Goal: Task Accomplishment & Management: Use online tool/utility

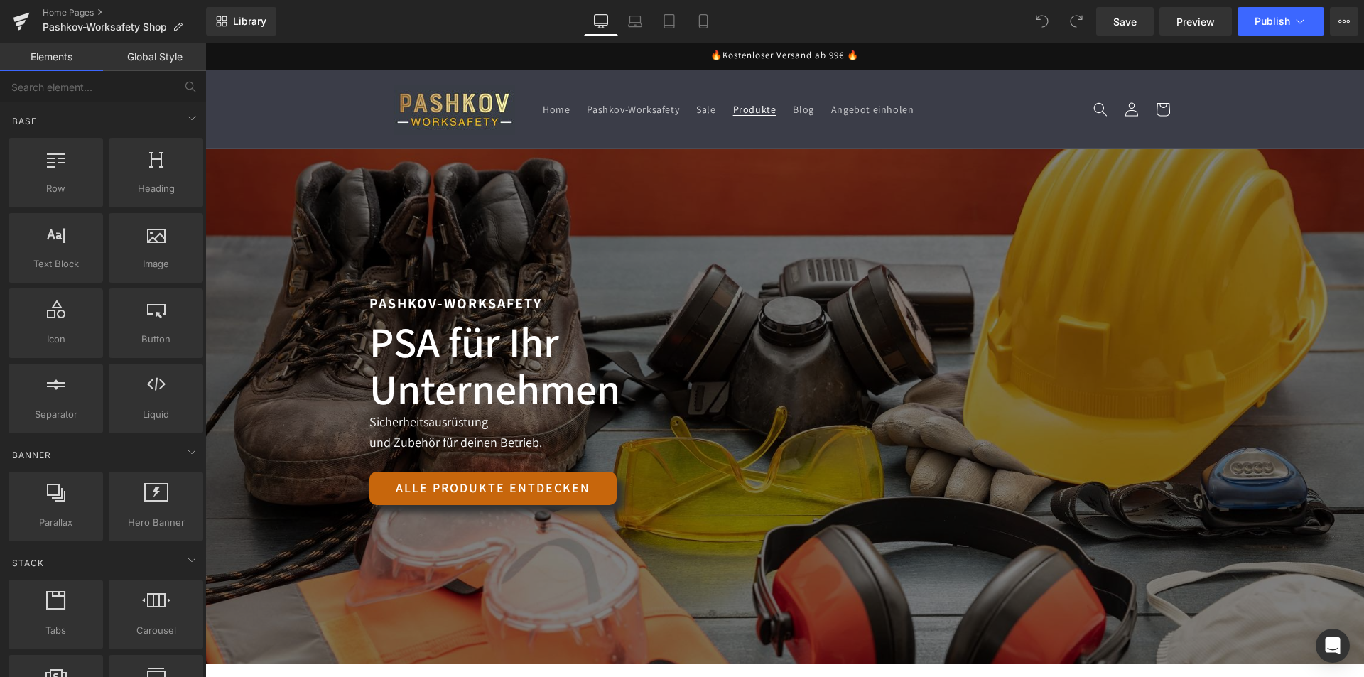
click at [746, 107] on span "Produkte" at bounding box center [754, 109] width 43 height 13
click at [637, 83] on header "Home Pashkov-Worksafety Sale Produkte Blog Angebot einholen Einloggen Home Pash…" at bounding box center [785, 109] width 852 height 78
click at [229, 19] on link "Library" at bounding box center [241, 21] width 70 height 28
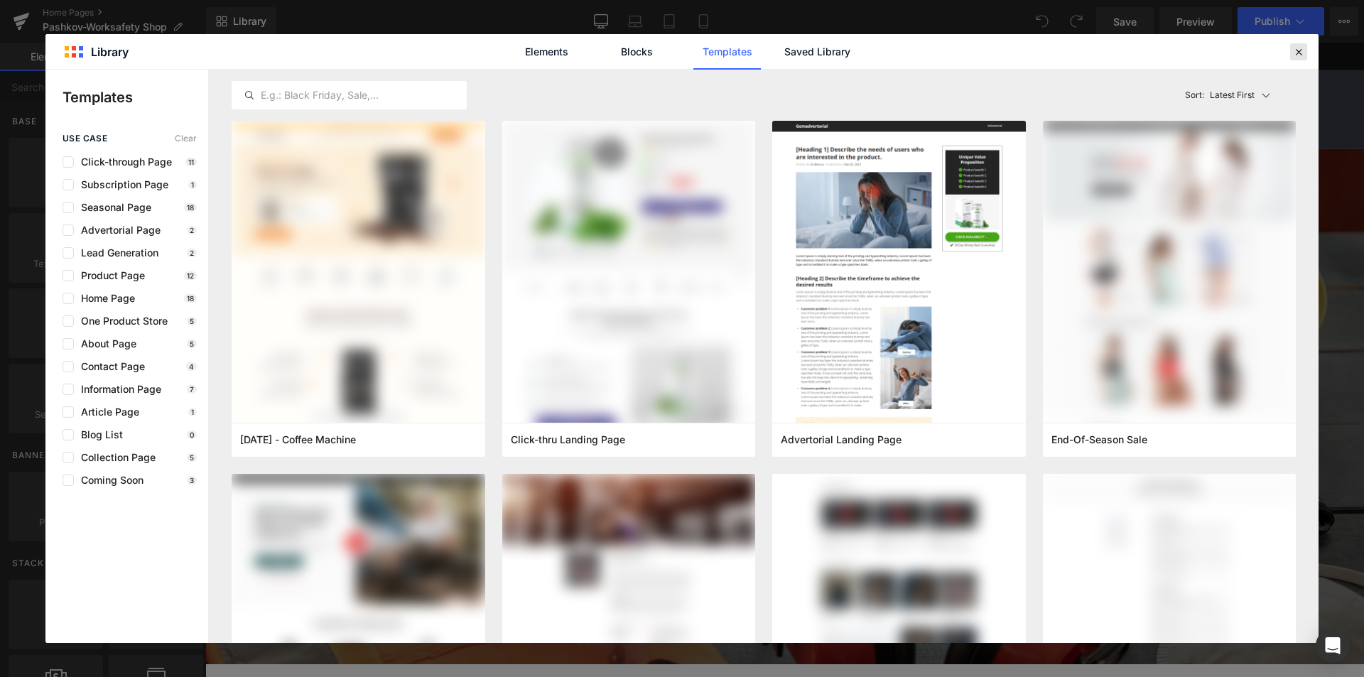
click at [1297, 48] on icon at bounding box center [1298, 51] width 13 height 13
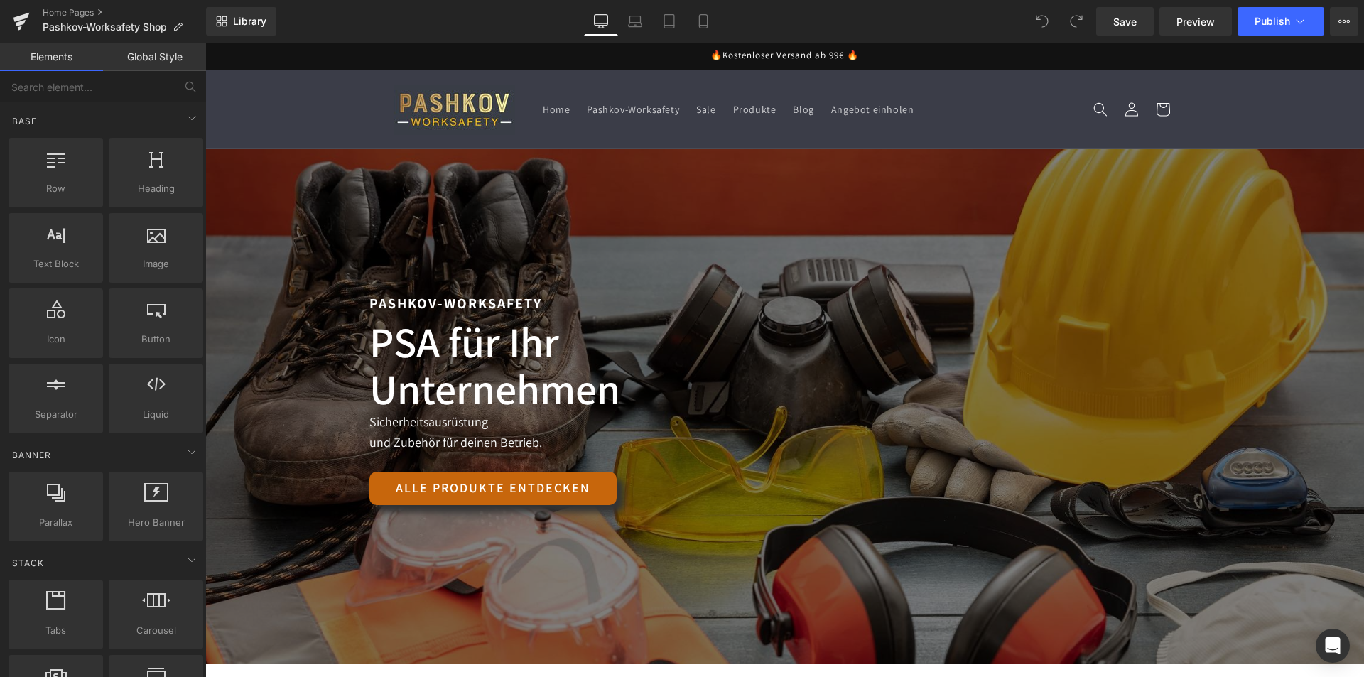
click at [306, 107] on sticky-header "Home Pashkov-Worksafety Sale Produkte Blog Angebot einholen Einloggen Home Pash…" at bounding box center [784, 109] width 1158 height 79
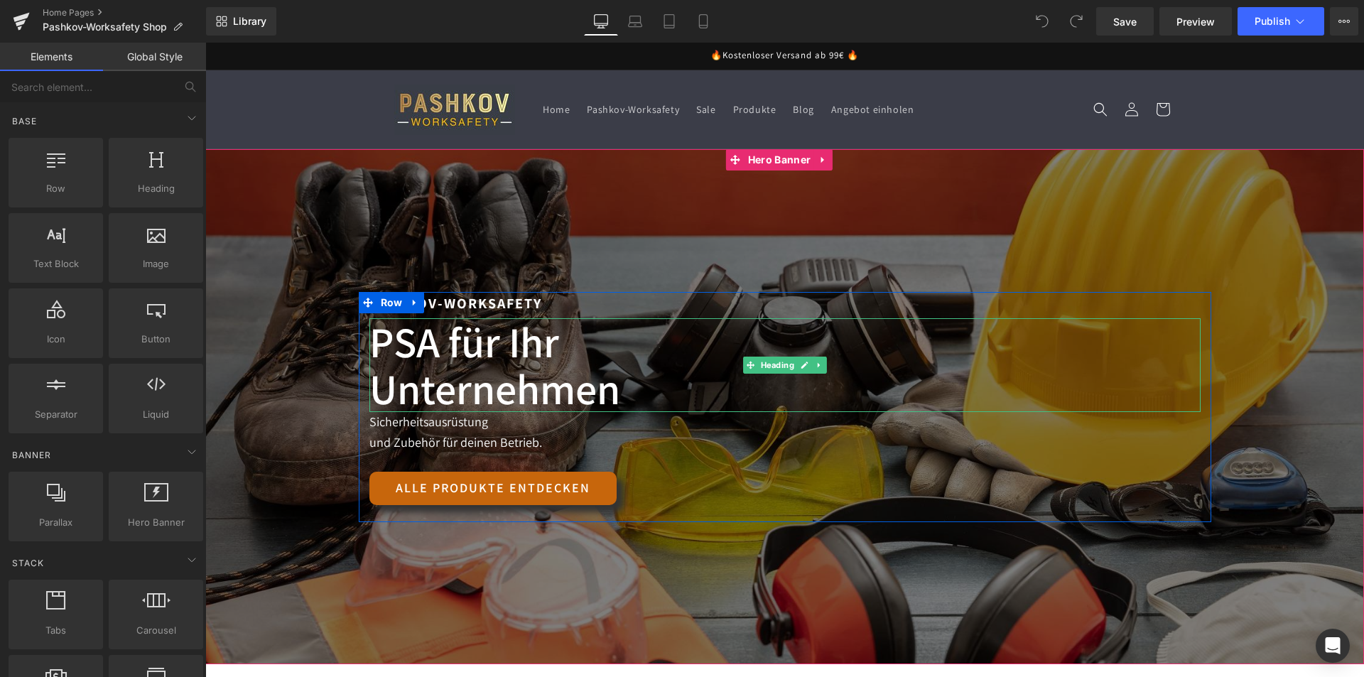
click at [482, 344] on h1 "PSA für Ihr Unternehmen" at bounding box center [784, 365] width 831 height 94
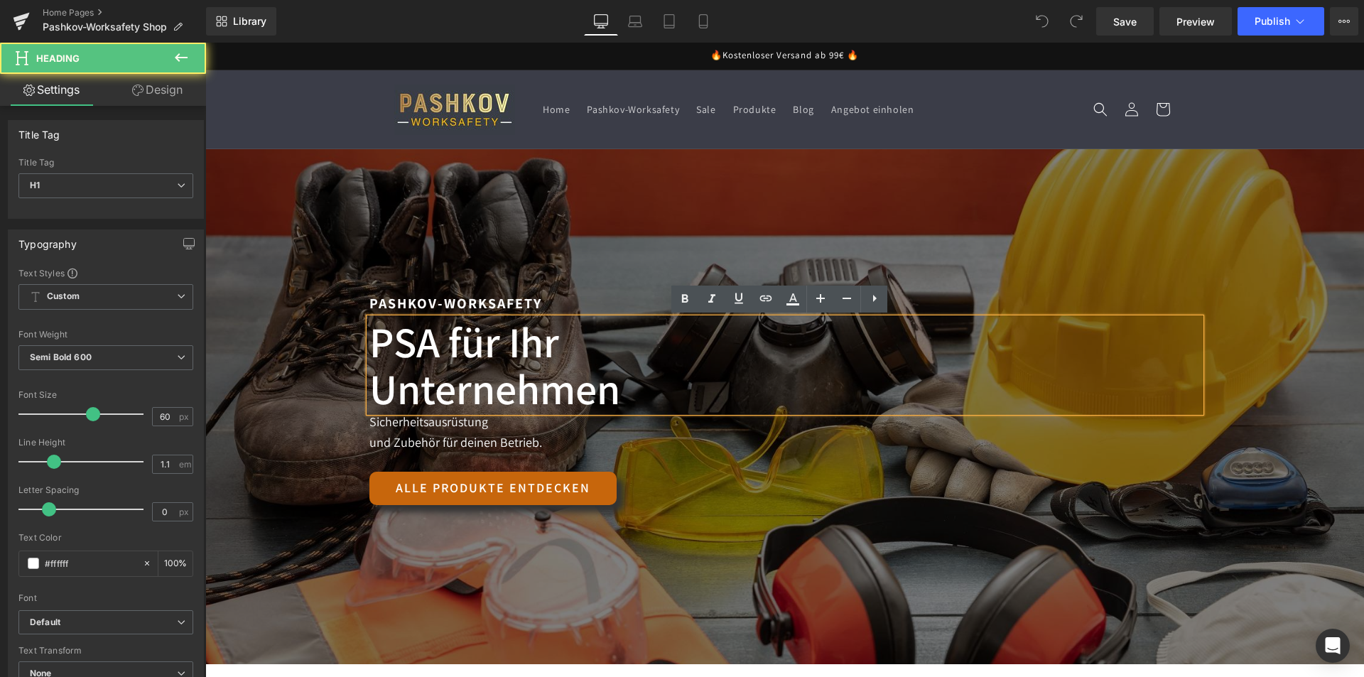
click at [582, 166] on div at bounding box center [784, 406] width 1158 height 515
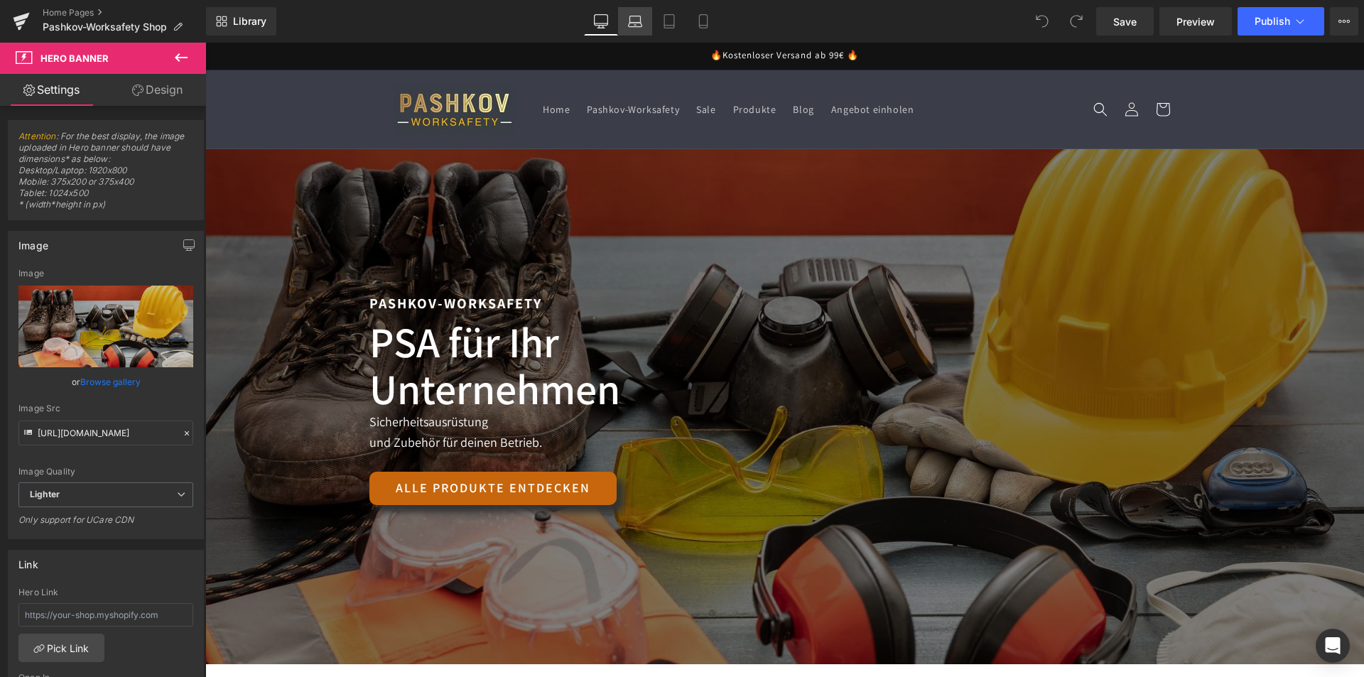
click at [628, 13] on link "Laptop" at bounding box center [635, 21] width 34 height 28
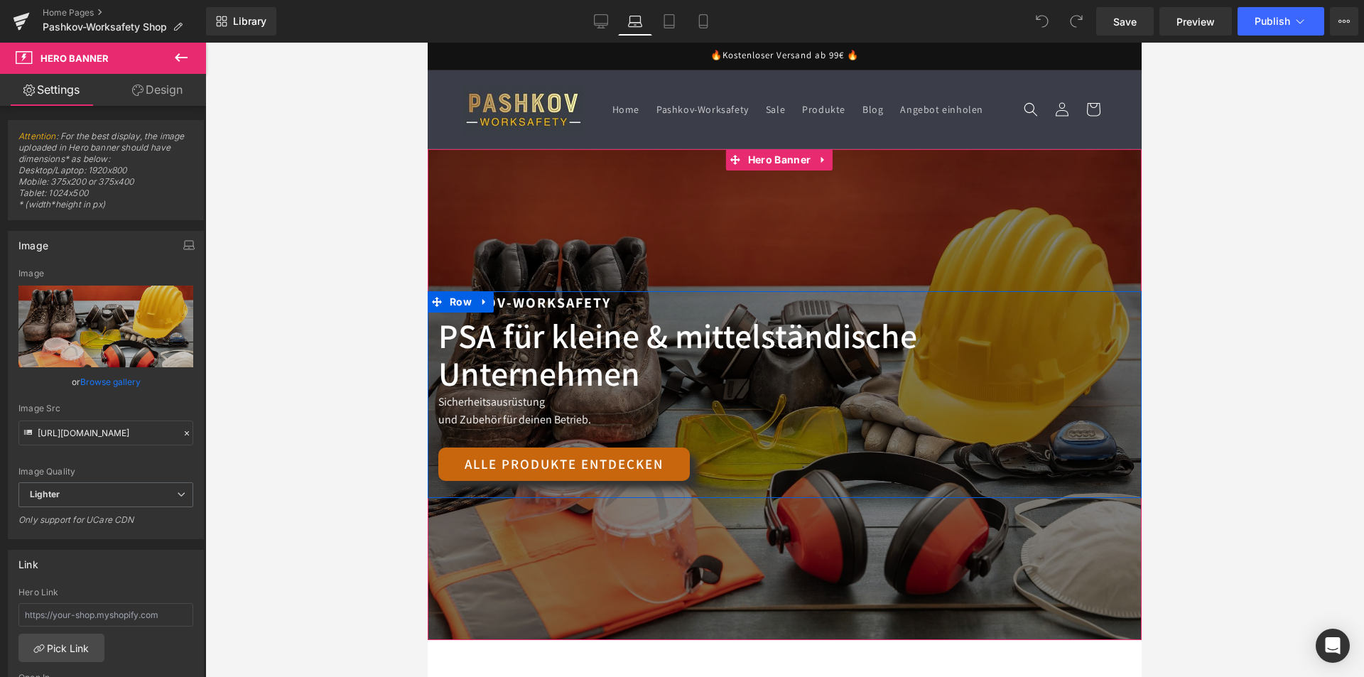
click at [470, 347] on h1 "PSA für kleine & mittelständische Unternehmen" at bounding box center [784, 354] width 692 height 75
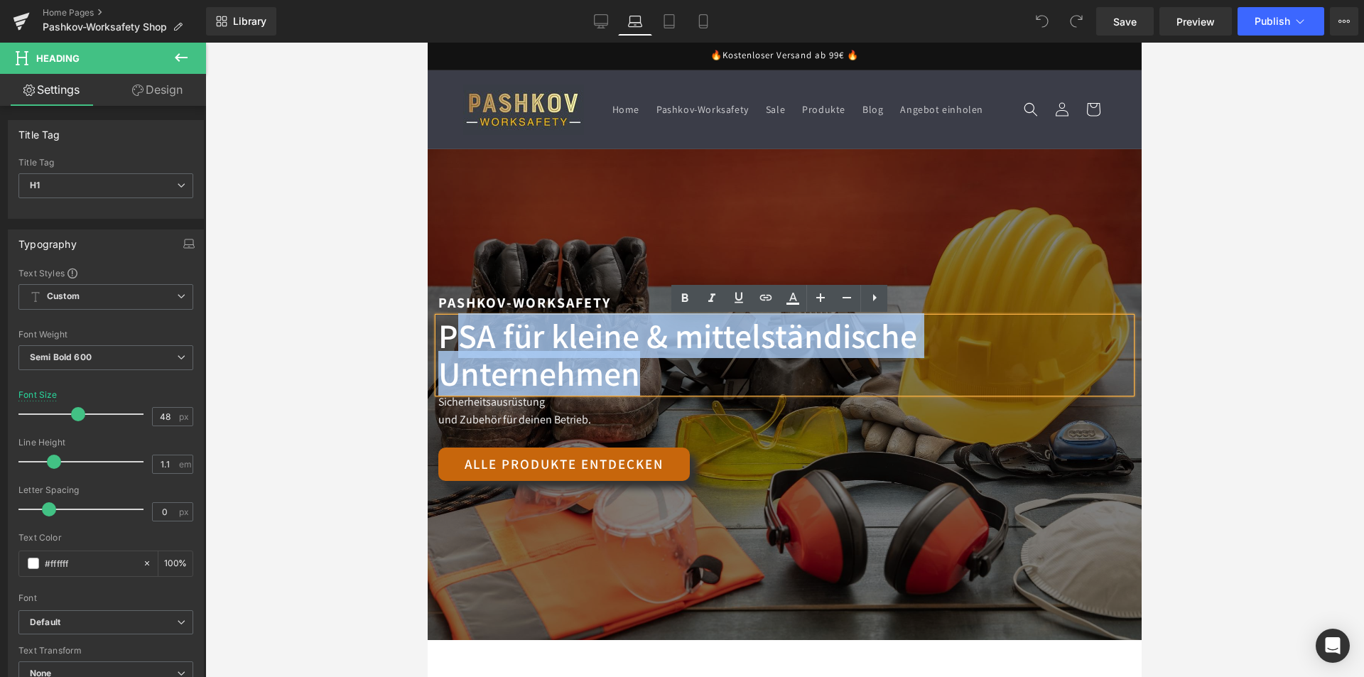
drag, startPoint x: 459, startPoint y: 339, endPoint x: 701, endPoint y: 365, distance: 242.8
click at [705, 365] on h1 "PSA für kleine & mittelständische Unternehmen" at bounding box center [784, 354] width 692 height 75
drag, startPoint x: 454, startPoint y: 344, endPoint x: 442, endPoint y: 337, distance: 14.0
click at [453, 344] on h1 "PSA für kleine & mittelständische Unternehmen" at bounding box center [784, 354] width 692 height 75
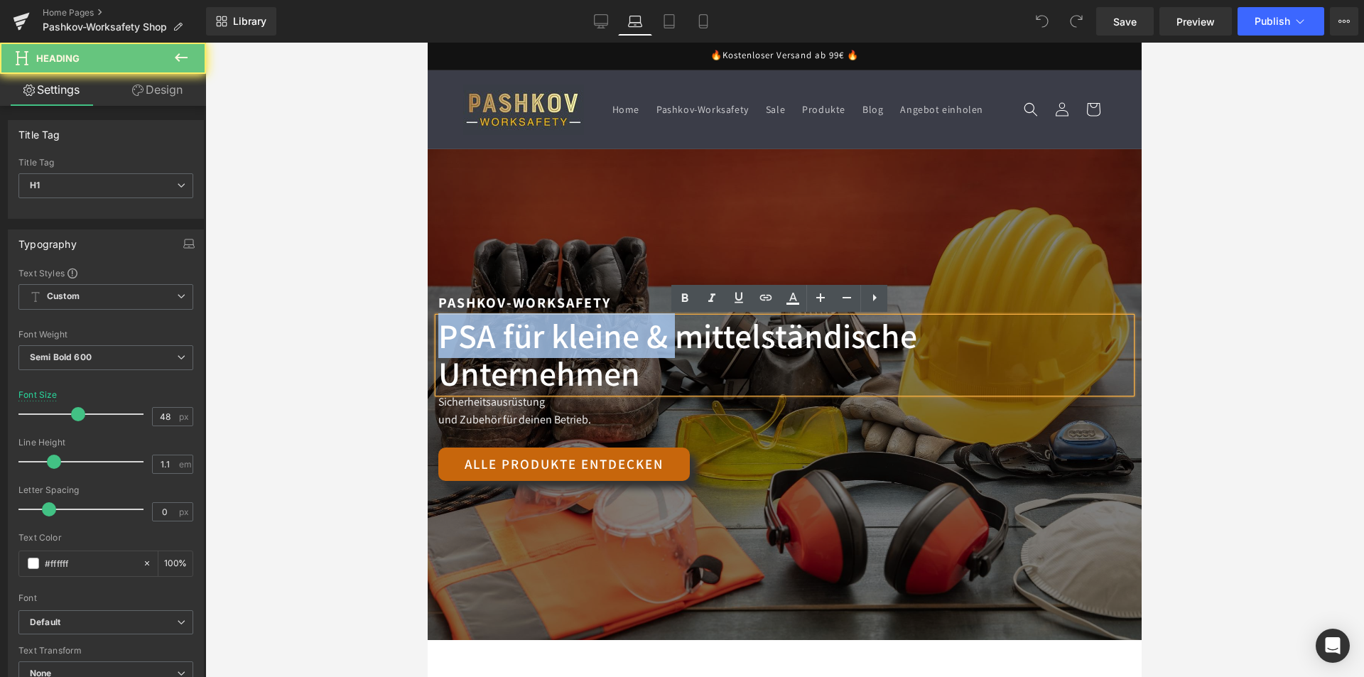
drag, startPoint x: 451, startPoint y: 337, endPoint x: 675, endPoint y: 357, distance: 224.6
click at [675, 357] on h1 "PSA für kleine & mittelständische Unternehmen" at bounding box center [784, 354] width 692 height 75
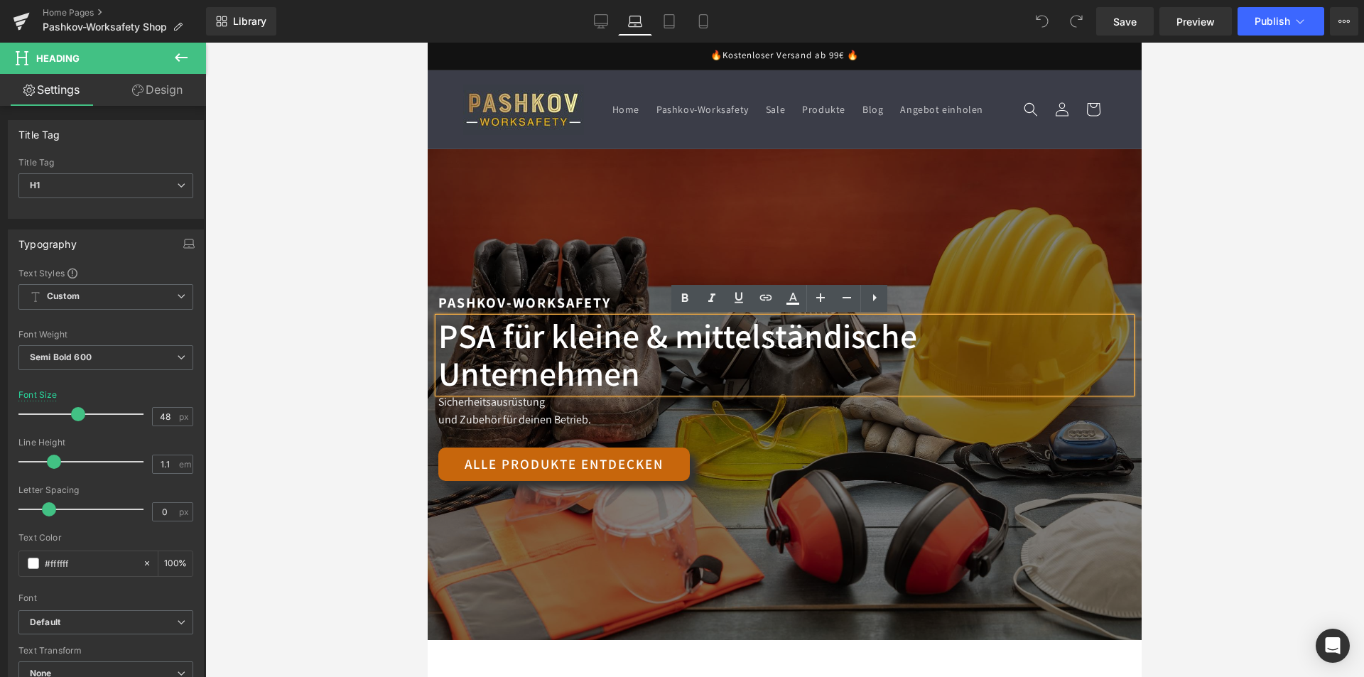
click at [598, 366] on h1 "PSA für kleine & mittelständische Unternehmen" at bounding box center [784, 354] width 692 height 75
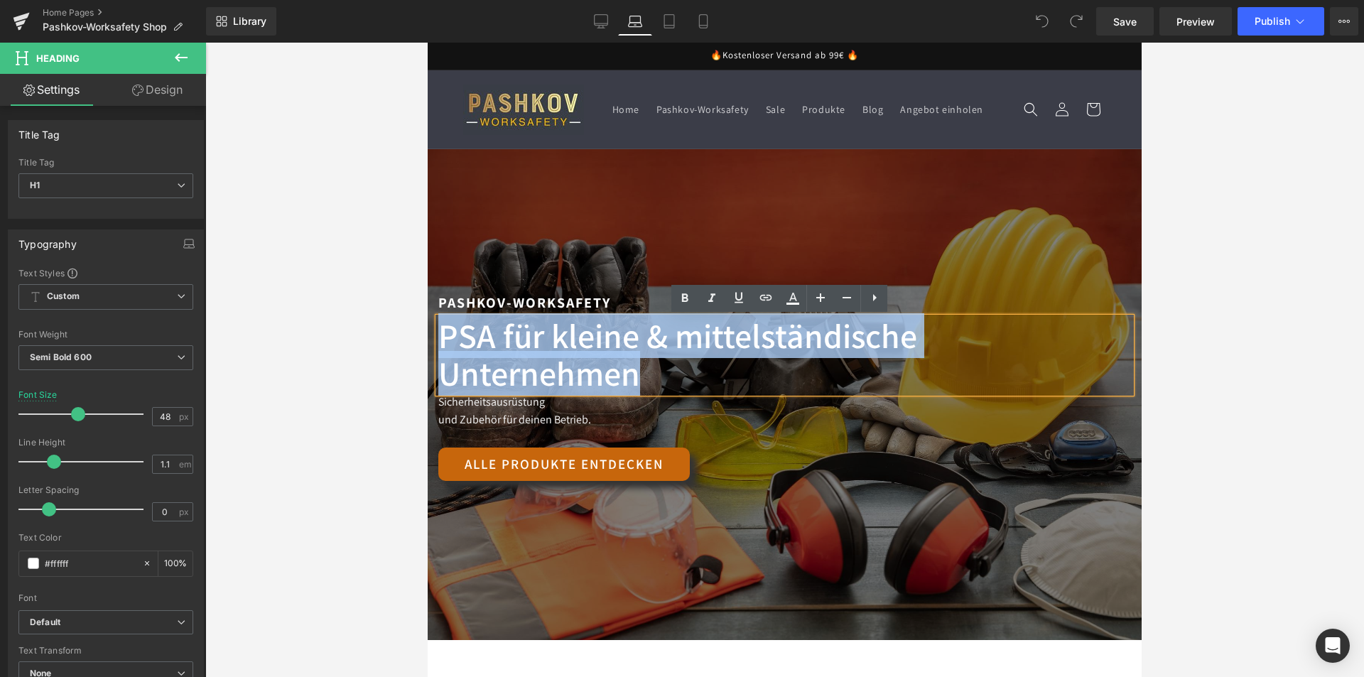
drag, startPoint x: 441, startPoint y: 340, endPoint x: 675, endPoint y: 373, distance: 236.6
click at [675, 373] on h1 "PSA für kleine & mittelständische Unternehmen" at bounding box center [784, 354] width 692 height 75
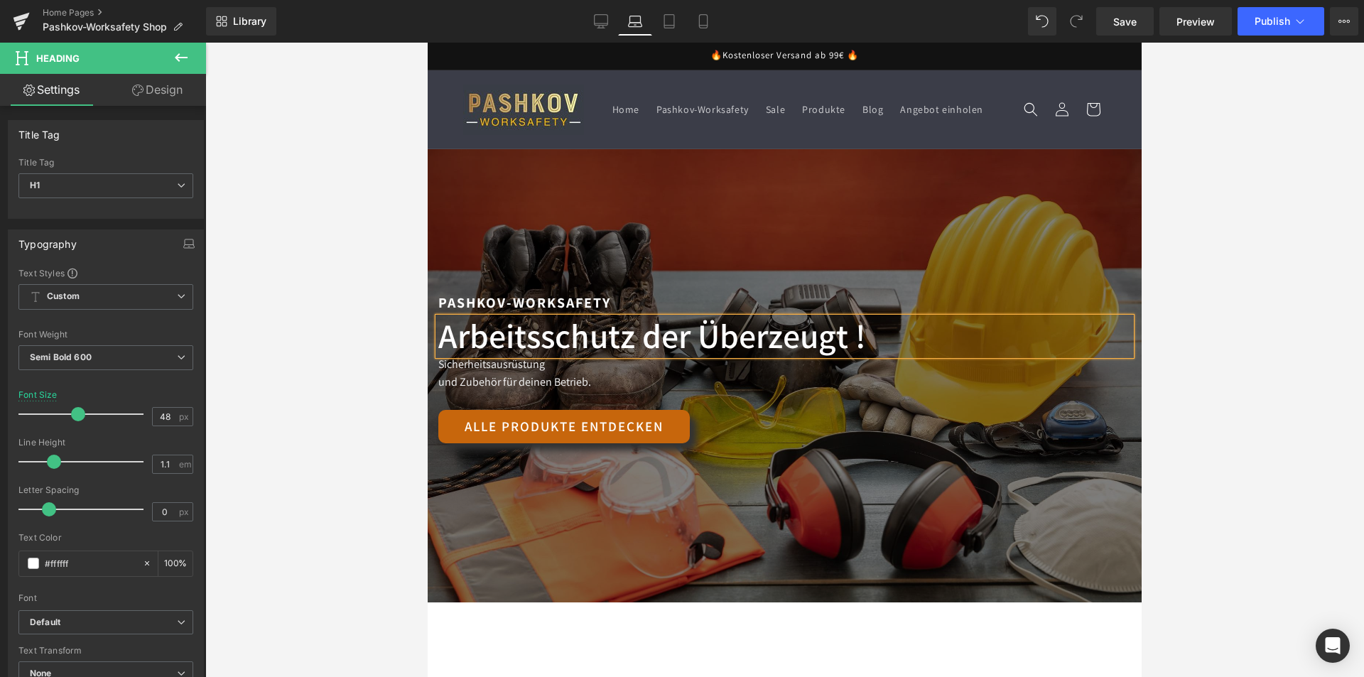
click at [749, 180] on div at bounding box center [785, 375] width 714 height 453
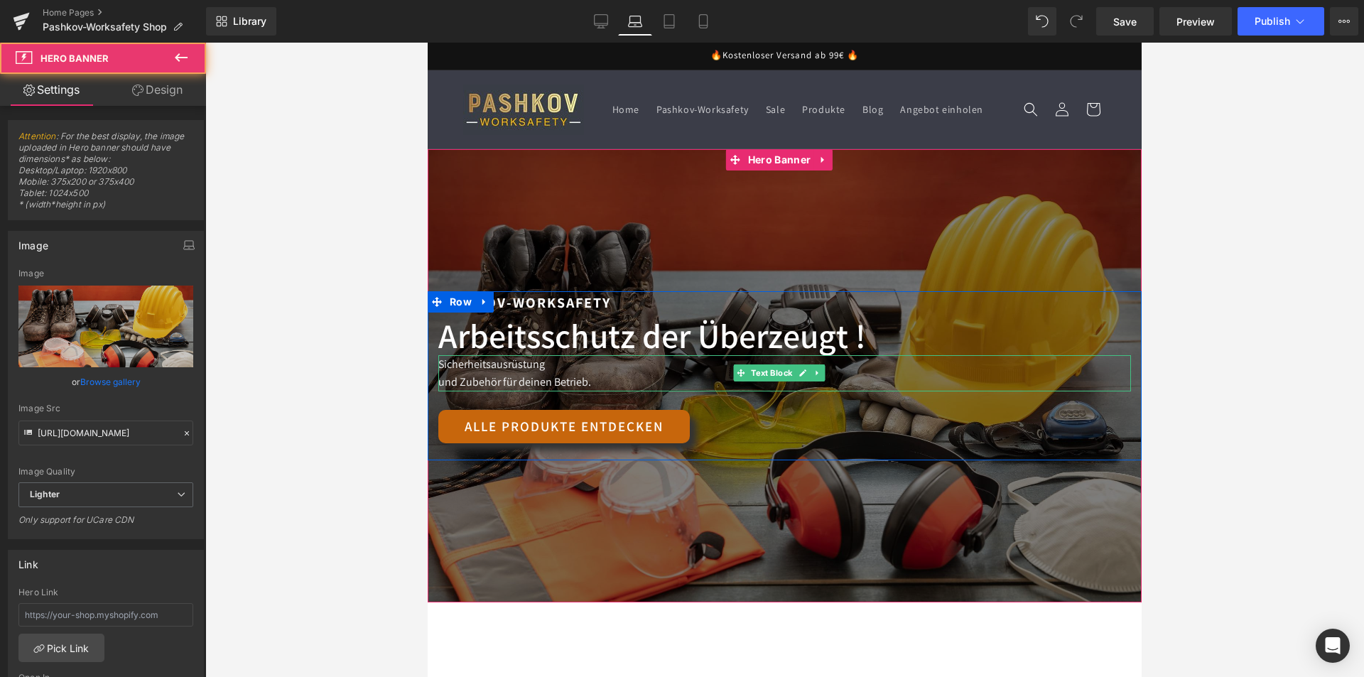
click at [503, 381] on p "Sicherheitsausrüstung und Zubehör für deinen Betrieb." at bounding box center [784, 373] width 692 height 36
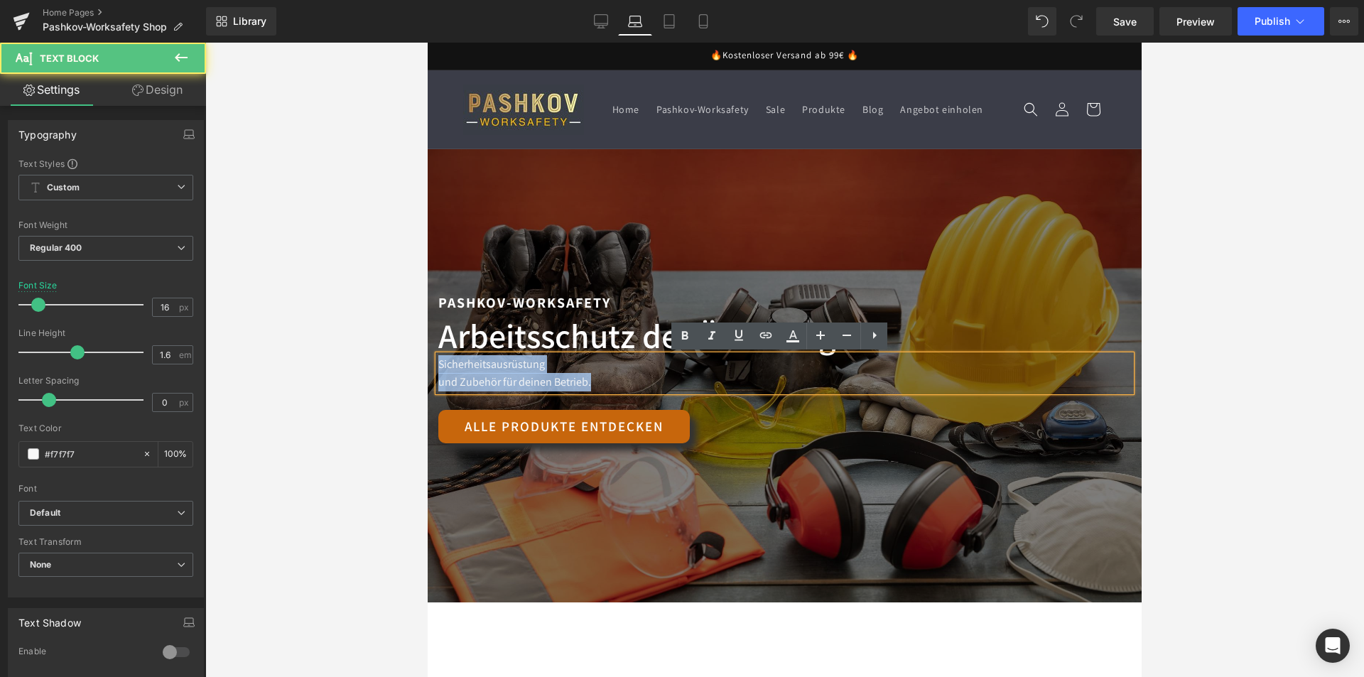
drag, startPoint x: 446, startPoint y: 366, endPoint x: 655, endPoint y: 383, distance: 209.5
click at [655, 383] on p "Sicherheitsausrüstung und Zubehör für deinen Betrieb." at bounding box center [784, 373] width 692 height 36
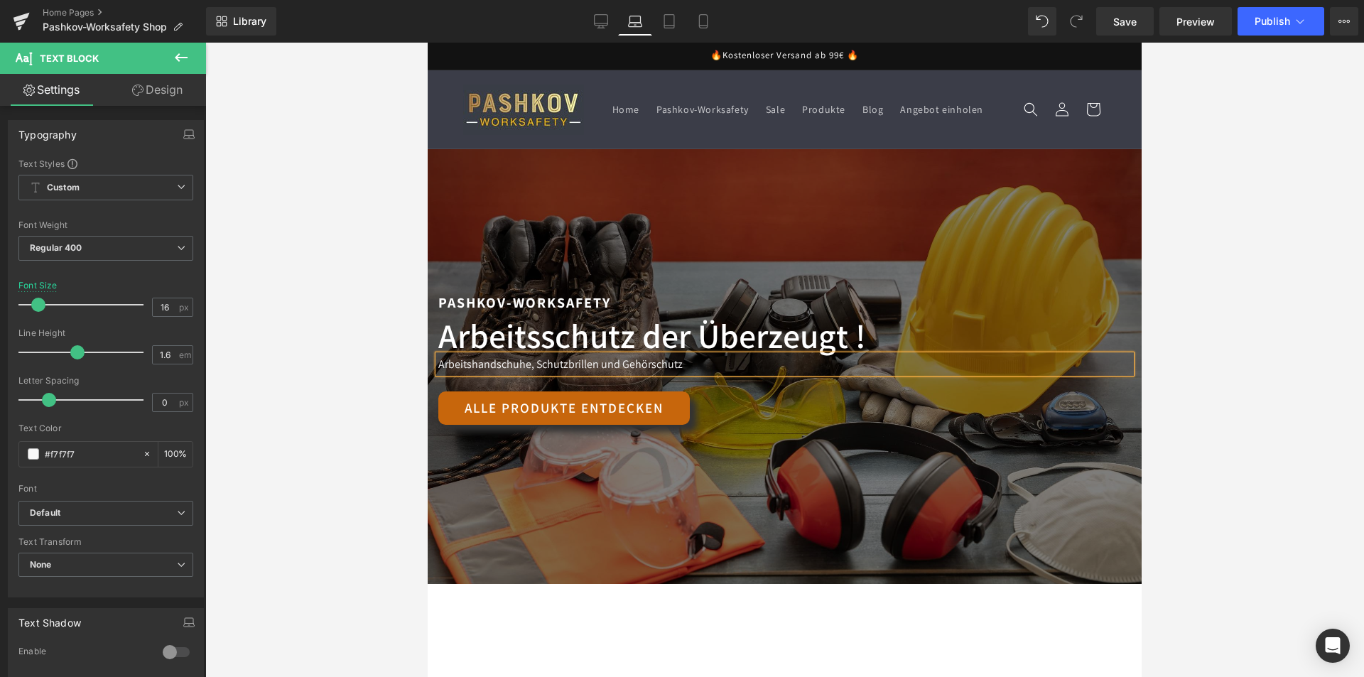
click at [753, 429] on div "Pashkov-Worksafety Text Block PSA für Ihr Unternehmen Heading PSA für kleine & …" at bounding box center [785, 366] width 714 height 151
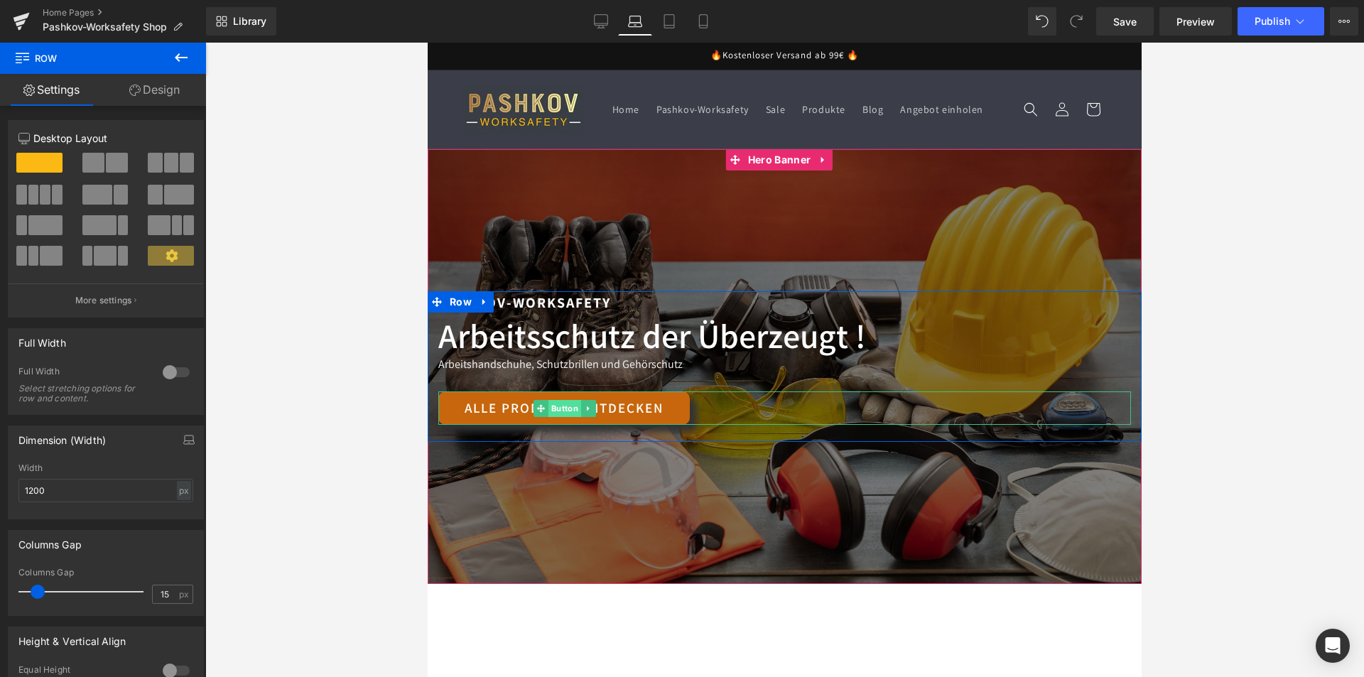
click at [560, 409] on span "Button" at bounding box center [564, 408] width 33 height 17
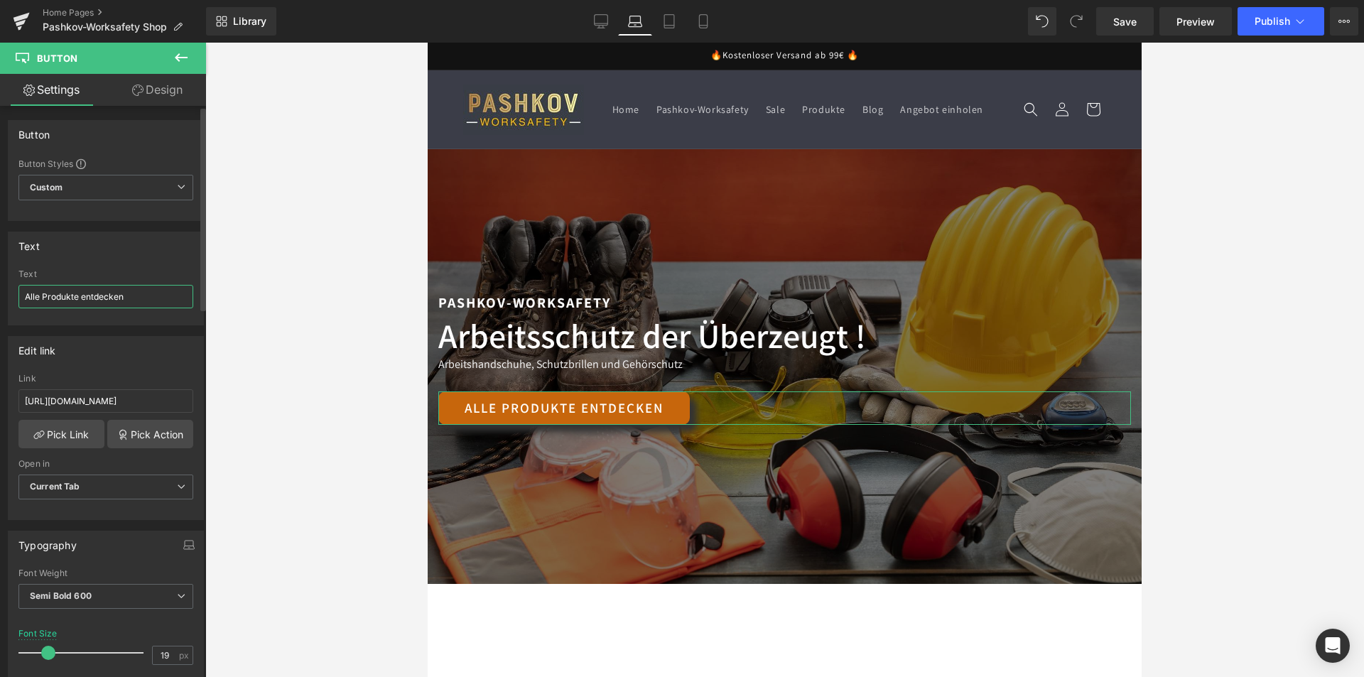
drag, startPoint x: 142, startPoint y: 292, endPoint x: 0, endPoint y: 308, distance: 142.9
click at [0, 308] on div "Text Alle Produkte entdecken Text Alle Produkte entdecken" at bounding box center [106, 273] width 212 height 104
type input "Unsere Produkte"
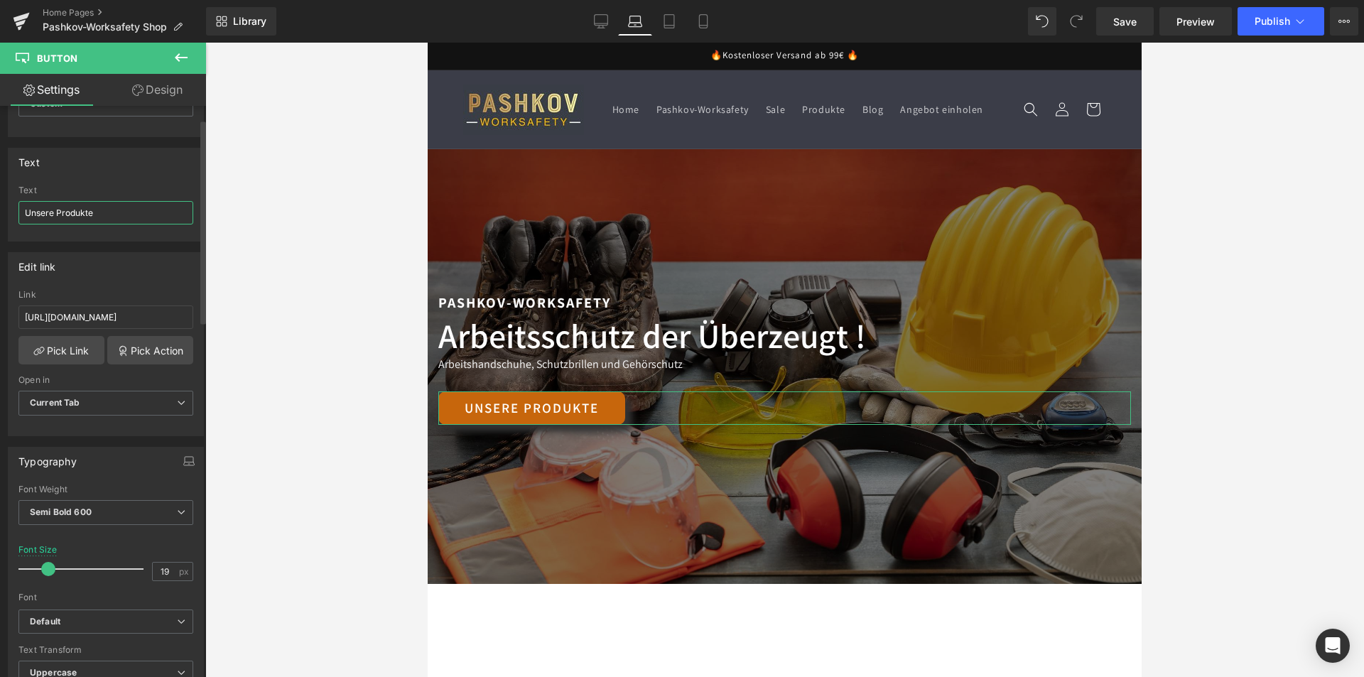
scroll to position [213, 0]
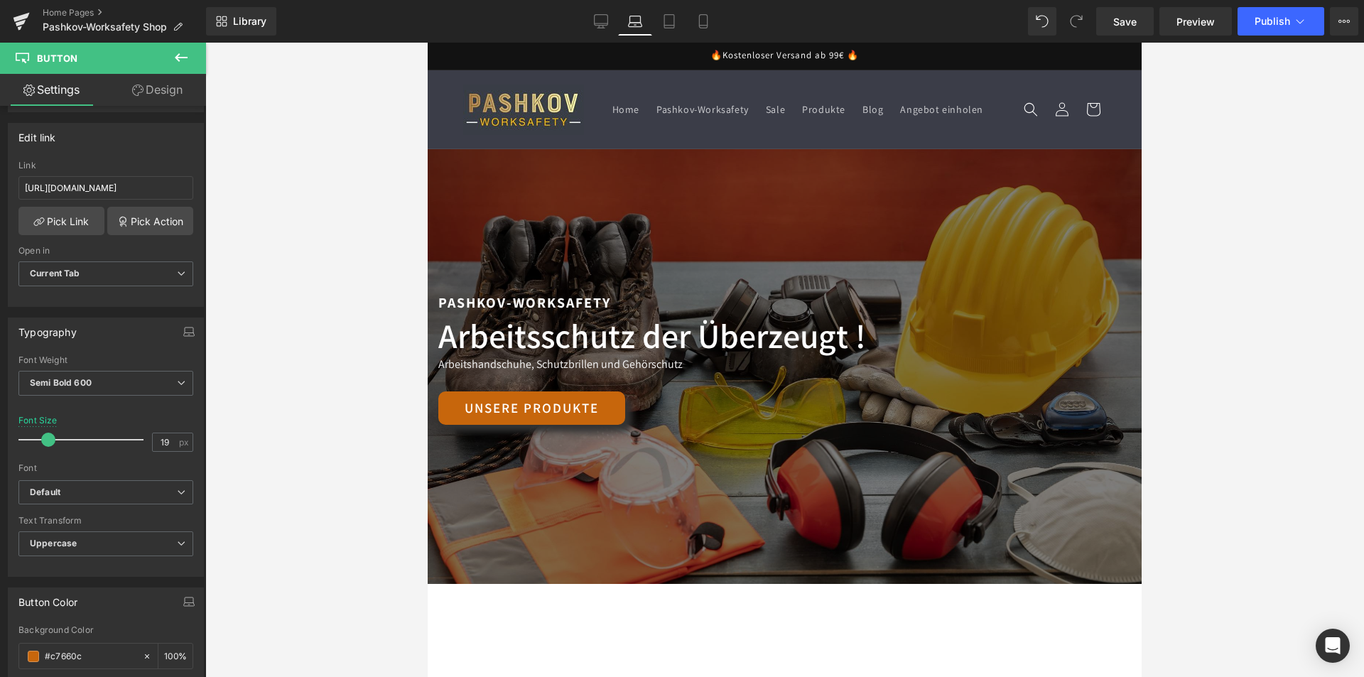
click at [330, 386] on div at bounding box center [784, 360] width 1158 height 634
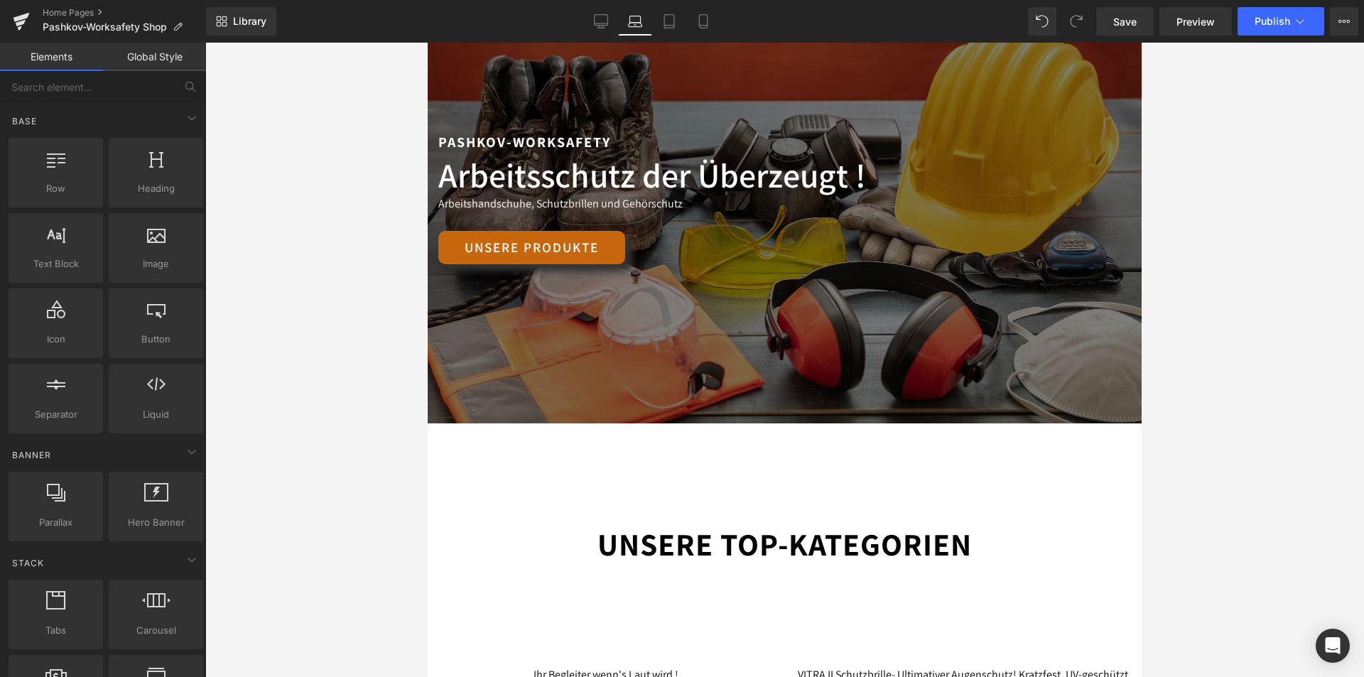
scroll to position [0, 0]
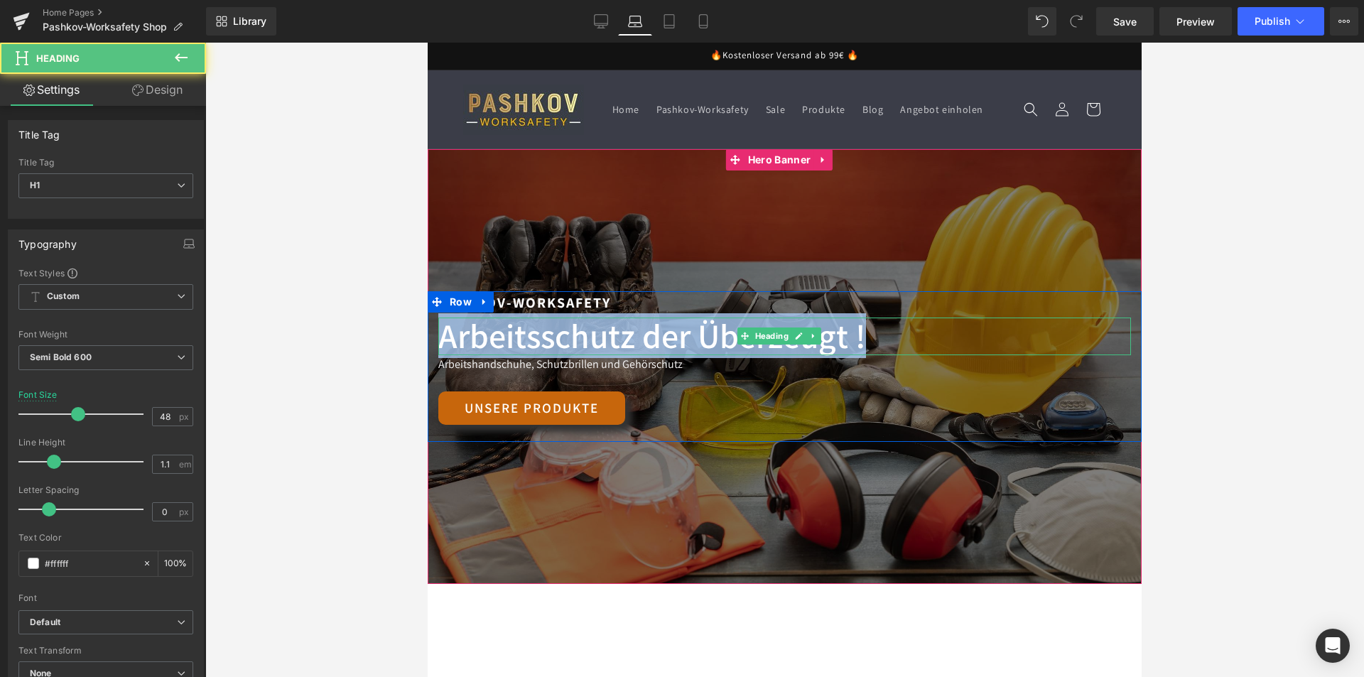
drag, startPoint x: 442, startPoint y: 334, endPoint x: 919, endPoint y: 337, distance: 477.2
click at [919, 337] on h1 "Arbeitsschutz der Überzeugt !" at bounding box center [784, 336] width 692 height 38
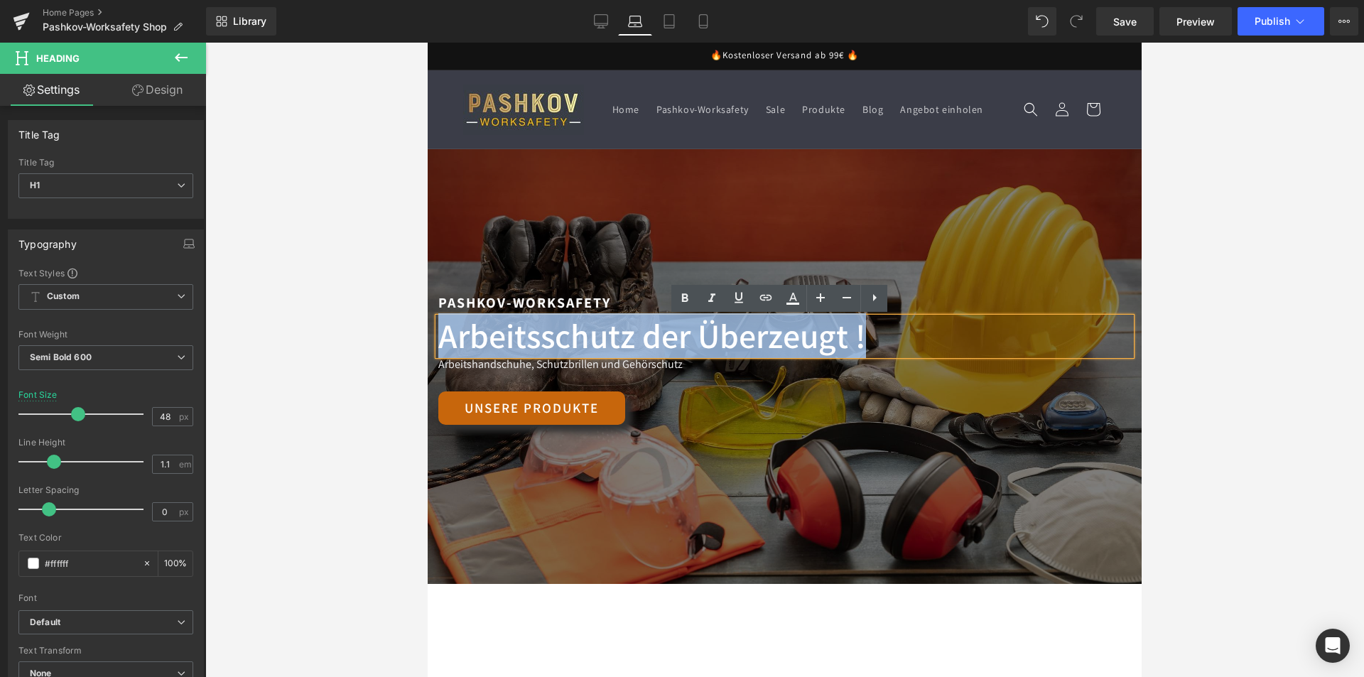
copy h1 "Arbeitsschutz der Überzeugt !"
click at [671, 361] on p "Arbeitshandschuhe, Schutzbrillen und Gehörschutz" at bounding box center [784, 364] width 692 height 18
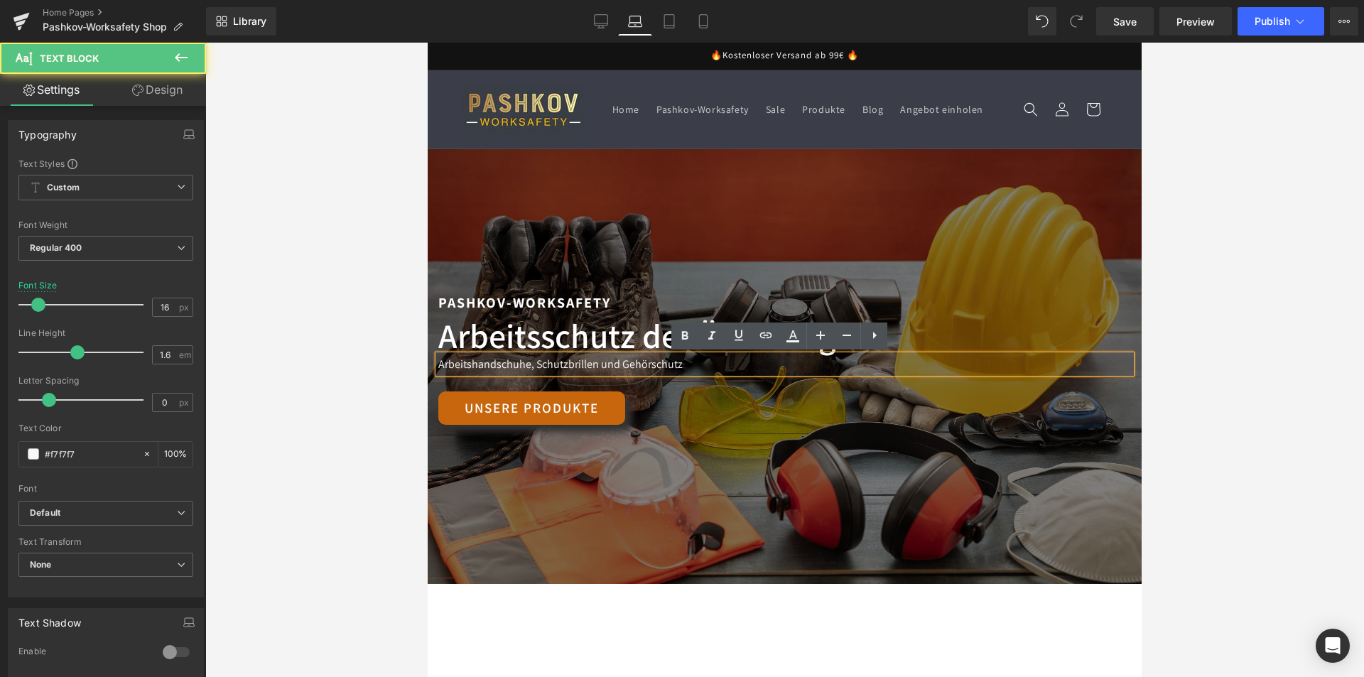
click at [700, 365] on p "Arbeitshandschuhe, Schutzbrillen und Gehörschutz" at bounding box center [784, 364] width 692 height 18
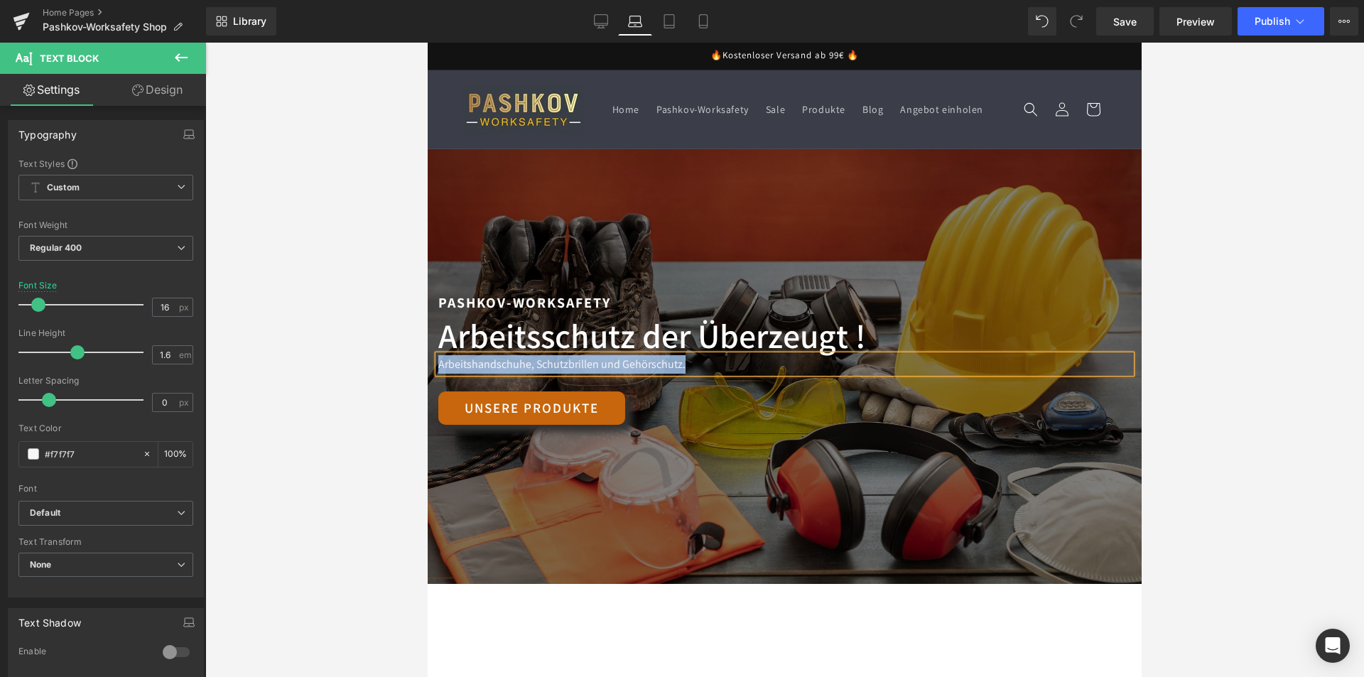
drag, startPoint x: 695, startPoint y: 359, endPoint x: 551, endPoint y: 366, distance: 143.6
click at [432, 368] on div "Pashkov-Worksafety Text Block PSA für Ihr Unternehmen Heading PSA für kleine & …" at bounding box center [785, 366] width 714 height 151
click at [735, 400] on div "Unsere Produkte" at bounding box center [784, 407] width 692 height 33
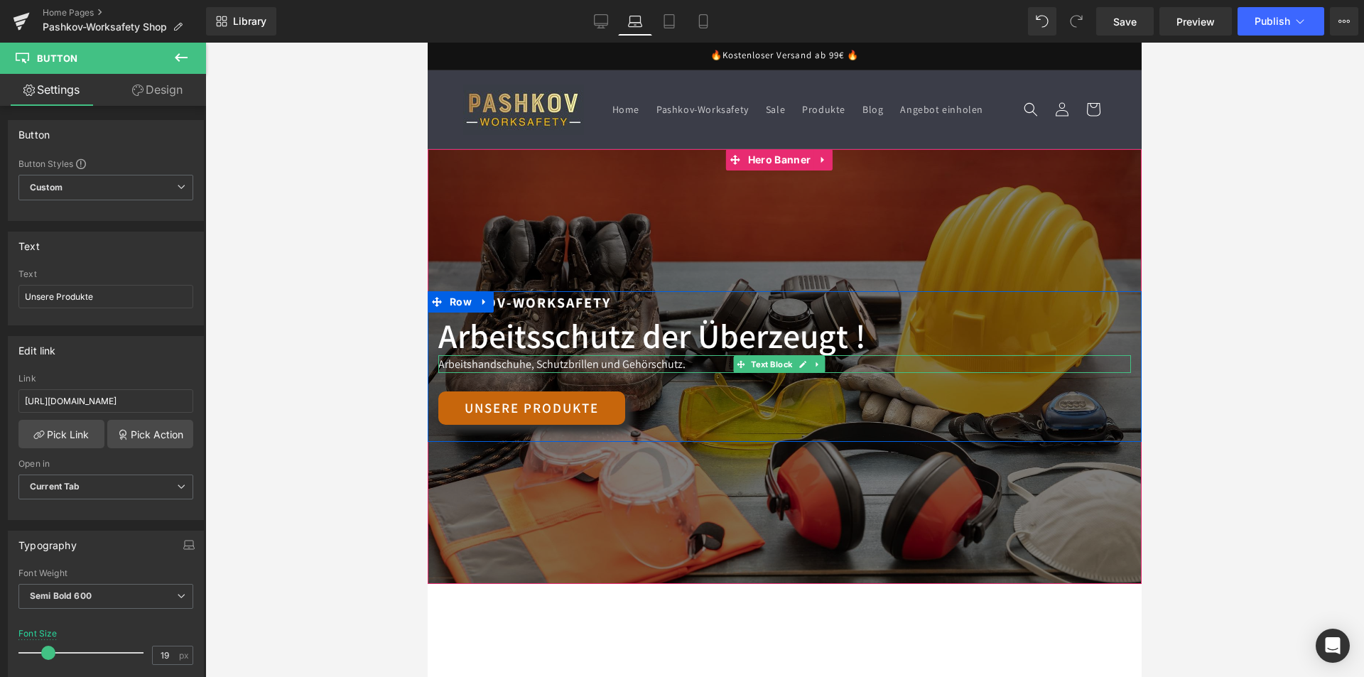
click at [697, 369] on p "Arbeitshandschuhe, Schutzbrillen und Gehörschutz." at bounding box center [784, 364] width 692 height 18
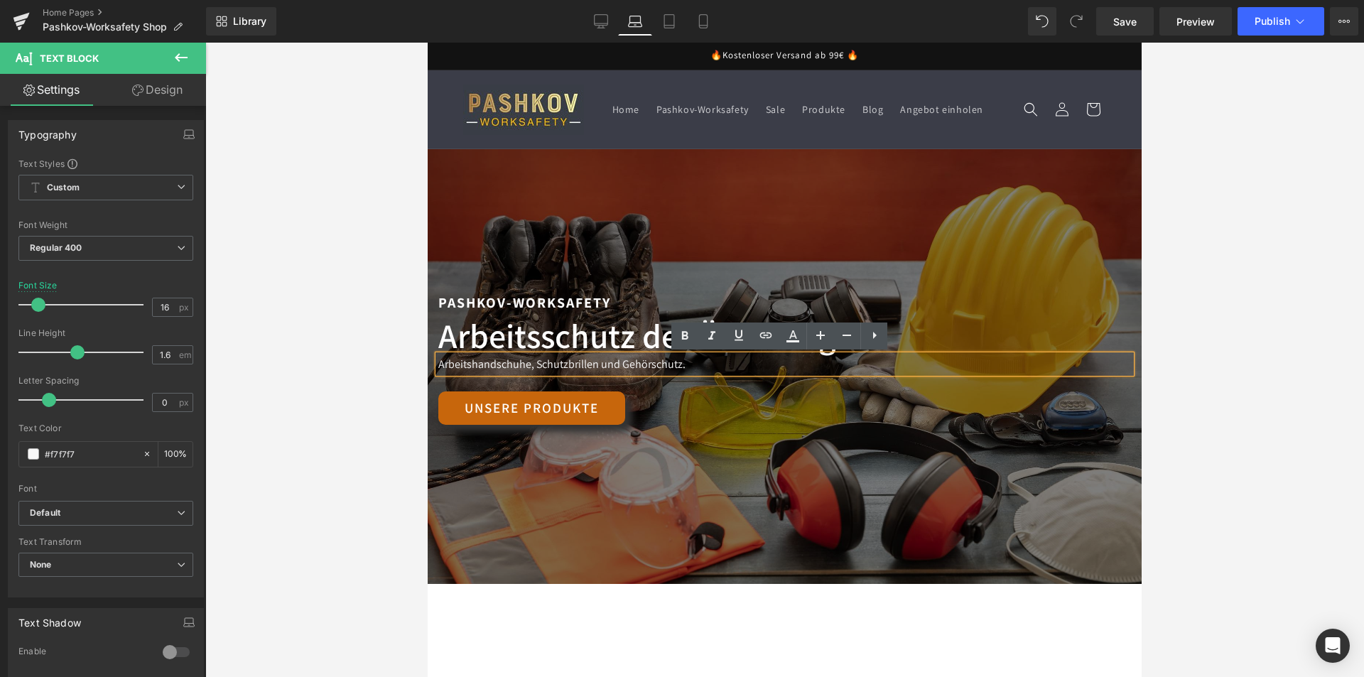
click at [682, 233] on div at bounding box center [785, 366] width 714 height 435
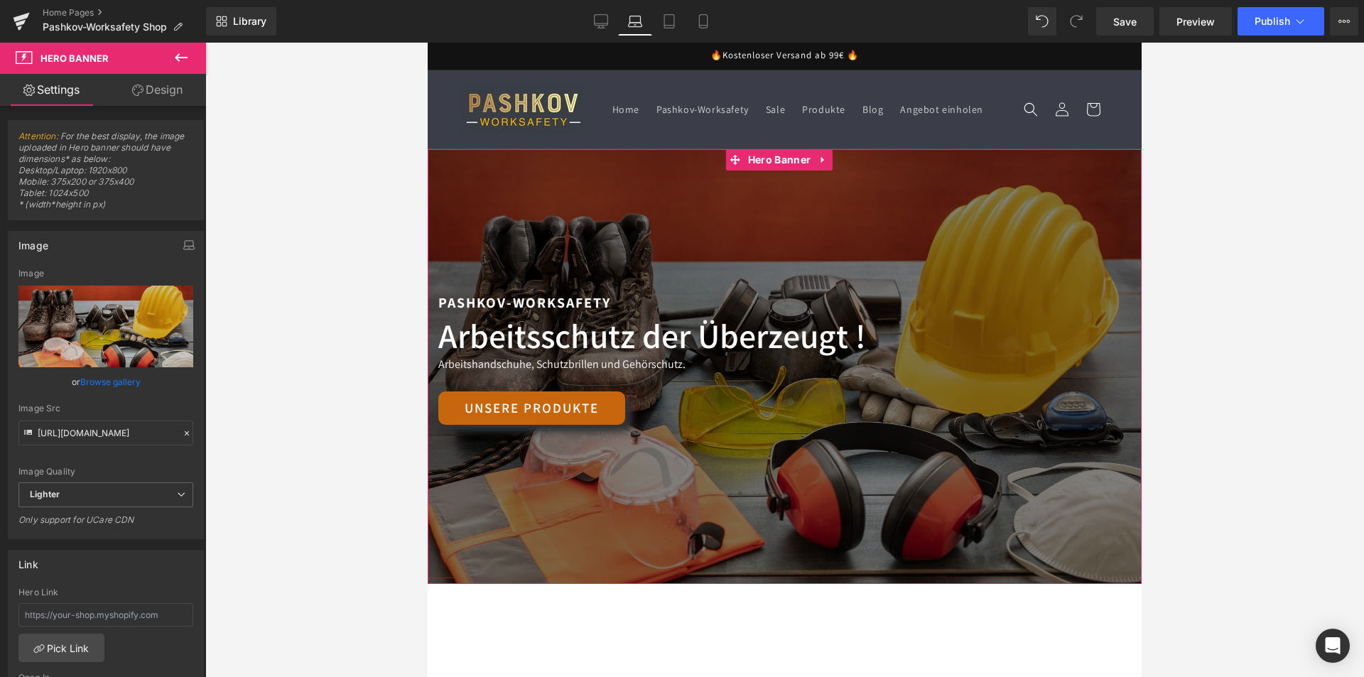
click at [675, 247] on div at bounding box center [785, 366] width 714 height 435
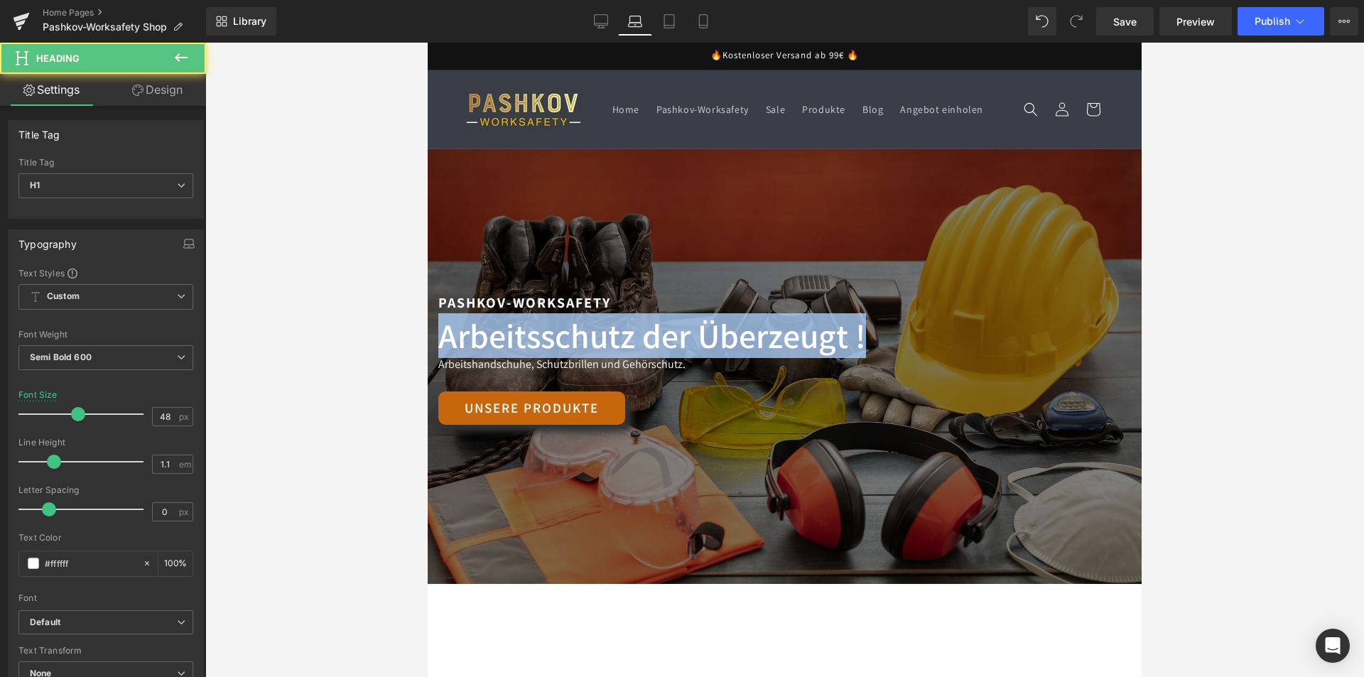
drag, startPoint x: 602, startPoint y: 343, endPoint x: 279, endPoint y: 343, distance: 322.4
click at [428, 343] on html "Direkt zum Inhalt 🔥Kostenloser Versand ab 99€ 🔥 Home Pashkov-Worksafety Sale Pr…" at bounding box center [785, 360] width 714 height 634
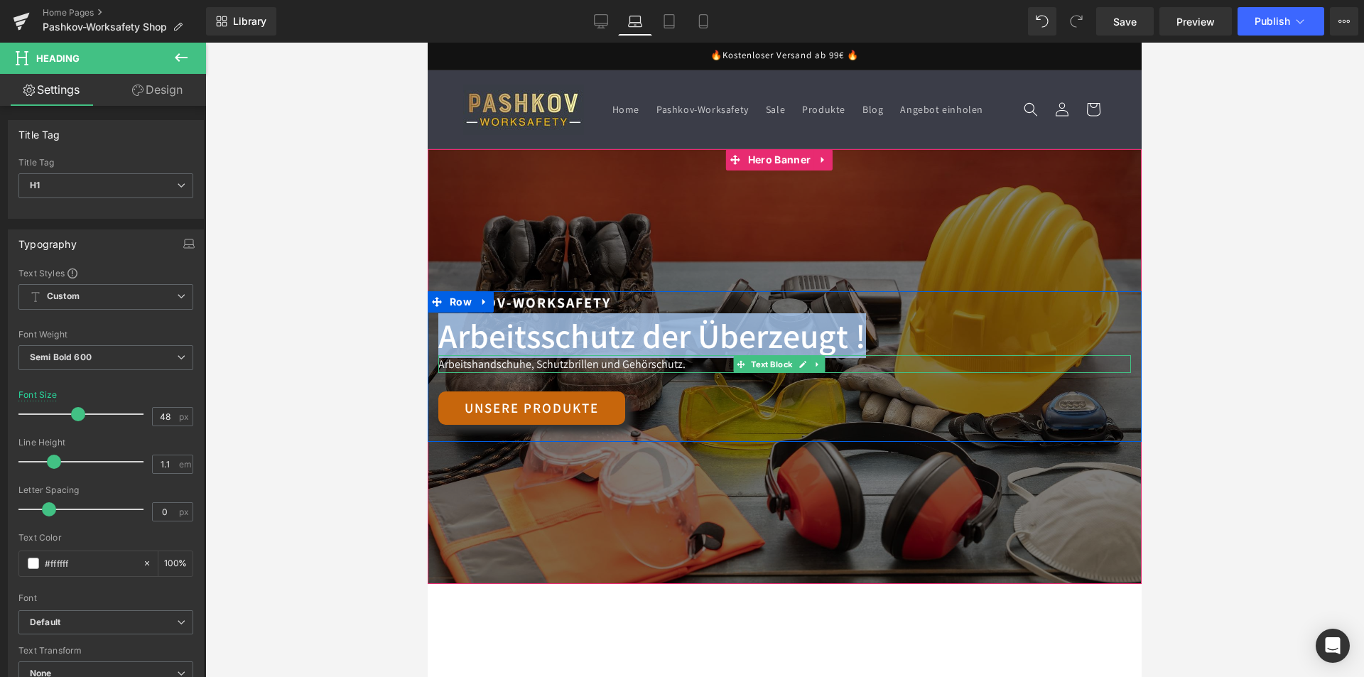
copy h1 "Arbeitsschutz der Überzeugt !"
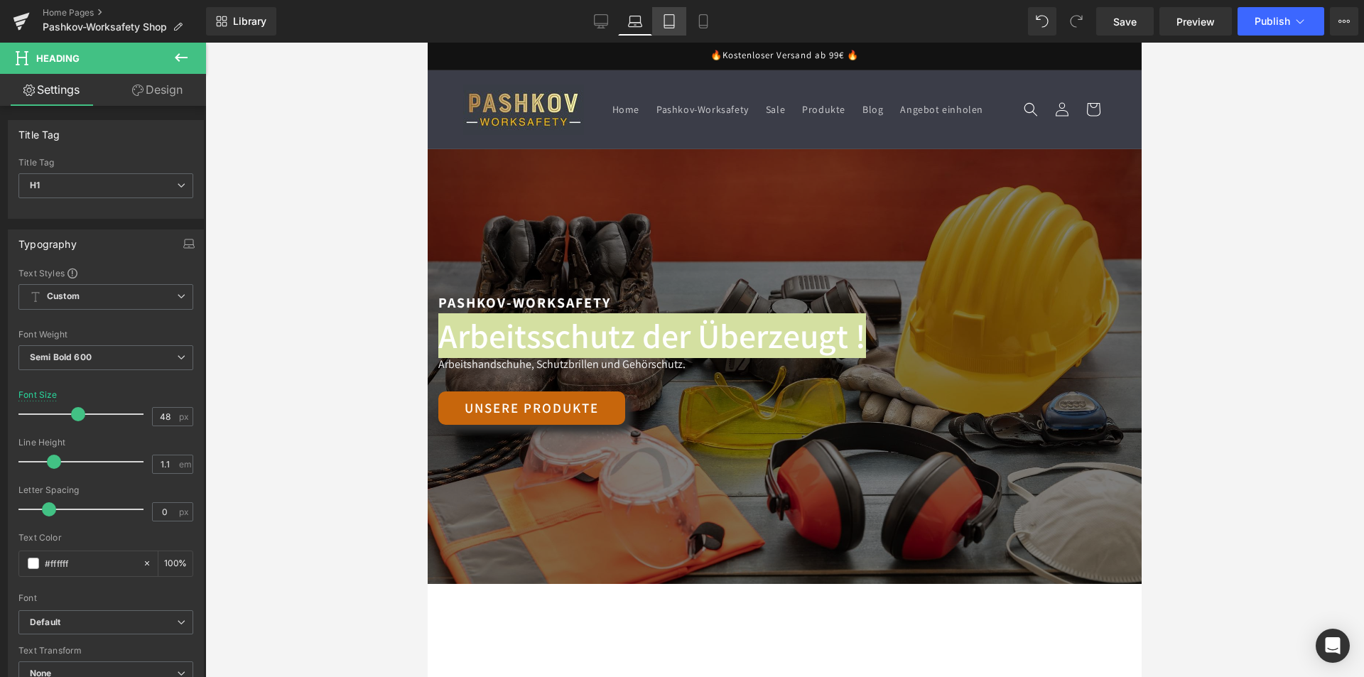
click at [674, 17] on icon at bounding box center [669, 21] width 10 height 13
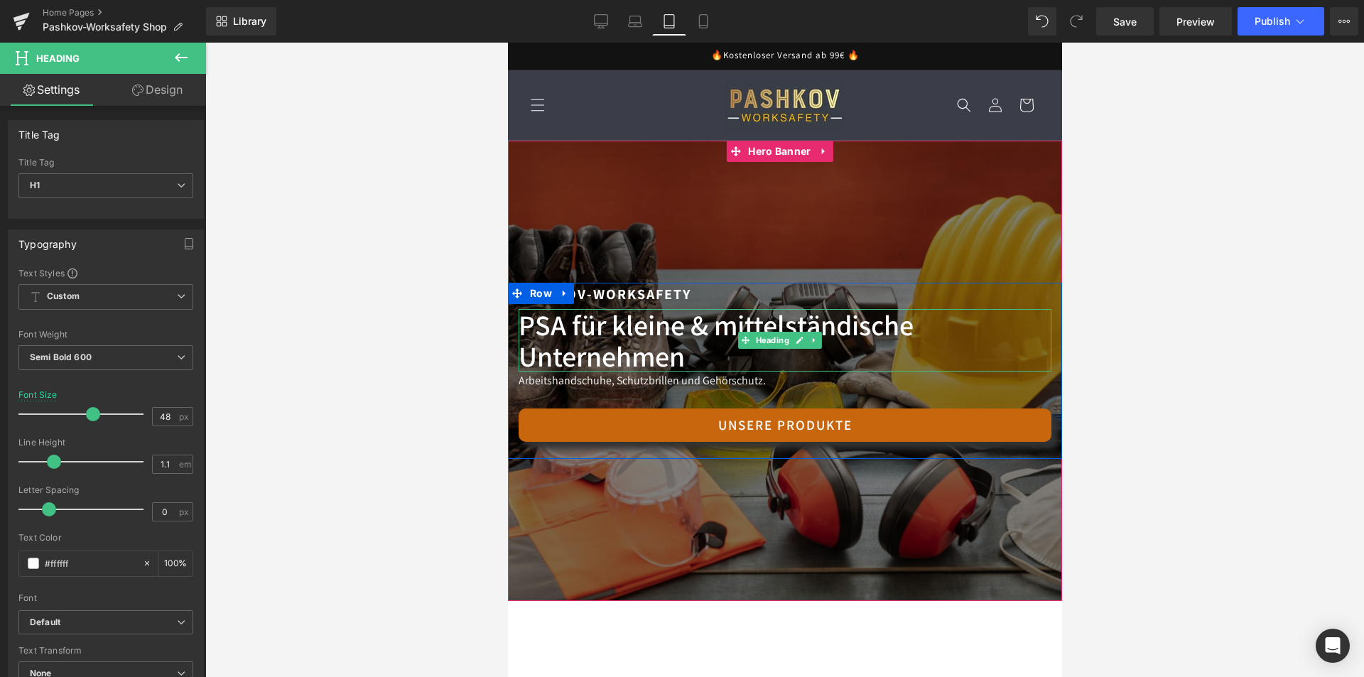
click at [773, 305] on div "Pashkov-Worksafety Text Block PSA für Ihr Unternehmen Heading PSA für kleine & …" at bounding box center [784, 371] width 554 height 176
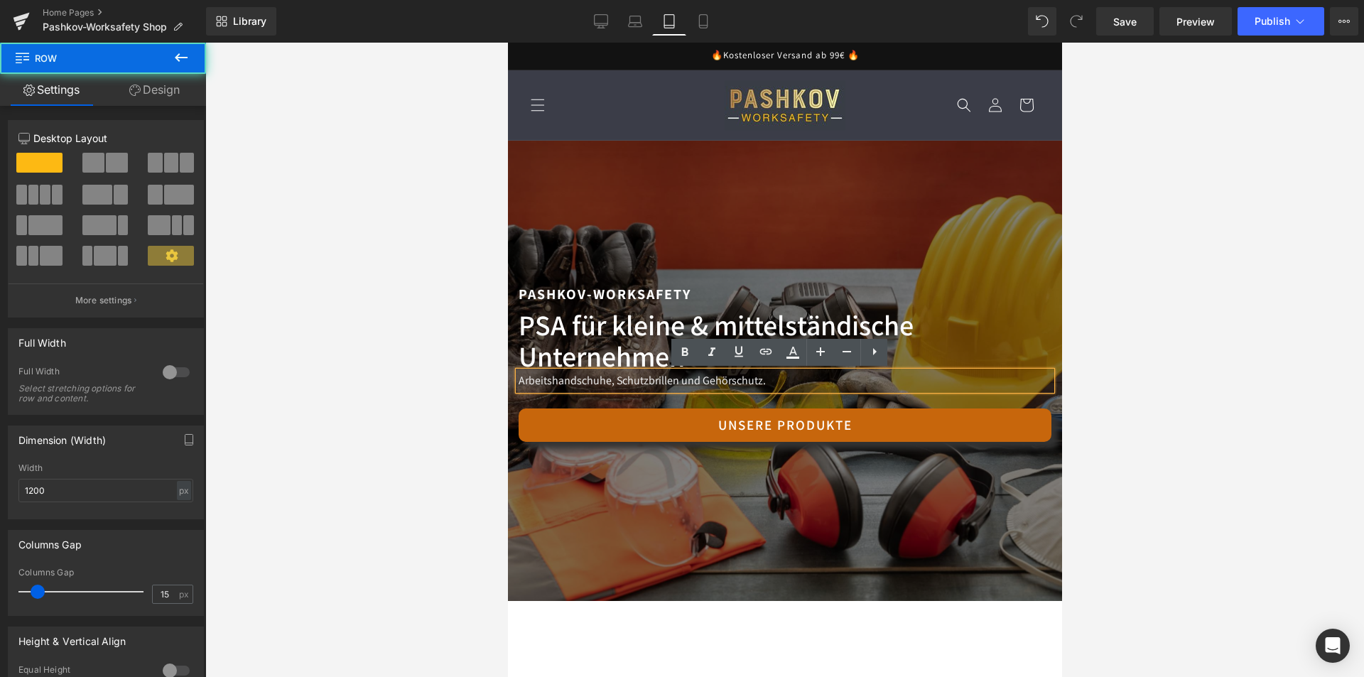
click at [889, 322] on h1 "PSA für kleine & mittelständische Unternehmen" at bounding box center [784, 340] width 533 height 62
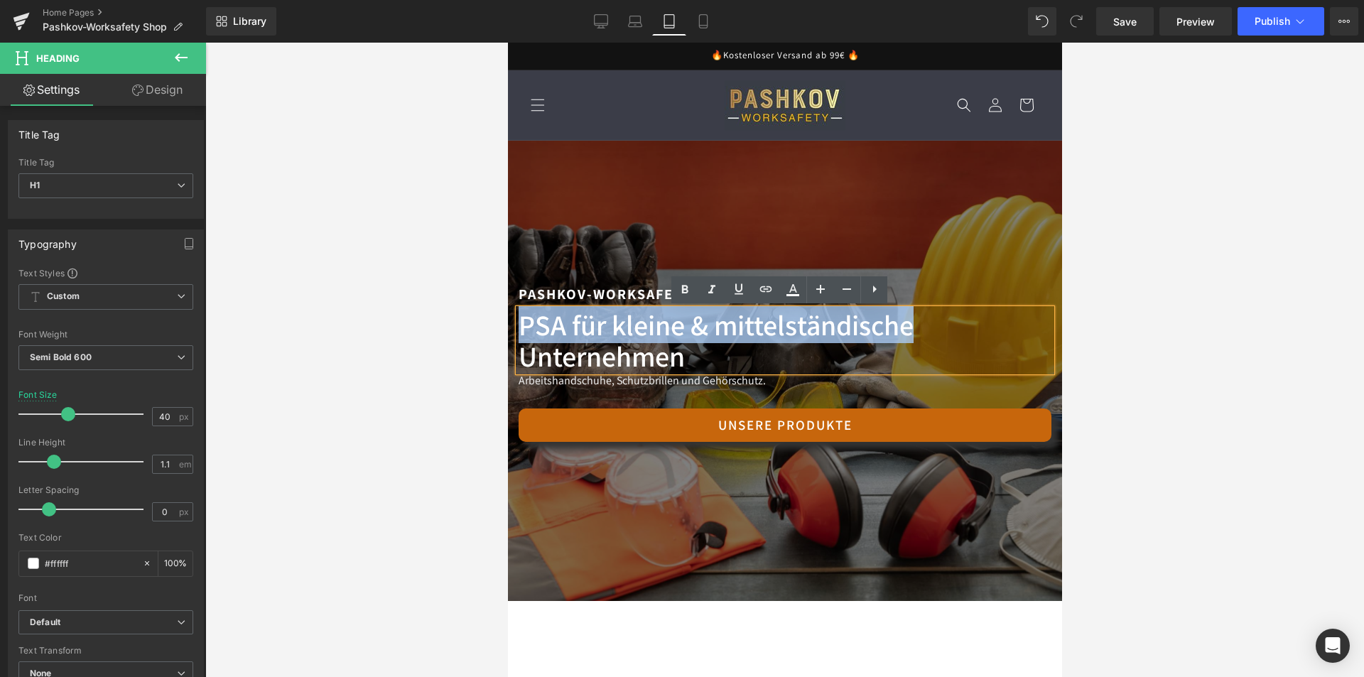
drag, startPoint x: 936, startPoint y: 337, endPoint x: 494, endPoint y: 320, distance: 442.1
click at [507, 320] on html "Direkt zum Inhalt 🔥Kostenloser Versand ab 99€ 🔥 Home Pashkov-Worksafety Sale Pr…" at bounding box center [784, 360] width 554 height 634
click at [526, 316] on h1 "PSA für kleine & mittelständische Unternehmen" at bounding box center [784, 340] width 533 height 62
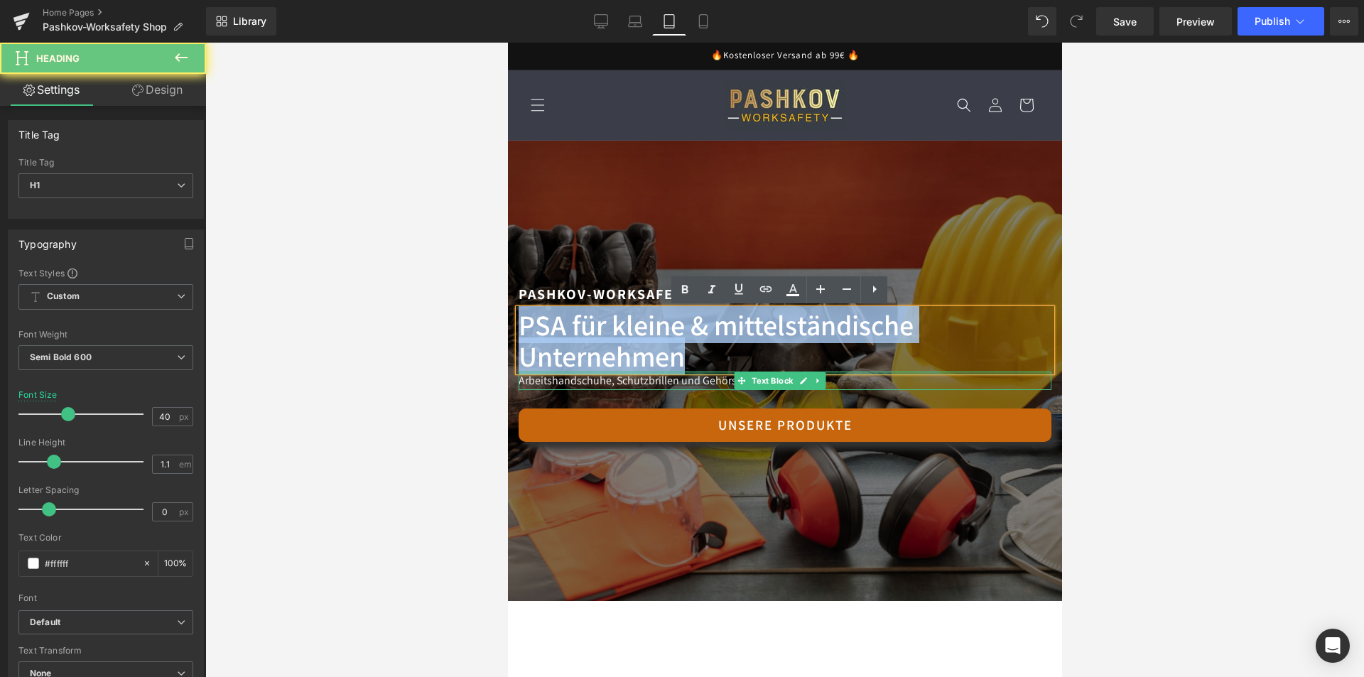
drag, startPoint x: 520, startPoint y: 317, endPoint x: 731, endPoint y: 372, distance: 217.9
click at [731, 372] on div "Pashkov-Worksafety Text Block PSA für Ihr Unternehmen Heading PSA für kleine & …" at bounding box center [784, 371] width 554 height 176
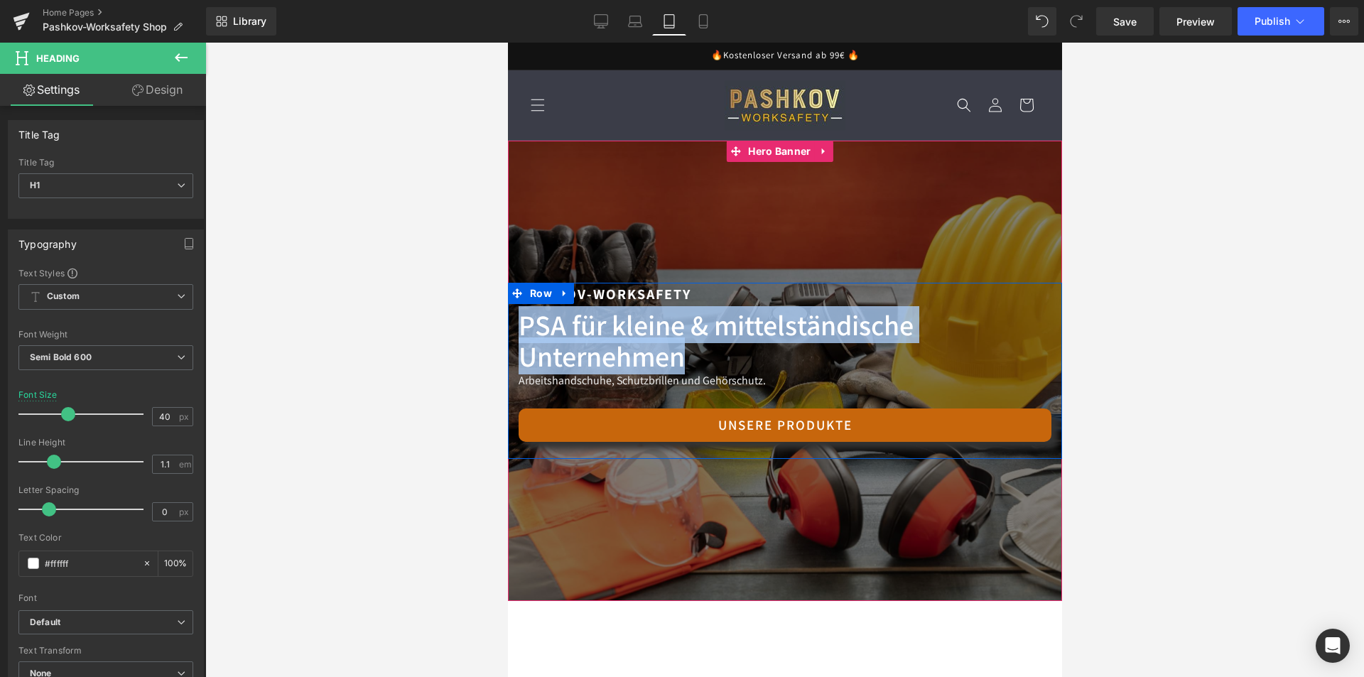
paste div
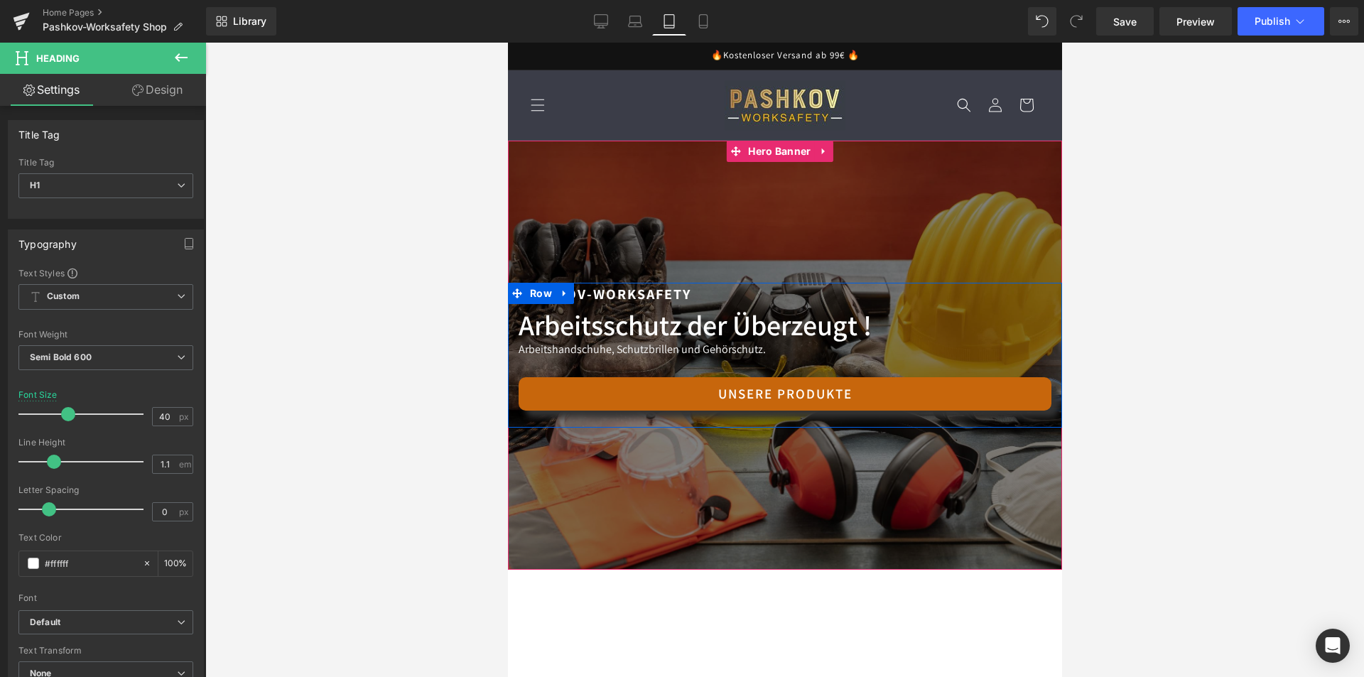
click at [724, 353] on p "Arbeitshandschuhe, Schutzbrillen und Gehörschutz." at bounding box center [784, 349] width 533 height 18
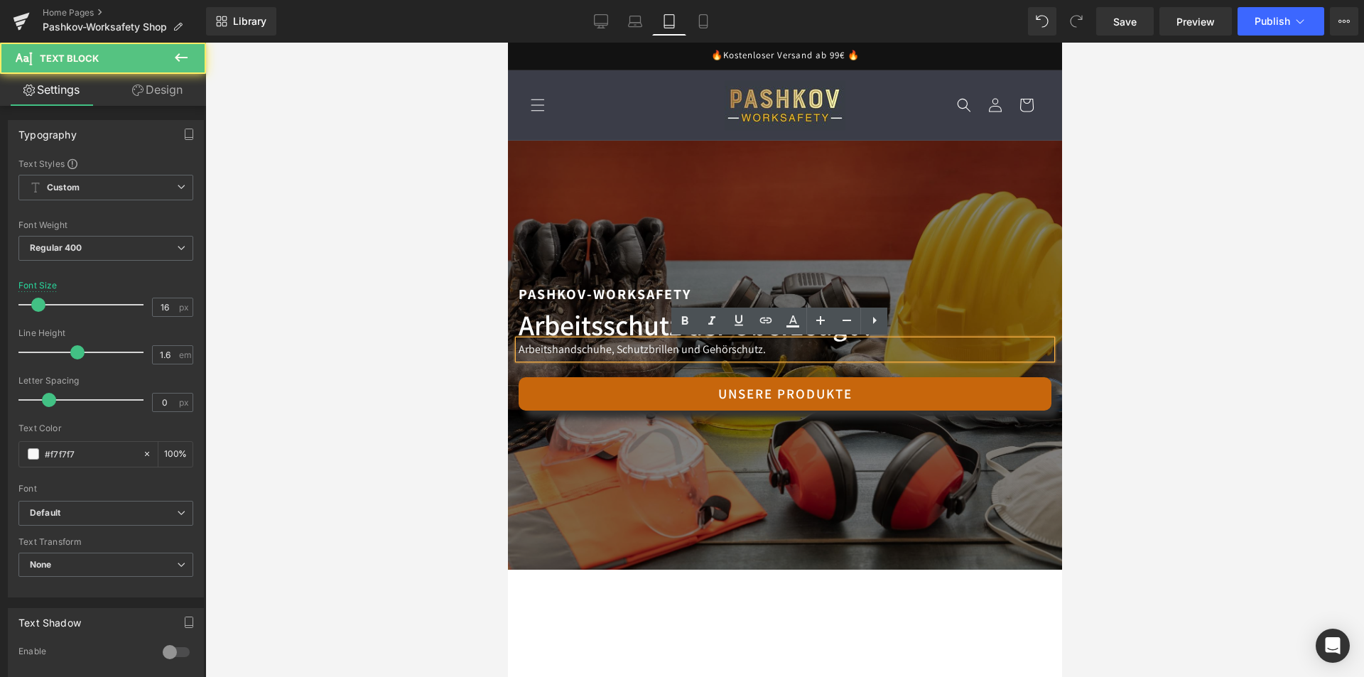
click at [793, 218] on div at bounding box center [784, 355] width 554 height 429
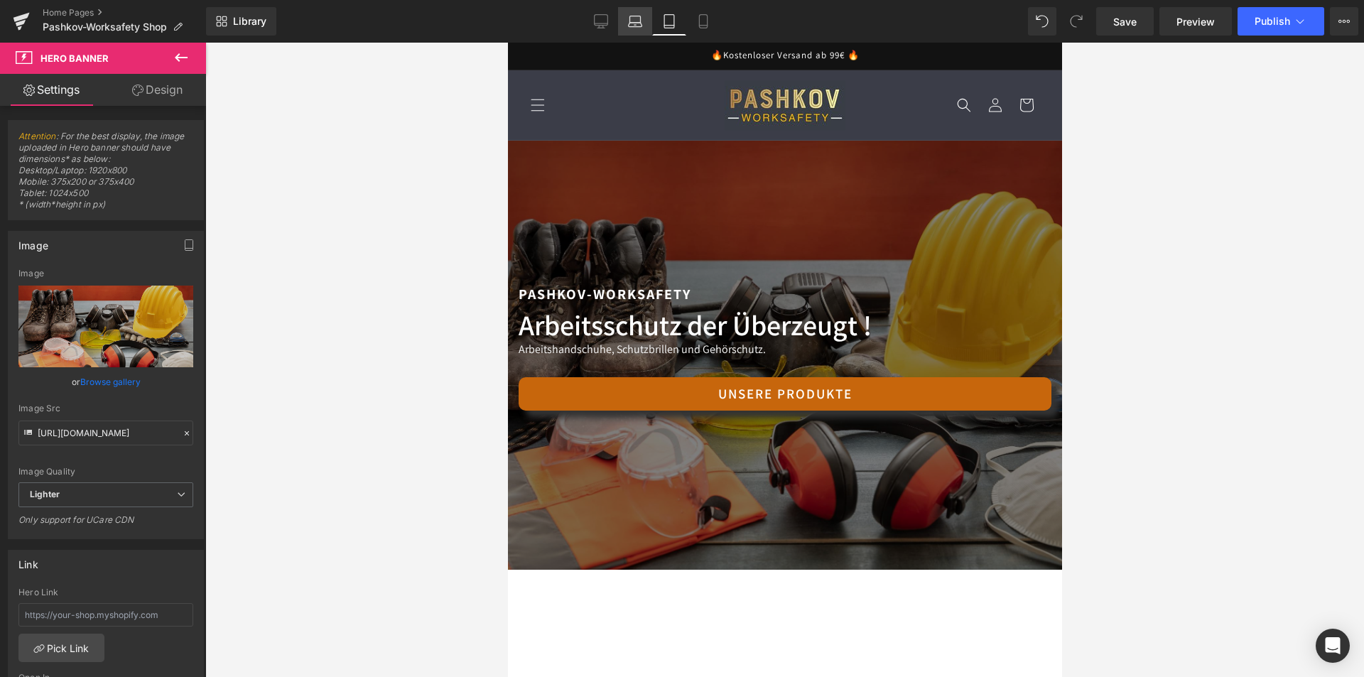
click at [643, 18] on link "Laptop" at bounding box center [635, 21] width 34 height 28
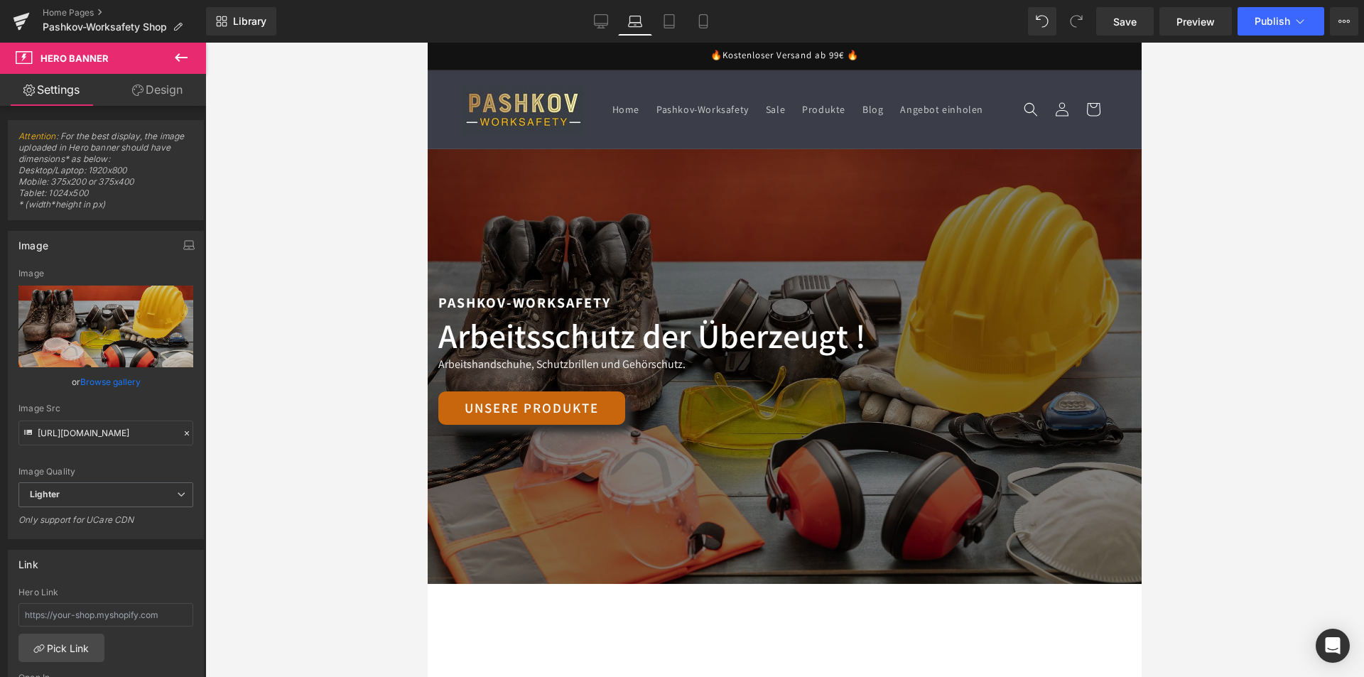
scroll to position [9, 0]
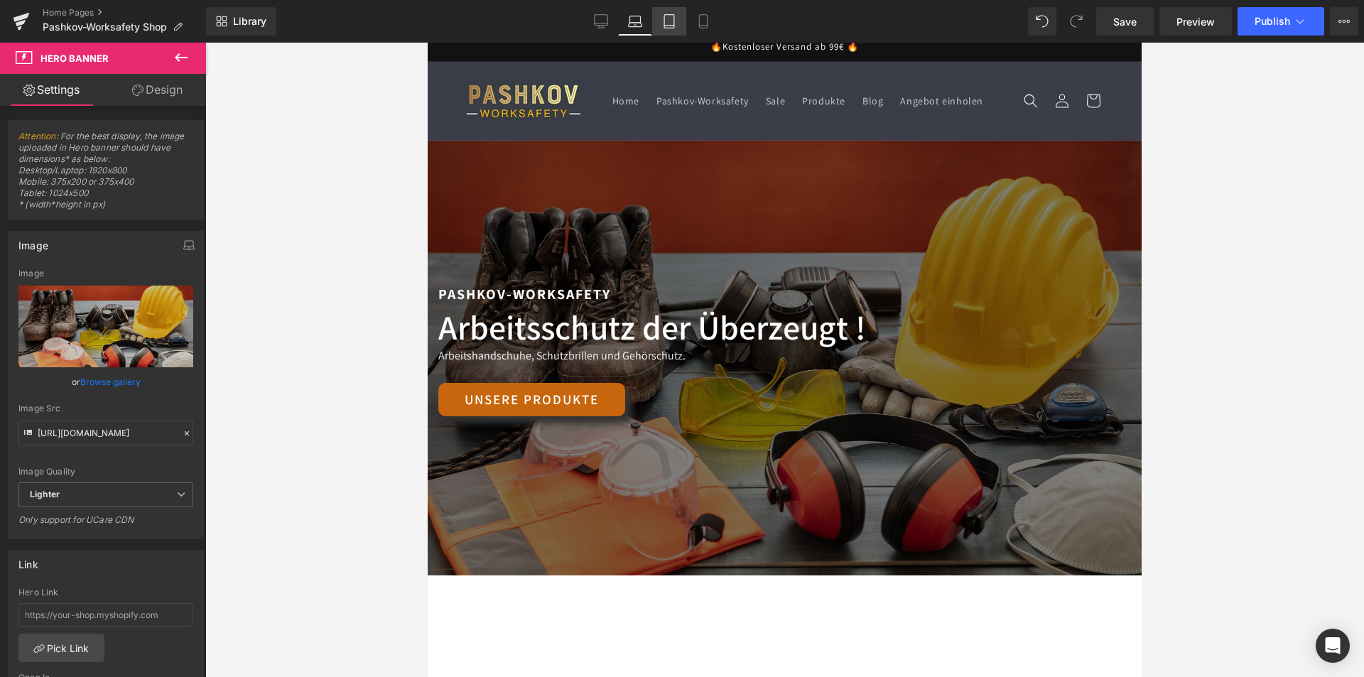
click at [677, 20] on link "Tablet" at bounding box center [669, 21] width 34 height 28
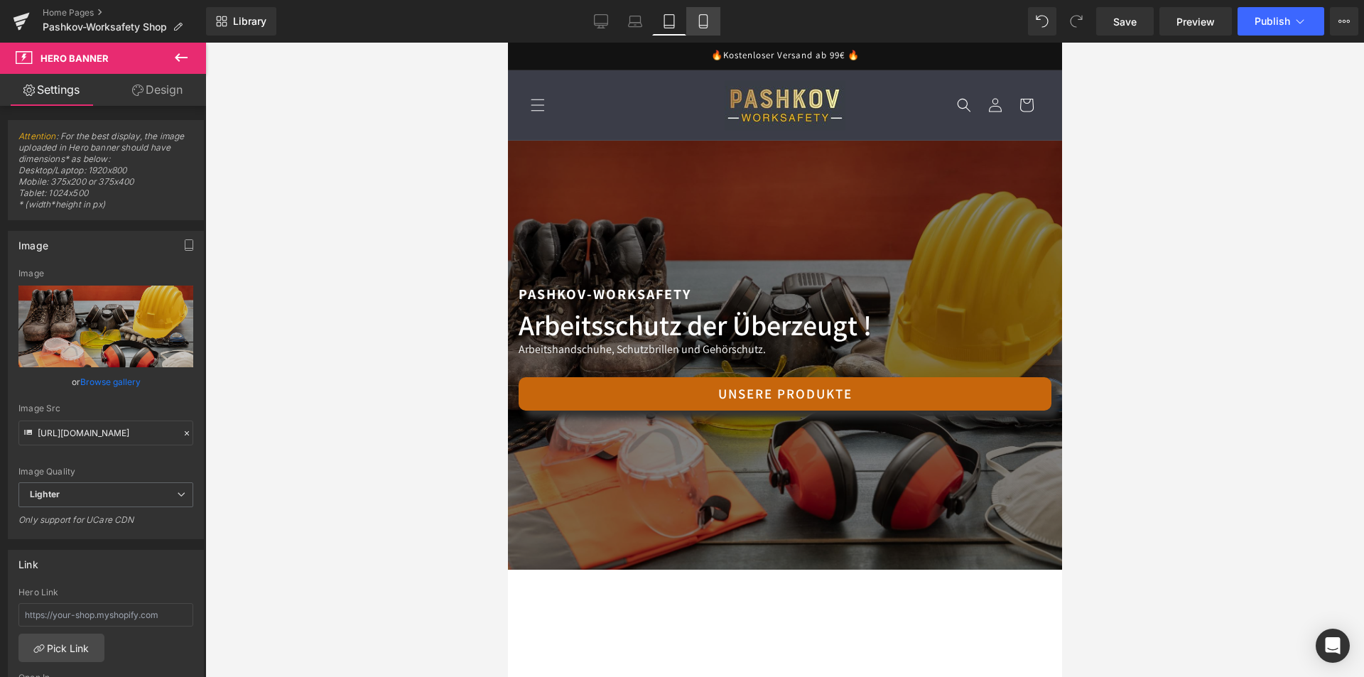
click at [702, 21] on icon at bounding box center [703, 21] width 14 height 14
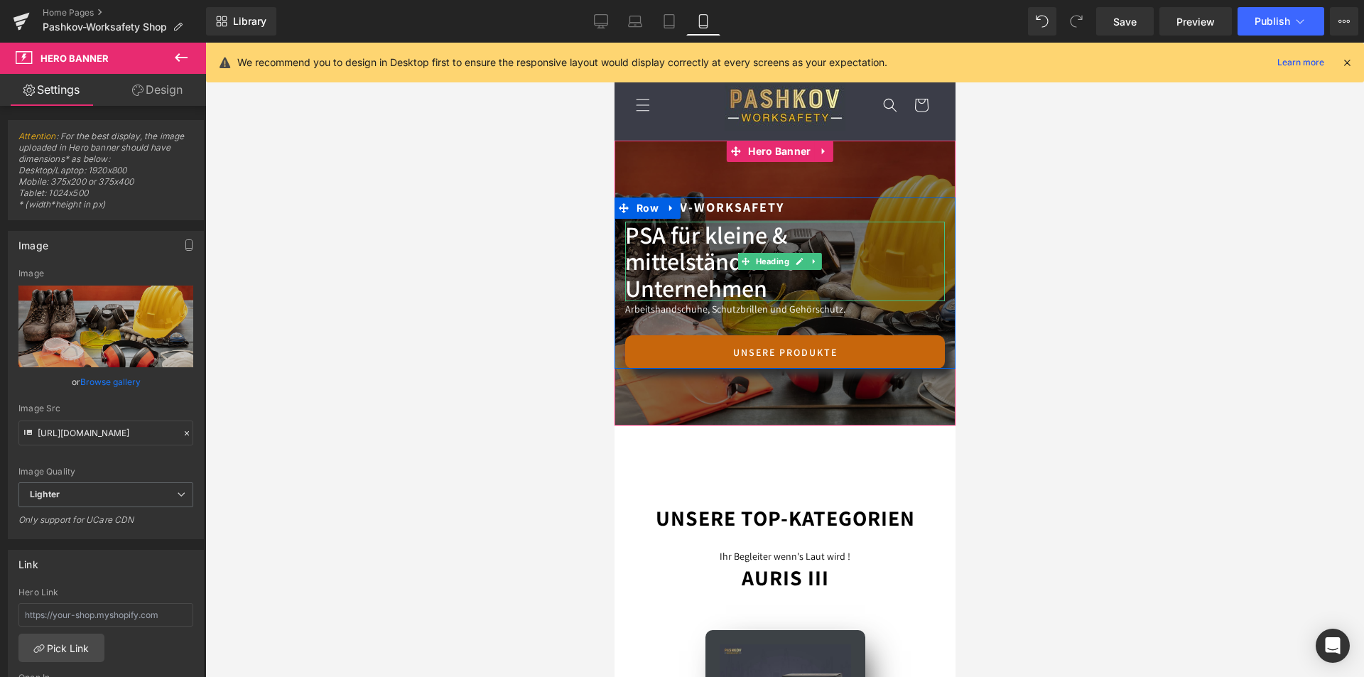
click at [714, 226] on h1 "PSA für kleine & mittelständische Unternehmen" at bounding box center [784, 262] width 320 height 80
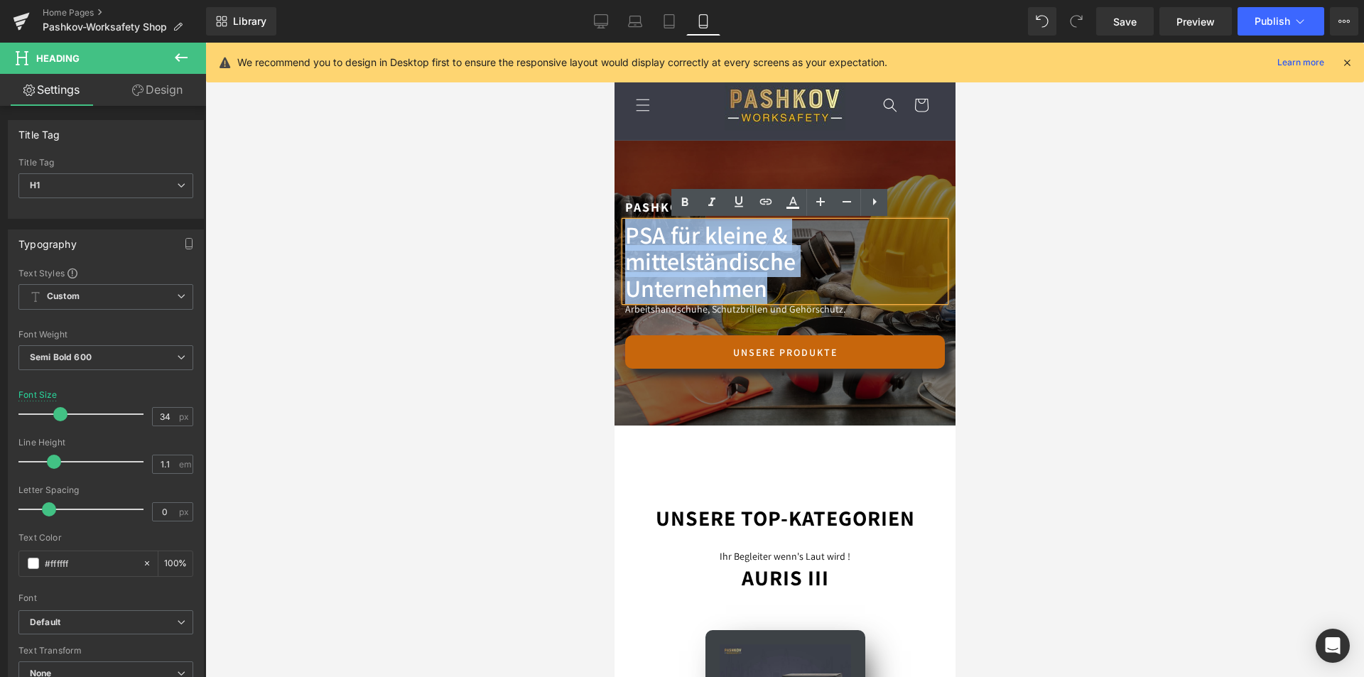
drag, startPoint x: 630, startPoint y: 230, endPoint x: 832, endPoint y: 289, distance: 210.8
click at [832, 289] on h1 "PSA für kleine & mittelständische Unternehmen" at bounding box center [784, 262] width 320 height 80
paste div
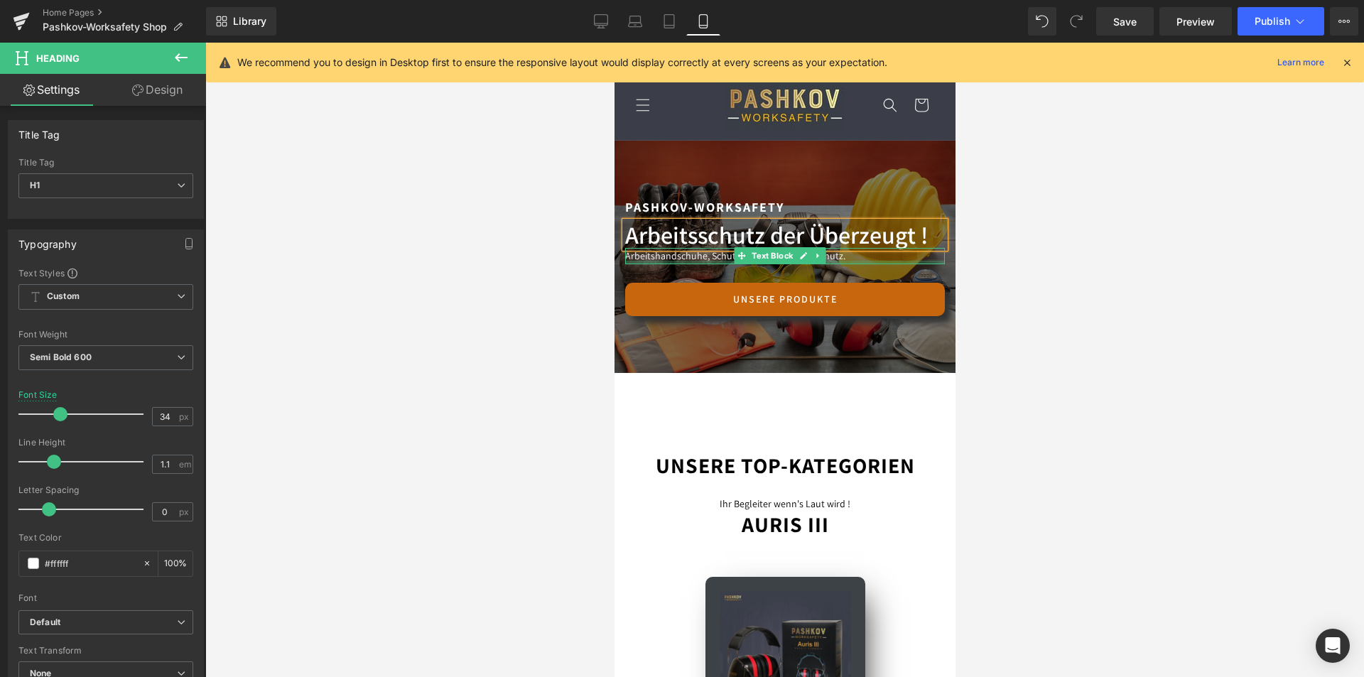
click at [918, 261] on div "Arbeitshandschuhe, Schutzbrillen und Gehörschutz. Text Block" at bounding box center [784, 256] width 320 height 16
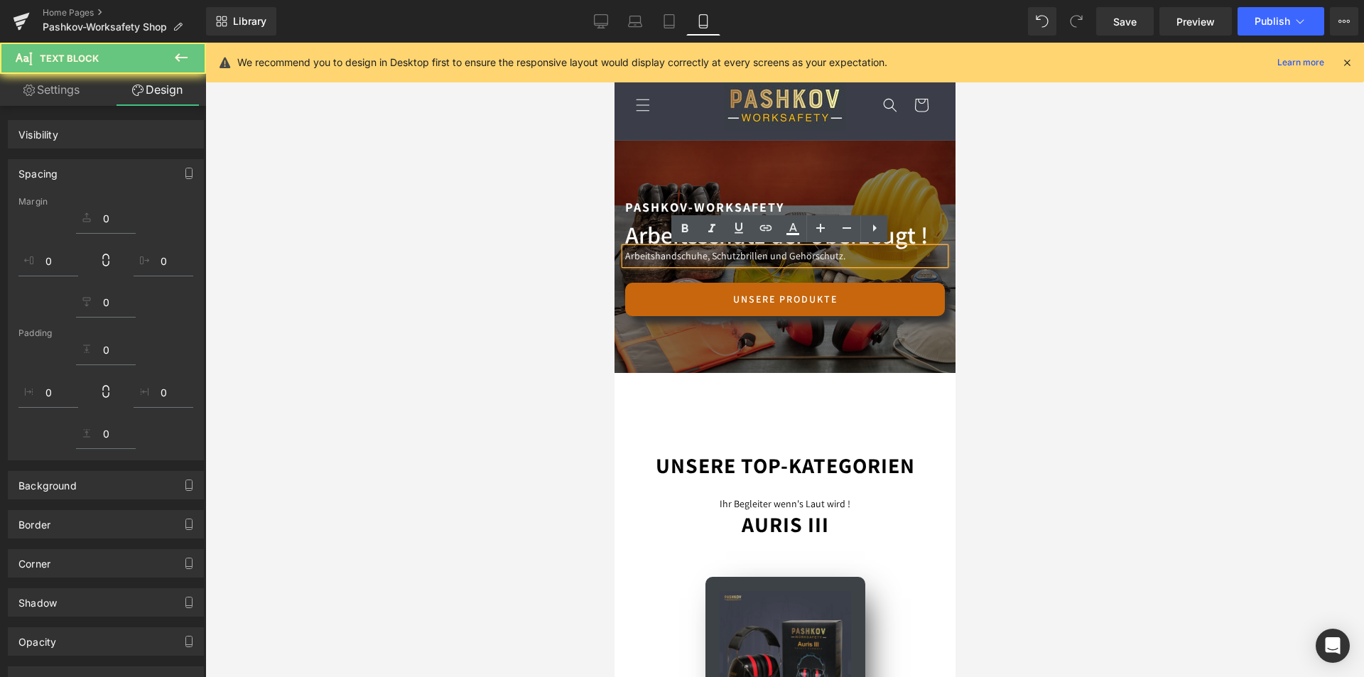
click at [1009, 278] on div at bounding box center [784, 360] width 1158 height 634
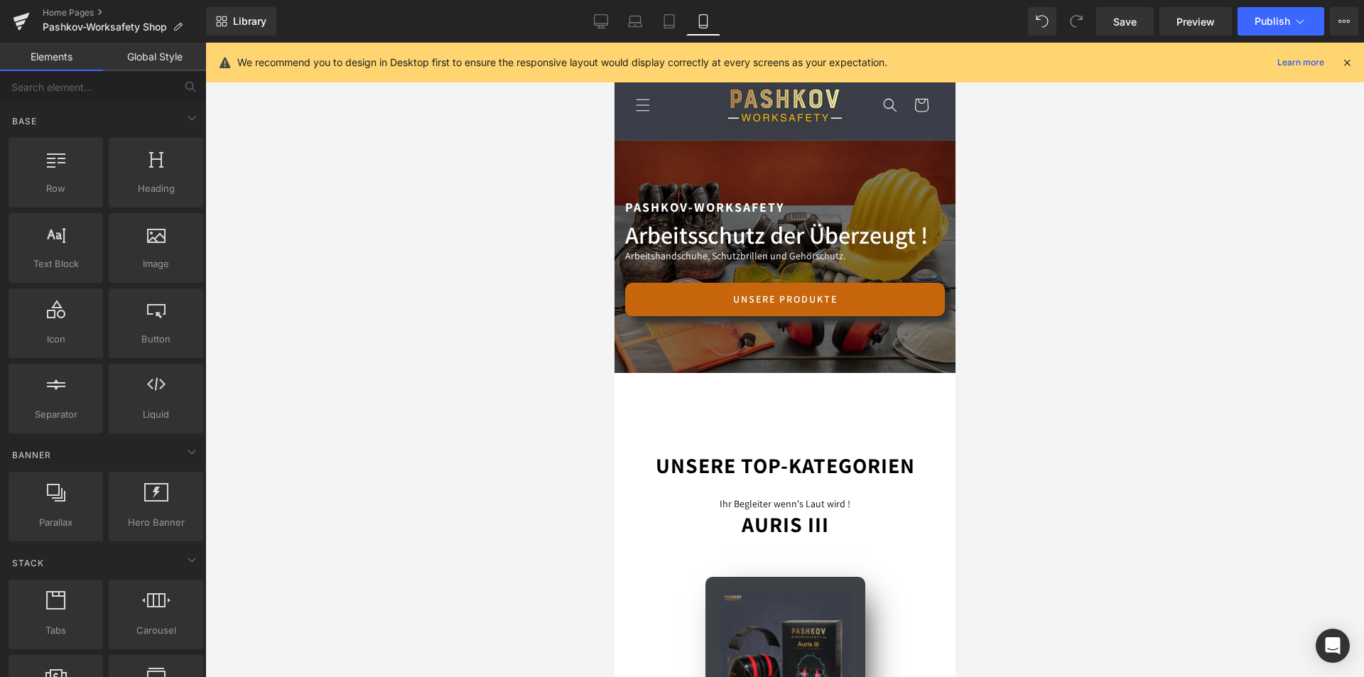
click at [1030, 302] on div at bounding box center [784, 360] width 1158 height 634
click at [1343, 66] on icon at bounding box center [1346, 62] width 13 height 13
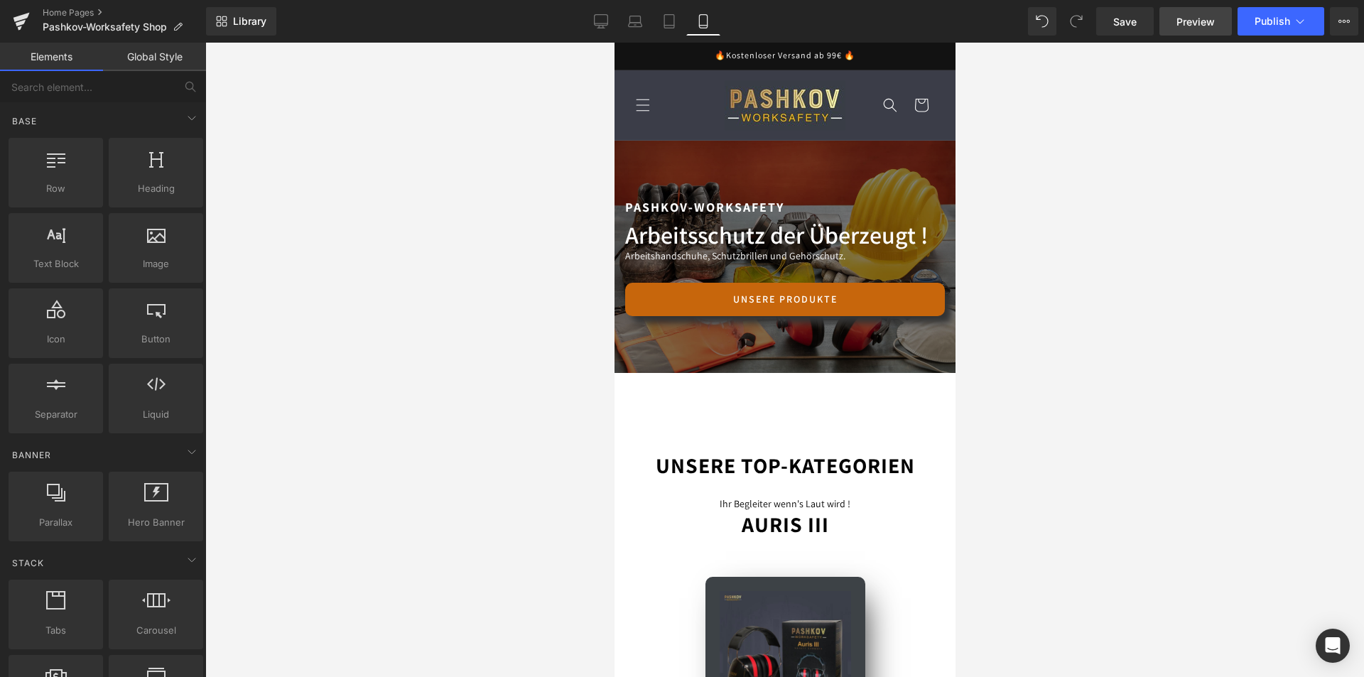
click at [1177, 23] on span "Preview" at bounding box center [1195, 21] width 38 height 15
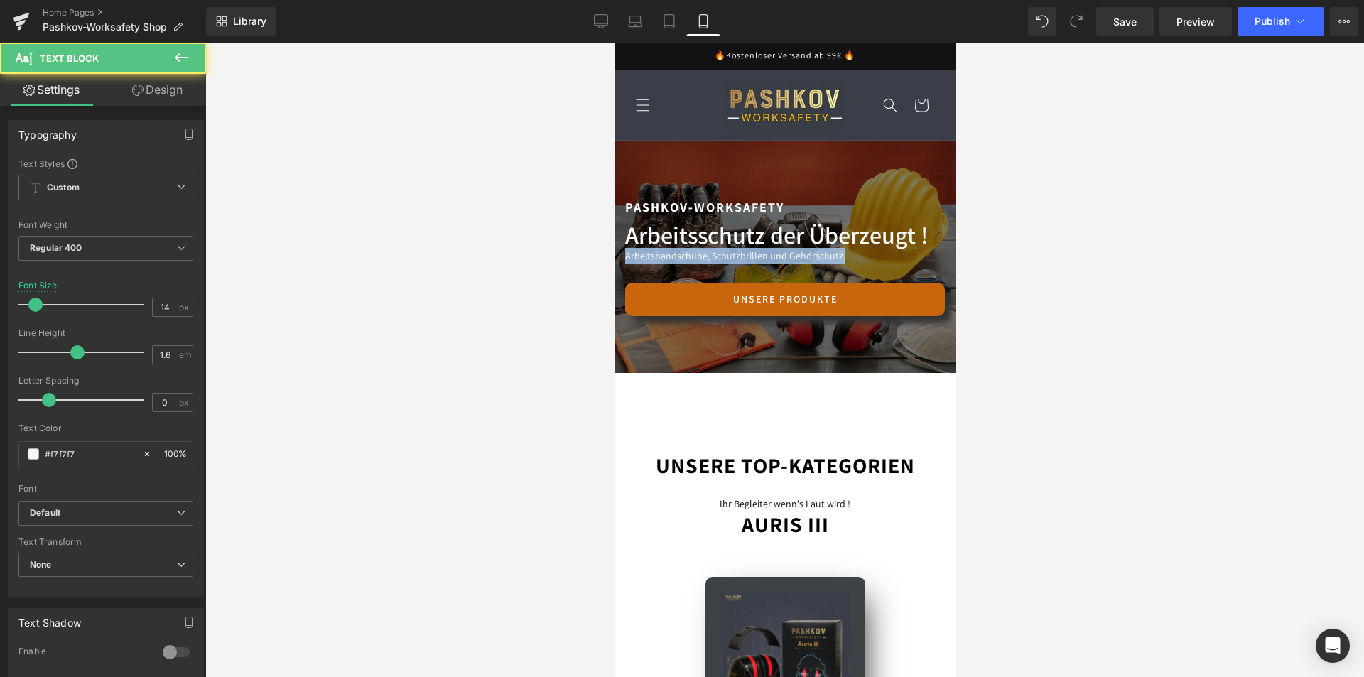
drag, startPoint x: 607, startPoint y: 254, endPoint x: 1194, endPoint y: 297, distance: 588.1
click at [614, 254] on html "Direkt zum Inhalt 🔥Kostenloser Versand ab 99€ 🔥 Home Pashkov-Worksafety Sale Pr…" at bounding box center [784, 360] width 341 height 634
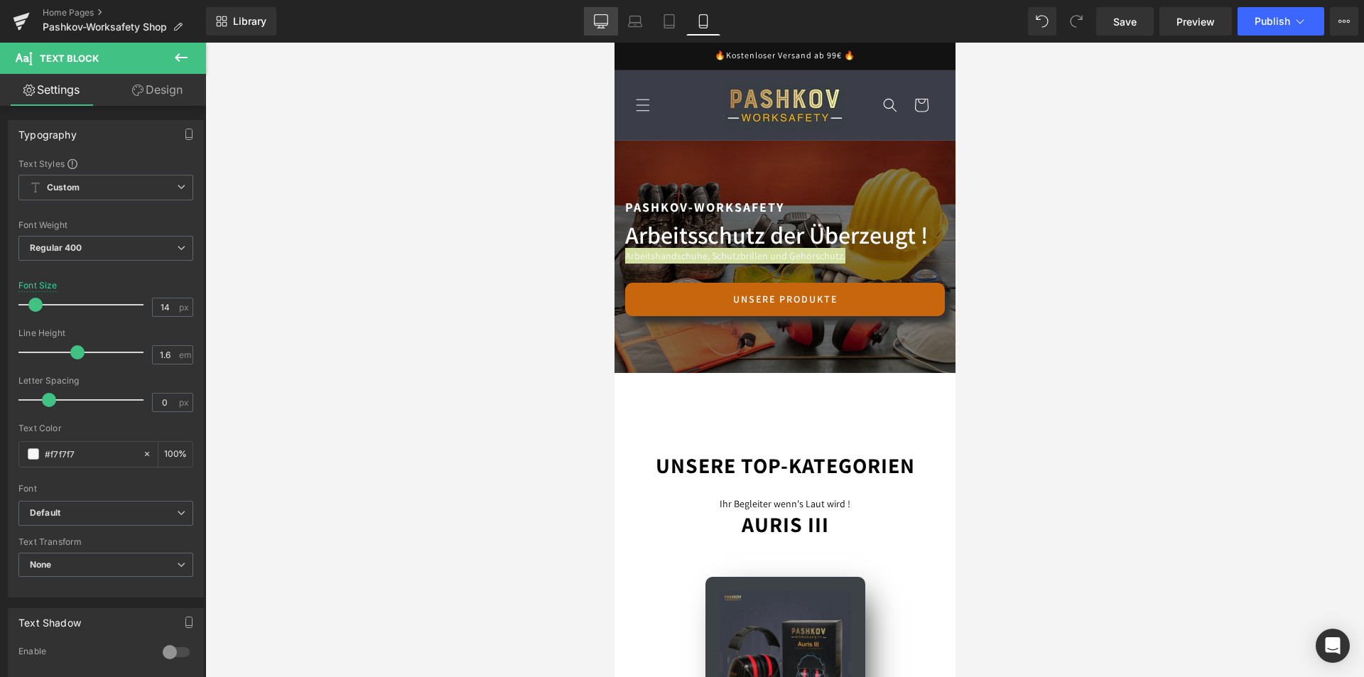
click at [611, 28] on link "Desktop" at bounding box center [601, 21] width 34 height 28
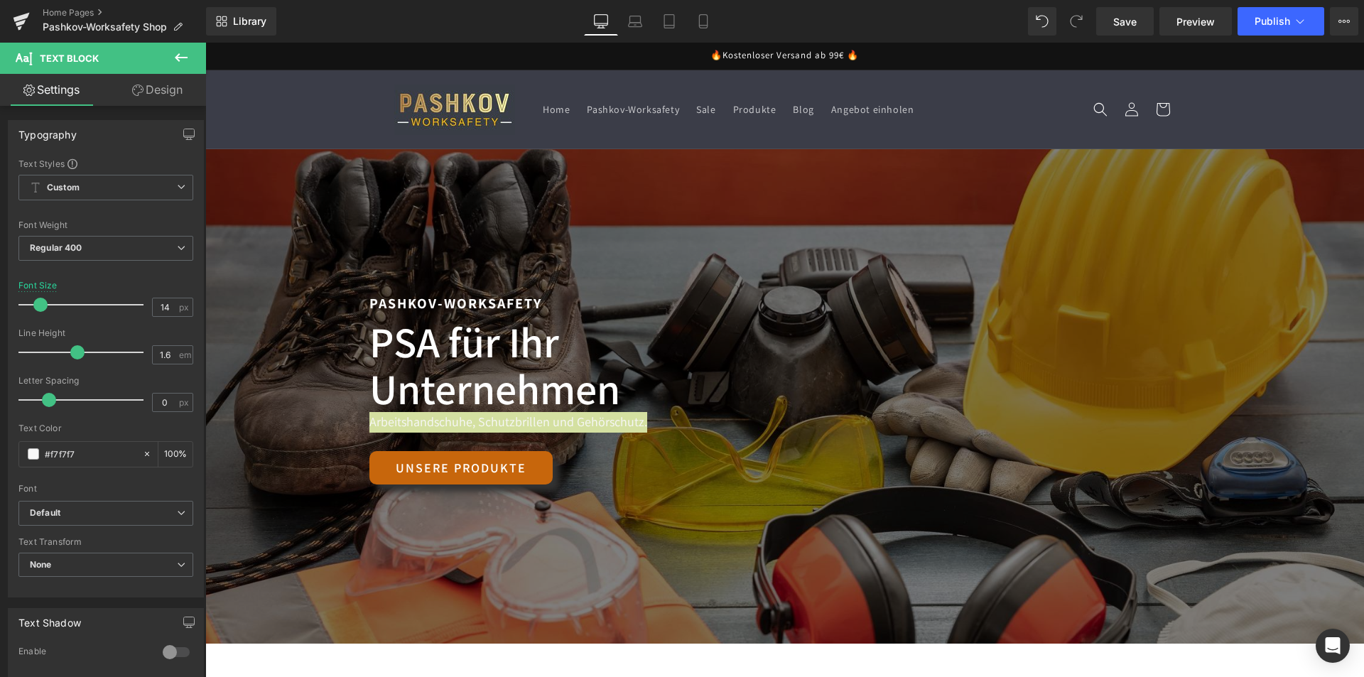
scroll to position [164, 0]
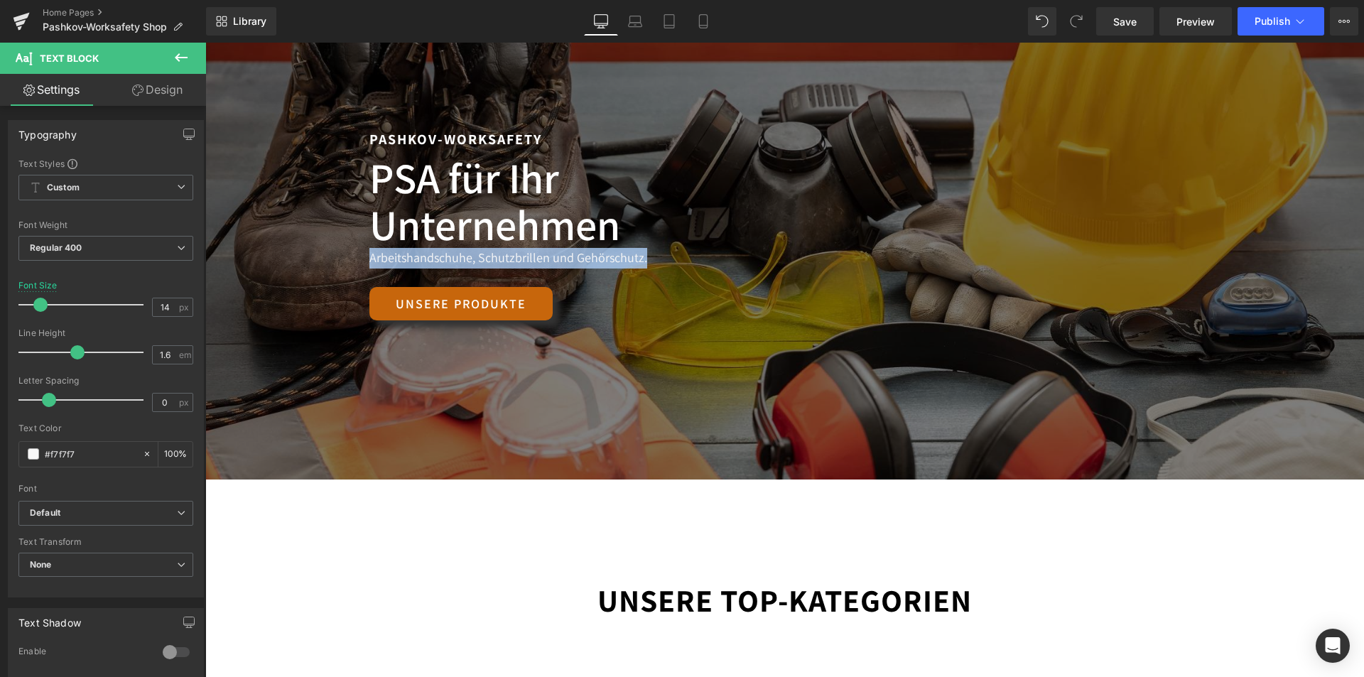
click at [670, 262] on p "Arbeitshandschuhe, Schutzbrillen und Gehörschutz." at bounding box center [784, 258] width 831 height 21
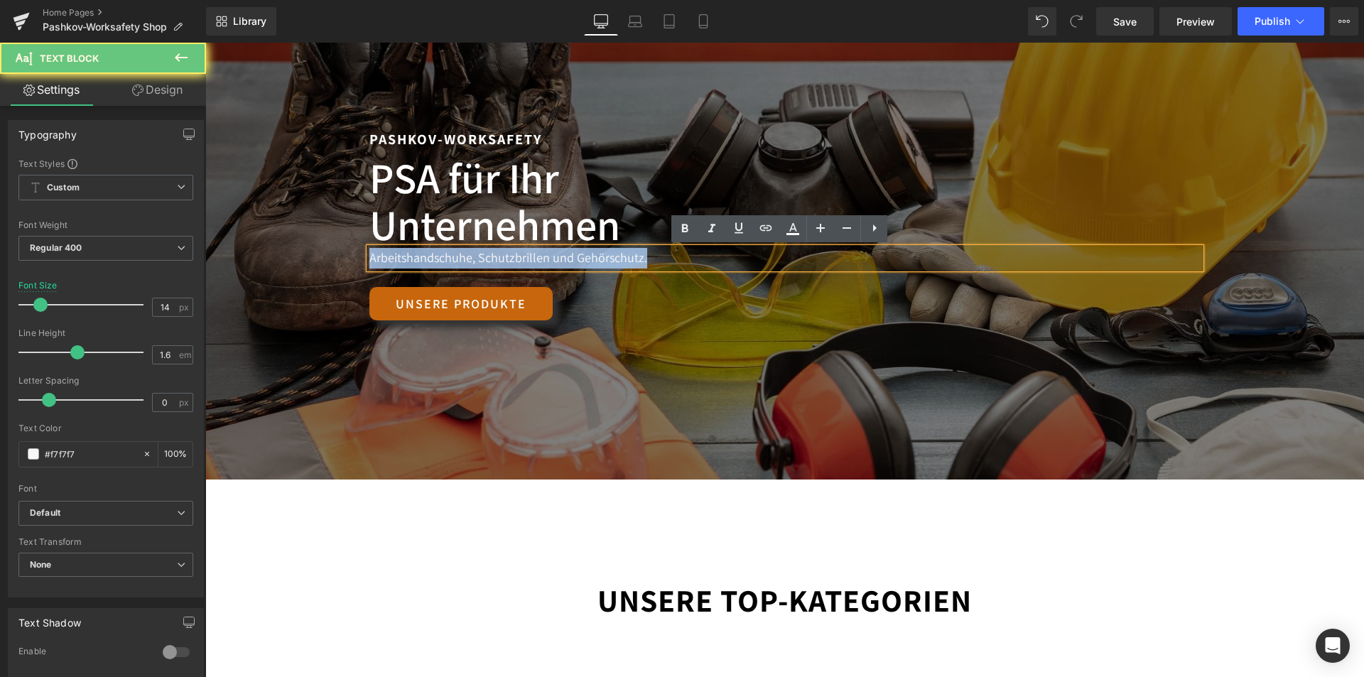
drag, startPoint x: 670, startPoint y: 262, endPoint x: 310, endPoint y: 253, distance: 360.2
click at [310, 253] on span "Pashkov-Worksafety Text Block PSA für Ihr Unternehmen Heading Arbeitsschutz der…" at bounding box center [784, 232] width 1158 height 209
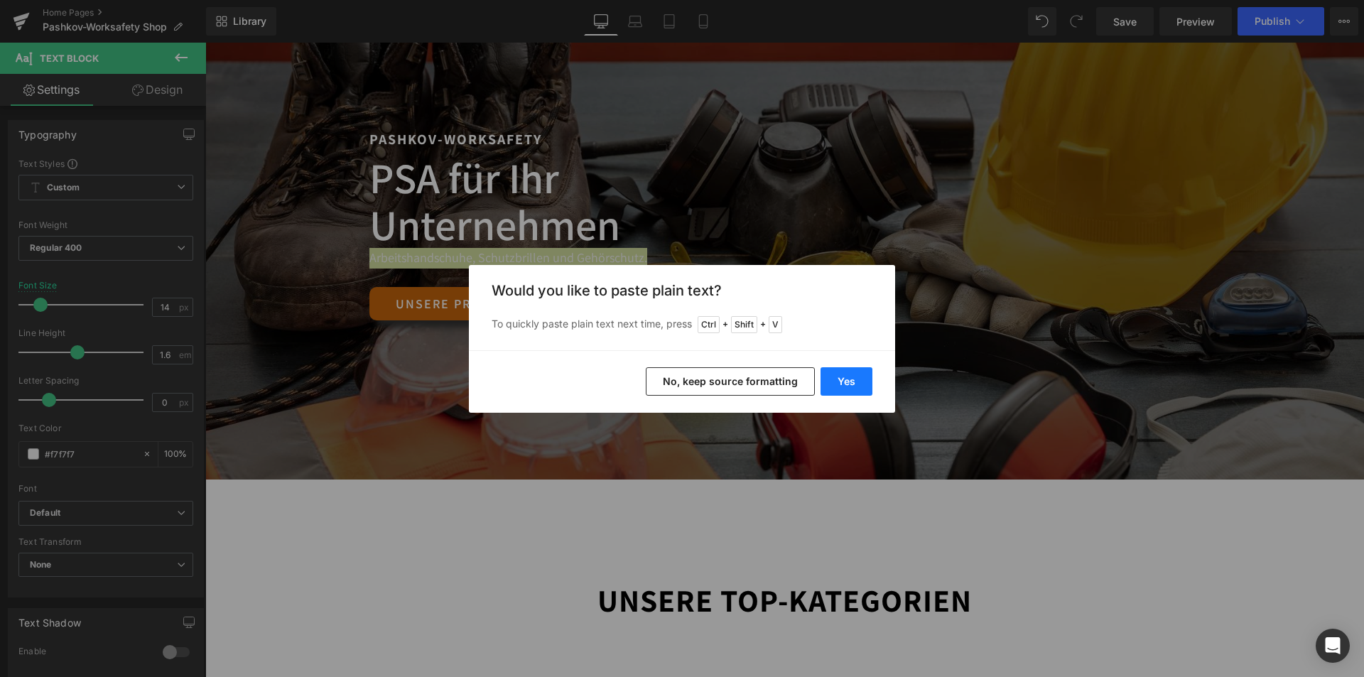
drag, startPoint x: 843, startPoint y: 376, endPoint x: 638, endPoint y: 333, distance: 208.9
click at [843, 376] on button "Yes" at bounding box center [846, 381] width 52 height 28
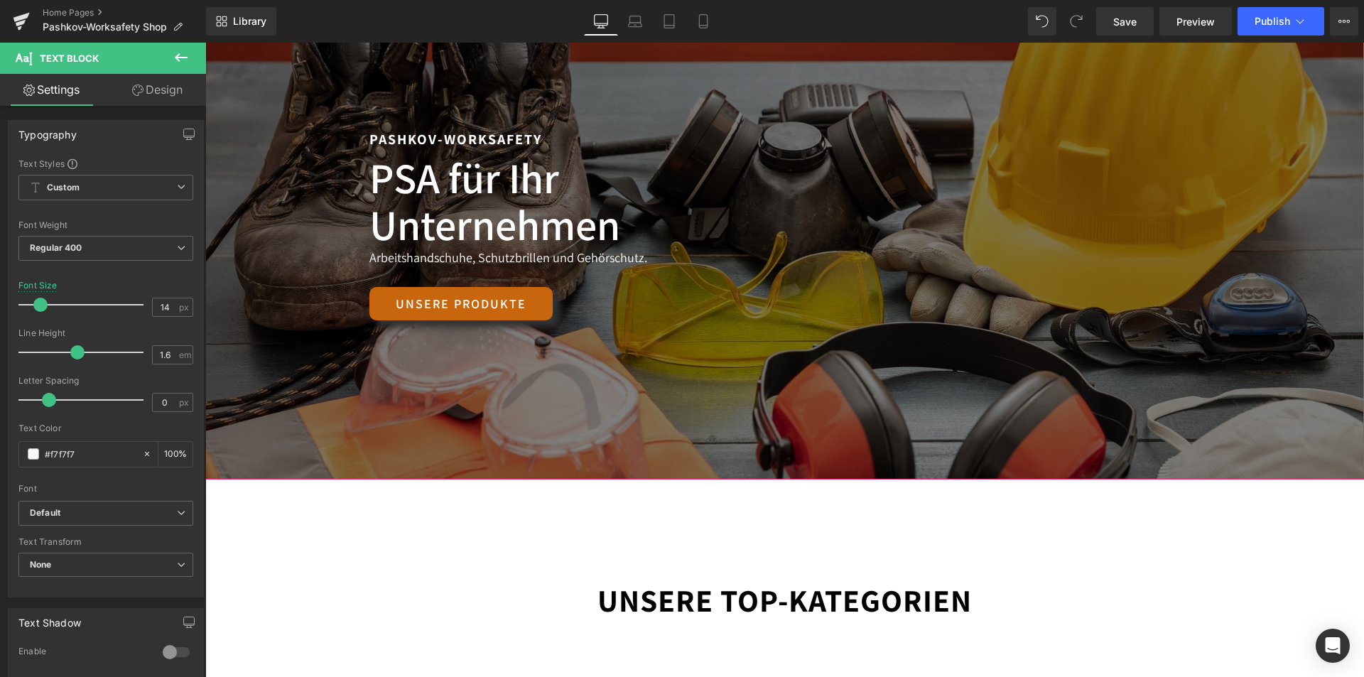
click at [708, 317] on div "Unsere Produkte Button" at bounding box center [784, 303] width 831 height 33
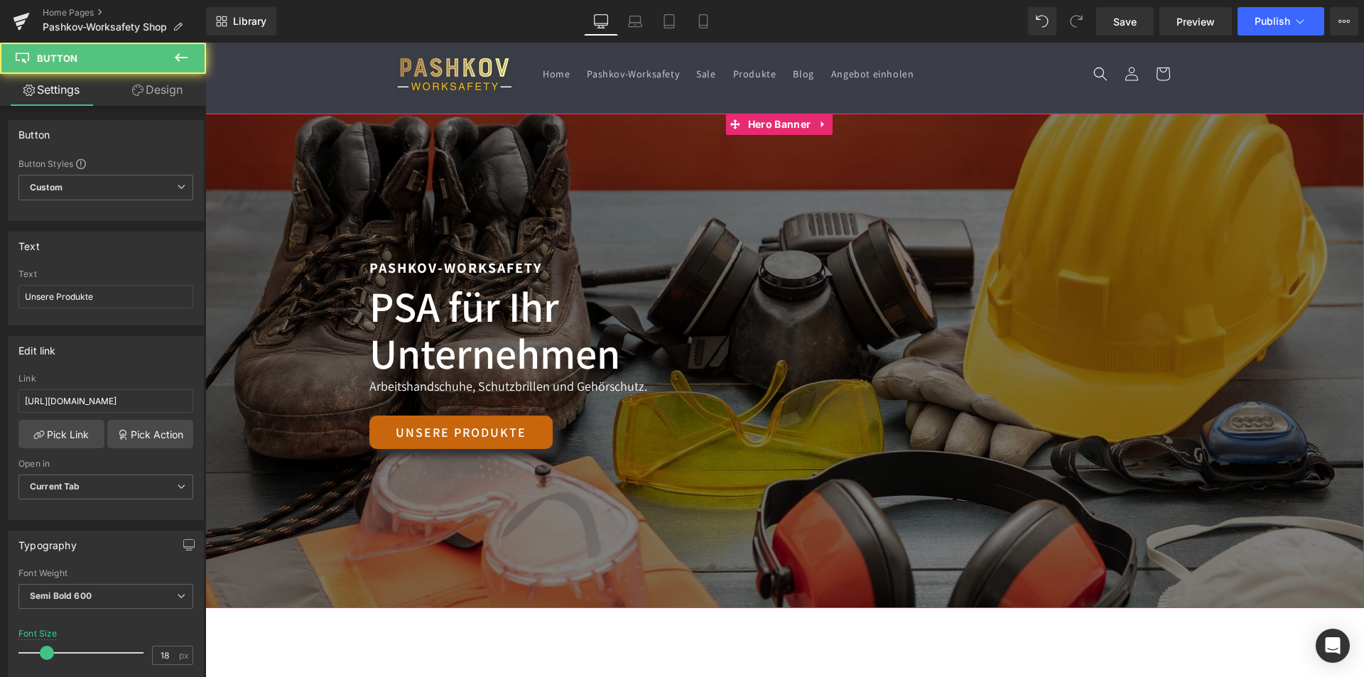
scroll to position [0, 0]
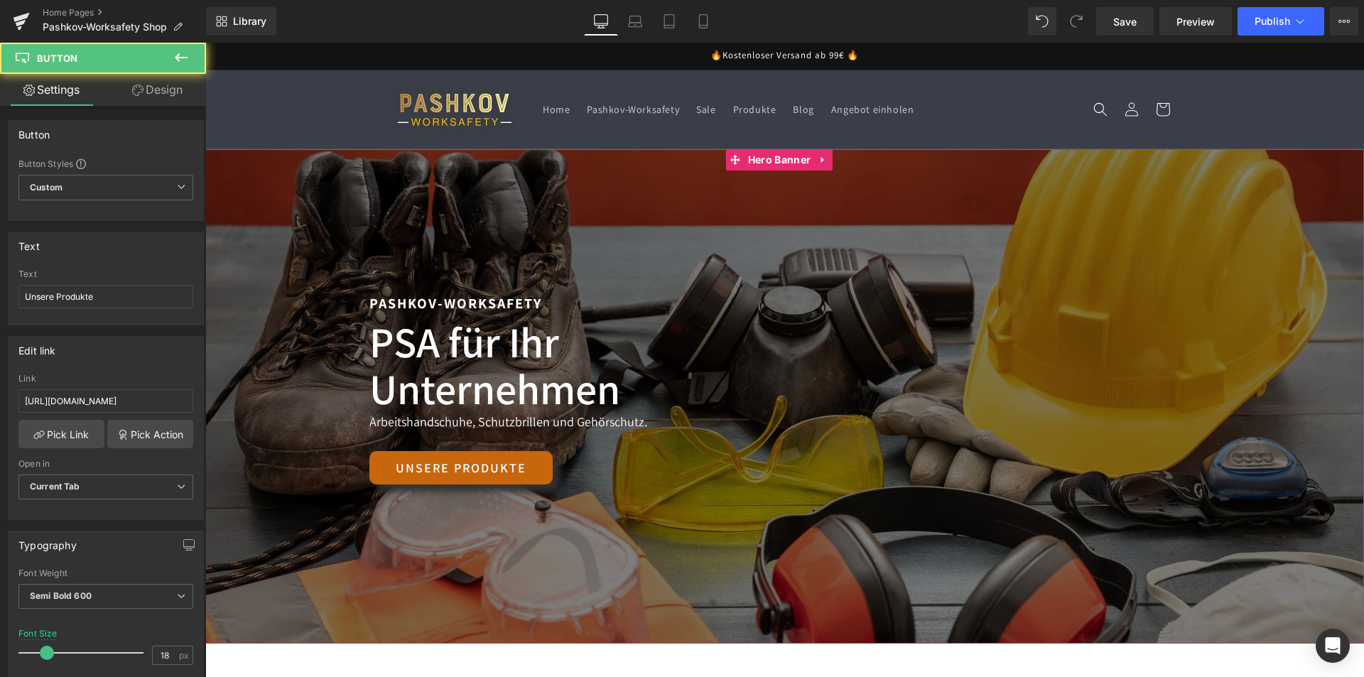
click at [513, 371] on h1 "PSA für Ihr Unternehmen" at bounding box center [784, 365] width 831 height 94
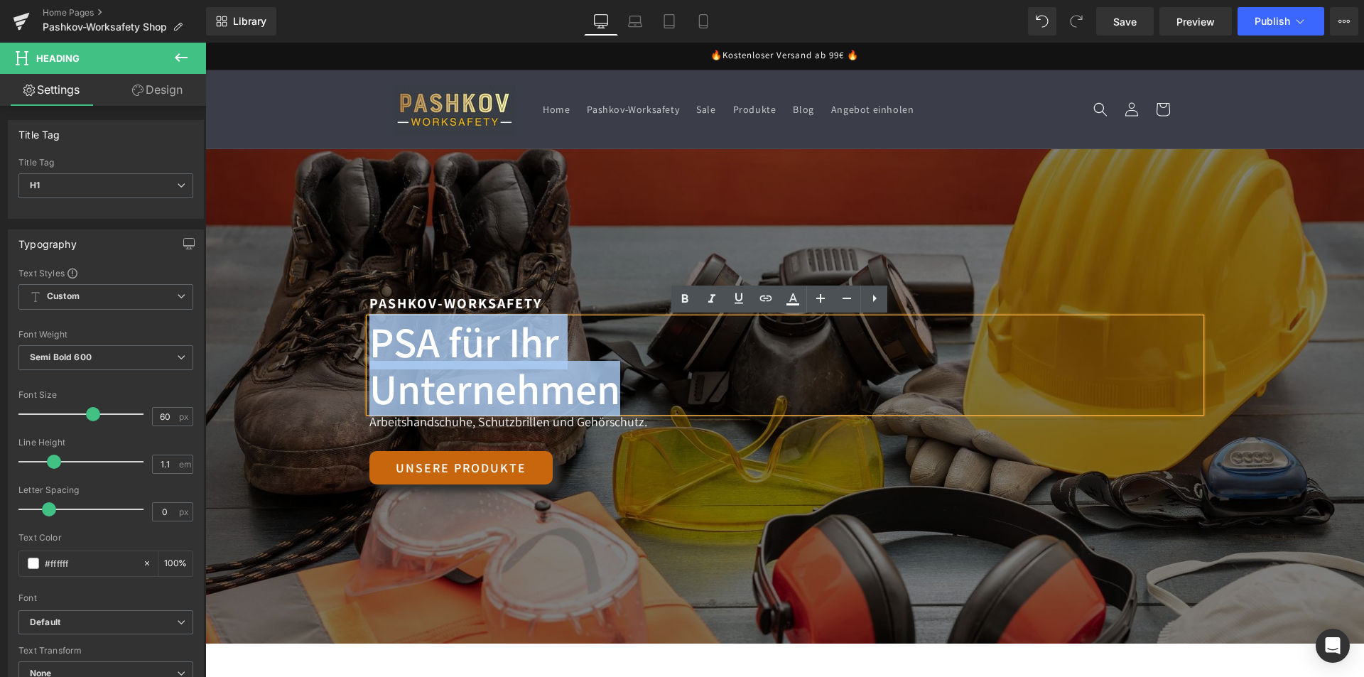
drag, startPoint x: 374, startPoint y: 347, endPoint x: 633, endPoint y: 377, distance: 261.0
click at [633, 377] on h1 "PSA für Ihr Unternehmen" at bounding box center [784, 365] width 831 height 94
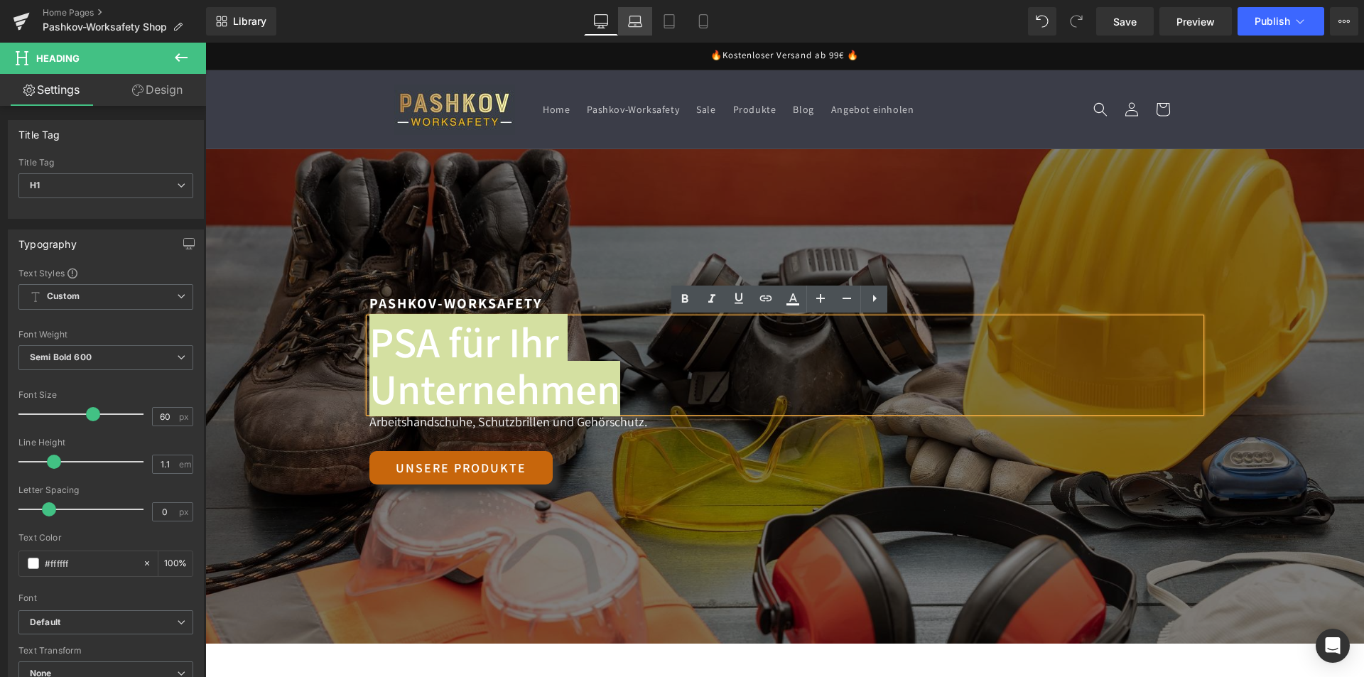
click at [641, 23] on icon at bounding box center [634, 25] width 13 height 4
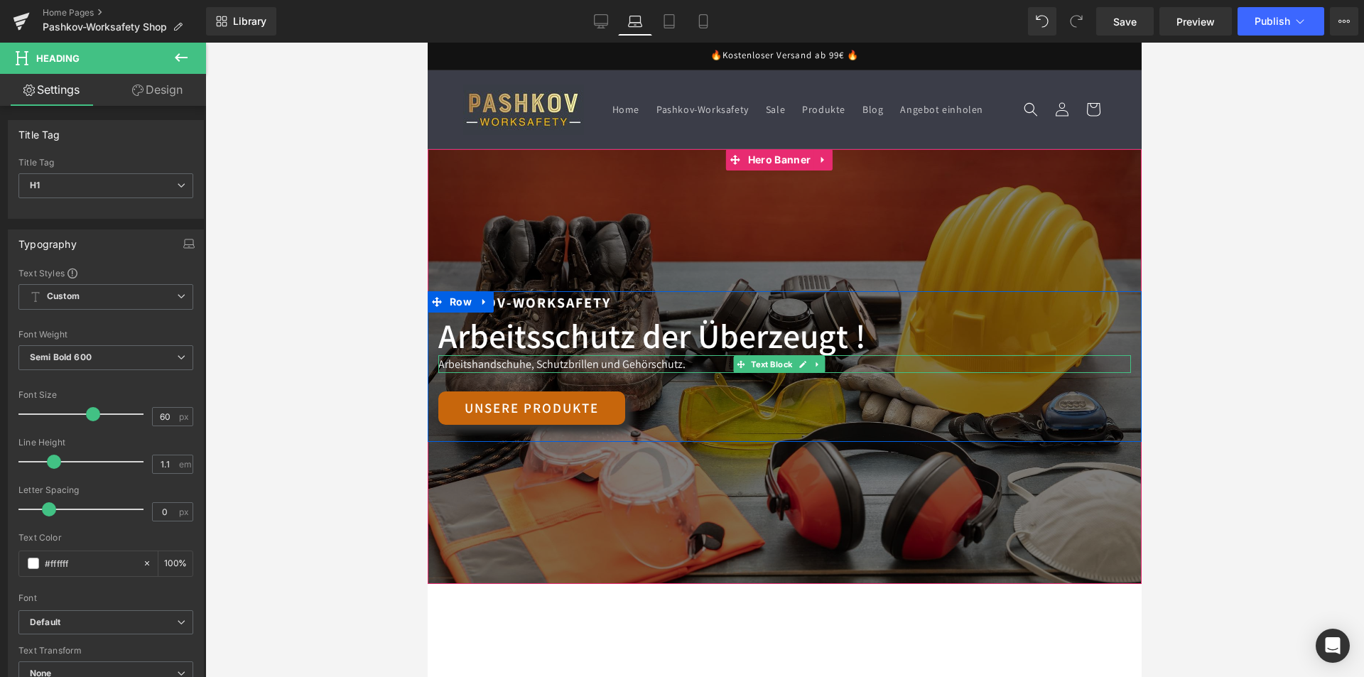
click at [867, 354] on div "Arbeitsschutz der Überzeugt ! Heading" at bounding box center [784, 336] width 692 height 38
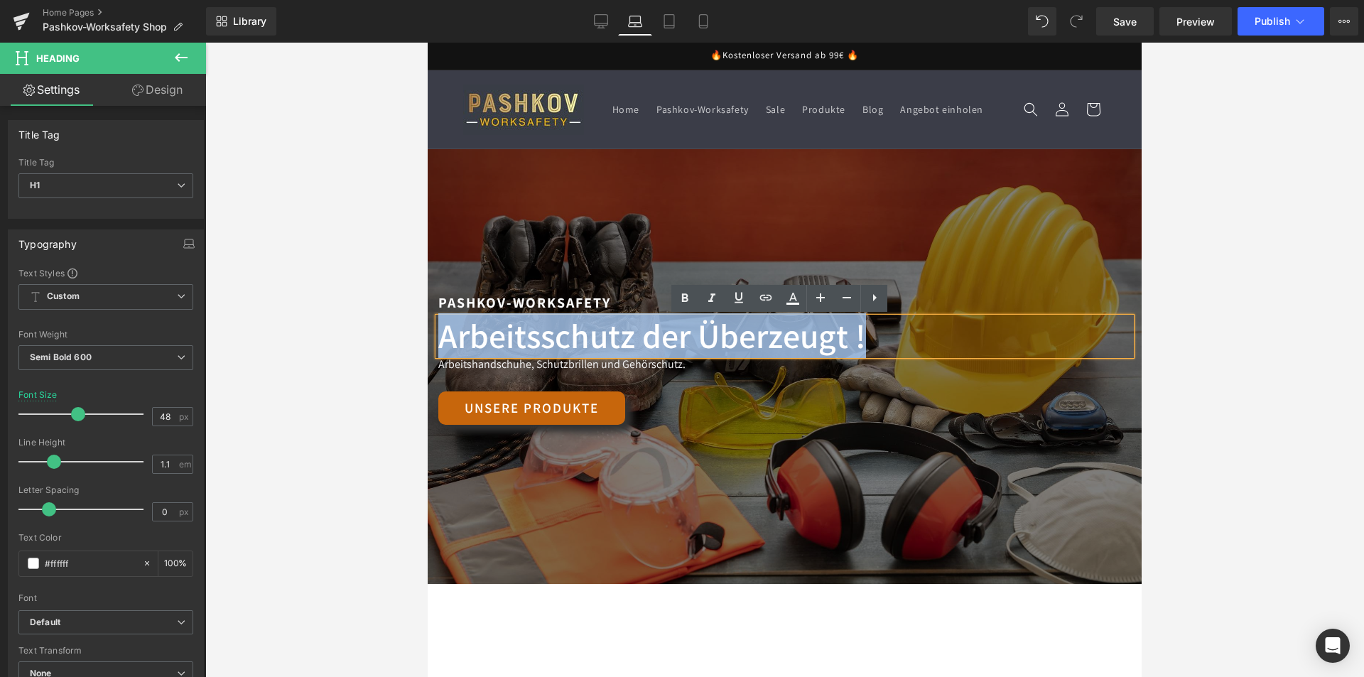
drag, startPoint x: 869, startPoint y: 337, endPoint x: 364, endPoint y: 338, distance: 504.2
click at [428, 338] on html "Direkt zum Inhalt 🔥Kostenloser Versand ab 99€ 🔥 Home Pashkov-Worksafety Sale Pr…" at bounding box center [785, 360] width 714 height 634
copy h1 "Arbeitsschutz der Überzeugt !"
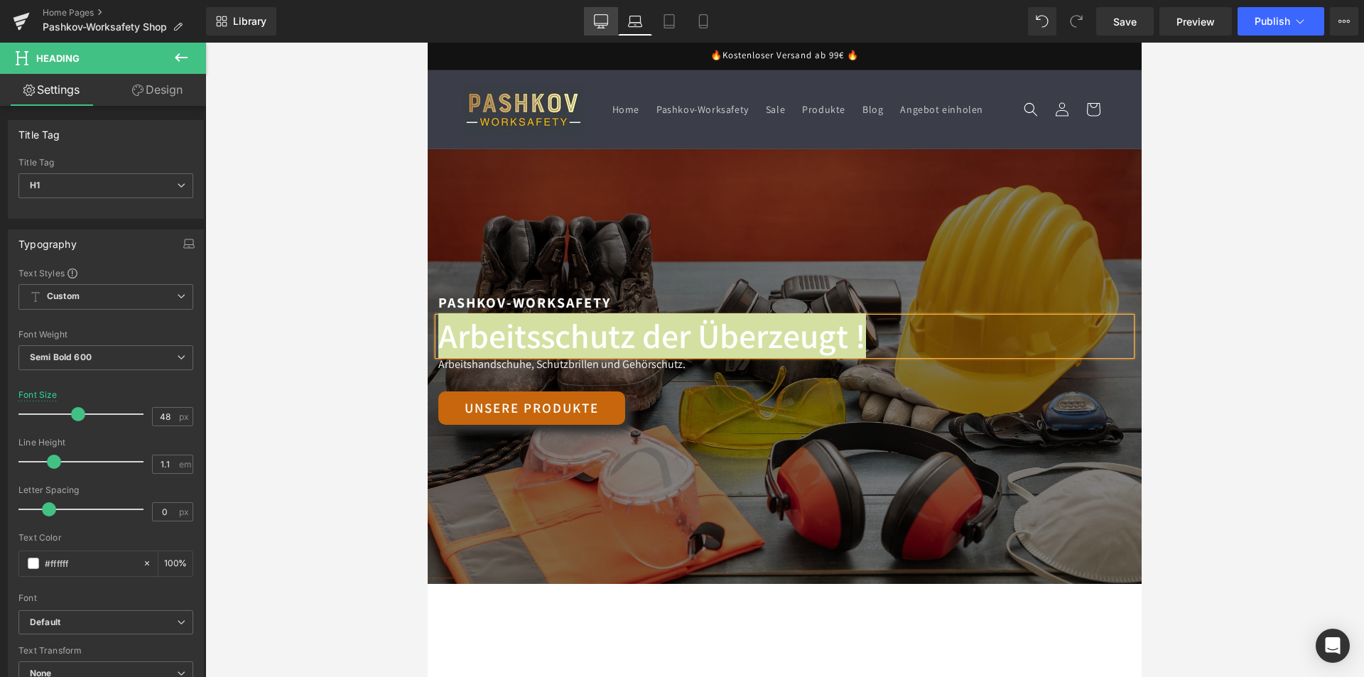
click at [602, 26] on icon at bounding box center [600, 20] width 13 height 11
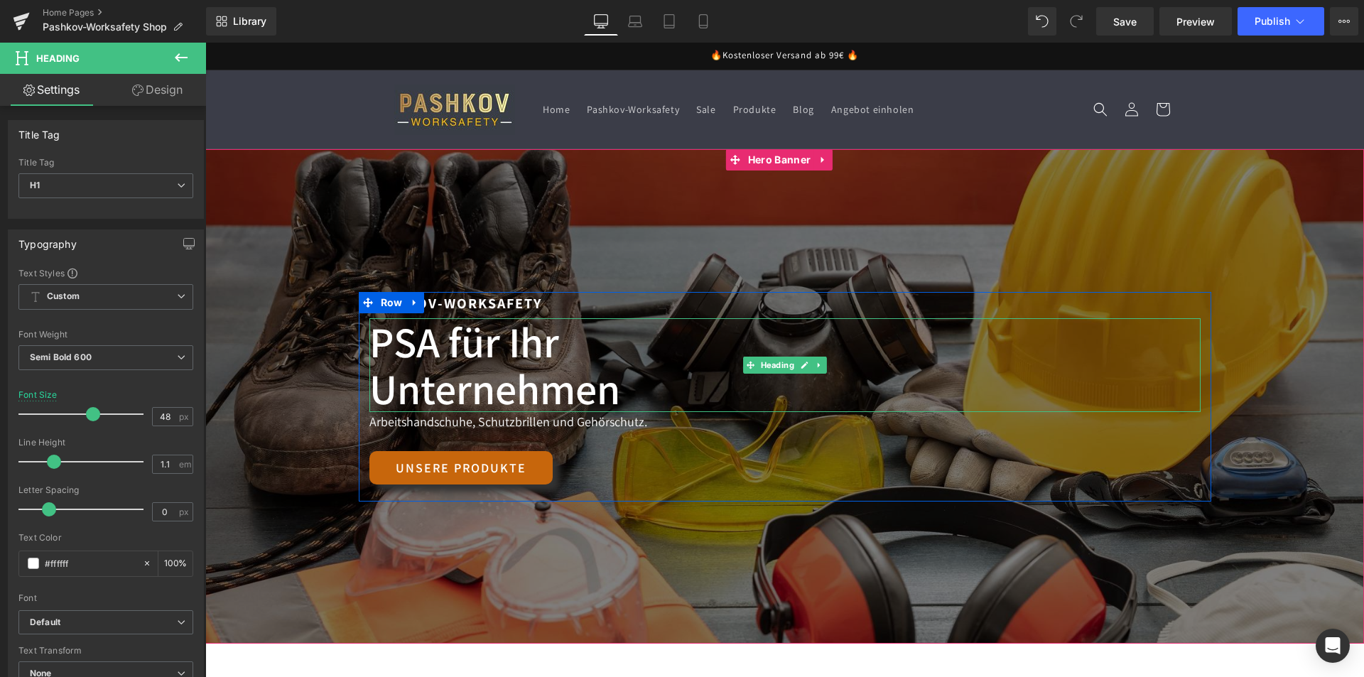
click at [446, 344] on h1 "PSA für Ihr Unternehmen" at bounding box center [784, 365] width 831 height 94
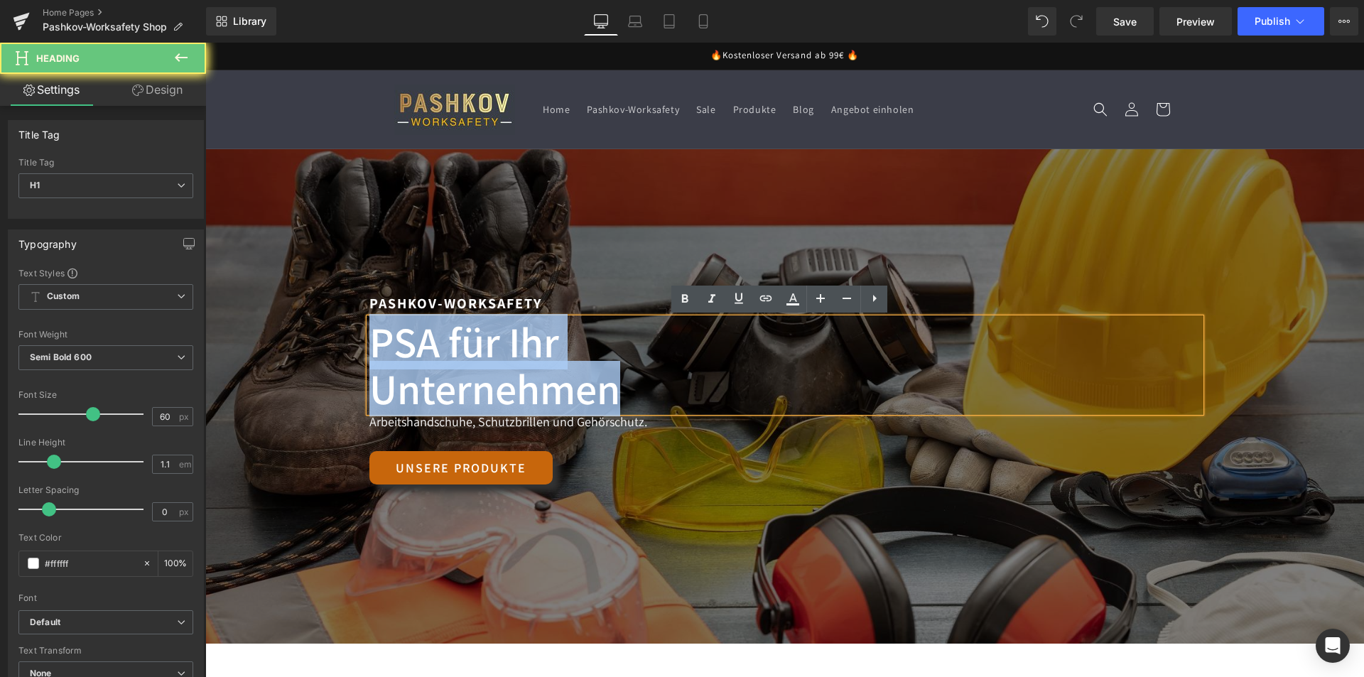
drag, startPoint x: 371, startPoint y: 342, endPoint x: 680, endPoint y: 380, distance: 311.3
click at [679, 380] on h1 "PSA für Ihr Unternehmen" at bounding box center [784, 365] width 831 height 94
paste div
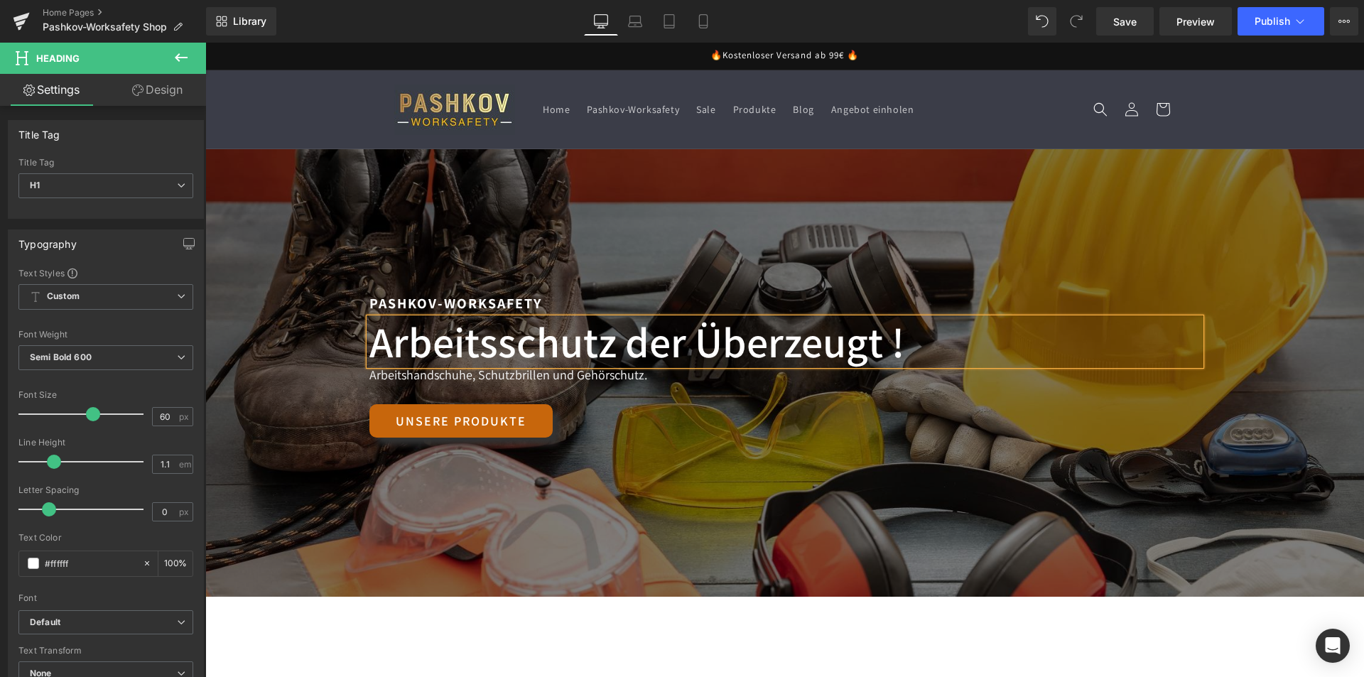
click at [756, 432] on div "Unsere Produkte" at bounding box center [784, 420] width 831 height 33
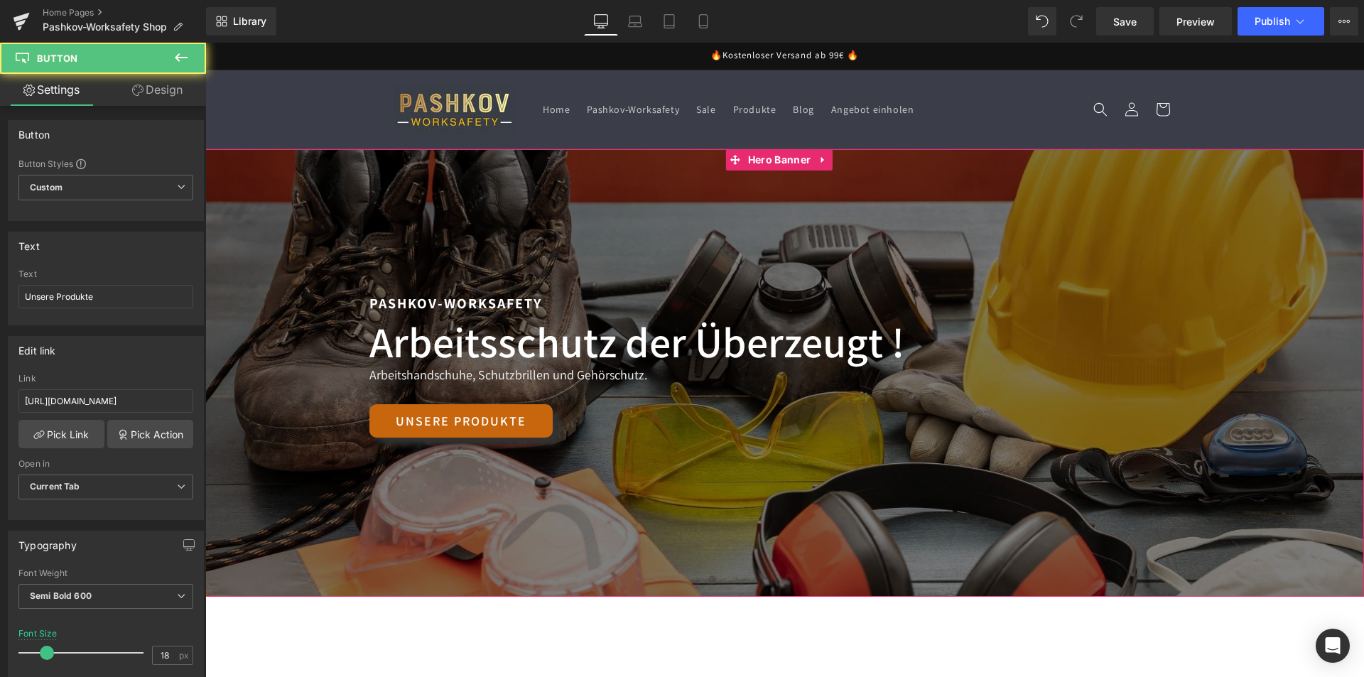
click at [614, 523] on div at bounding box center [784, 372] width 1158 height 447
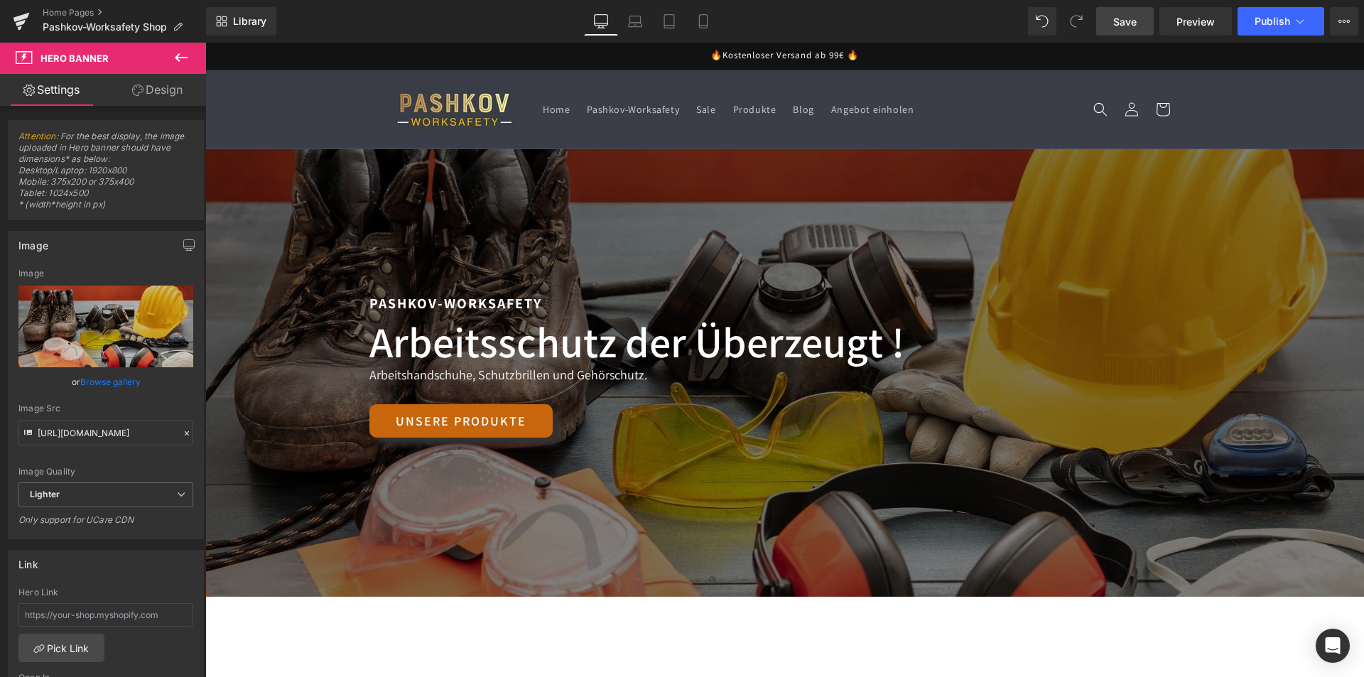
click at [1109, 20] on link "Save" at bounding box center [1125, 21] width 58 height 28
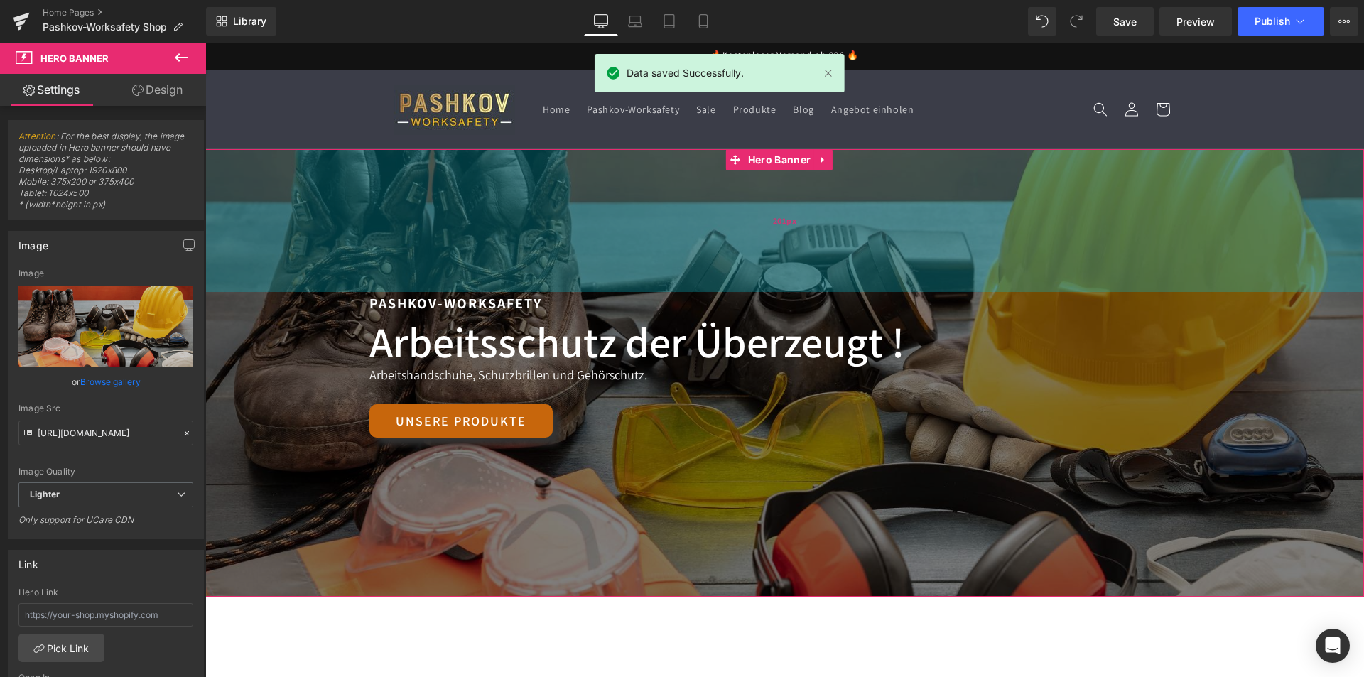
click at [827, 250] on div "201px" at bounding box center [784, 220] width 1158 height 143
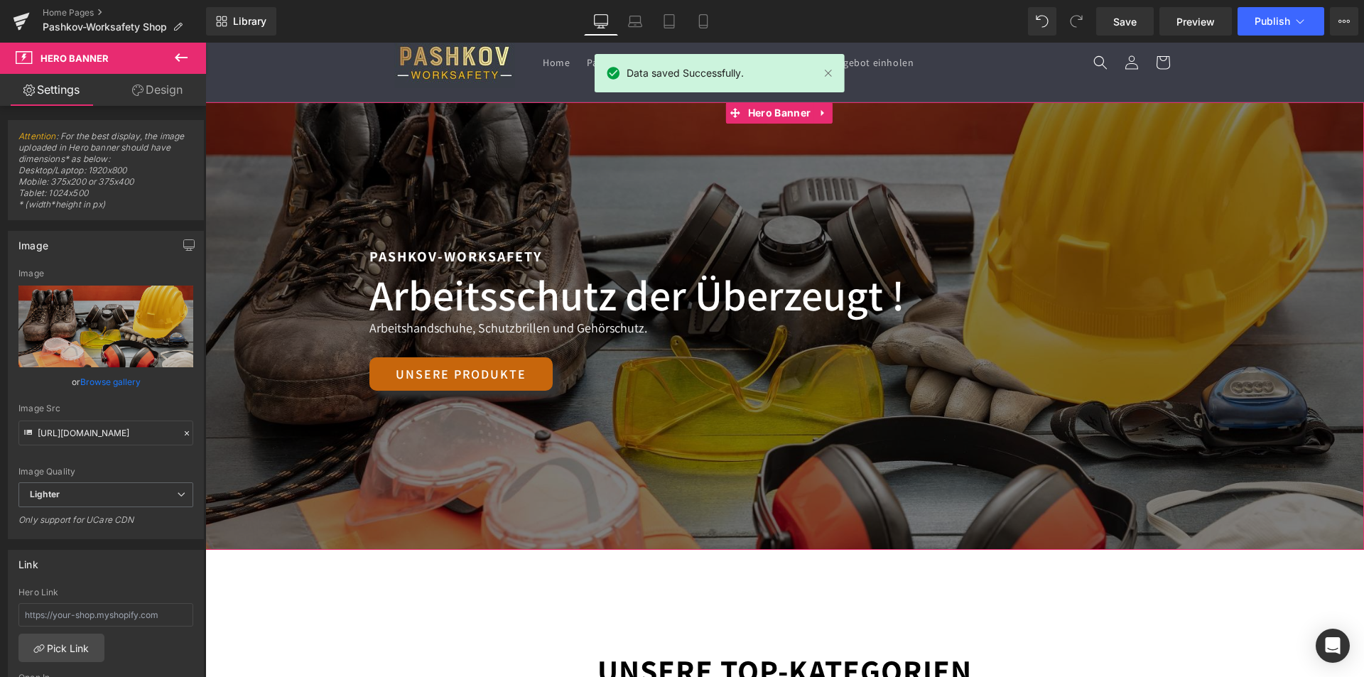
scroll to position [71, 0]
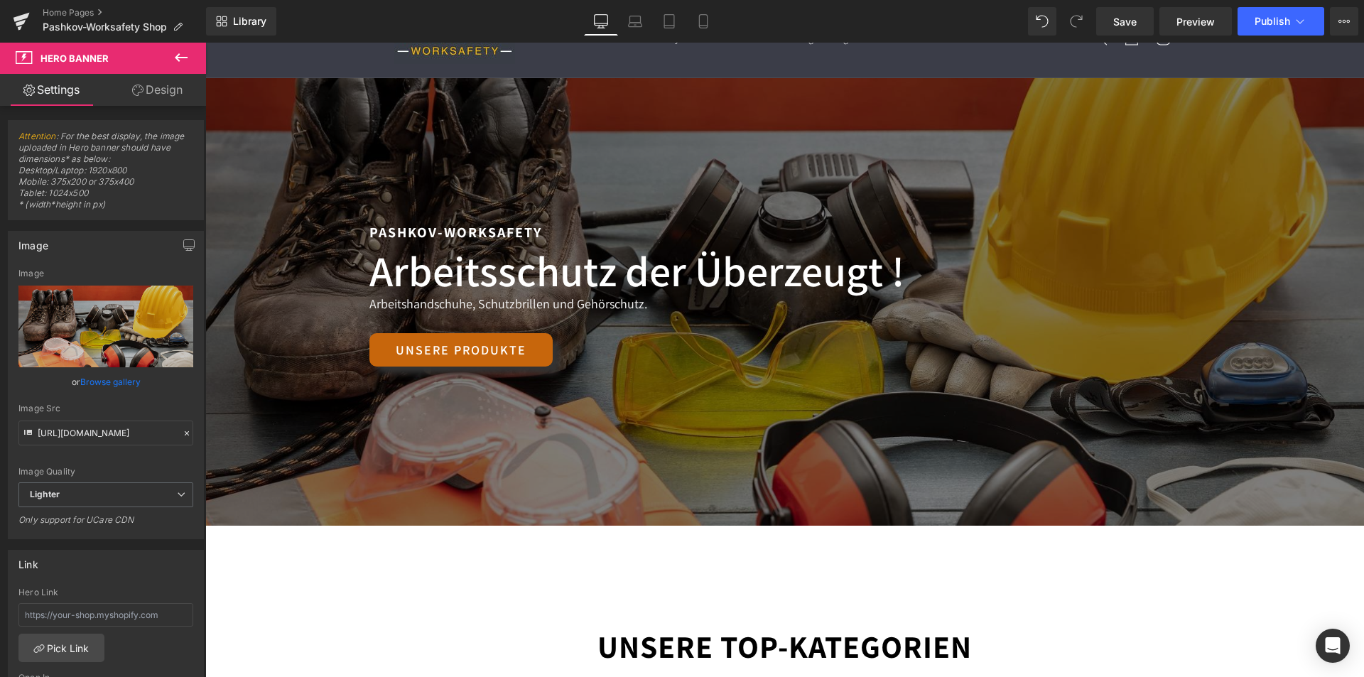
click at [187, 60] on icon at bounding box center [181, 57] width 17 height 17
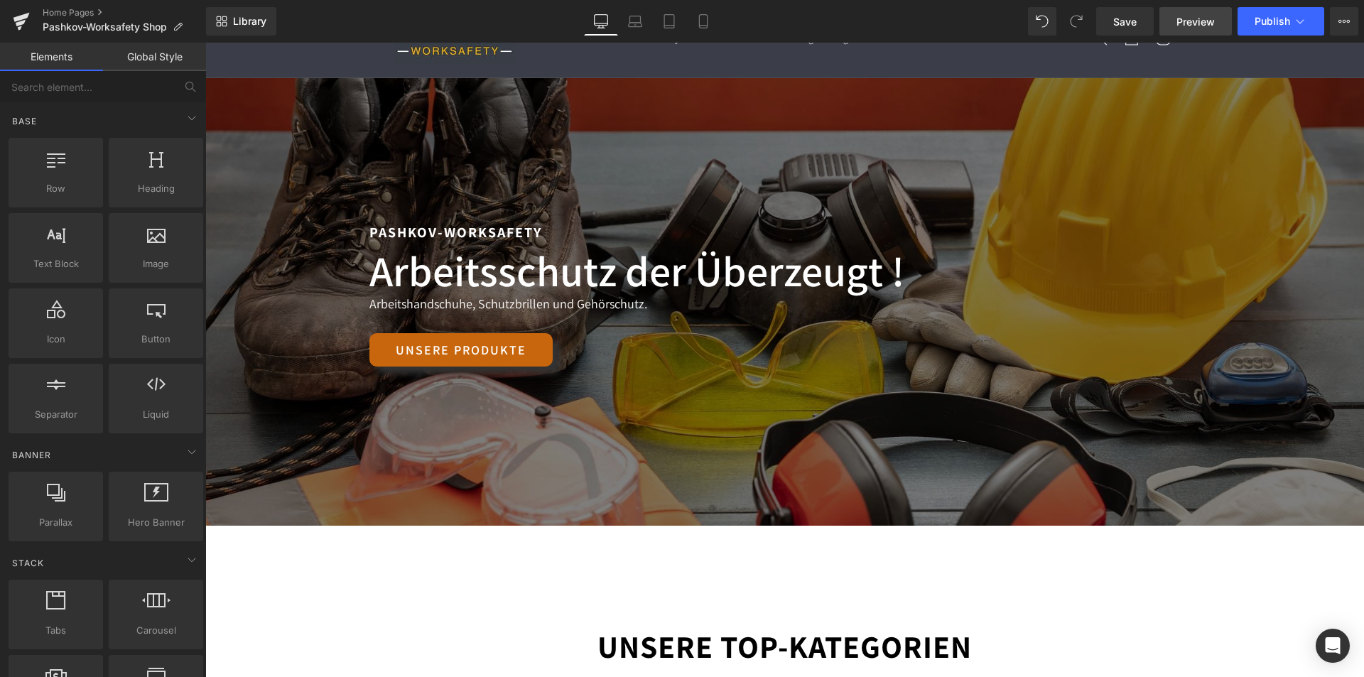
click at [1175, 21] on link "Preview" at bounding box center [1195, 21] width 72 height 28
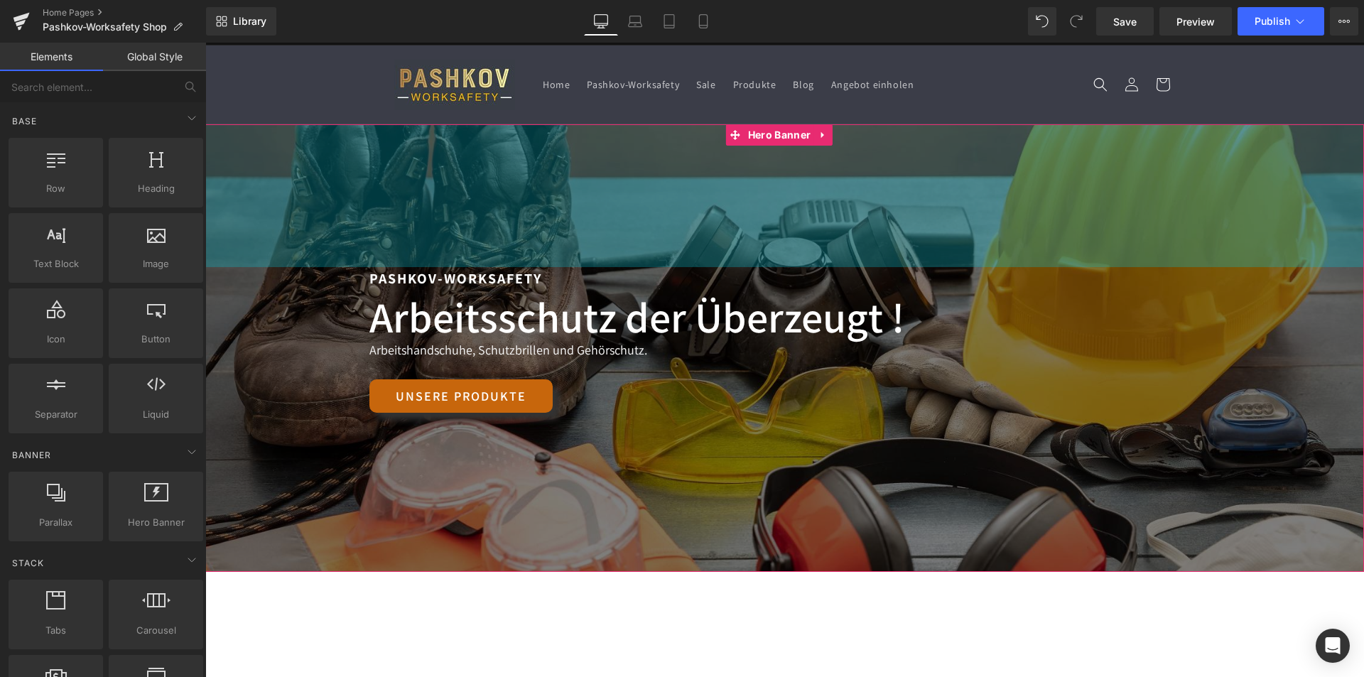
scroll to position [0, 0]
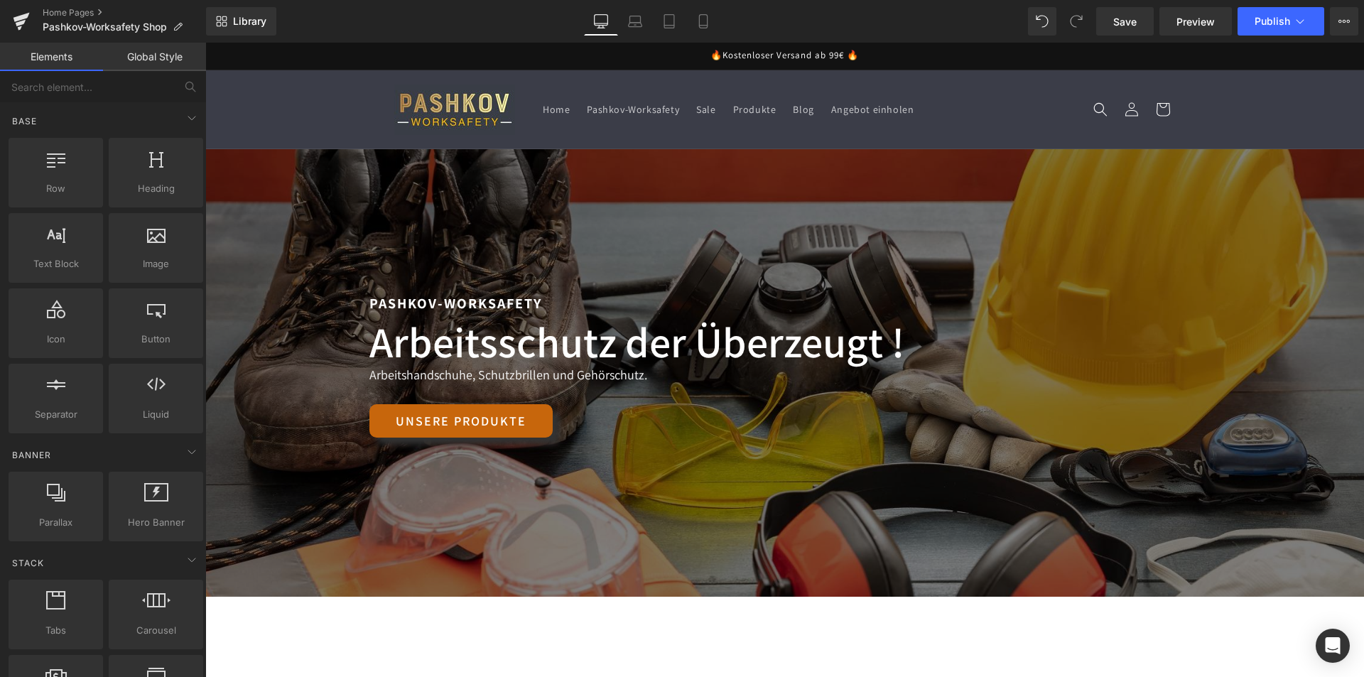
click at [654, 89] on header "Home Pashkov-Worksafety Sale Produkte Blog Angebot einholen Einloggen Home Pash…" at bounding box center [785, 109] width 852 height 78
click at [151, 55] on link "Global Style" at bounding box center [154, 57] width 103 height 28
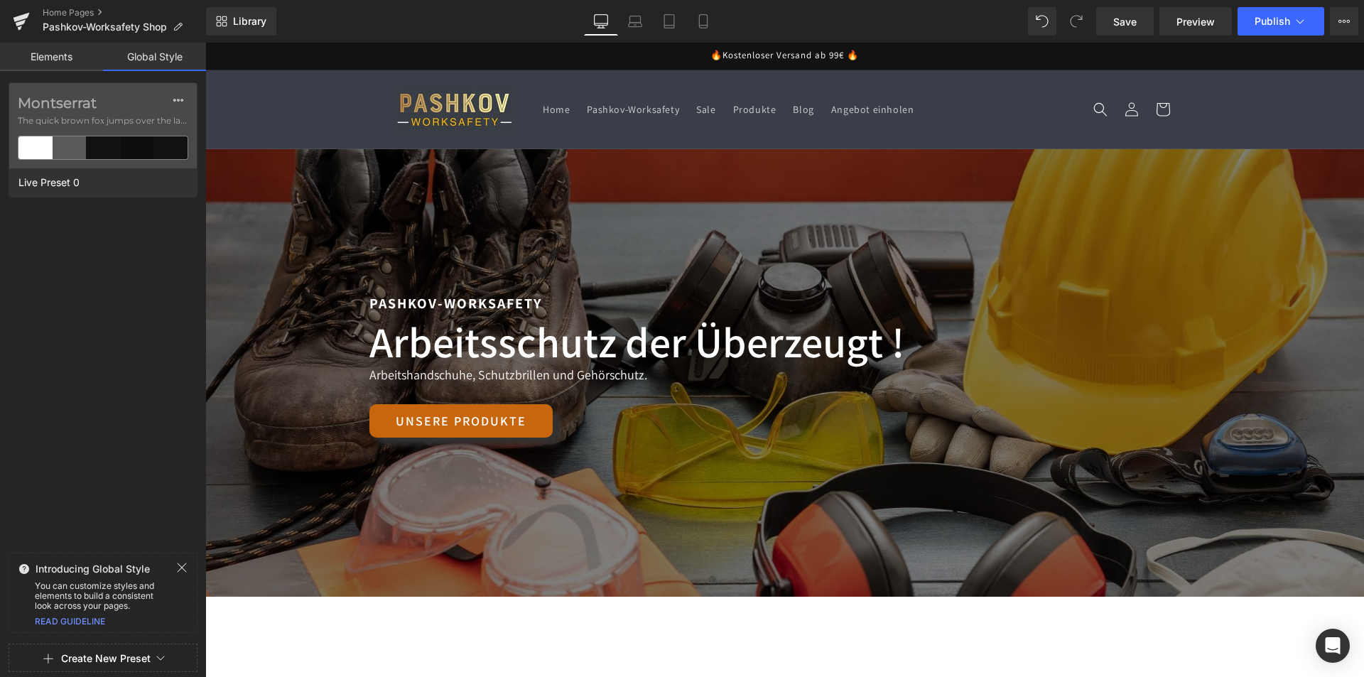
click at [53, 61] on link "Elements" at bounding box center [51, 57] width 103 height 28
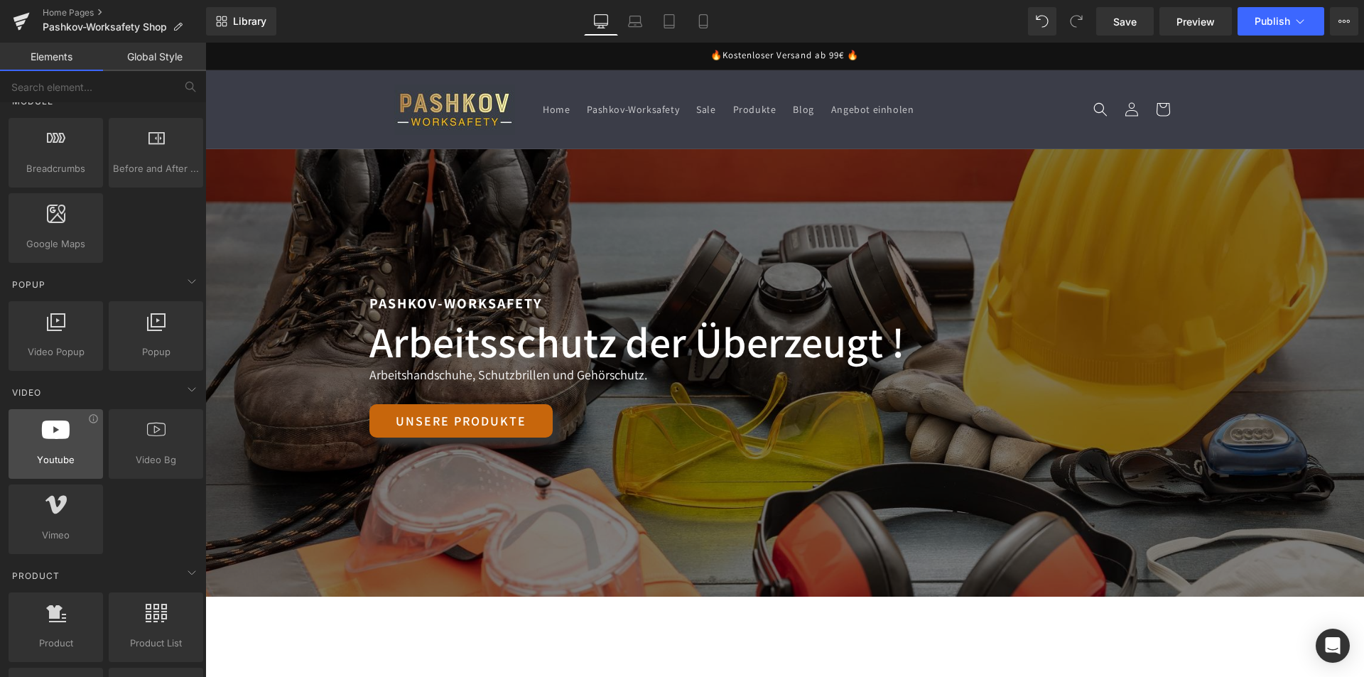
scroll to position [781, 0]
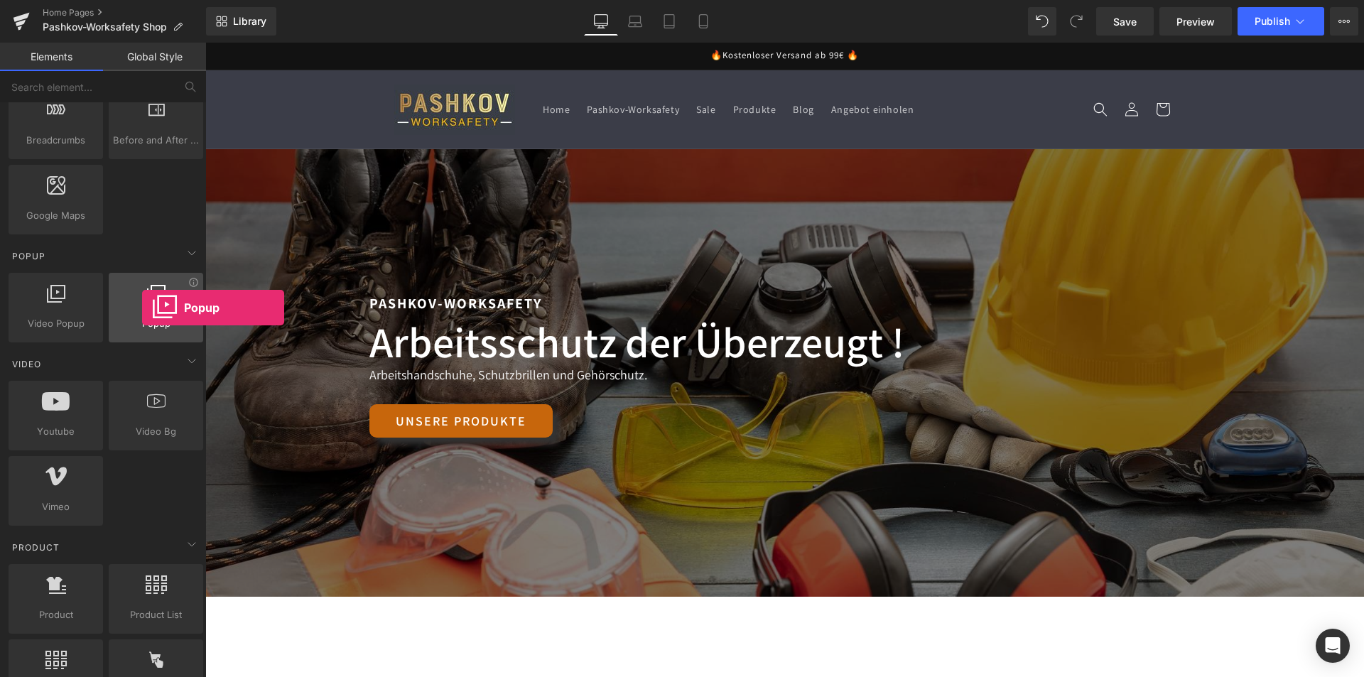
click at [142, 308] on div at bounding box center [156, 300] width 86 height 32
click at [148, 303] on div at bounding box center [156, 300] width 86 height 32
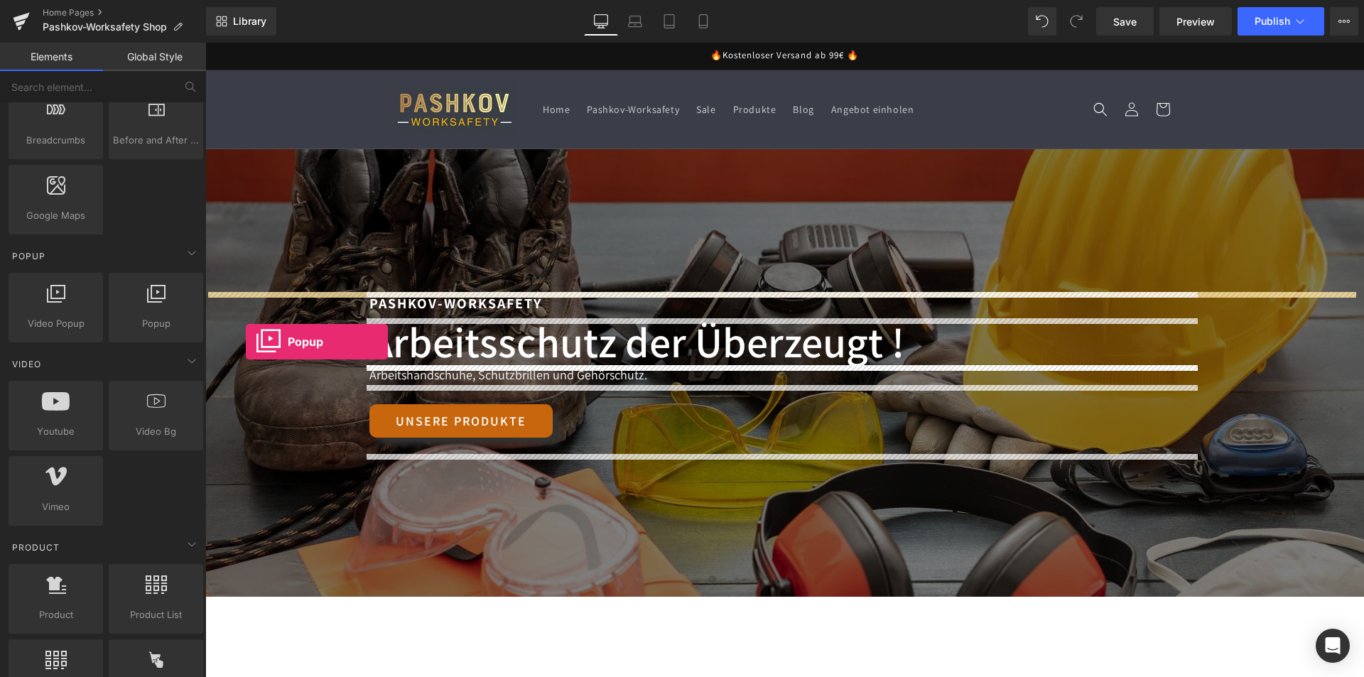
drag, startPoint x: 373, startPoint y: 353, endPoint x: 358, endPoint y: 356, distance: 15.2
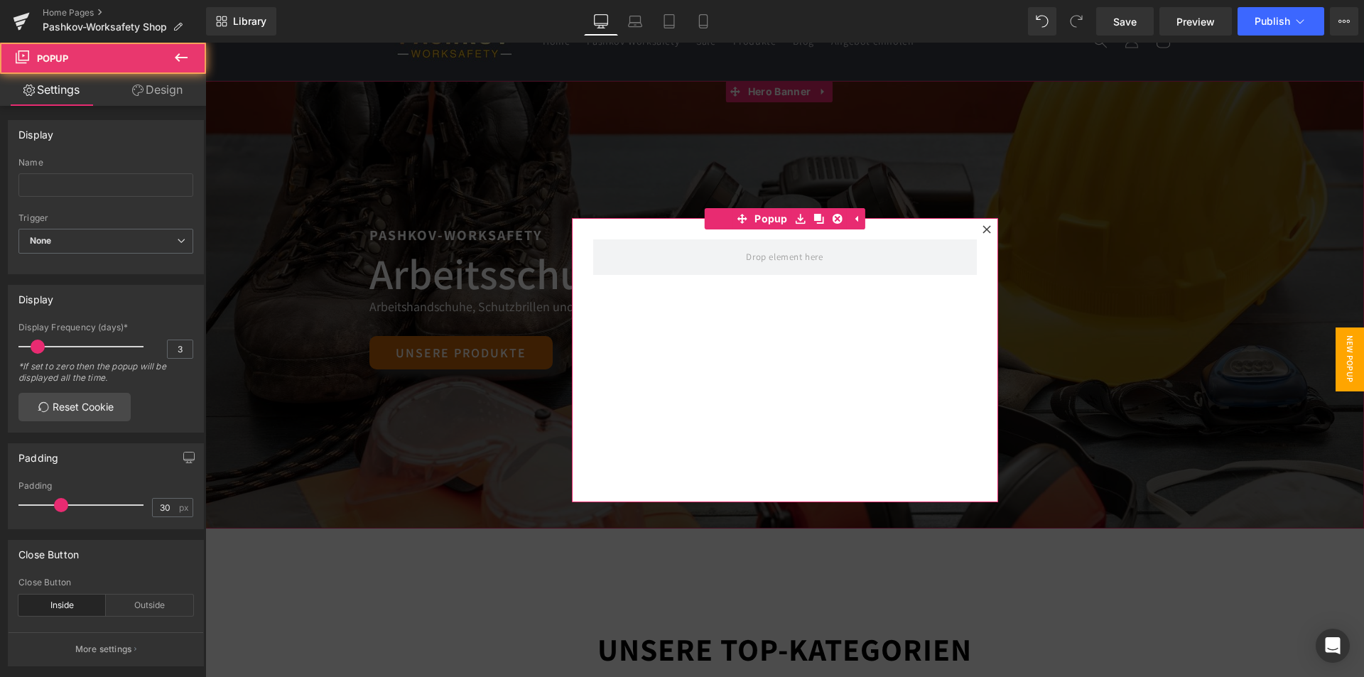
scroll to position [71, 0]
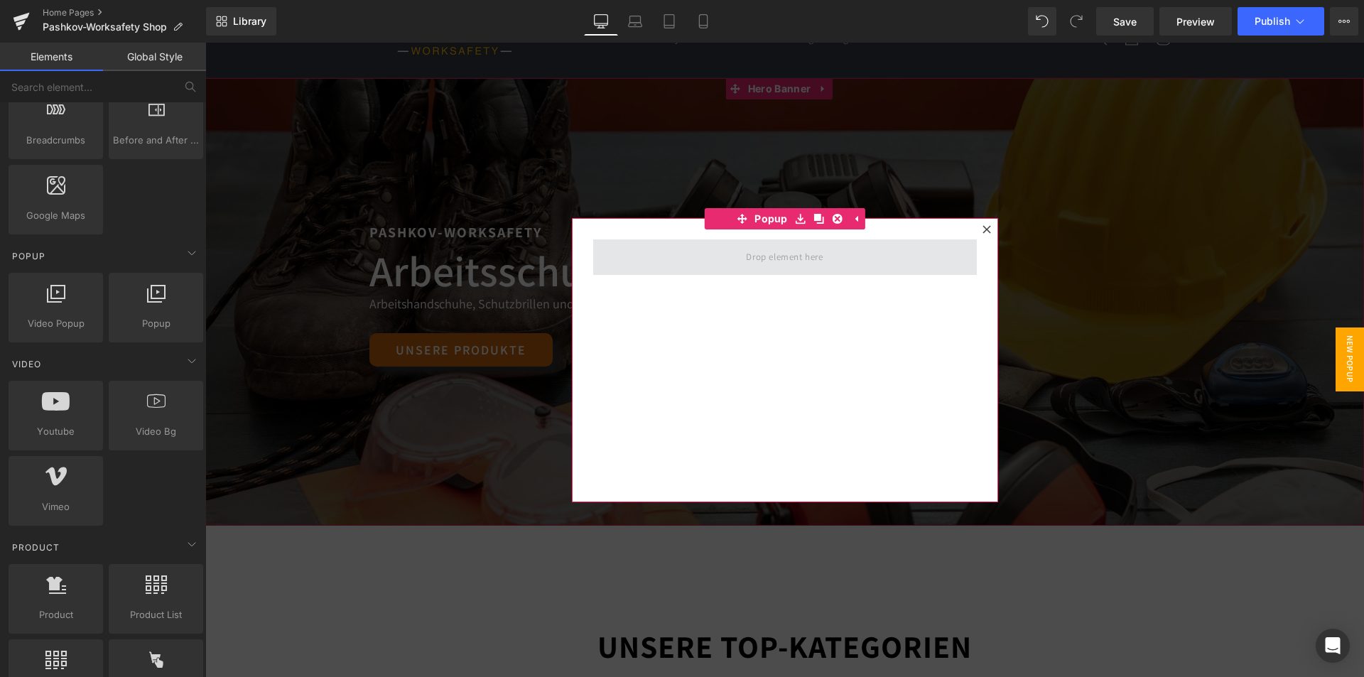
click at [820, 254] on span at bounding box center [784, 256] width 87 height 23
click at [808, 263] on span at bounding box center [784, 256] width 87 height 23
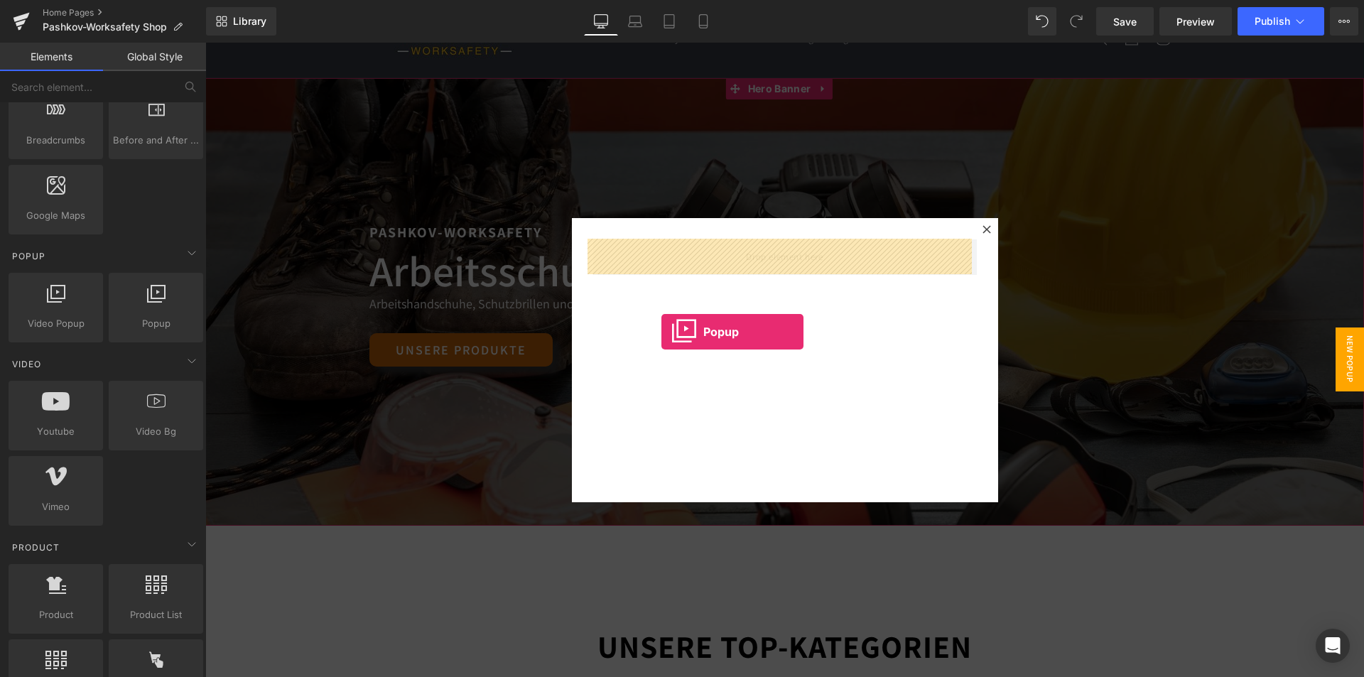
drag, startPoint x: 357, startPoint y: 356, endPoint x: 804, endPoint y: 309, distance: 449.1
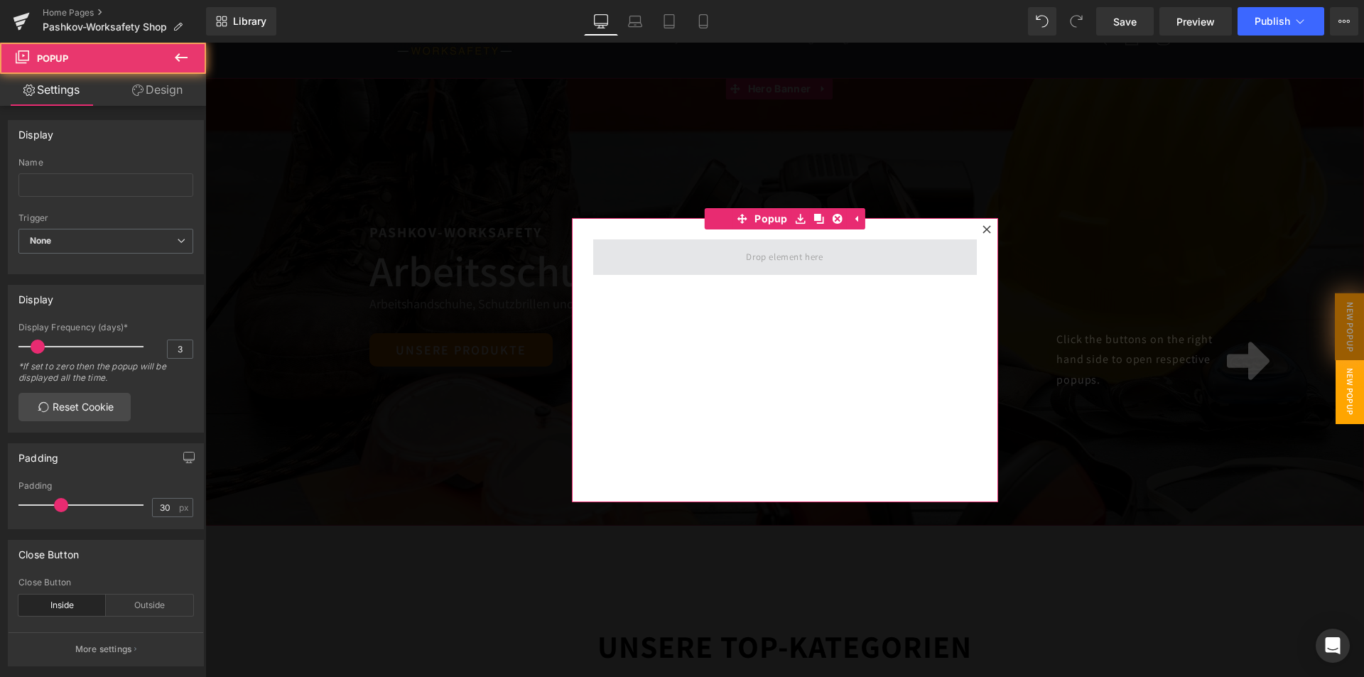
click at [748, 259] on span at bounding box center [784, 256] width 87 height 23
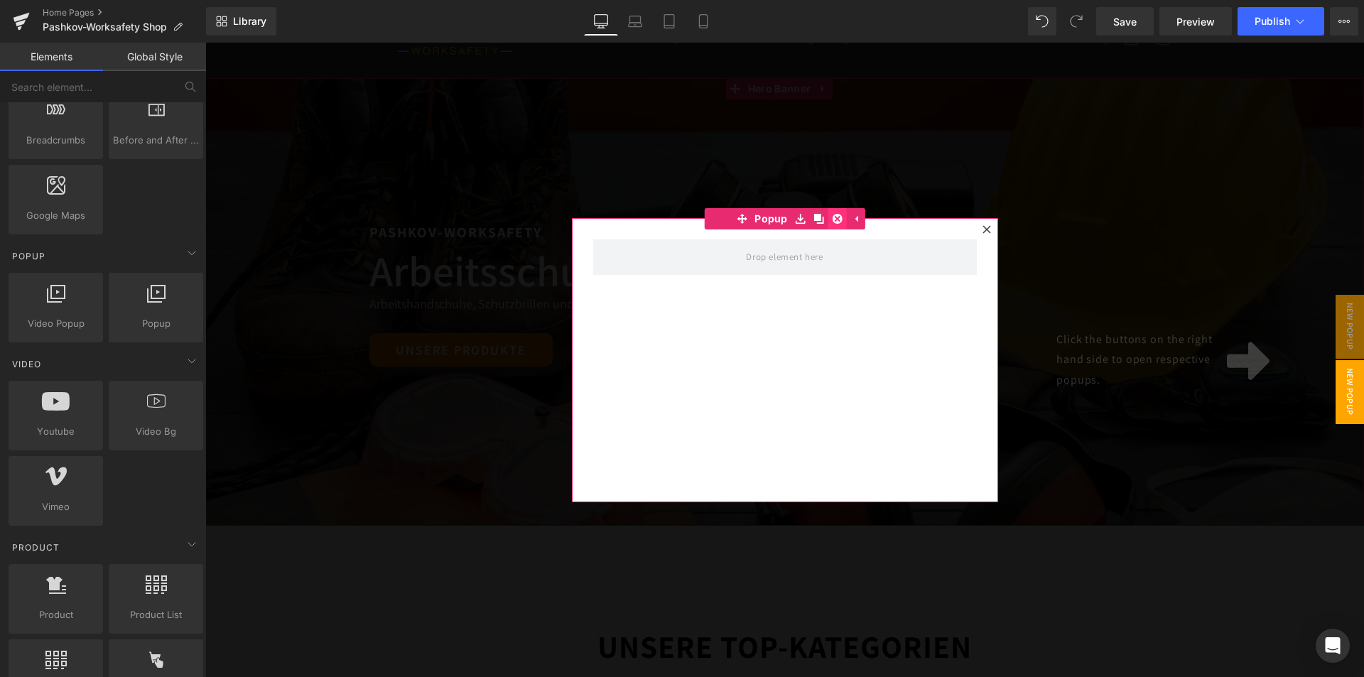
click at [790, 366] on div at bounding box center [785, 360] width 426 height 284
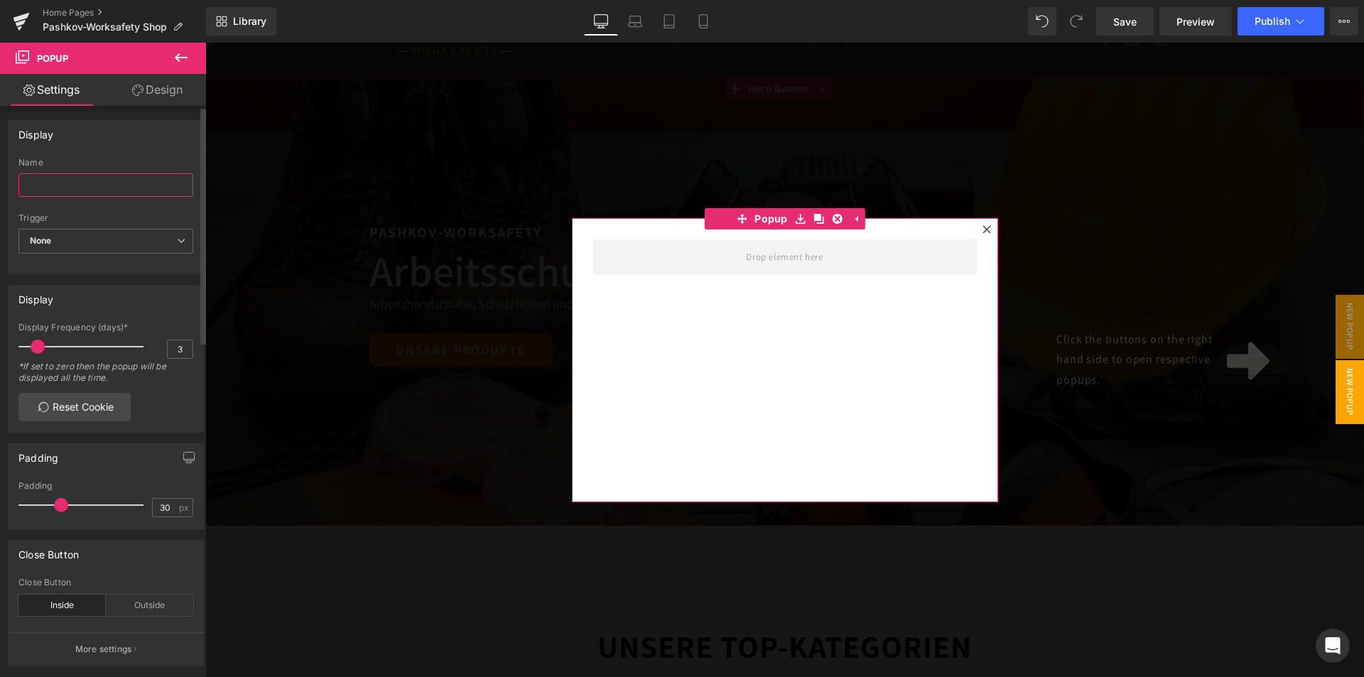
click at [69, 185] on input "text" at bounding box center [105, 184] width 175 height 23
type input "Spare 10 %"
drag, startPoint x: 173, startPoint y: 278, endPoint x: 168, endPoint y: 272, distance: 8.1
click at [172, 278] on div "Display 3 Display Frequency (days)* 3 *If set to zero then the popup will be di…" at bounding box center [106, 353] width 212 height 158
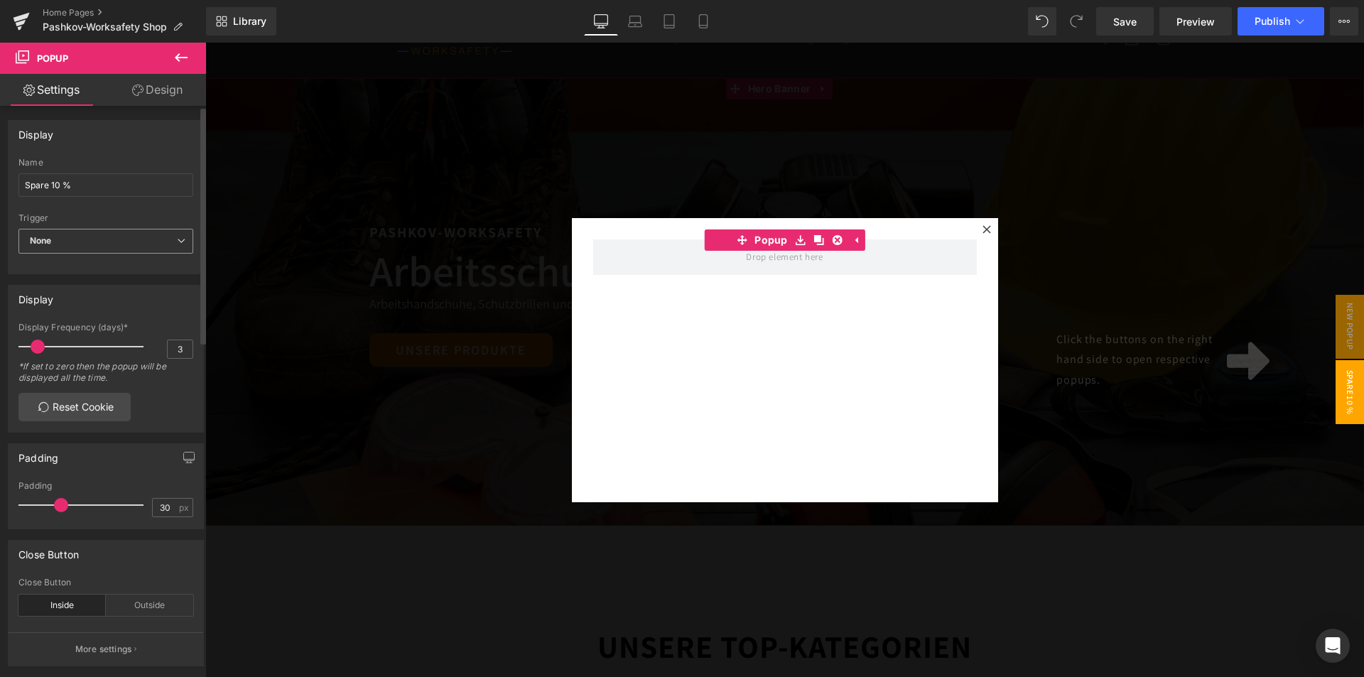
click at [159, 249] on span "None" at bounding box center [105, 241] width 175 height 25
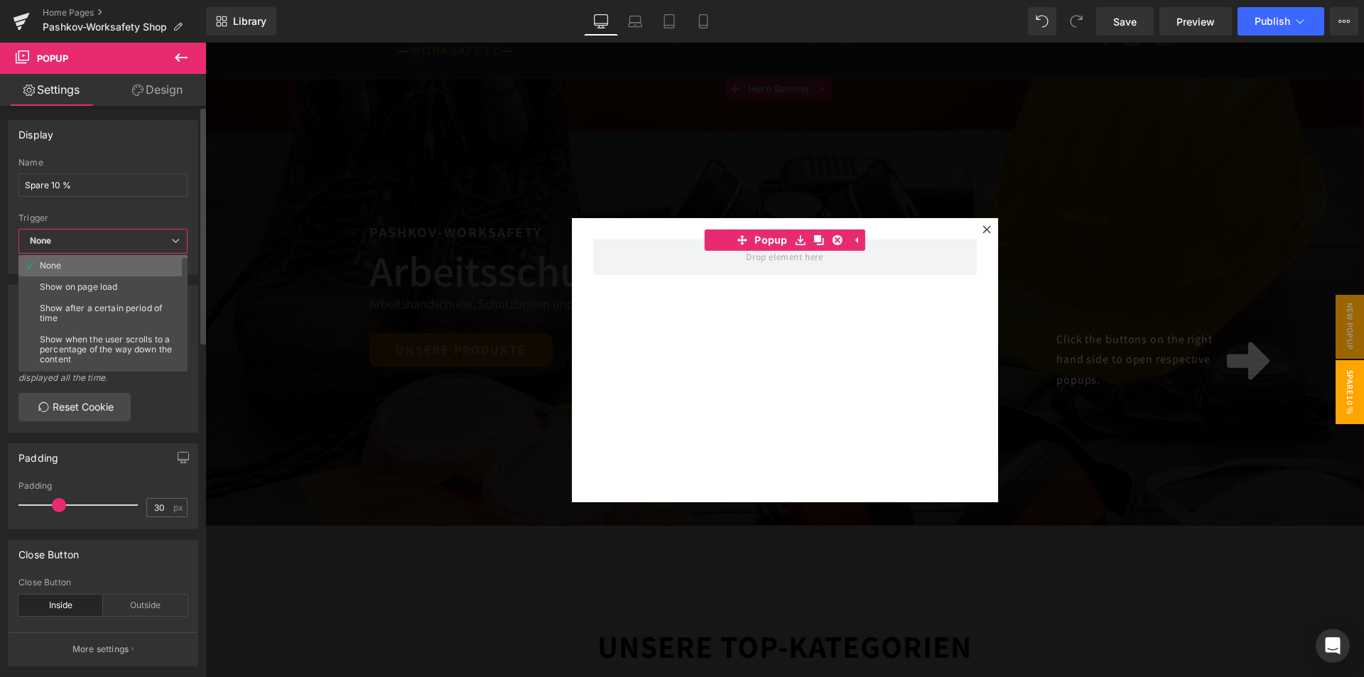
click at [110, 257] on li "None" at bounding box center [105, 265] width 175 height 21
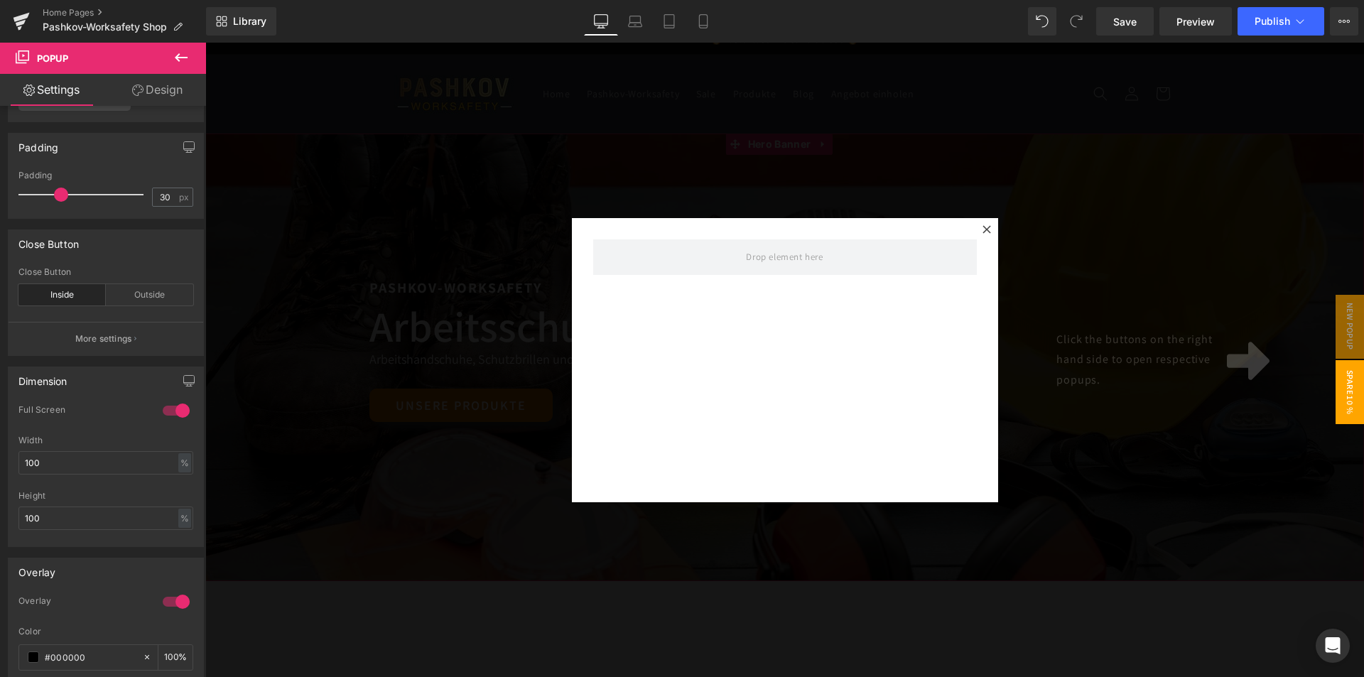
scroll to position [0, 0]
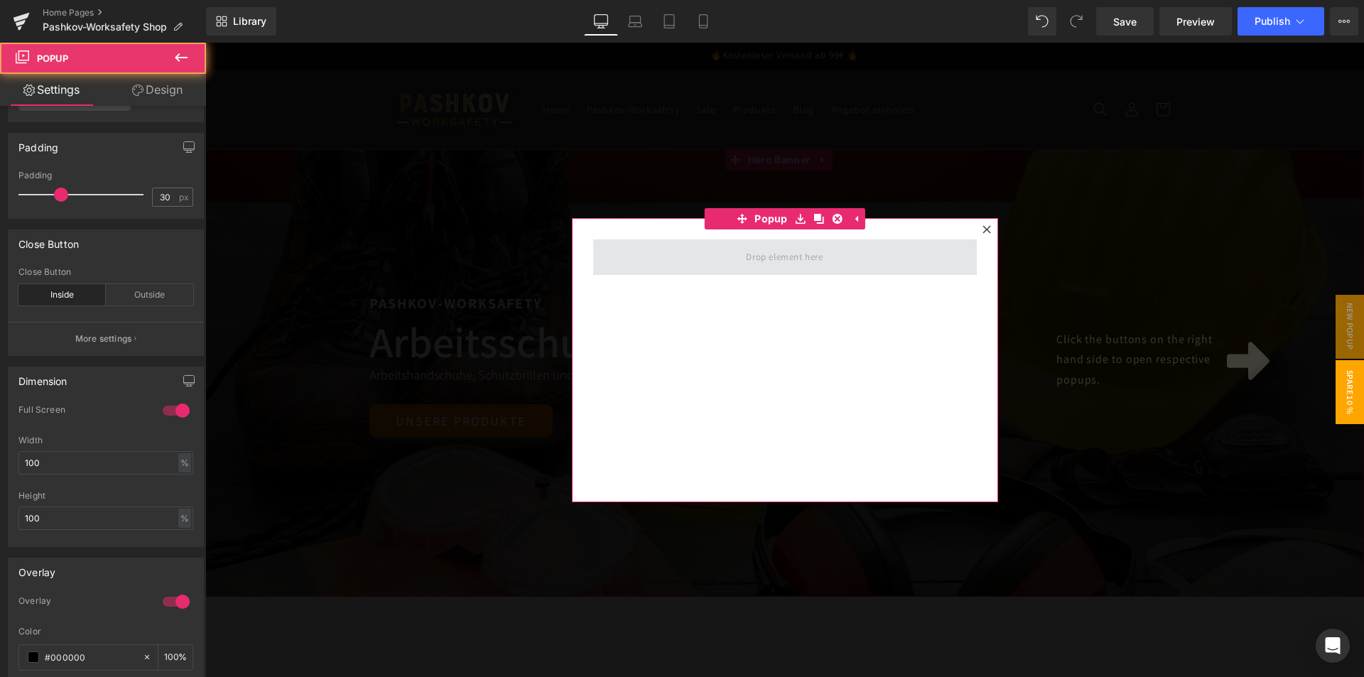
click at [847, 256] on span at bounding box center [784, 257] width 383 height 36
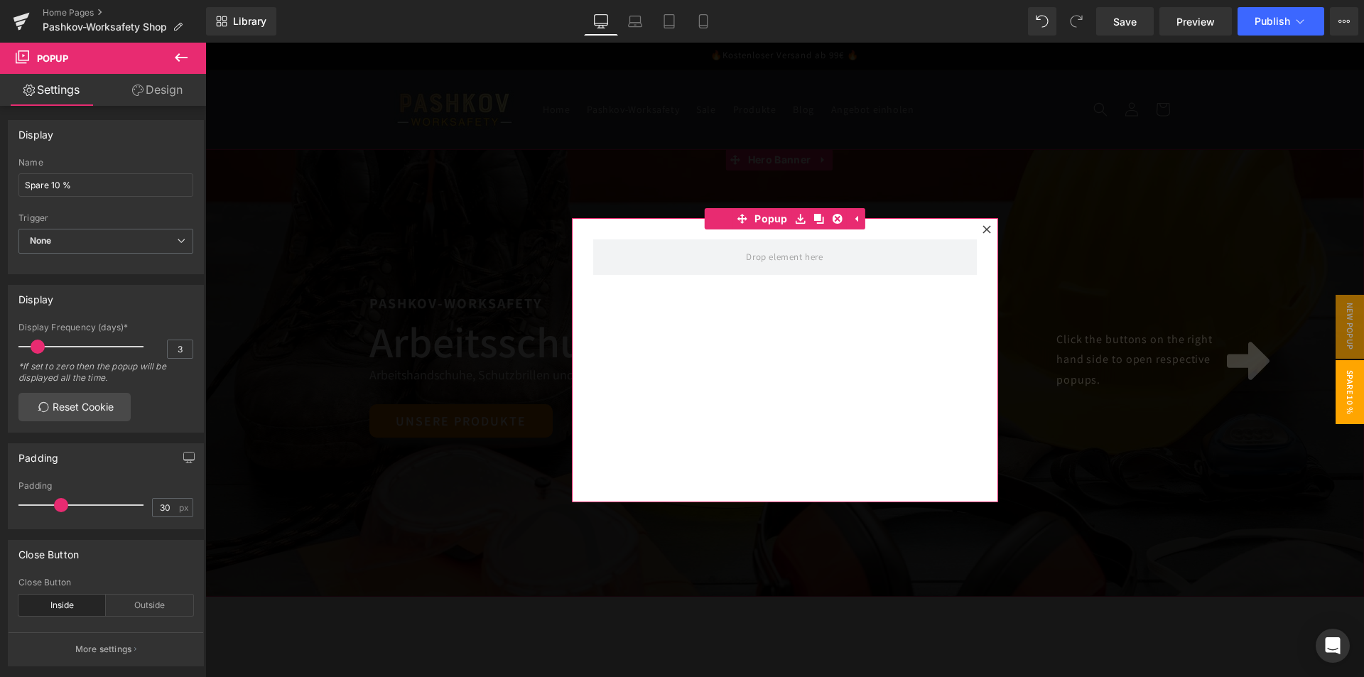
click at [150, 97] on link "Design" at bounding box center [157, 90] width 103 height 32
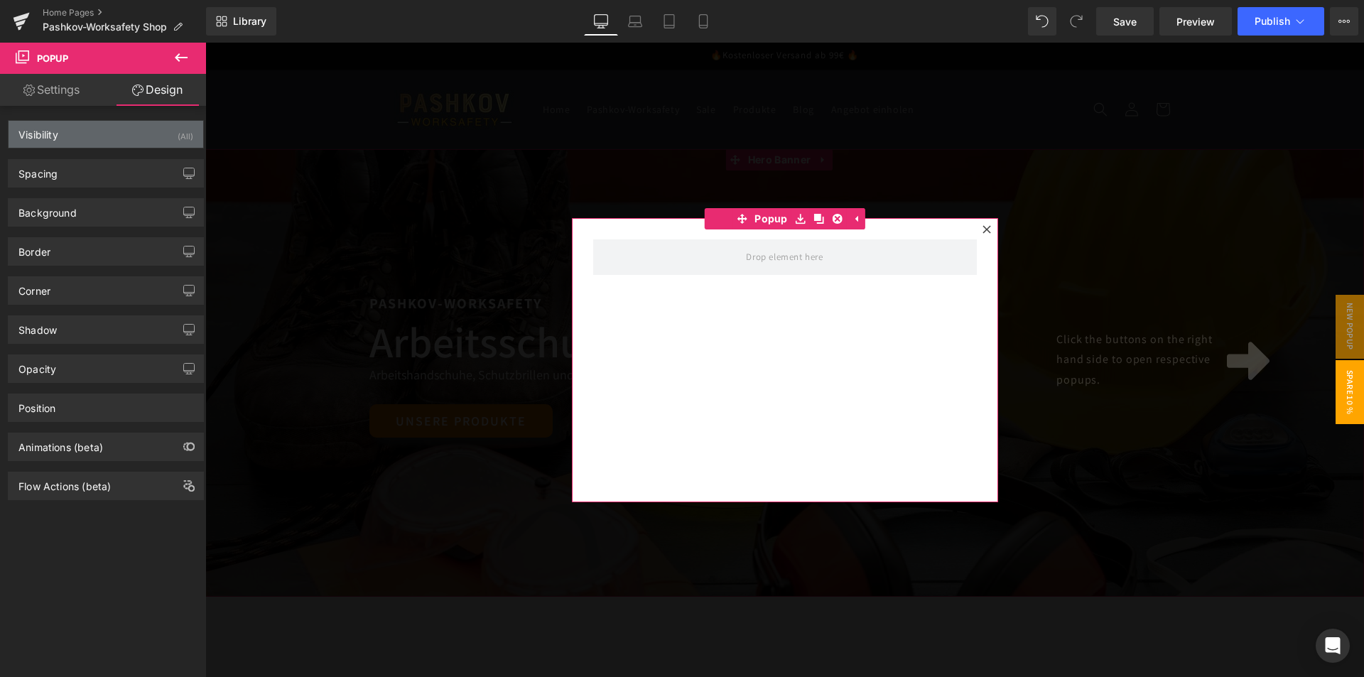
click at [77, 134] on div "Visibility (All)" at bounding box center [106, 134] width 195 height 27
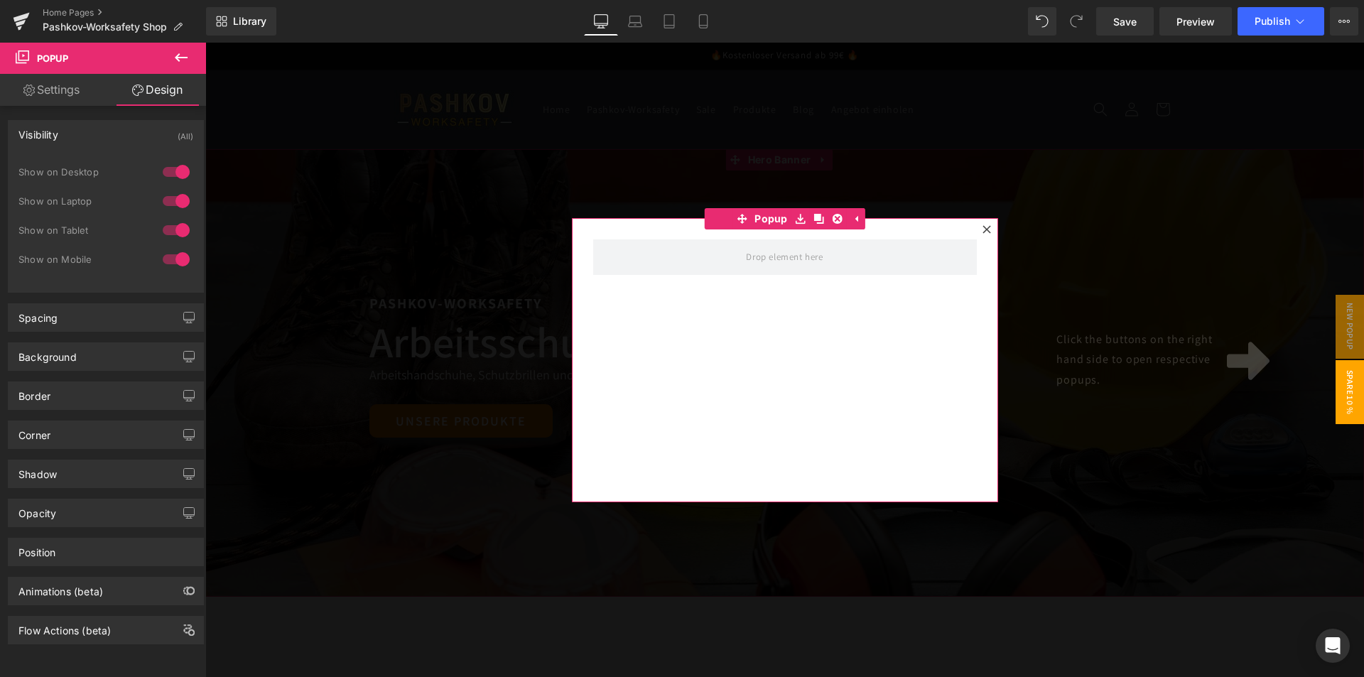
click at [77, 134] on div "Visibility (All)" at bounding box center [106, 134] width 195 height 27
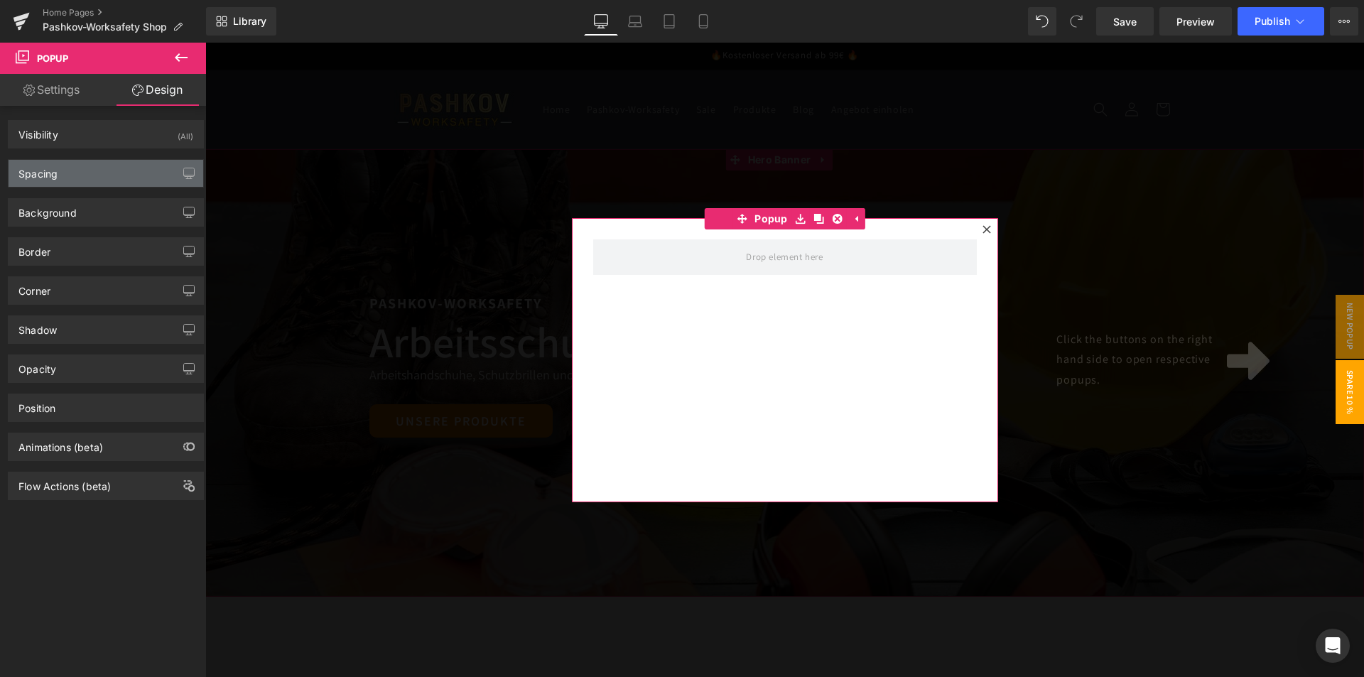
click at [89, 180] on div "Spacing" at bounding box center [106, 173] width 195 height 27
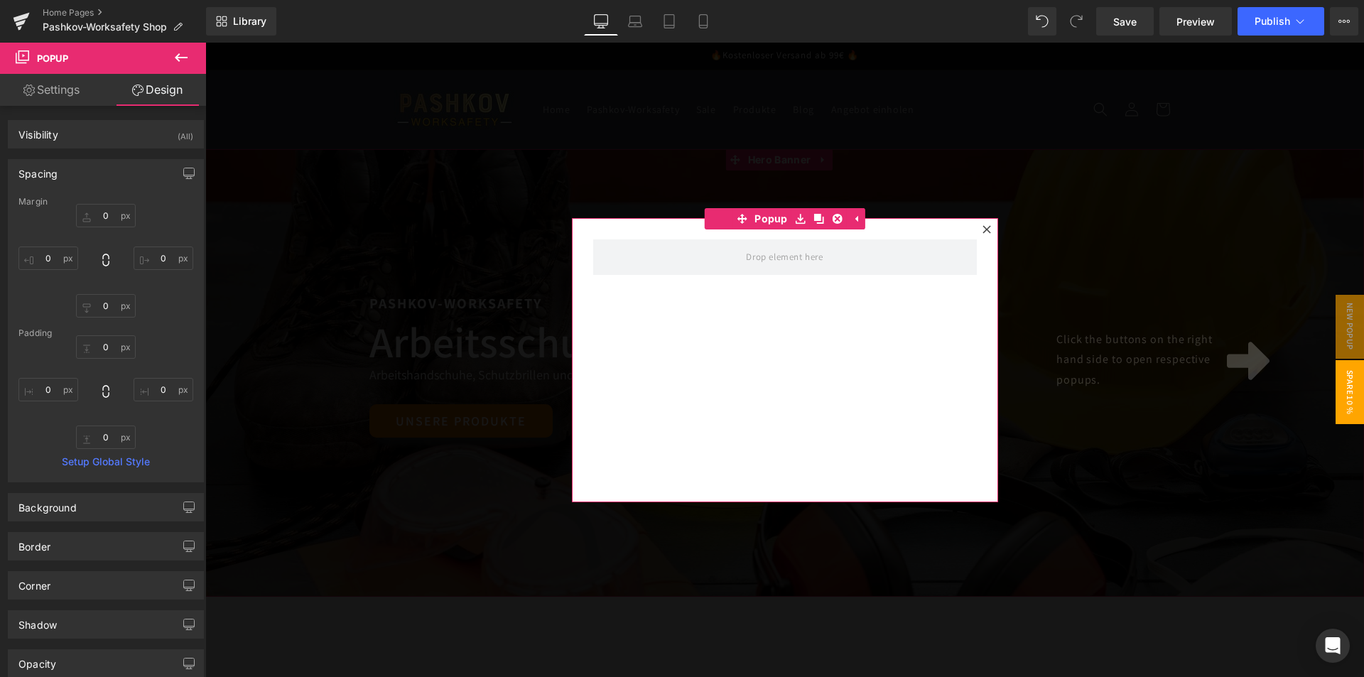
click at [88, 172] on div "Spacing" at bounding box center [106, 173] width 195 height 27
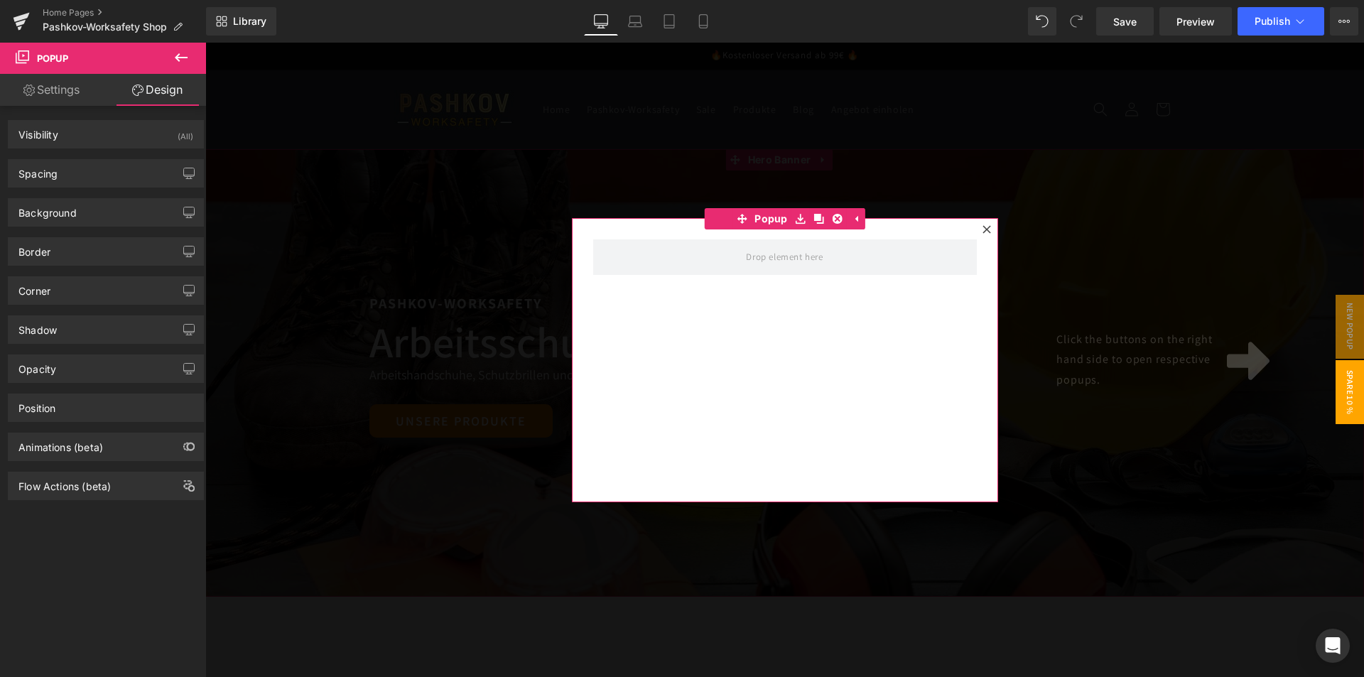
click at [78, 88] on link "Settings" at bounding box center [51, 90] width 103 height 32
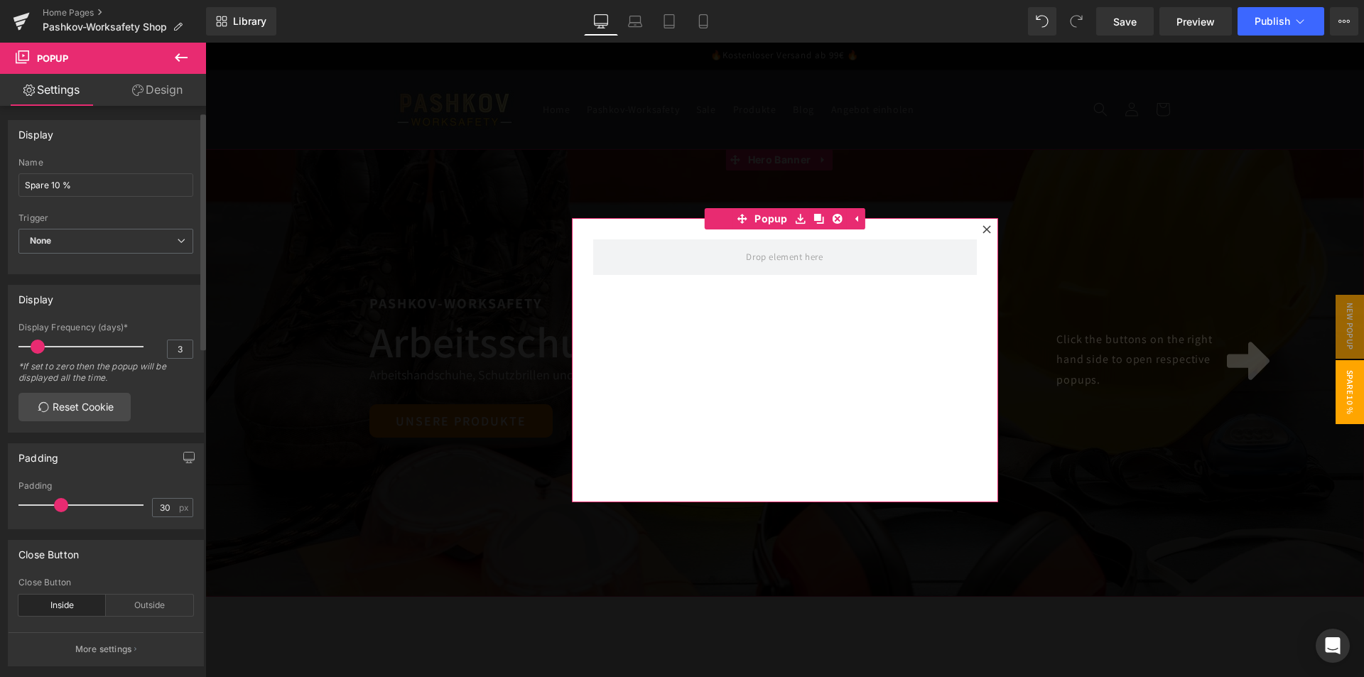
scroll to position [142, 0]
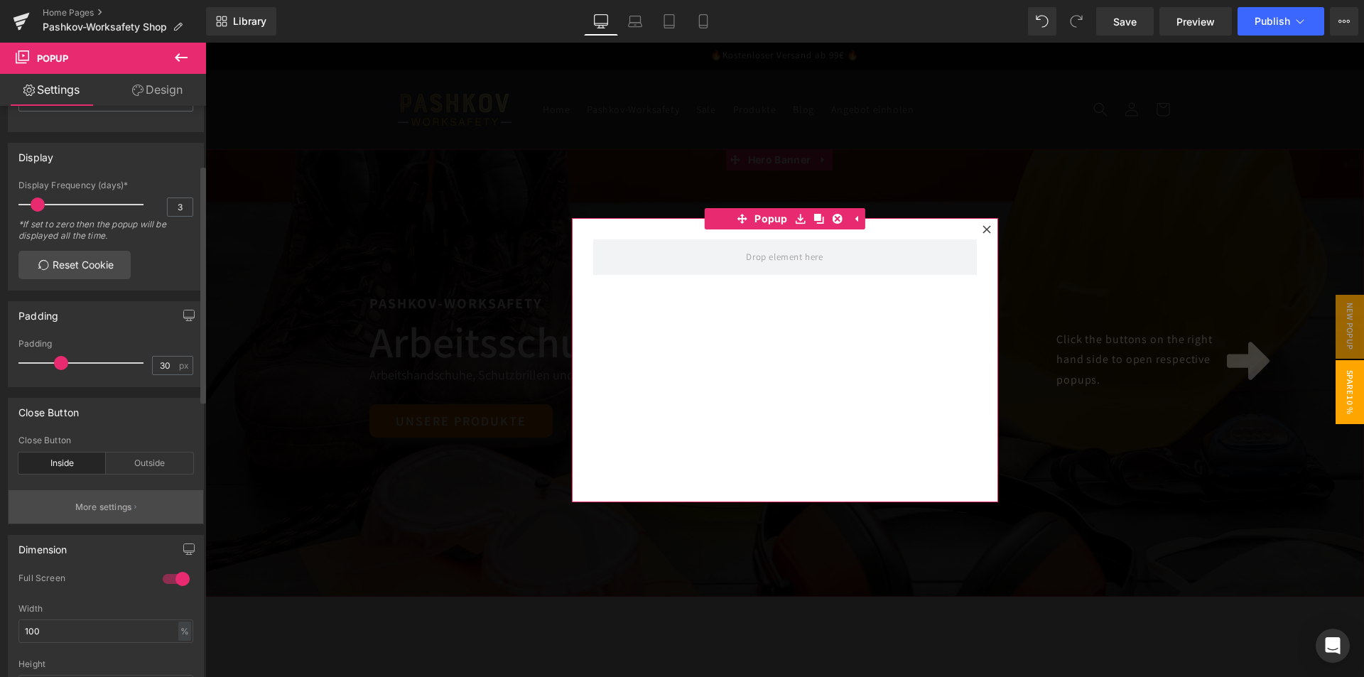
click at [117, 506] on p "More settings" at bounding box center [103, 507] width 57 height 13
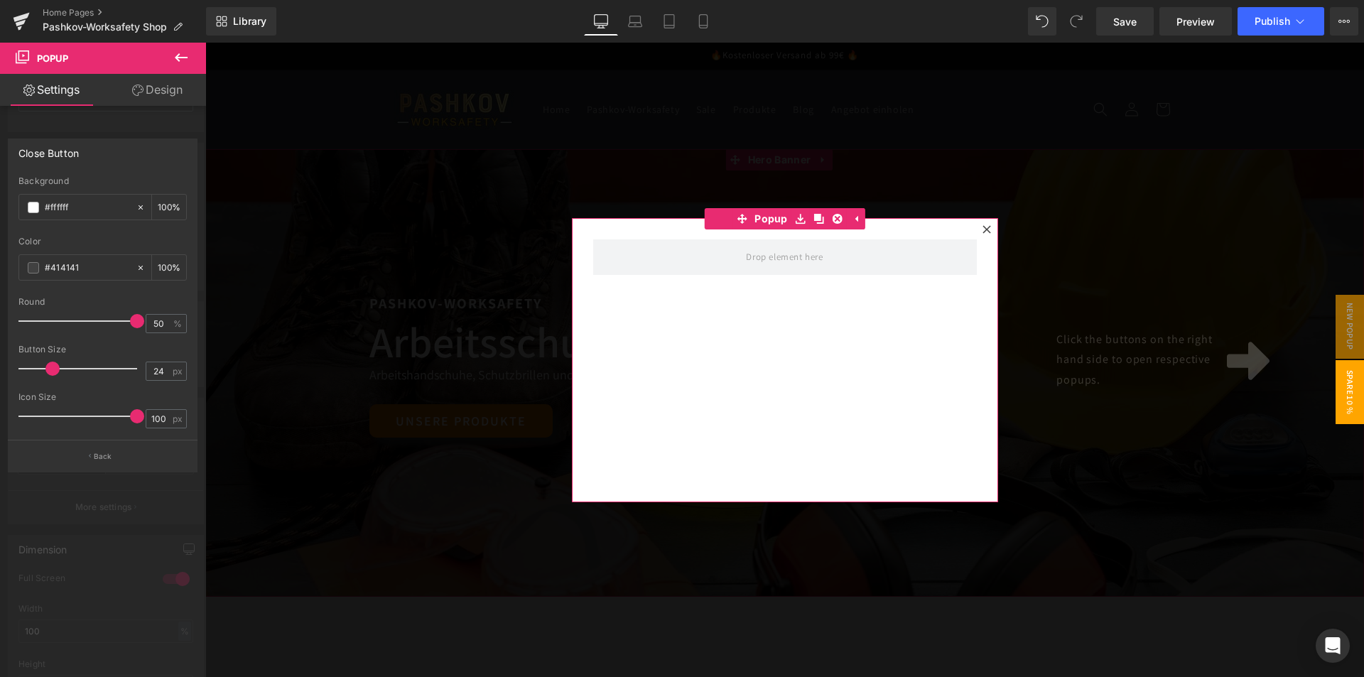
click at [109, 150] on div "Close Button" at bounding box center [103, 152] width 188 height 27
click at [107, 439] on div at bounding box center [102, 434] width 168 height 9
click at [110, 450] on button "Back" at bounding box center [103, 456] width 190 height 32
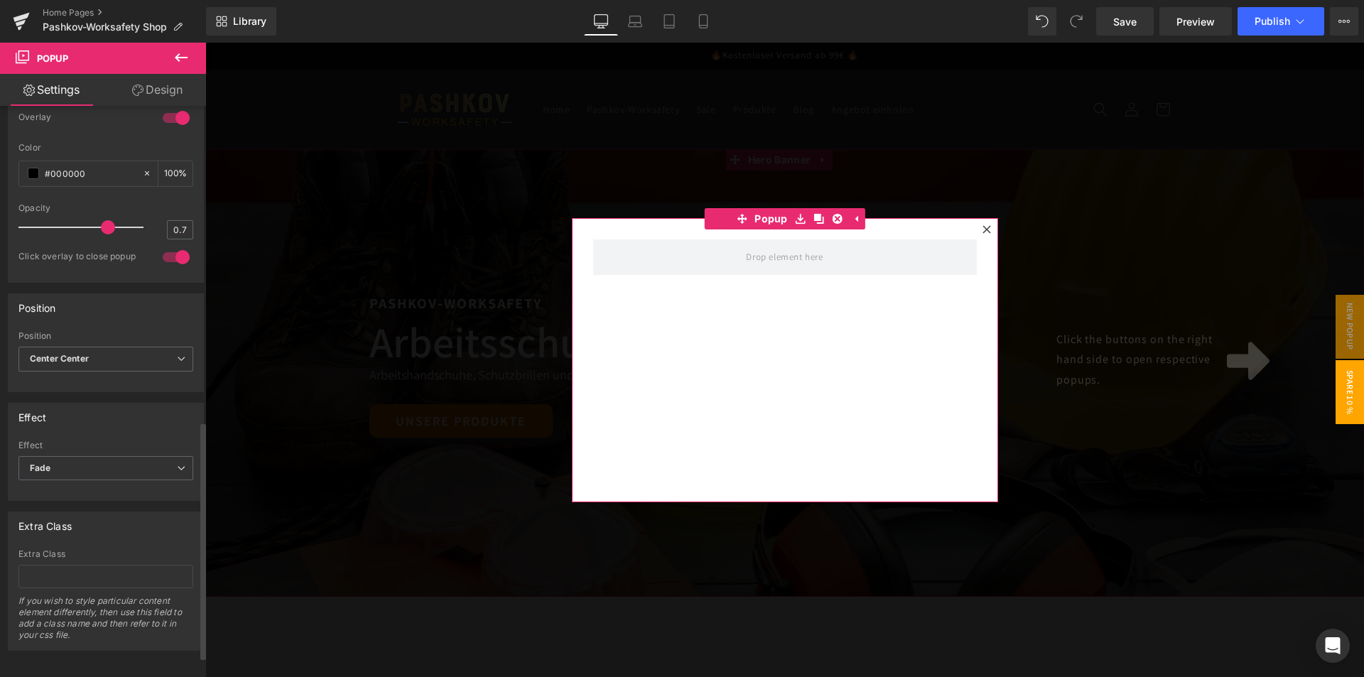
scroll to position [807, 0]
click at [127, 344] on span "Center Center" at bounding box center [105, 356] width 175 height 25
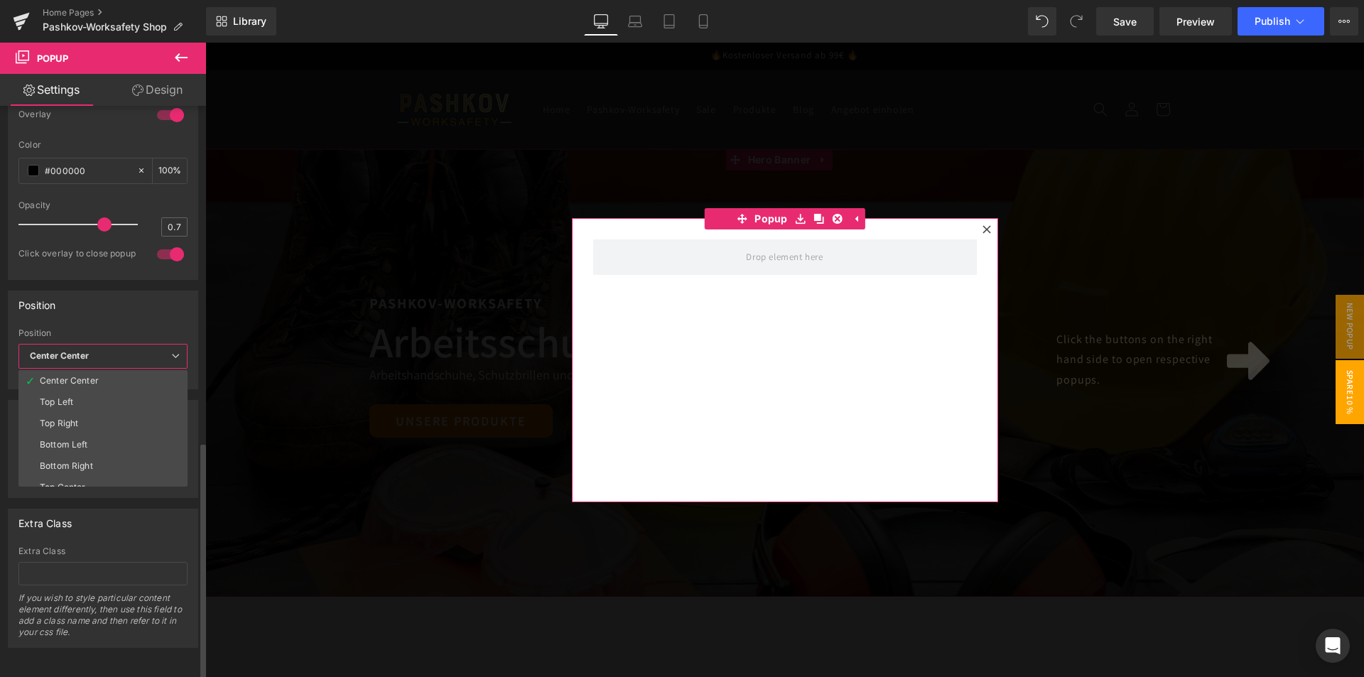
click at [127, 344] on span "Center Center" at bounding box center [102, 356] width 169 height 25
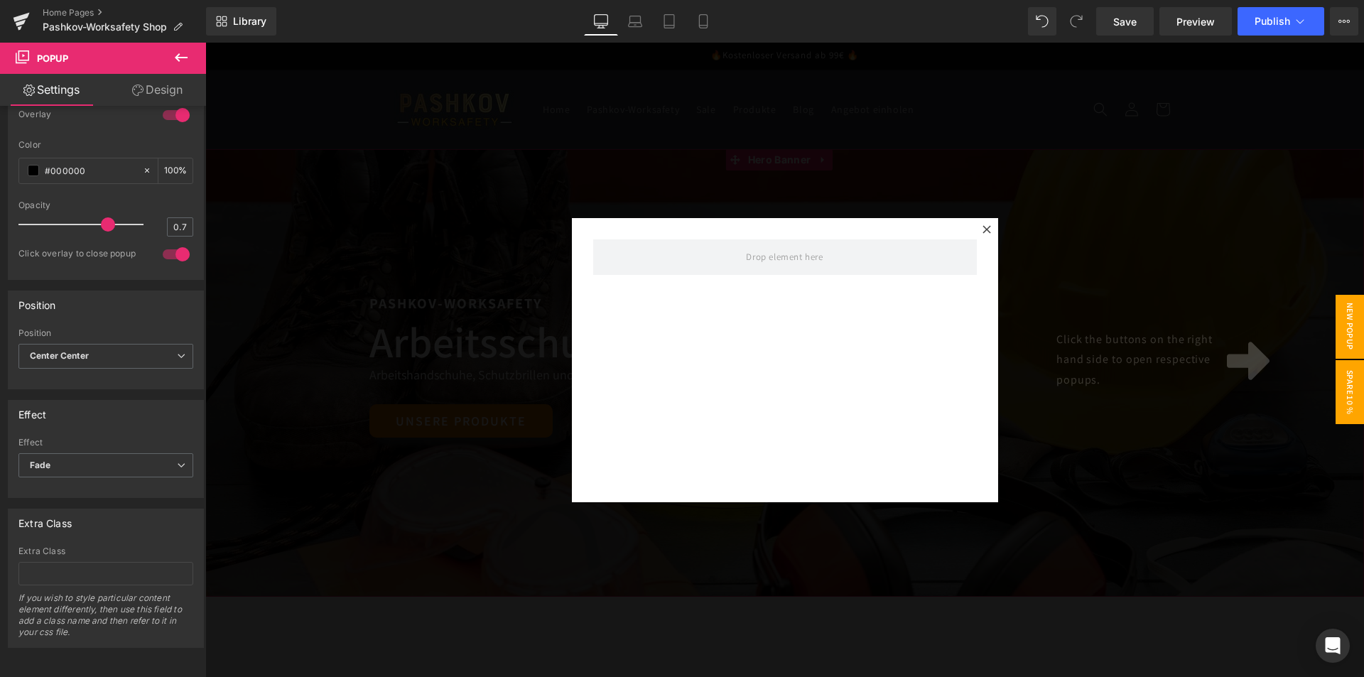
click at [1335, 333] on span "New Popup" at bounding box center [1349, 327] width 28 height 64
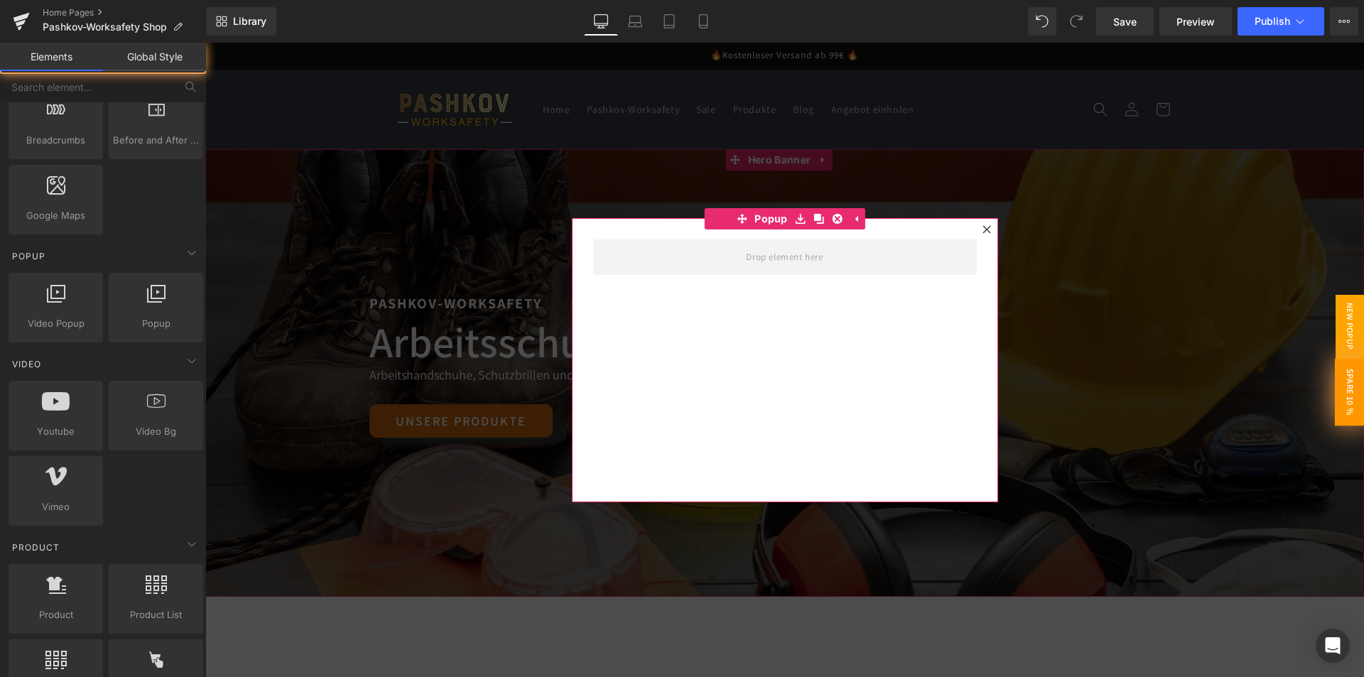
click at [1340, 393] on span "Spare 10 %" at bounding box center [1349, 391] width 30 height 67
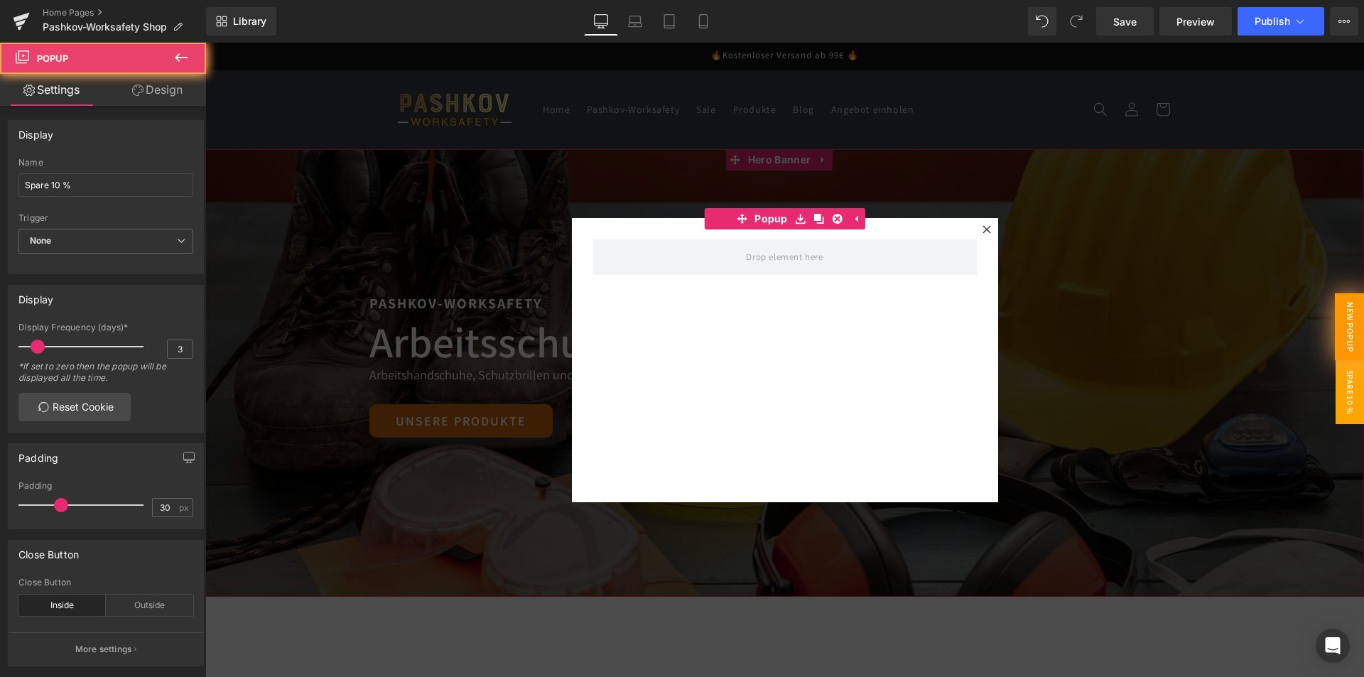
click at [1335, 330] on span "New Popup" at bounding box center [1349, 326] width 30 height 67
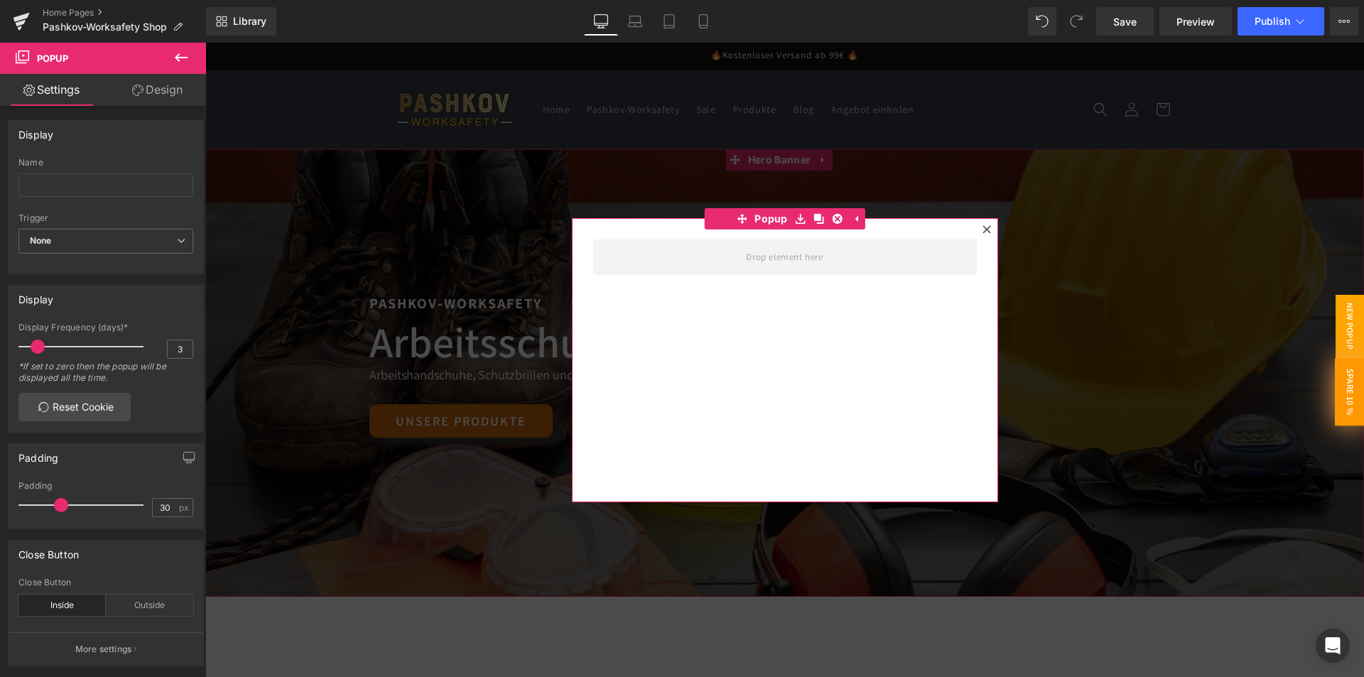
click at [1334, 376] on span "Spare 10 %" at bounding box center [1349, 391] width 30 height 67
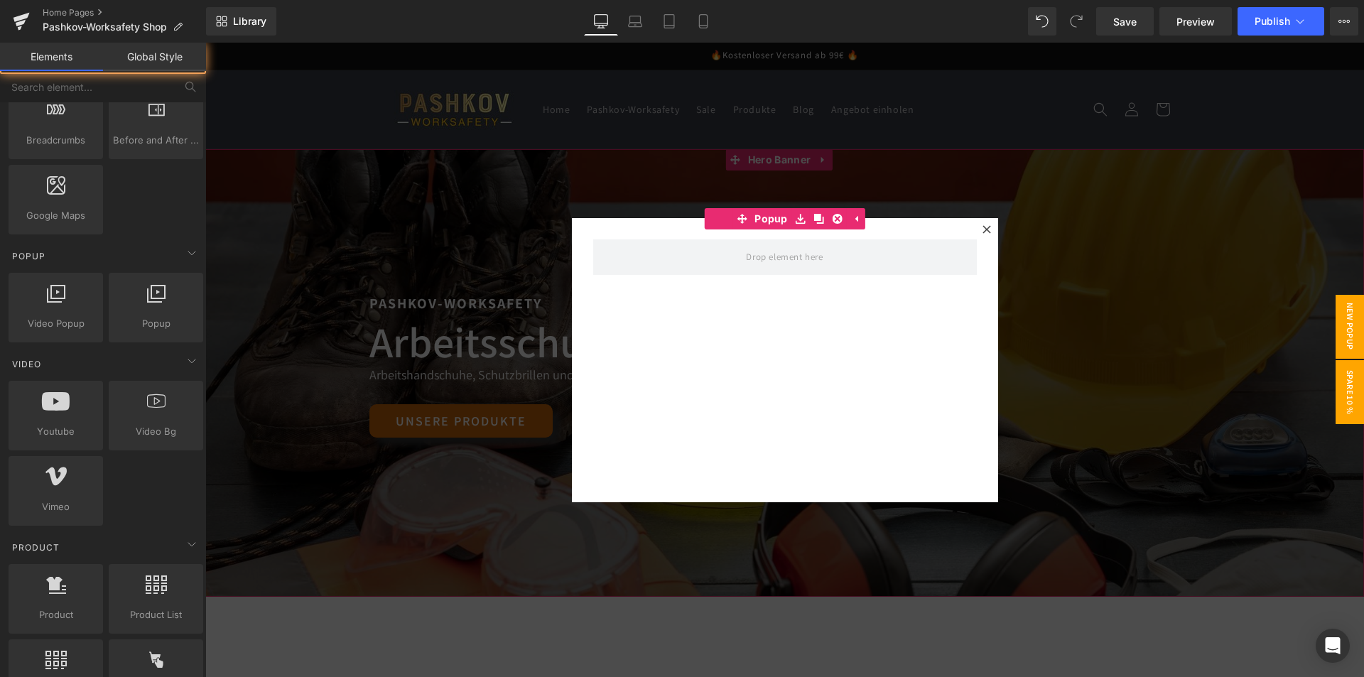
click at [1335, 308] on span "New Popup" at bounding box center [1349, 327] width 28 height 64
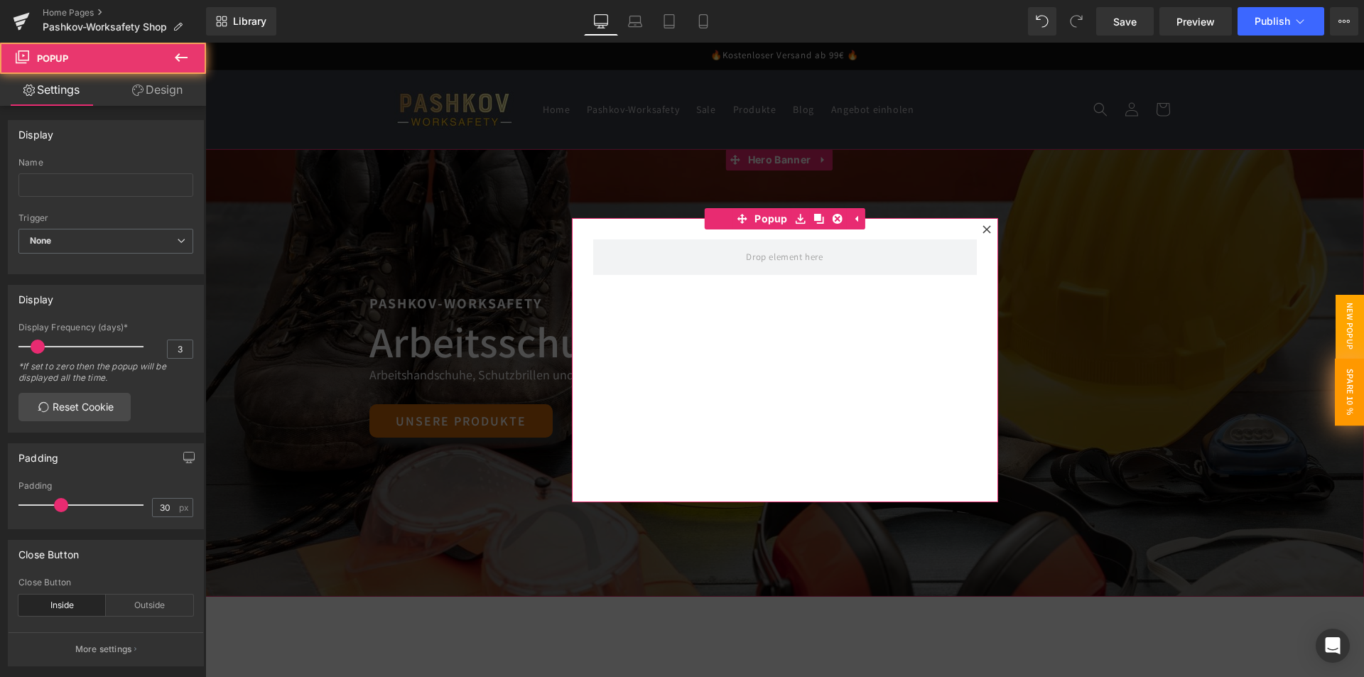
click at [1334, 373] on span "Spare 10 %" at bounding box center [1349, 391] width 30 height 67
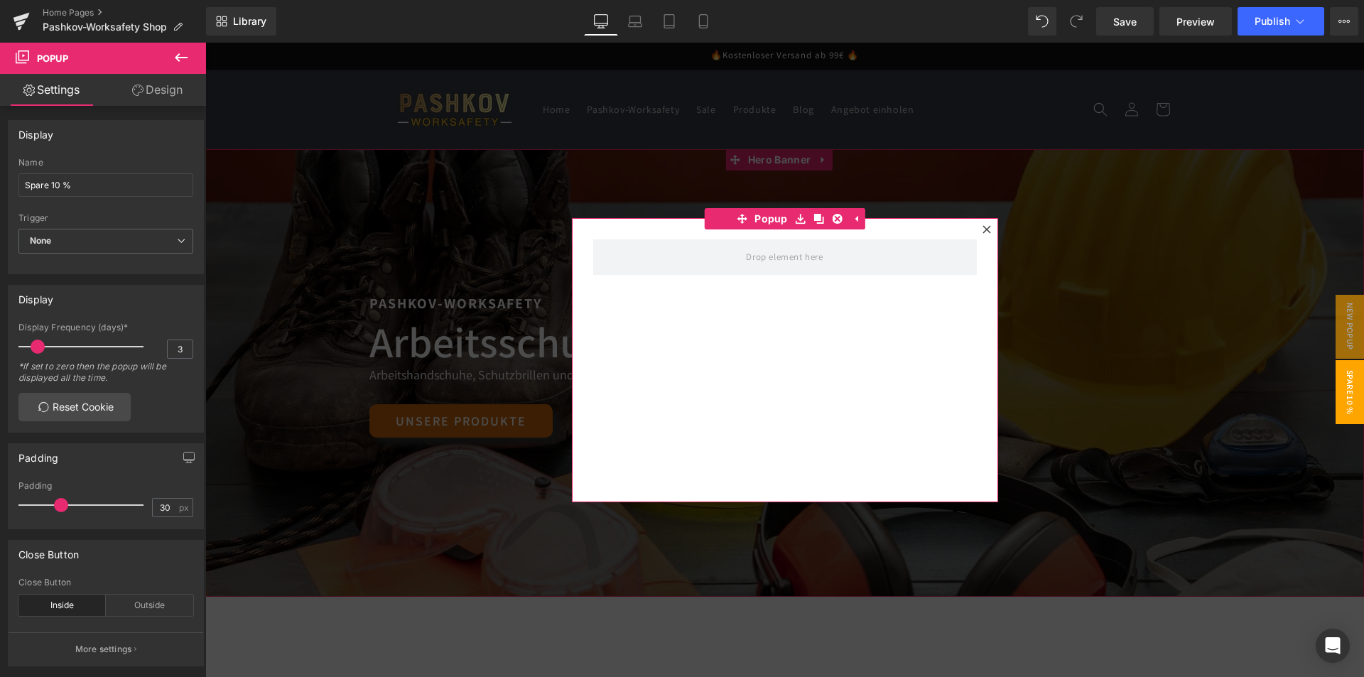
click at [789, 350] on div at bounding box center [785, 360] width 426 height 284
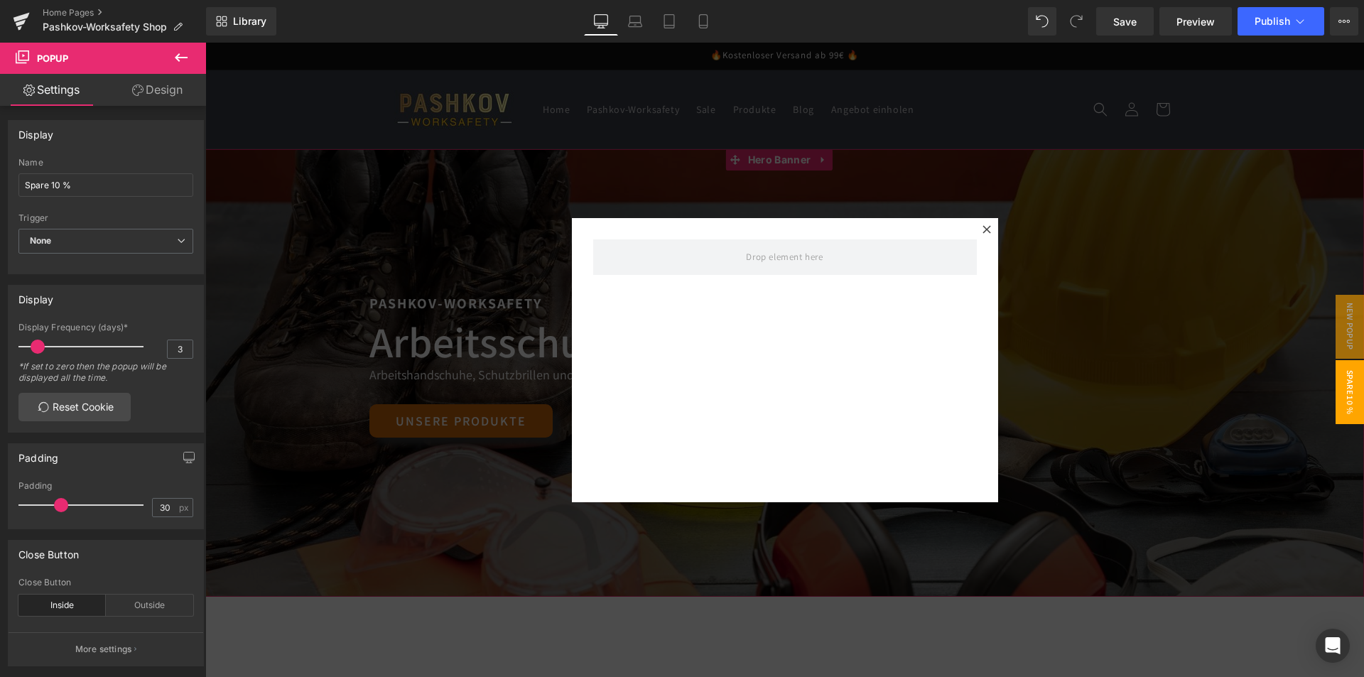
click at [194, 49] on button at bounding box center [181, 58] width 50 height 31
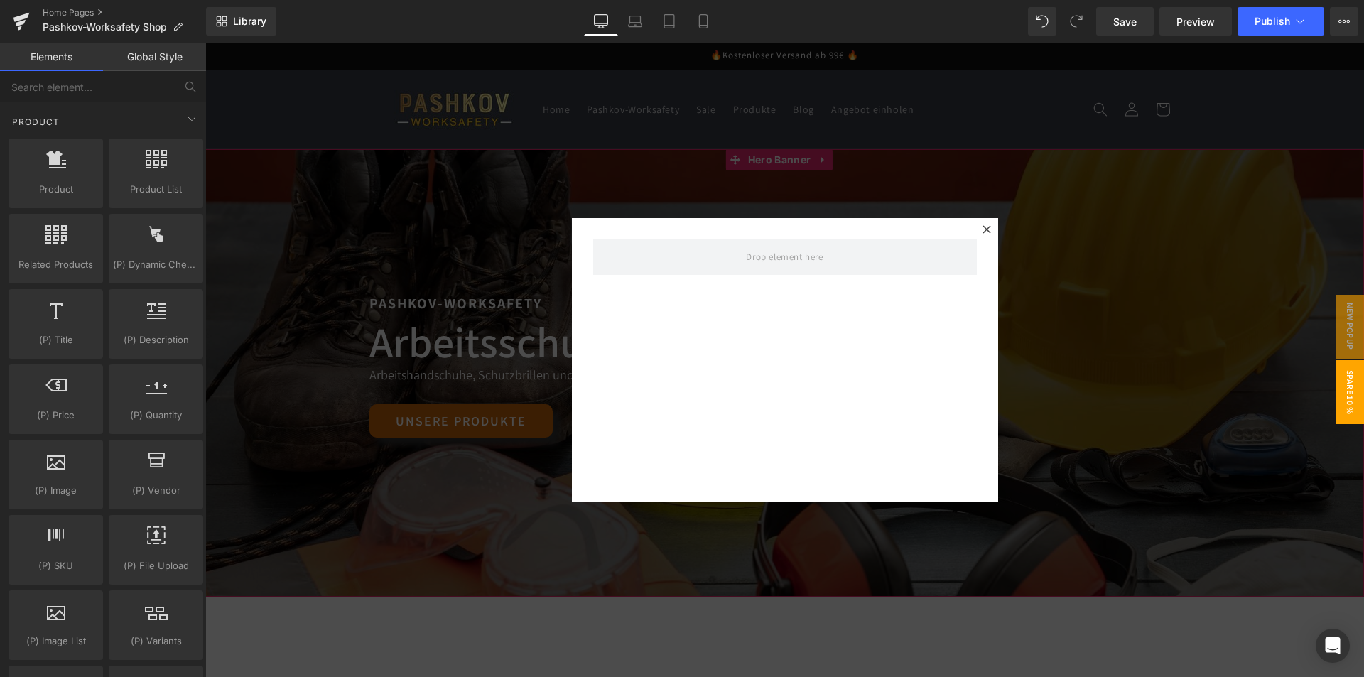
scroll to position [1207, 0]
click at [472, 240] on div at bounding box center [784, 360] width 1158 height 634
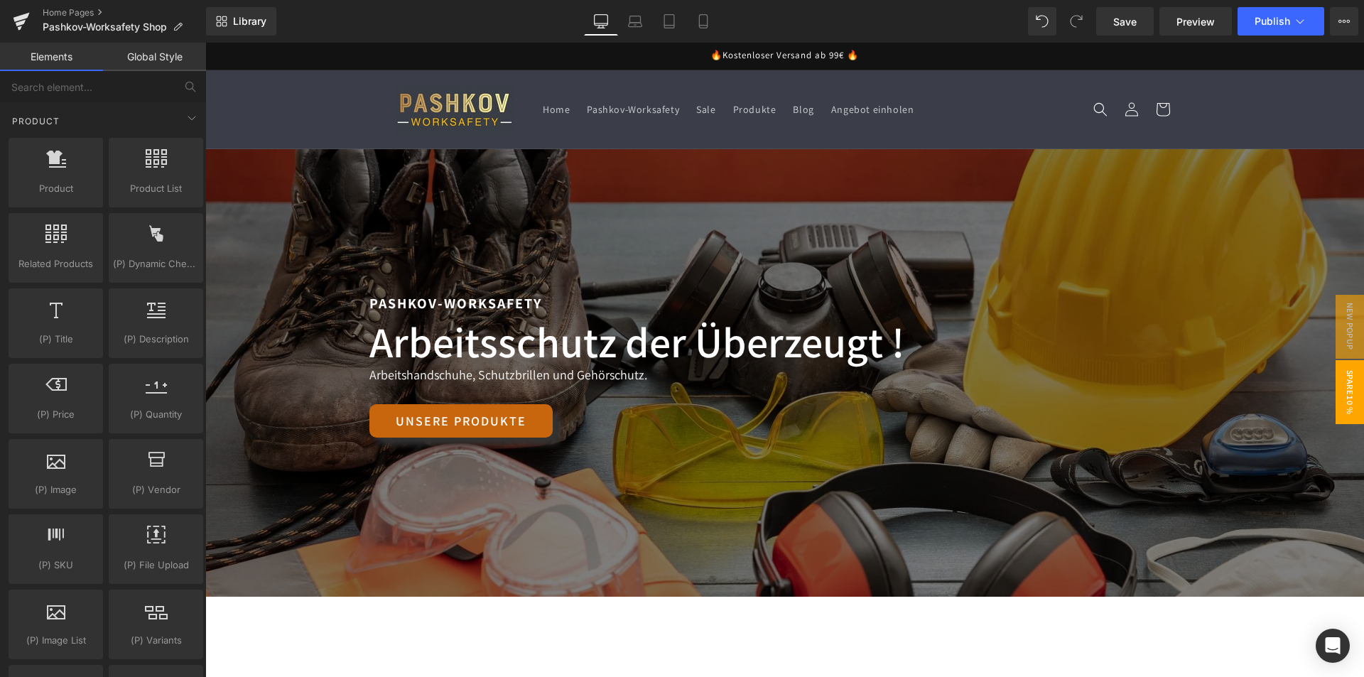
click at [1339, 391] on span "Spare 10 %" at bounding box center [1349, 392] width 28 height 64
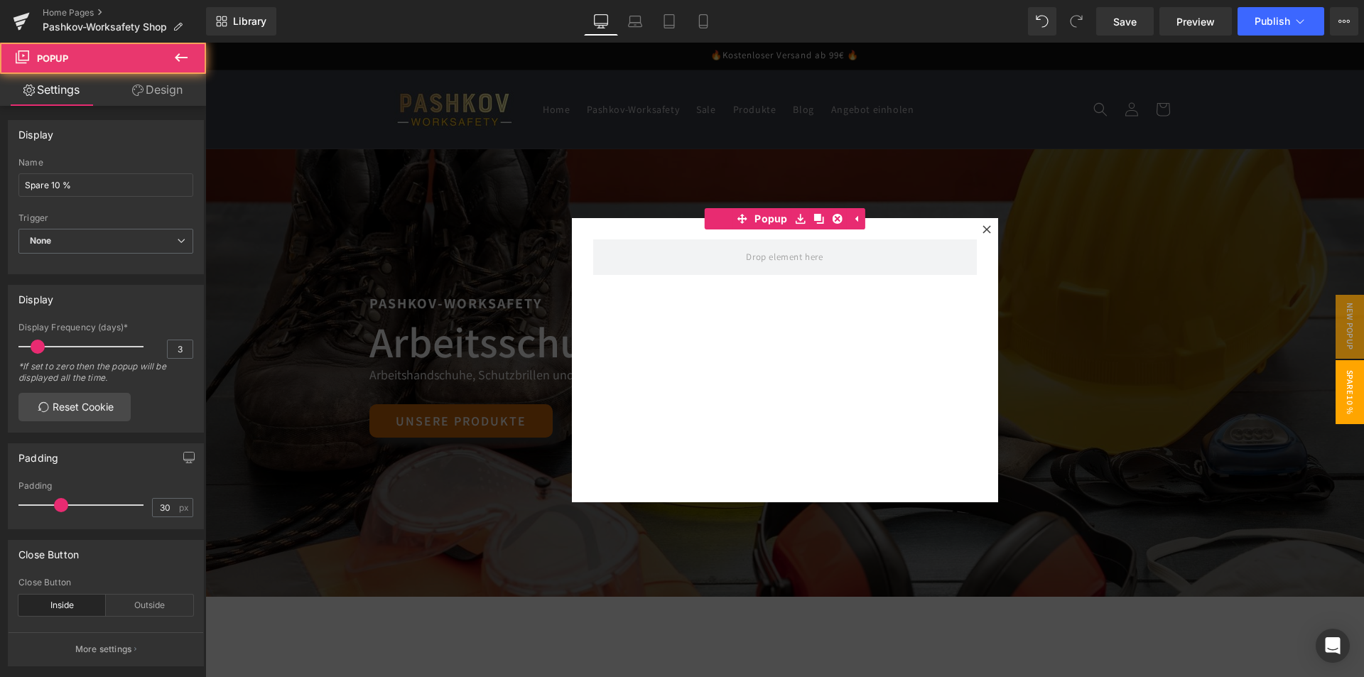
click at [1339, 391] on span "Spare 10 %" at bounding box center [1349, 392] width 28 height 64
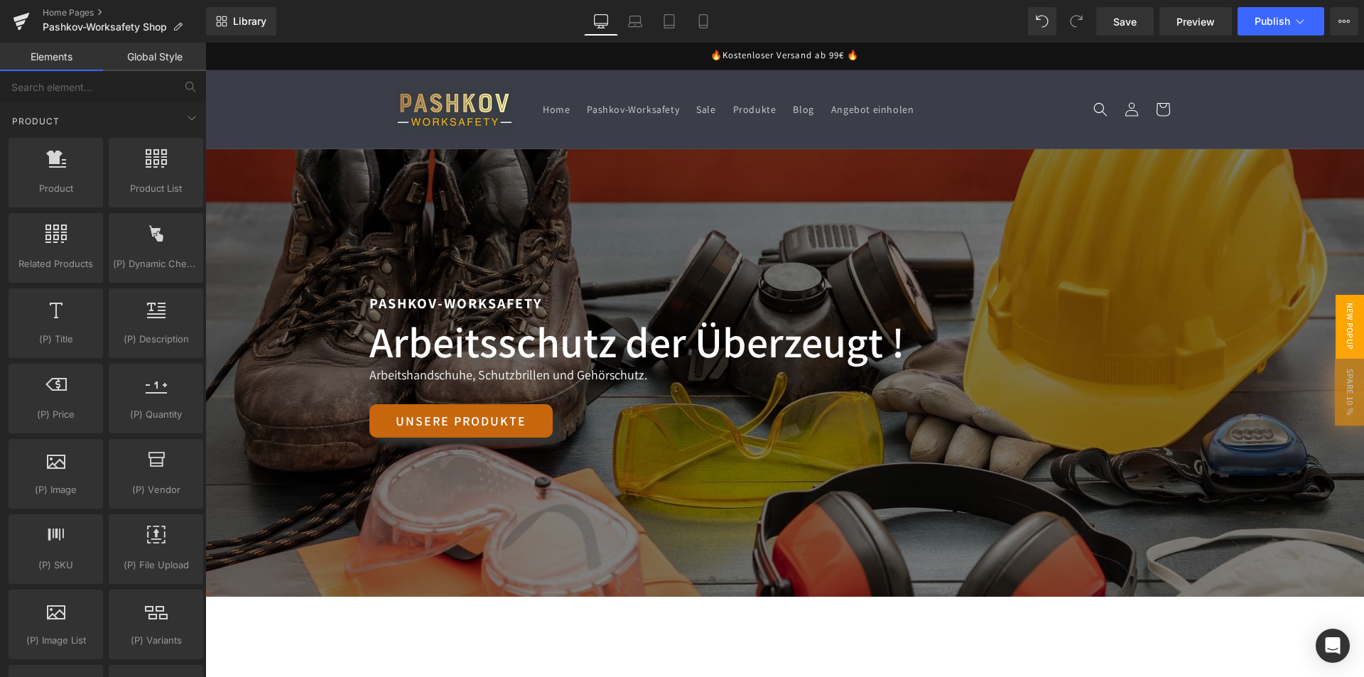
click at [1335, 307] on span "New Popup" at bounding box center [1349, 327] width 28 height 64
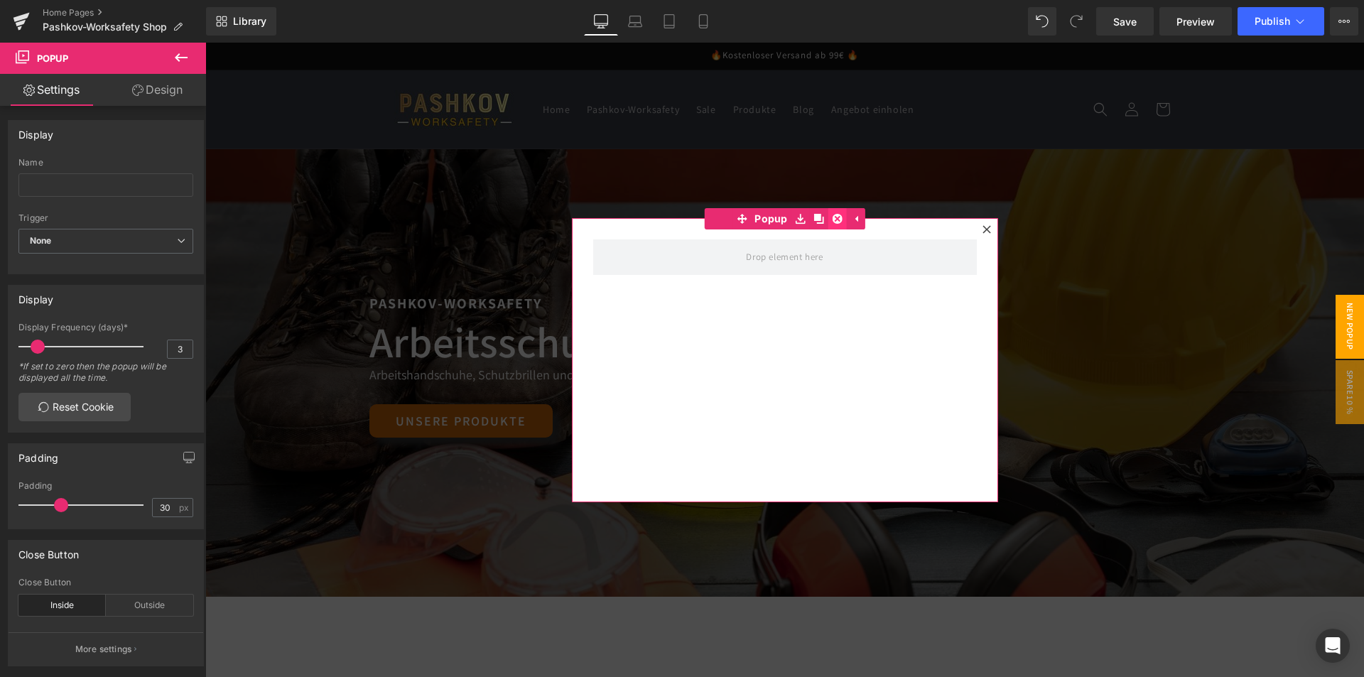
click at [828, 214] on link at bounding box center [837, 218] width 18 height 21
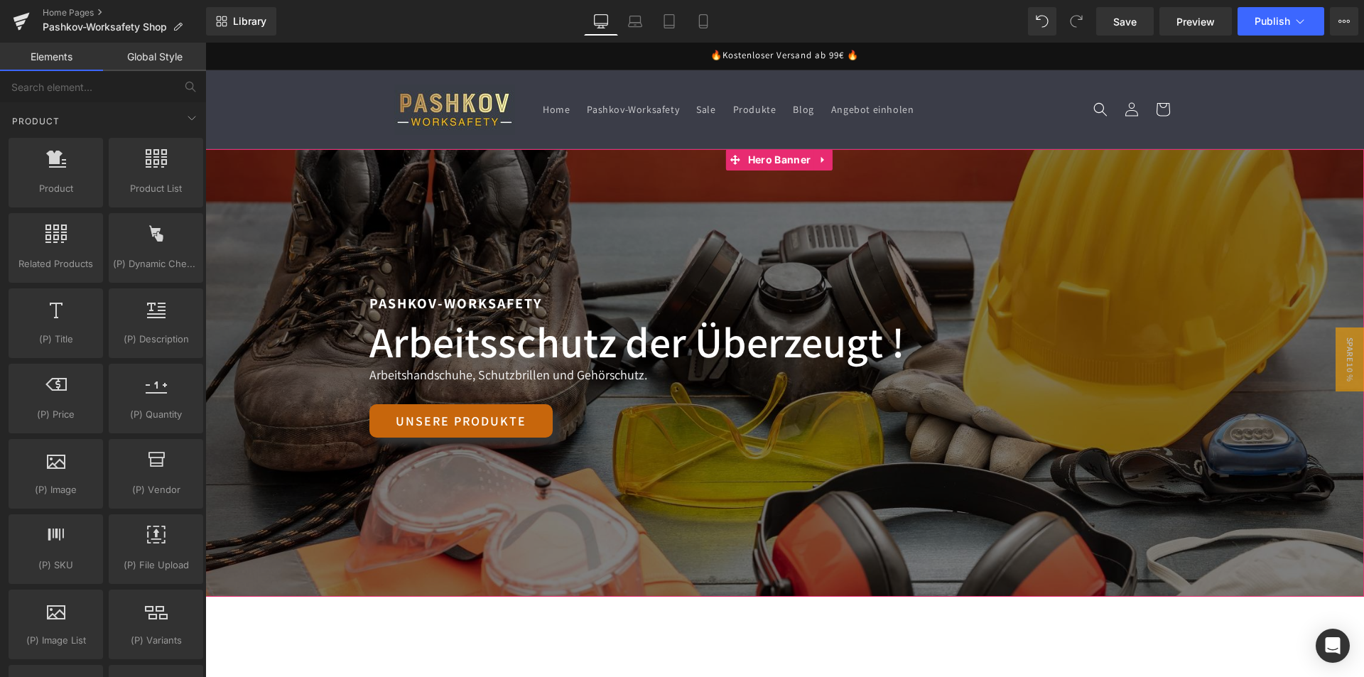
click at [1317, 343] on span "Pashkov-Worksafety Text Block Arbeitsschutz der Überzeugt ! Heading Arbeitsschu…" at bounding box center [784, 373] width 1158 height 163
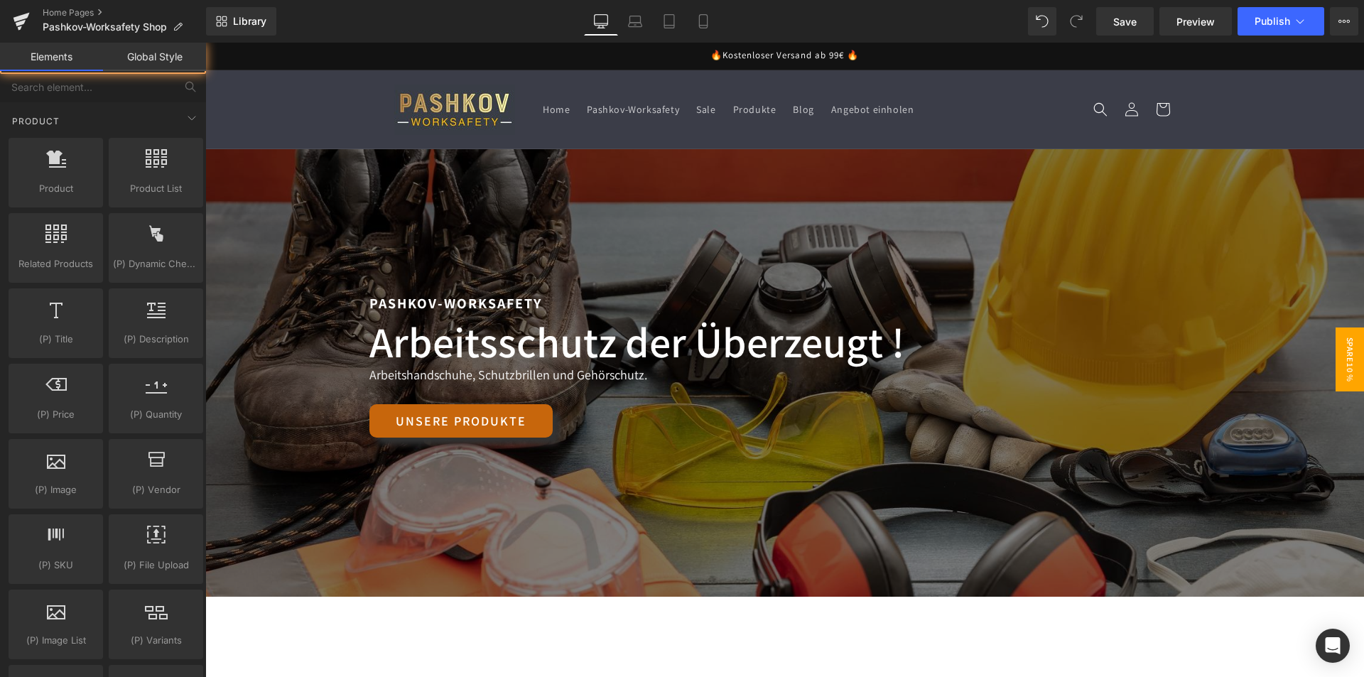
click at [1335, 342] on span "Spare 10 %" at bounding box center [1349, 359] width 28 height 64
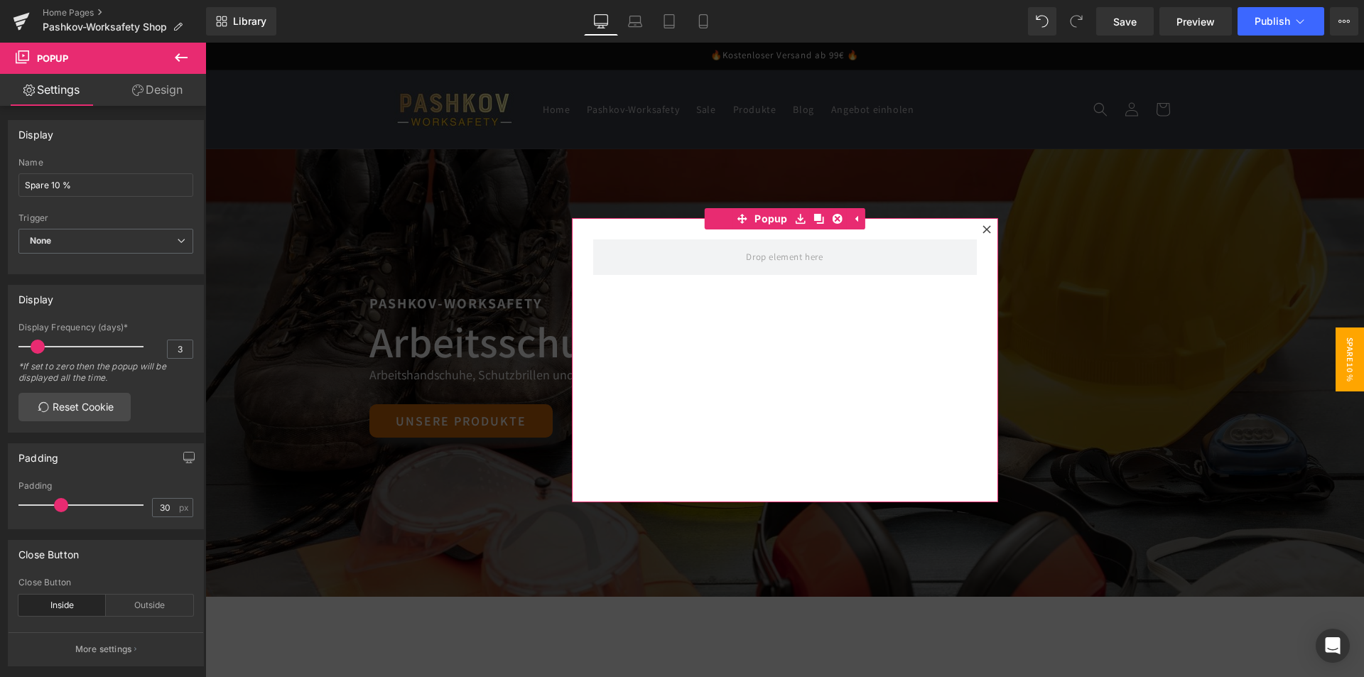
click at [978, 234] on div at bounding box center [986, 229] width 17 height 17
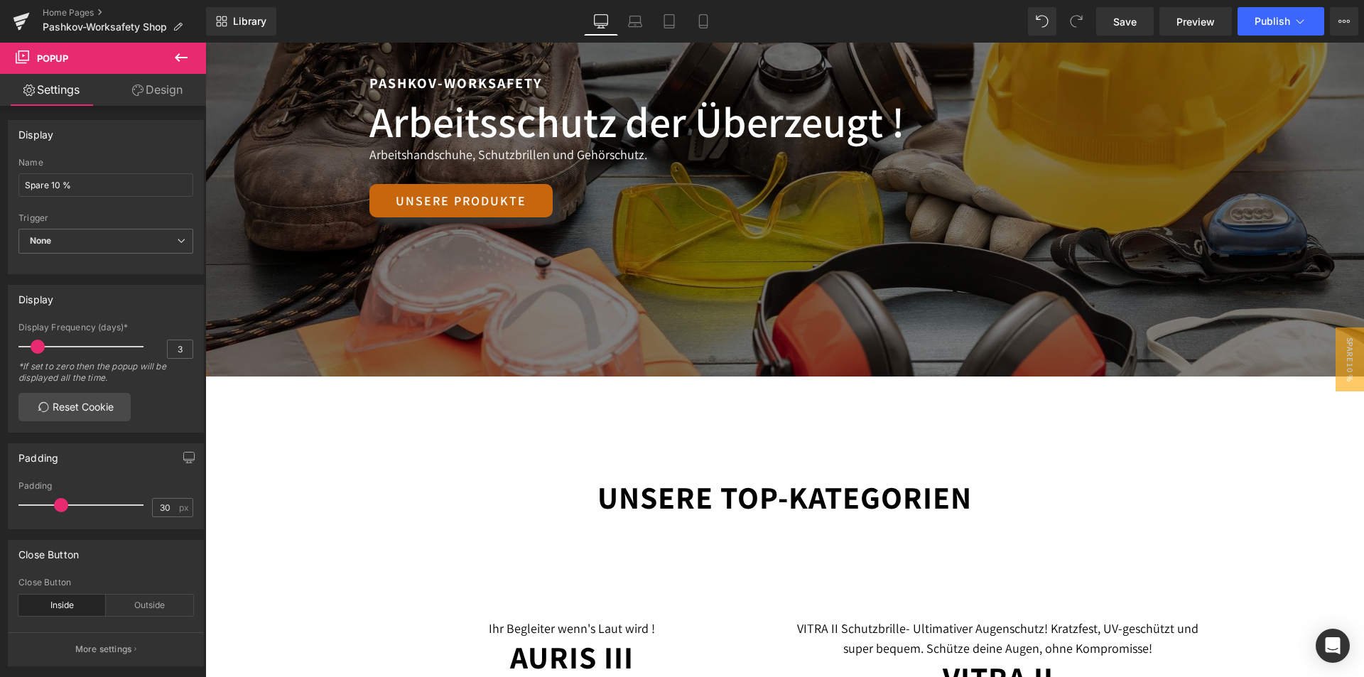
scroll to position [0, 0]
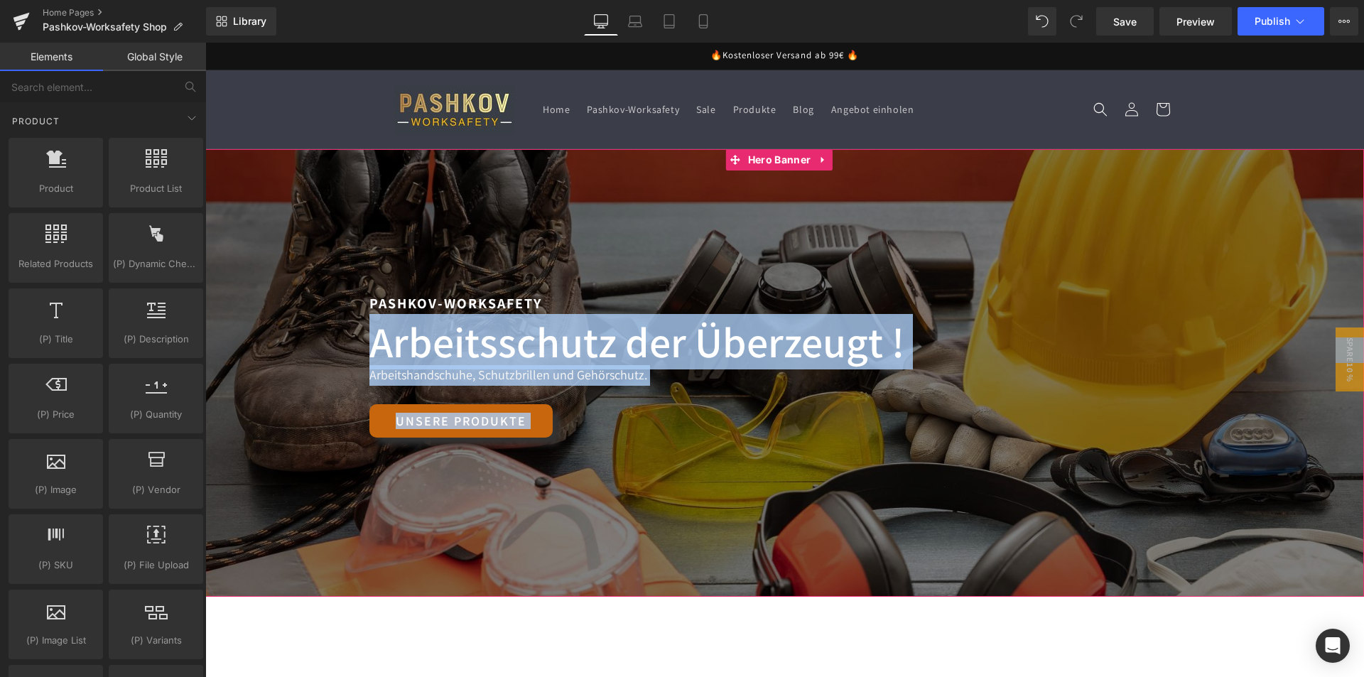
drag, startPoint x: 1332, startPoint y: 361, endPoint x: 1225, endPoint y: 453, distance: 141.5
click at [1335, 355] on span "Spare 10 %" at bounding box center [1349, 359] width 28 height 64
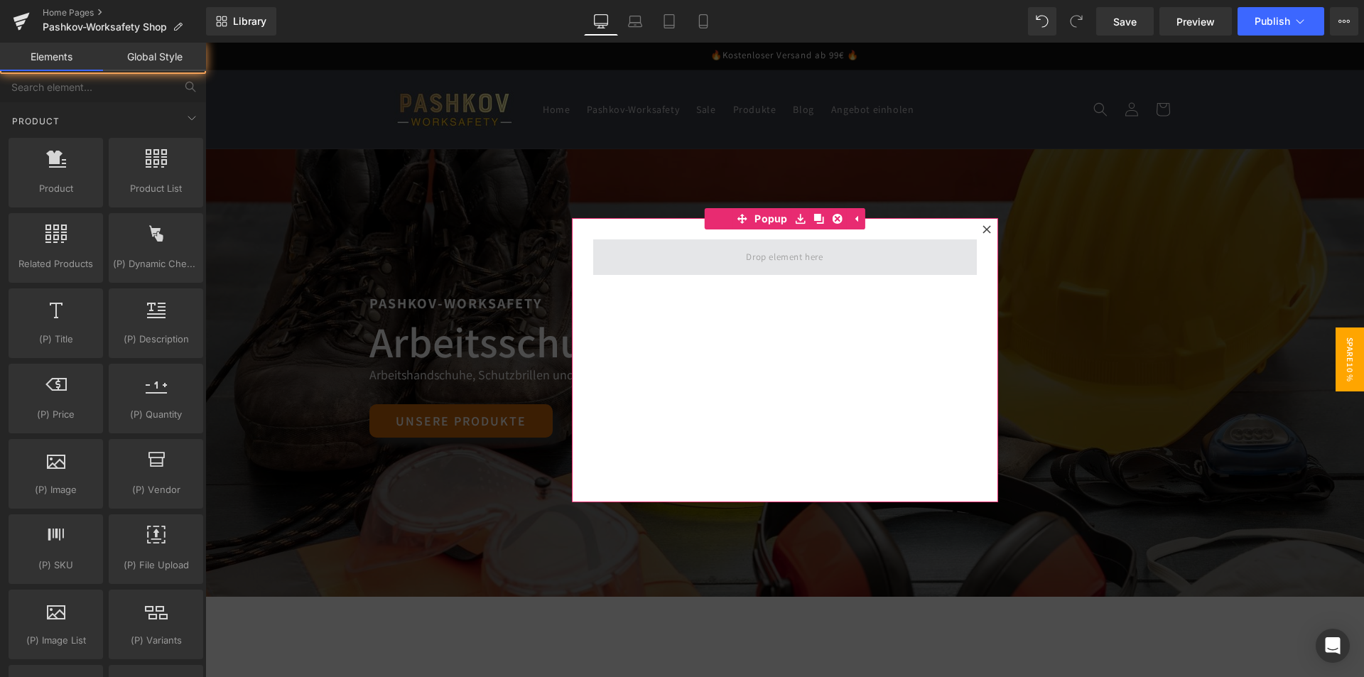
click at [771, 257] on span at bounding box center [784, 256] width 87 height 23
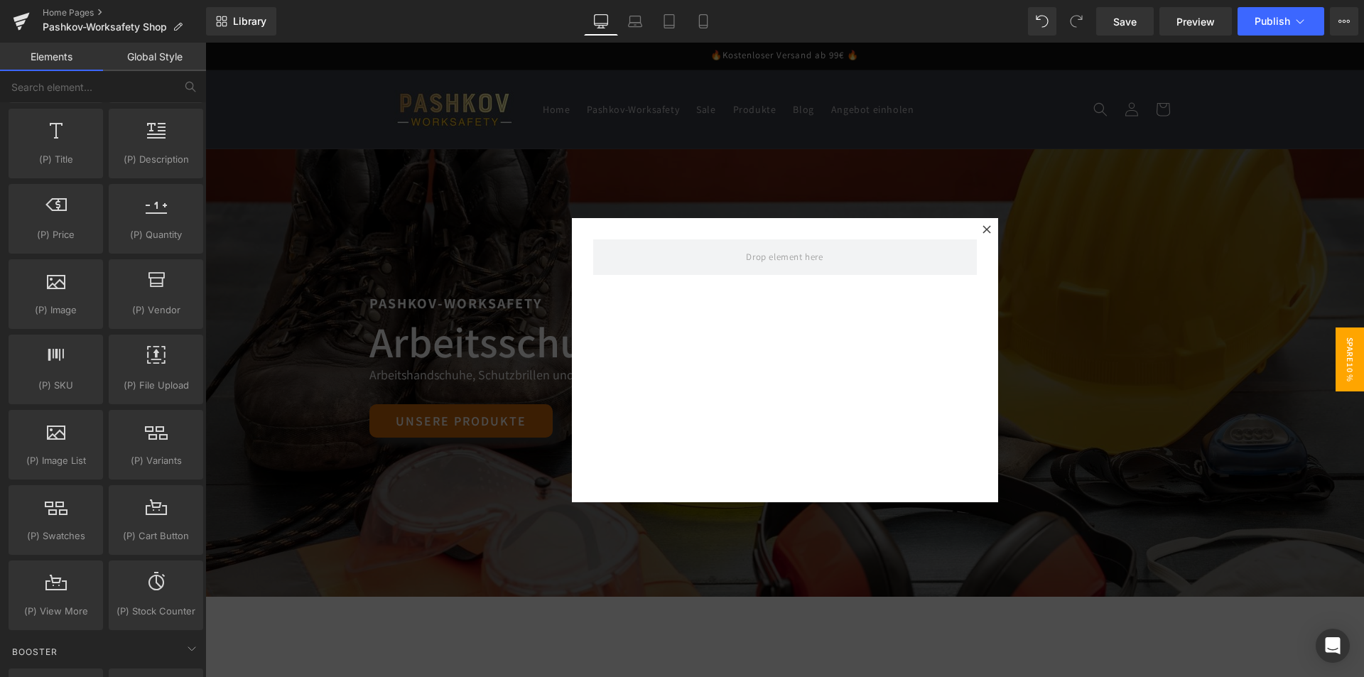
scroll to position [1420, 0]
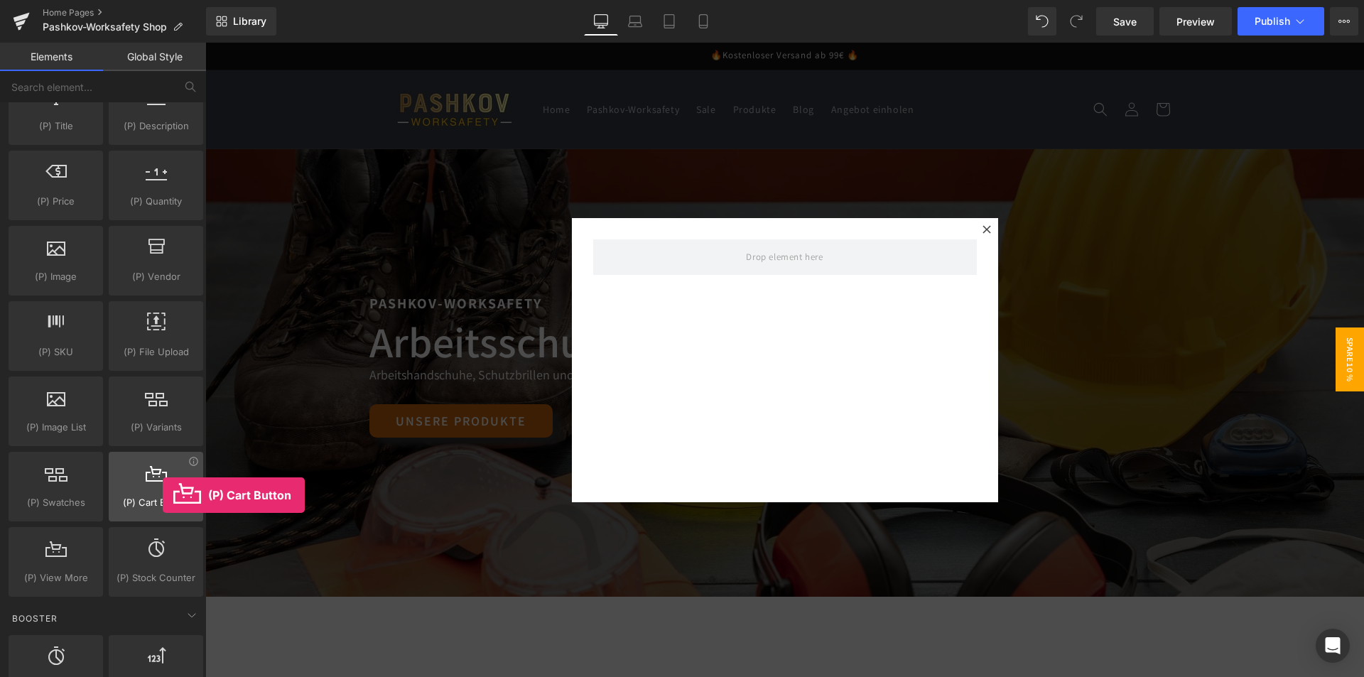
click at [163, 495] on span "(P) Cart Button" at bounding box center [156, 502] width 86 height 15
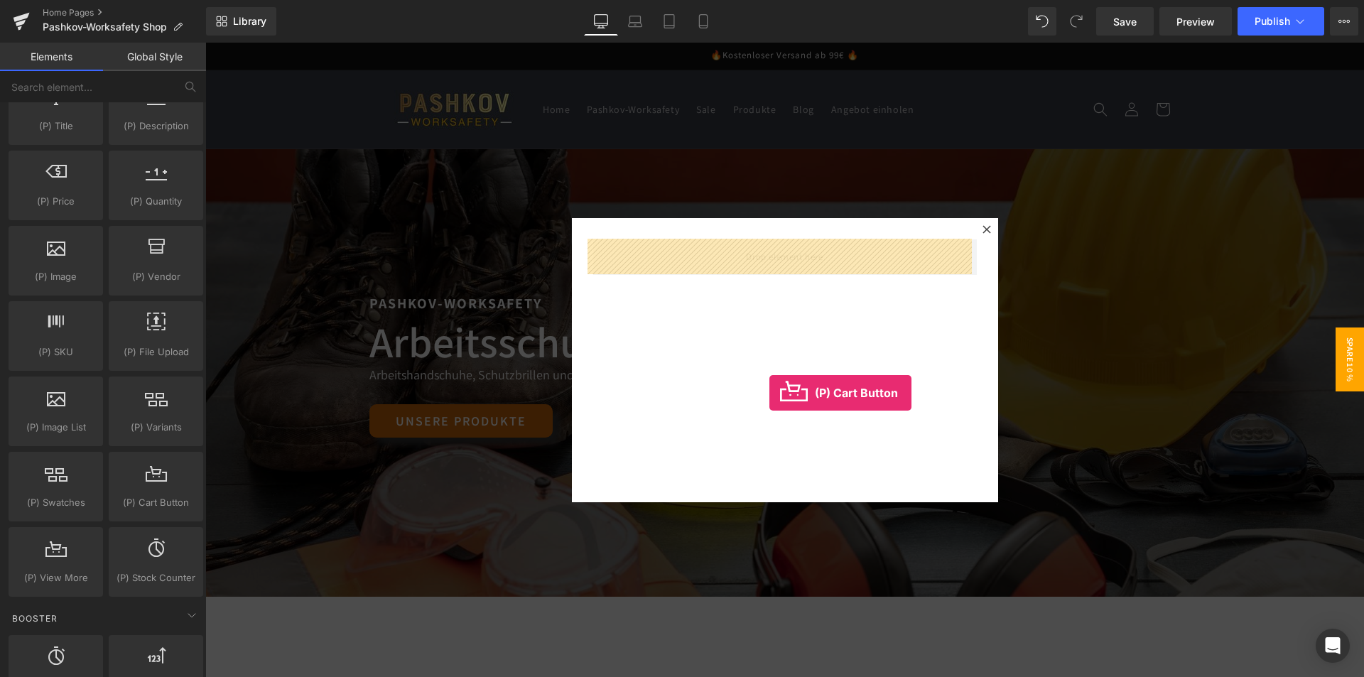
drag, startPoint x: 381, startPoint y: 540, endPoint x: 769, endPoint y: 390, distance: 415.7
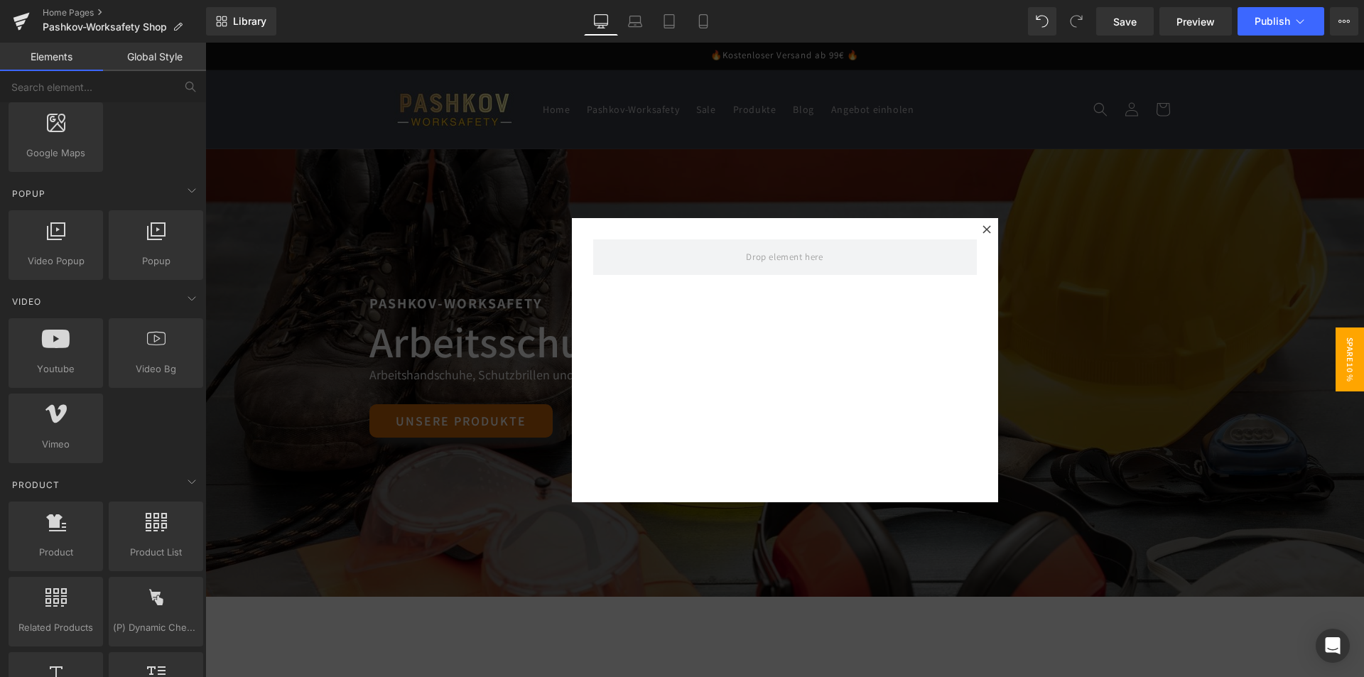
scroll to position [1065, 0]
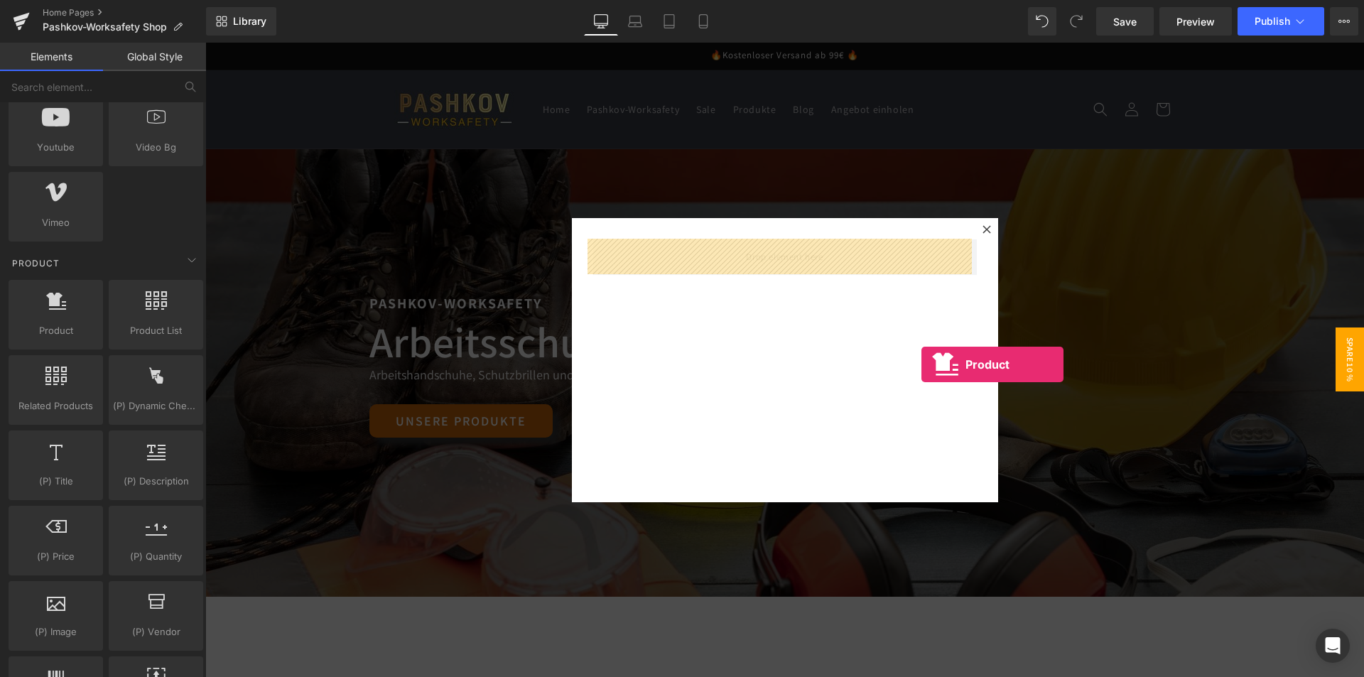
drag, startPoint x: 290, startPoint y: 357, endPoint x: 812, endPoint y: 360, distance: 522.0
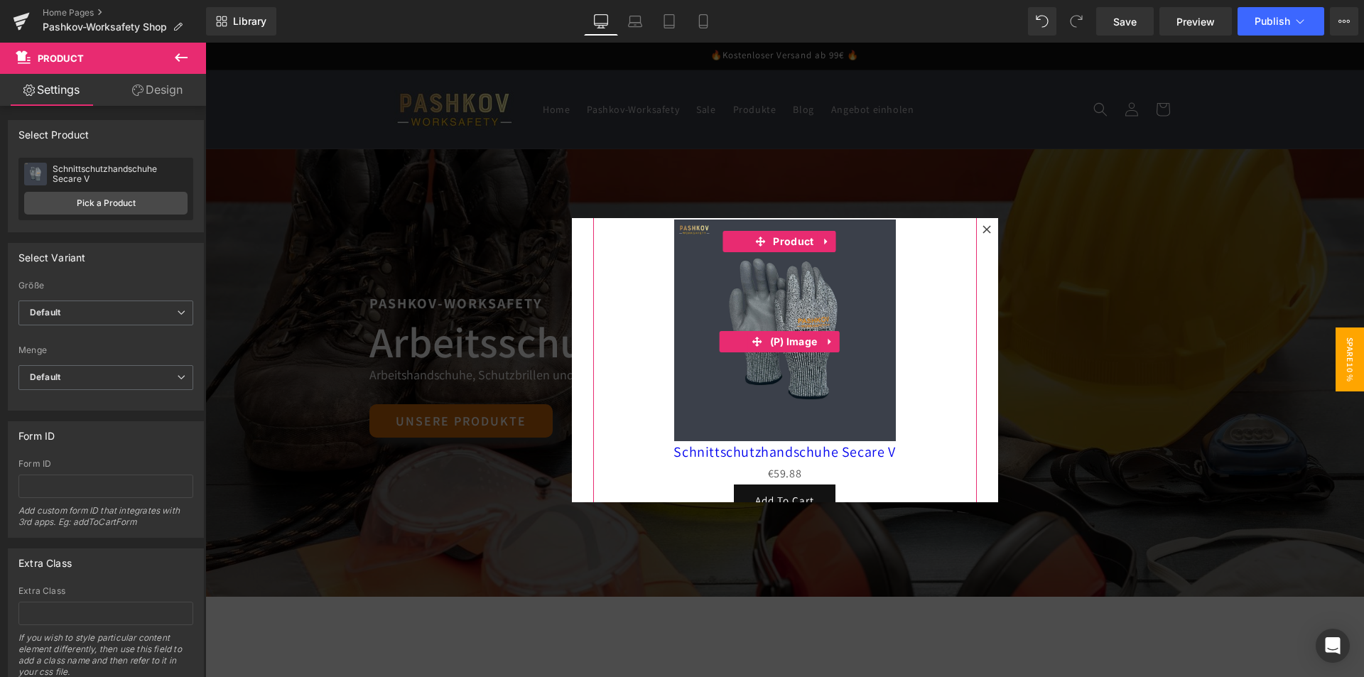
scroll to position [0, 0]
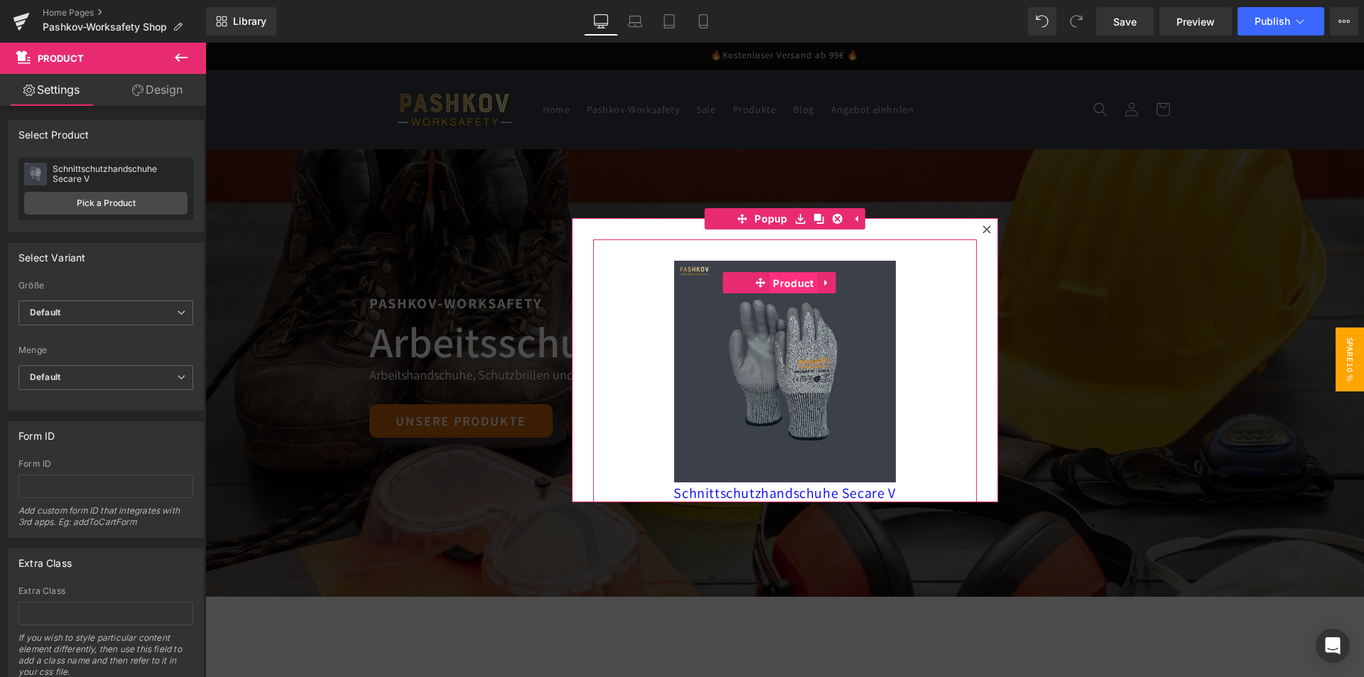
click at [802, 278] on span "Product" at bounding box center [793, 283] width 48 height 21
click at [822, 281] on icon at bounding box center [827, 282] width 10 height 11
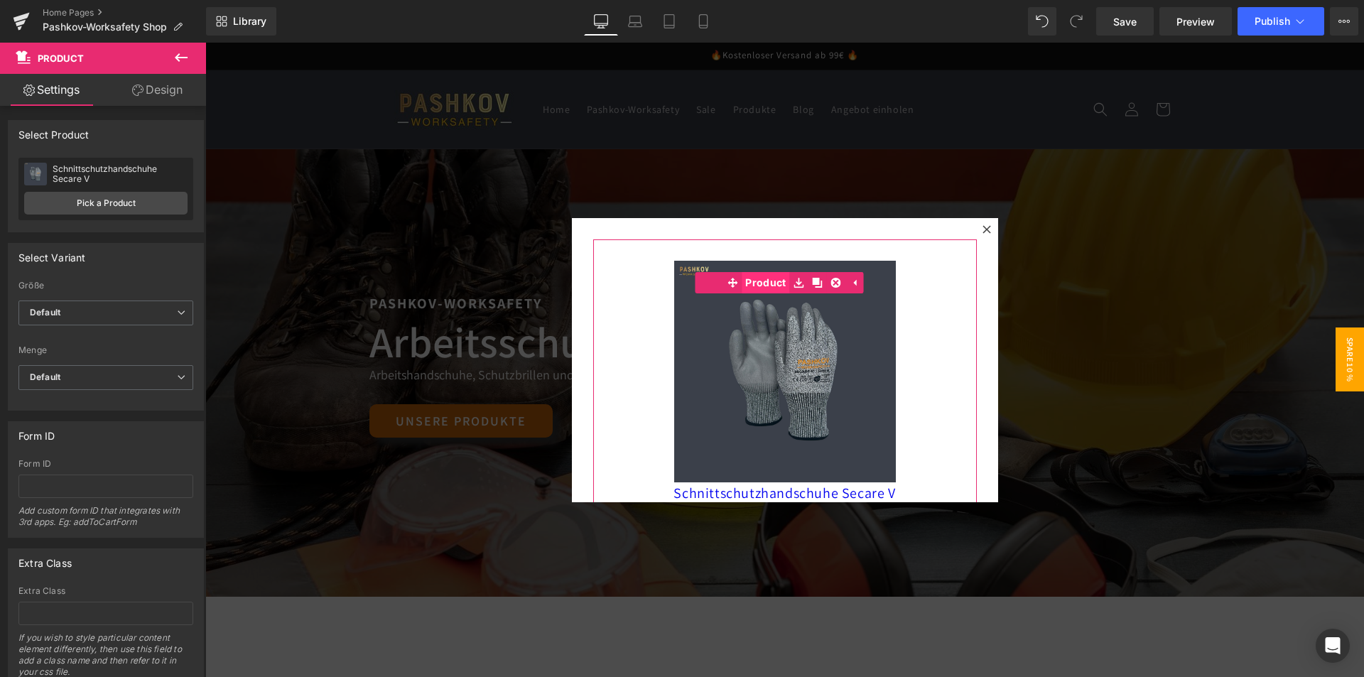
click at [766, 281] on span "Product" at bounding box center [765, 282] width 48 height 21
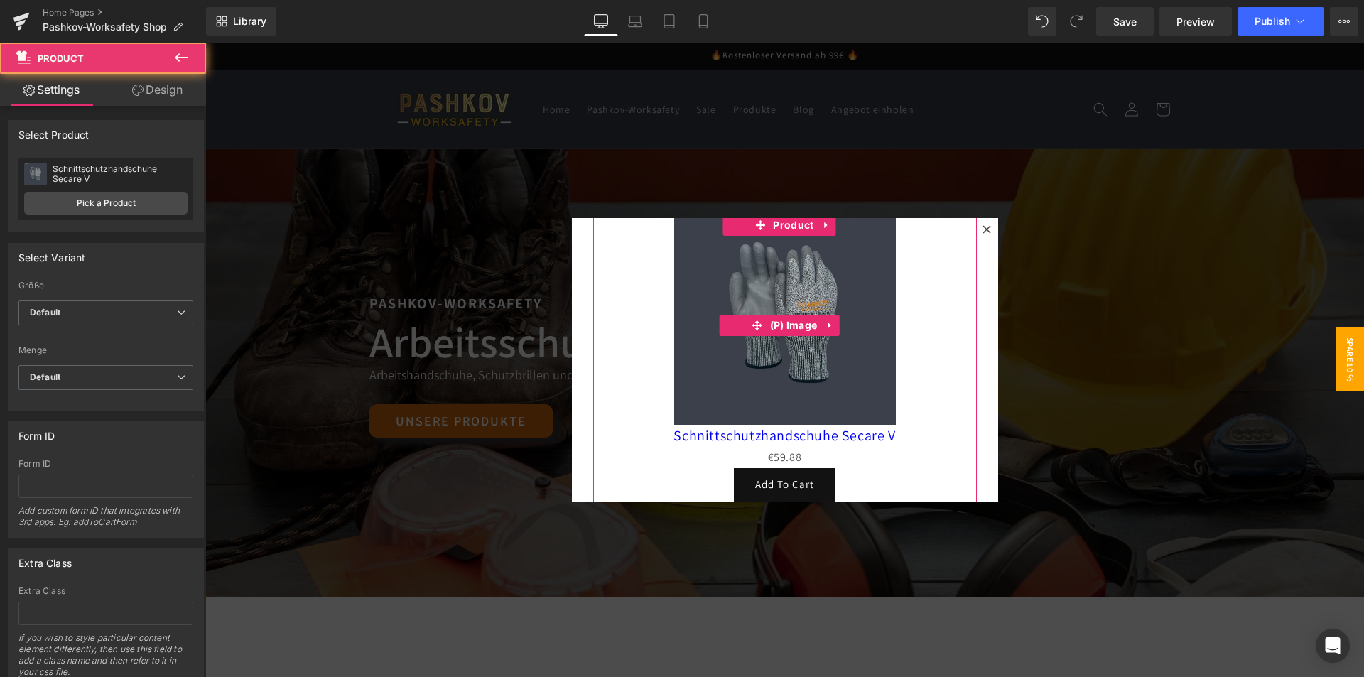
scroll to position [93, 0]
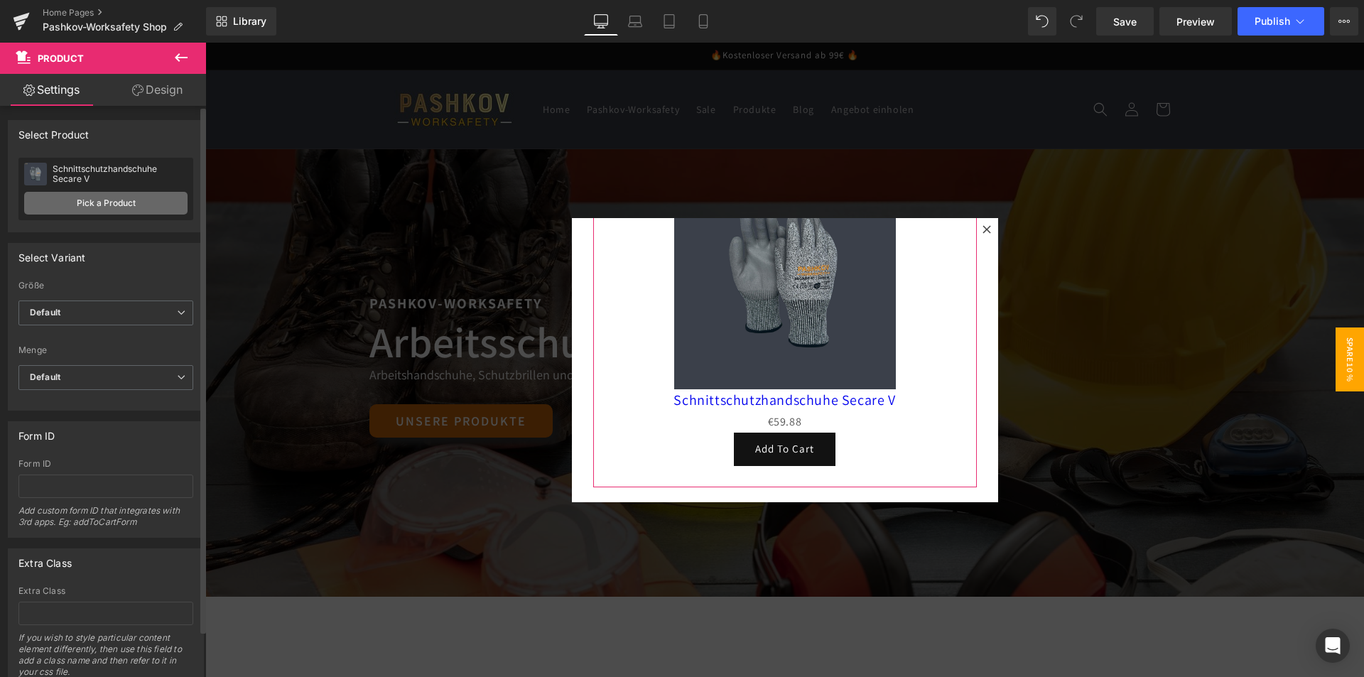
click at [128, 195] on link "Pick a Product" at bounding box center [105, 203] width 163 height 23
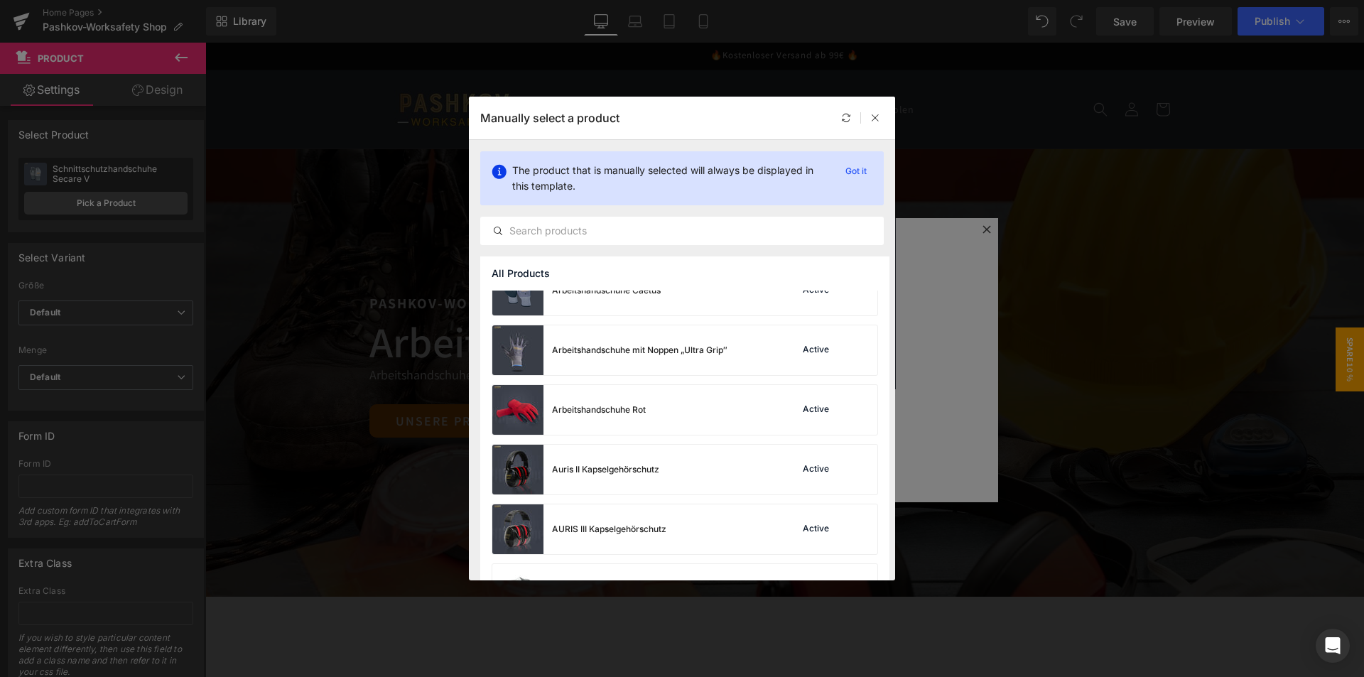
scroll to position [71, 0]
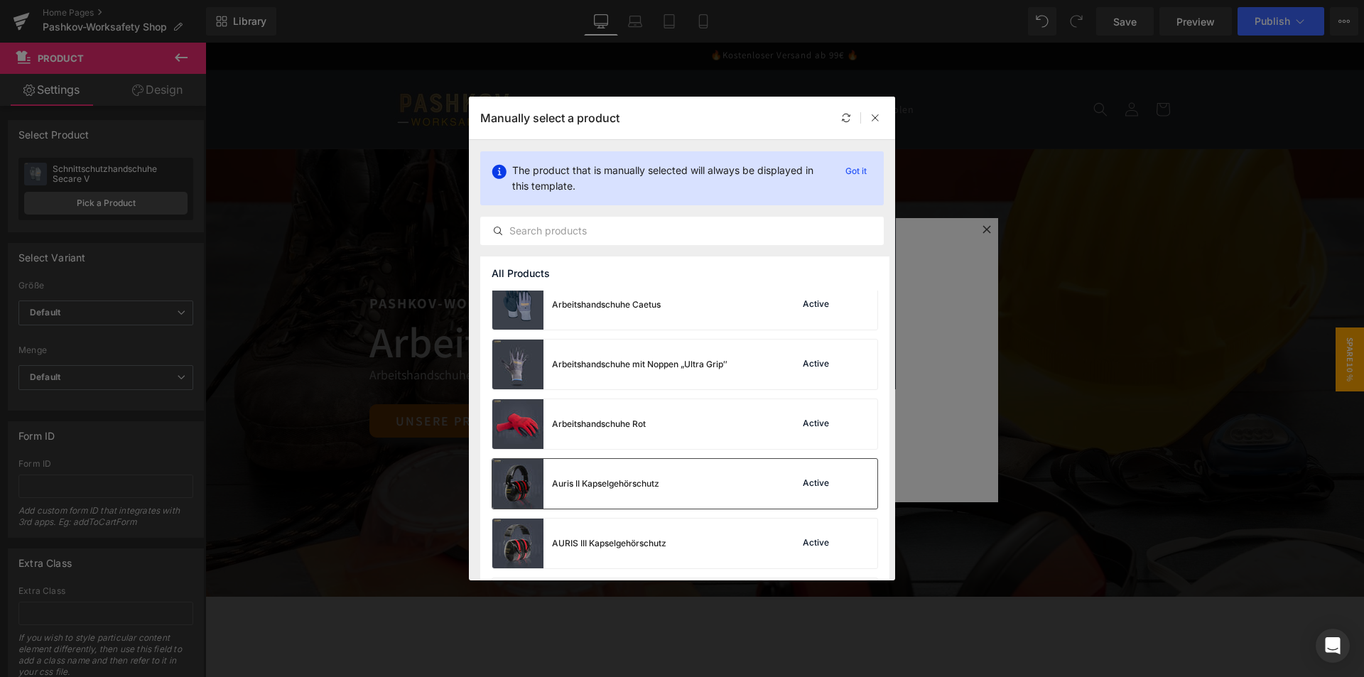
click at [677, 503] on div "Auris II Kapselgehörschutz Active" at bounding box center [684, 484] width 385 height 50
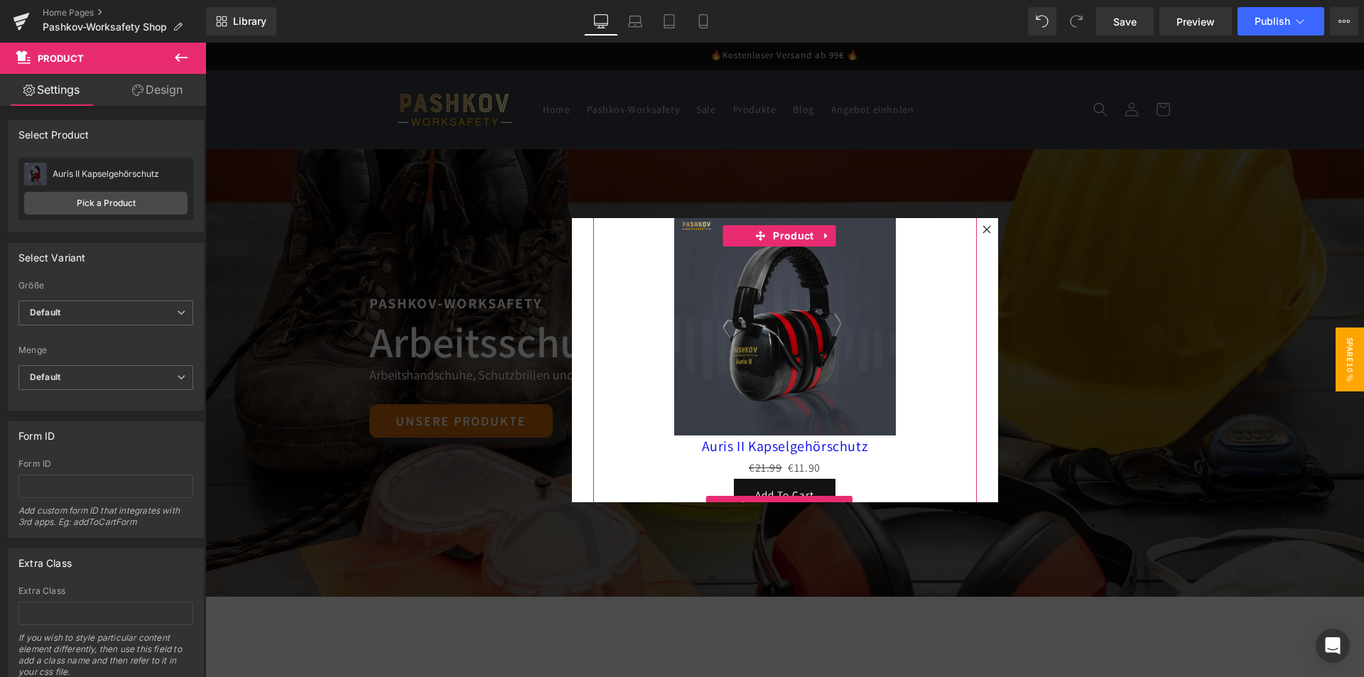
scroll to position [0, 0]
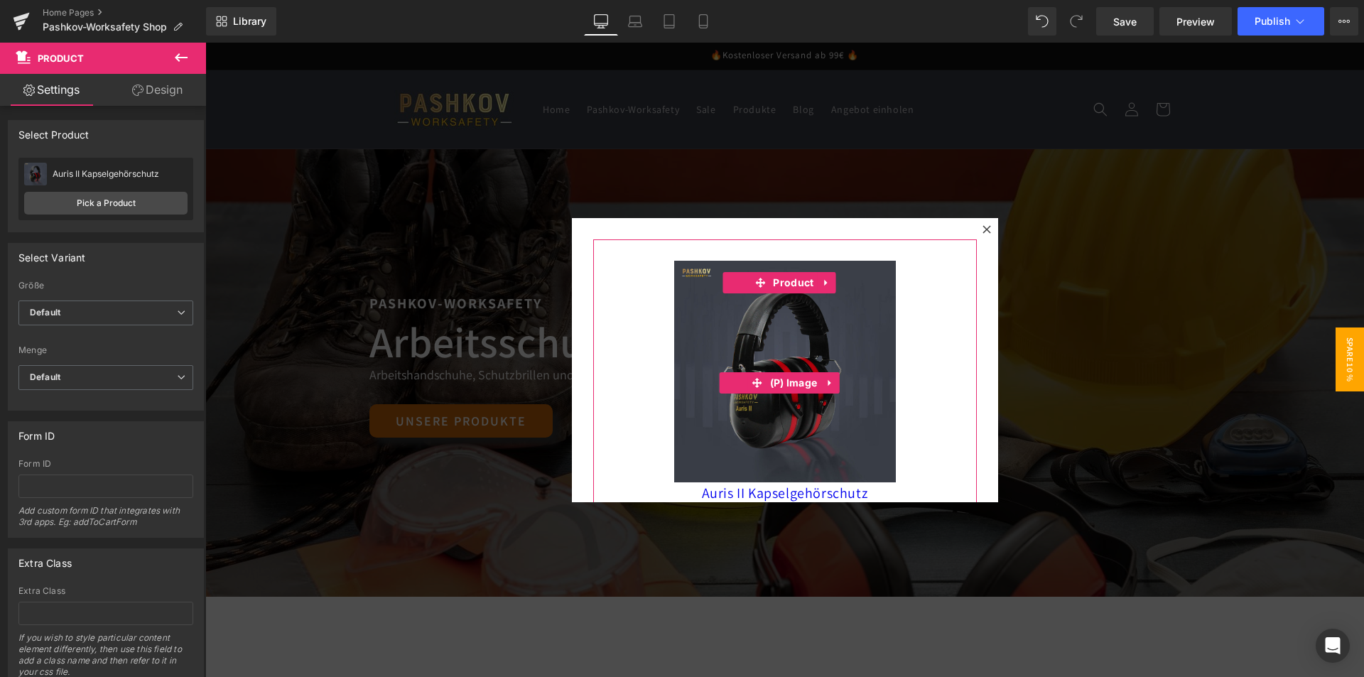
click at [936, 241] on div at bounding box center [784, 241] width 383 height 4
click at [956, 224] on div "Sale Off (P) Image Auris II Kapselgehörschutz (P) Title €21.99 €11.90 (P) Price…" at bounding box center [785, 360] width 426 height 284
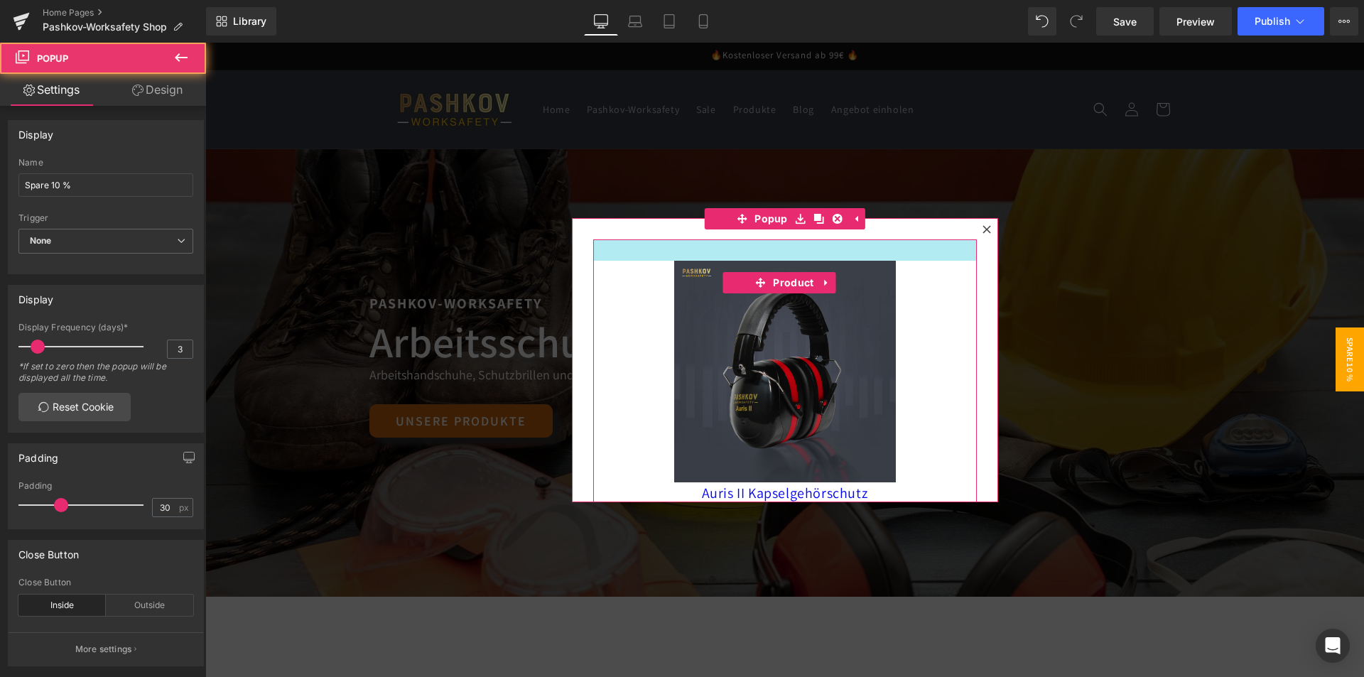
scroll to position [93, 0]
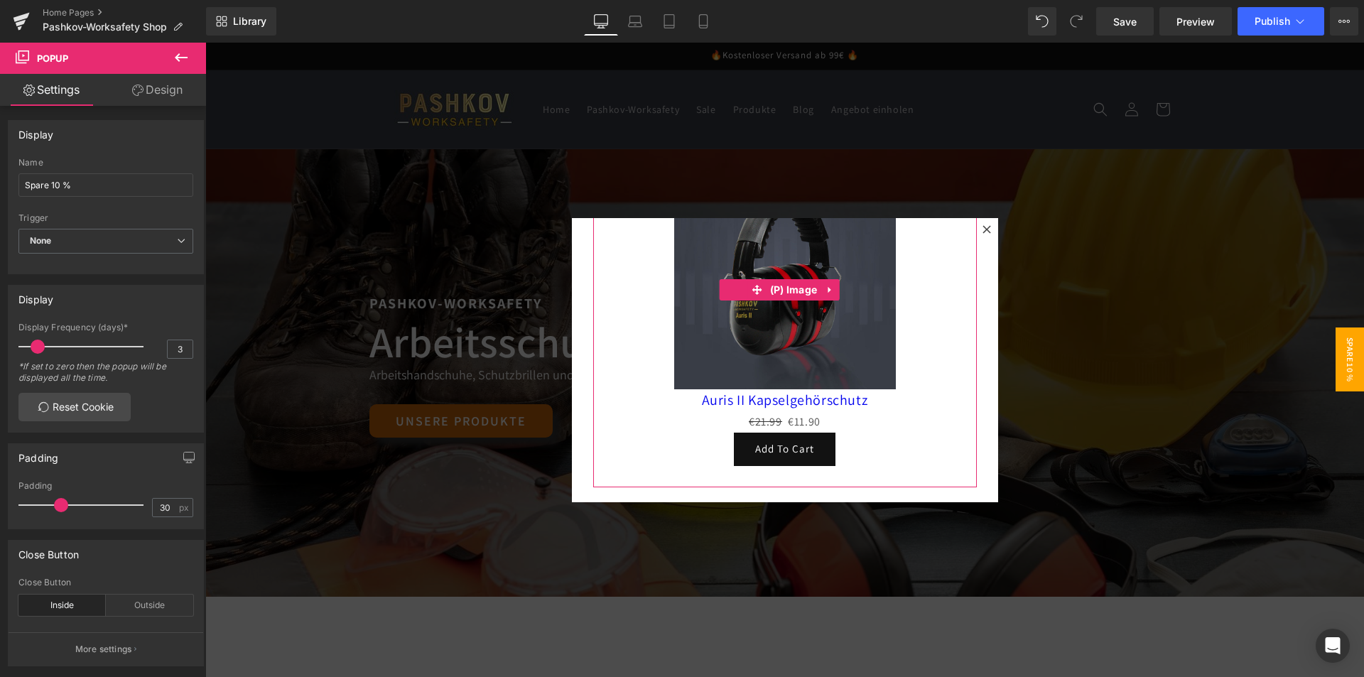
click at [557, 386] on div at bounding box center [784, 360] width 1158 height 634
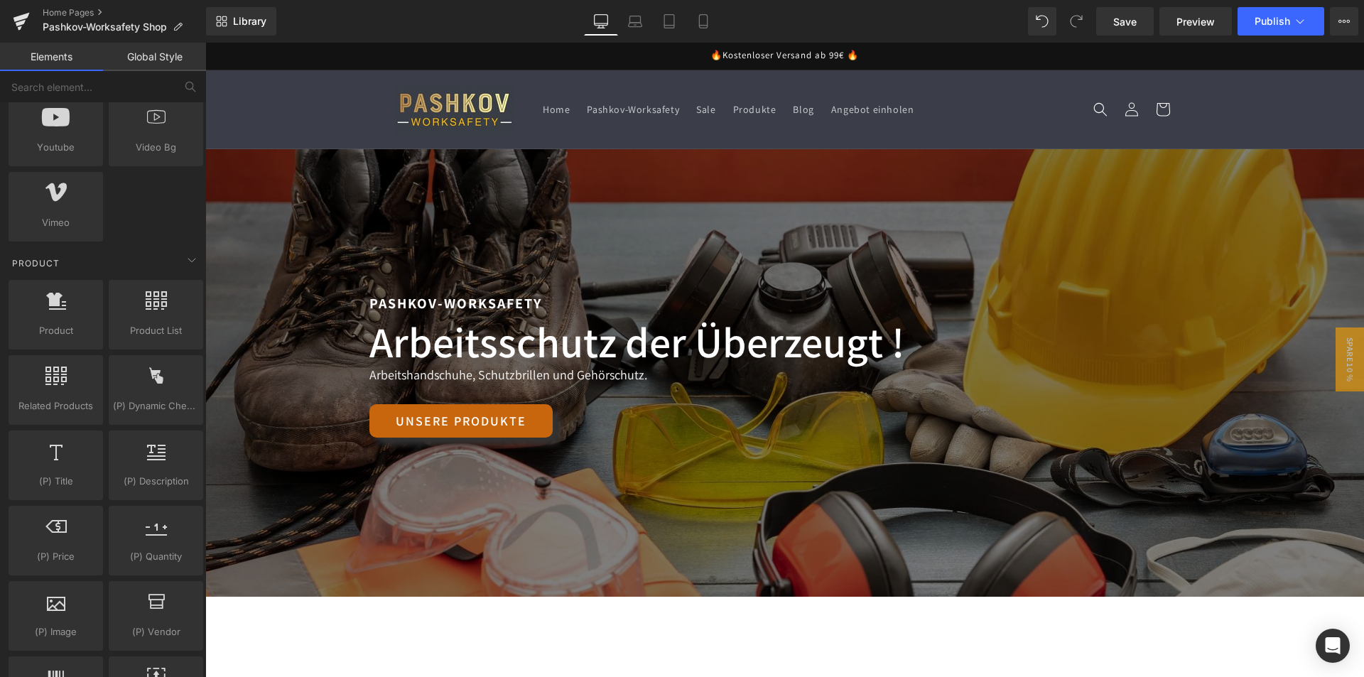
scroll to position [555, 0]
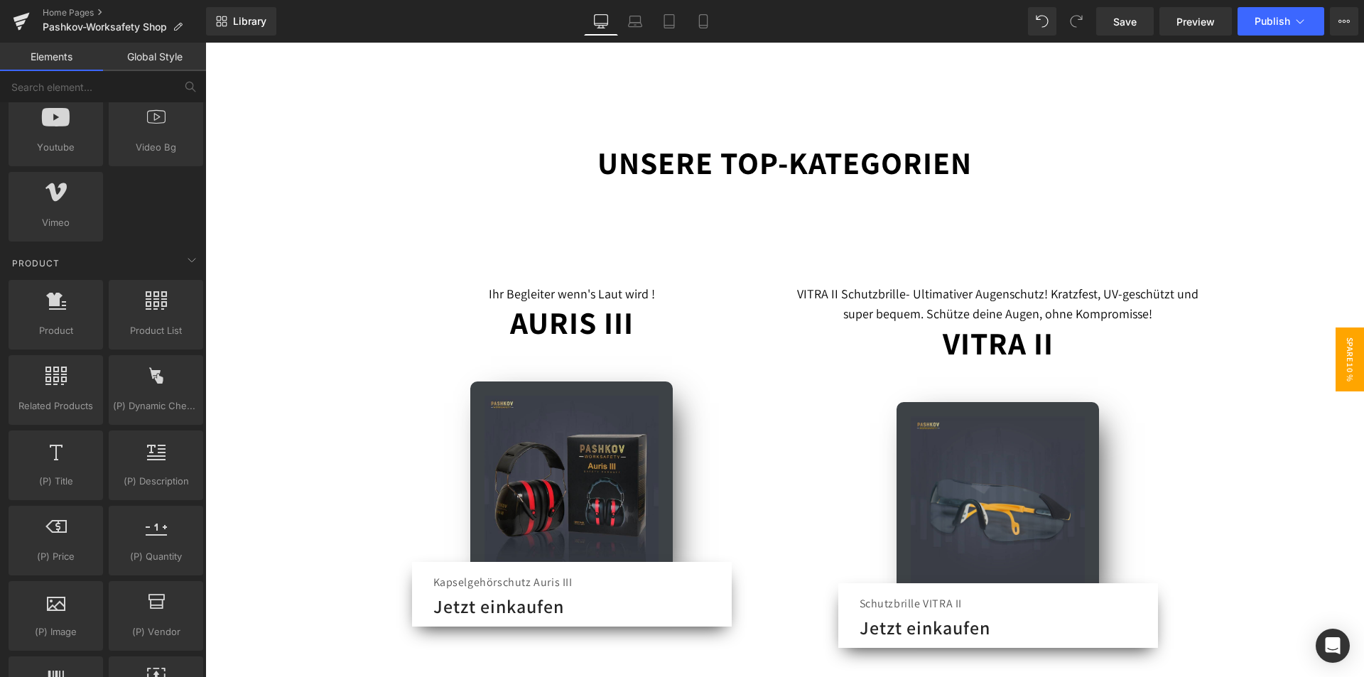
click at [1339, 354] on span "Spare 10 %" at bounding box center [1349, 359] width 28 height 64
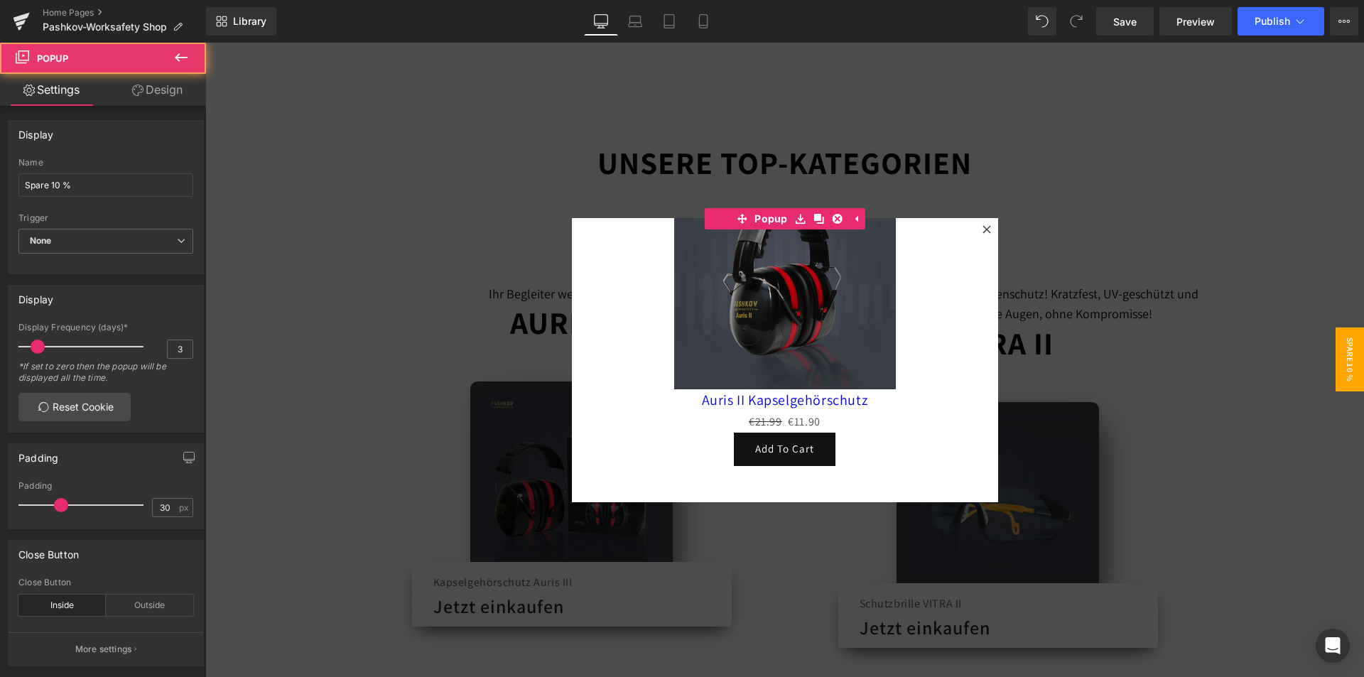
click at [1339, 354] on span "Spare 10 %" at bounding box center [1349, 359] width 28 height 64
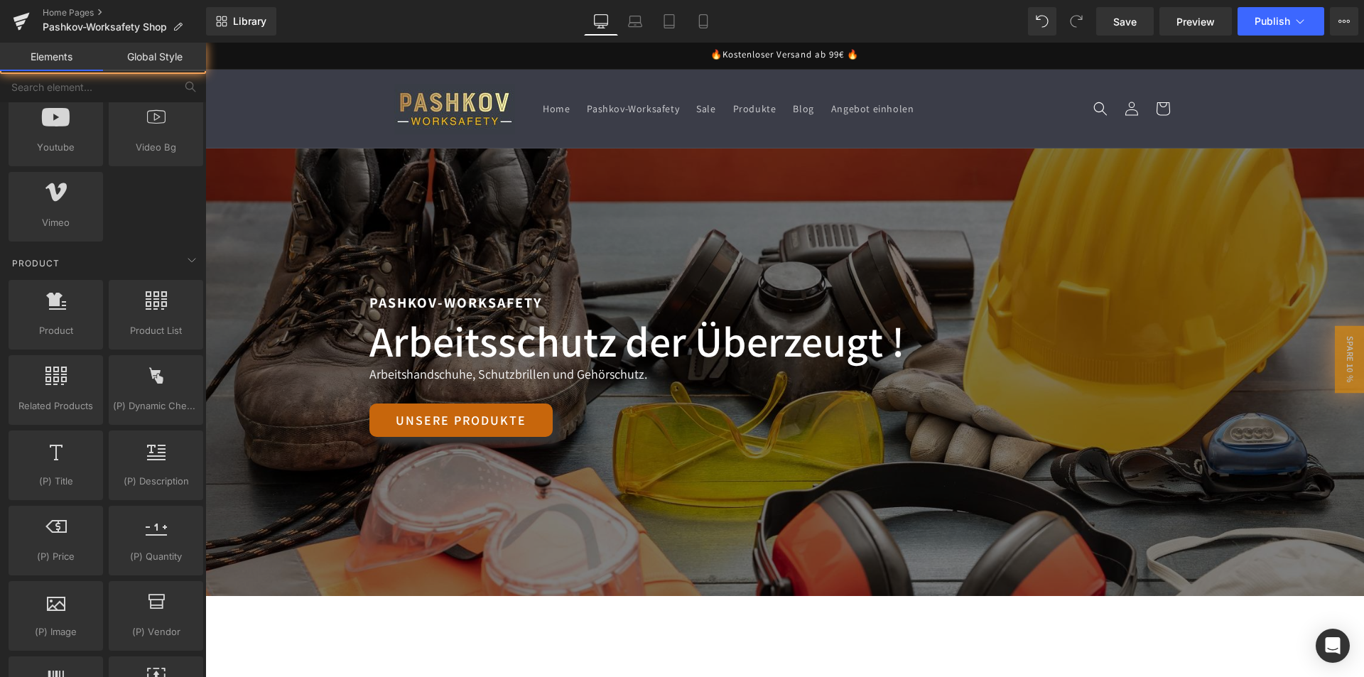
scroll to position [0, 0]
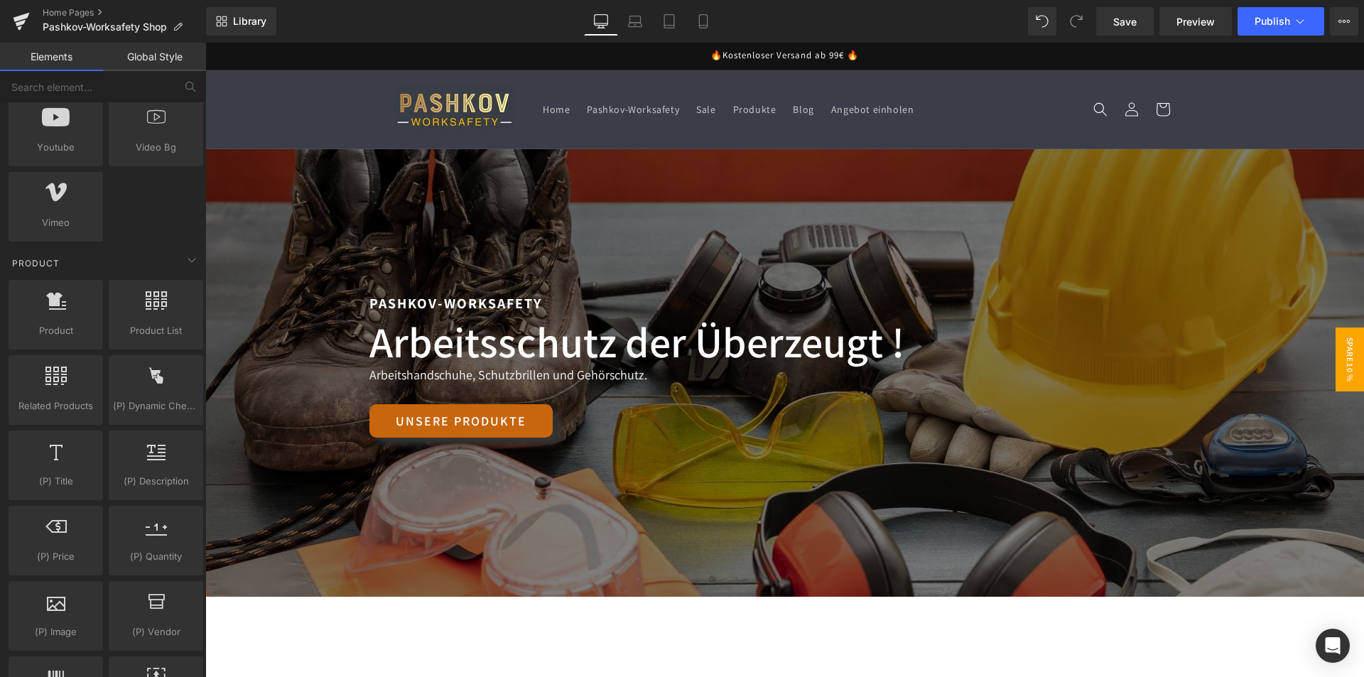
click at [1335, 354] on span "Spare 10 %" at bounding box center [1349, 359] width 28 height 64
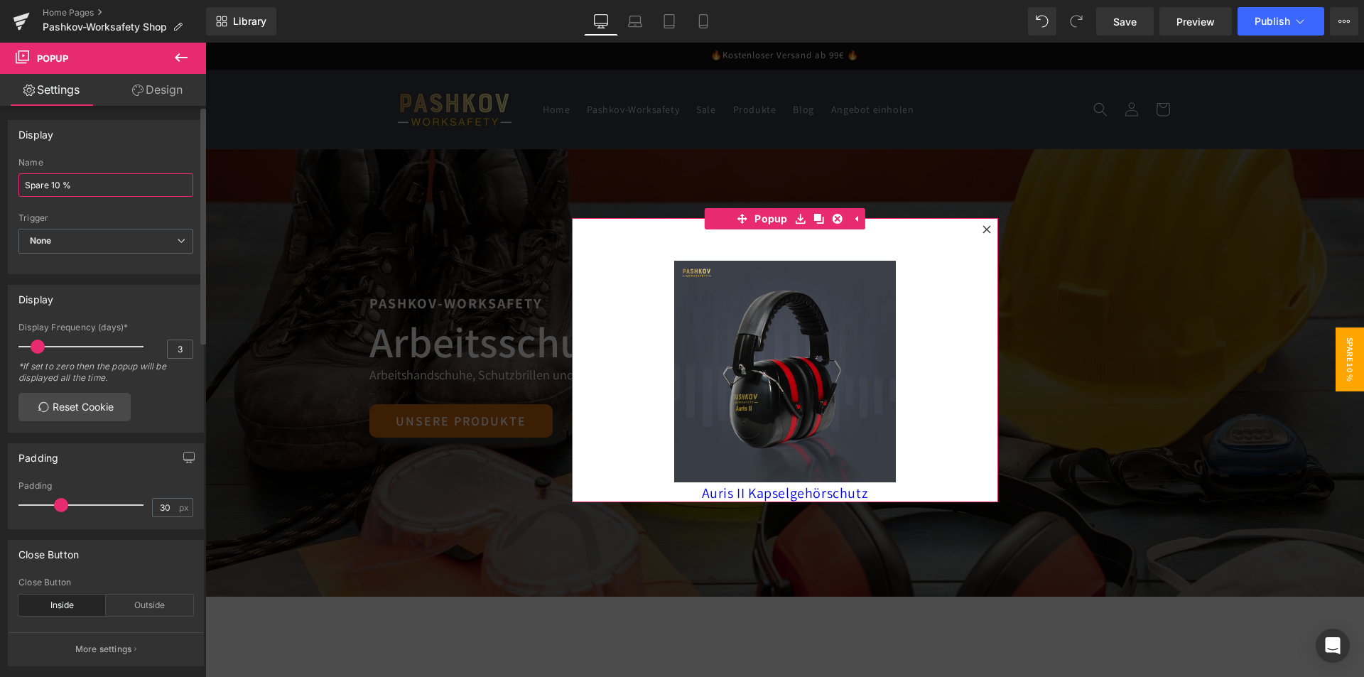
click at [104, 183] on input "Spare 10 %" at bounding box center [105, 184] width 175 height 23
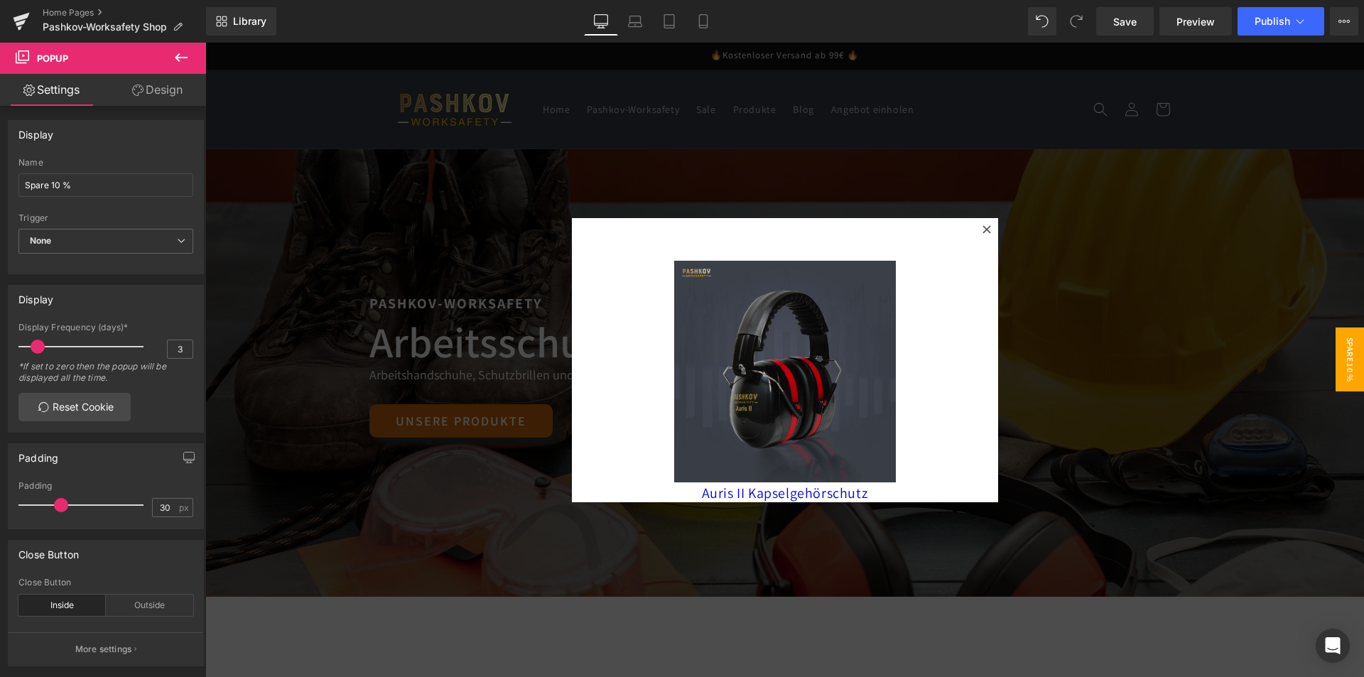
click at [192, 53] on button at bounding box center [181, 58] width 50 height 31
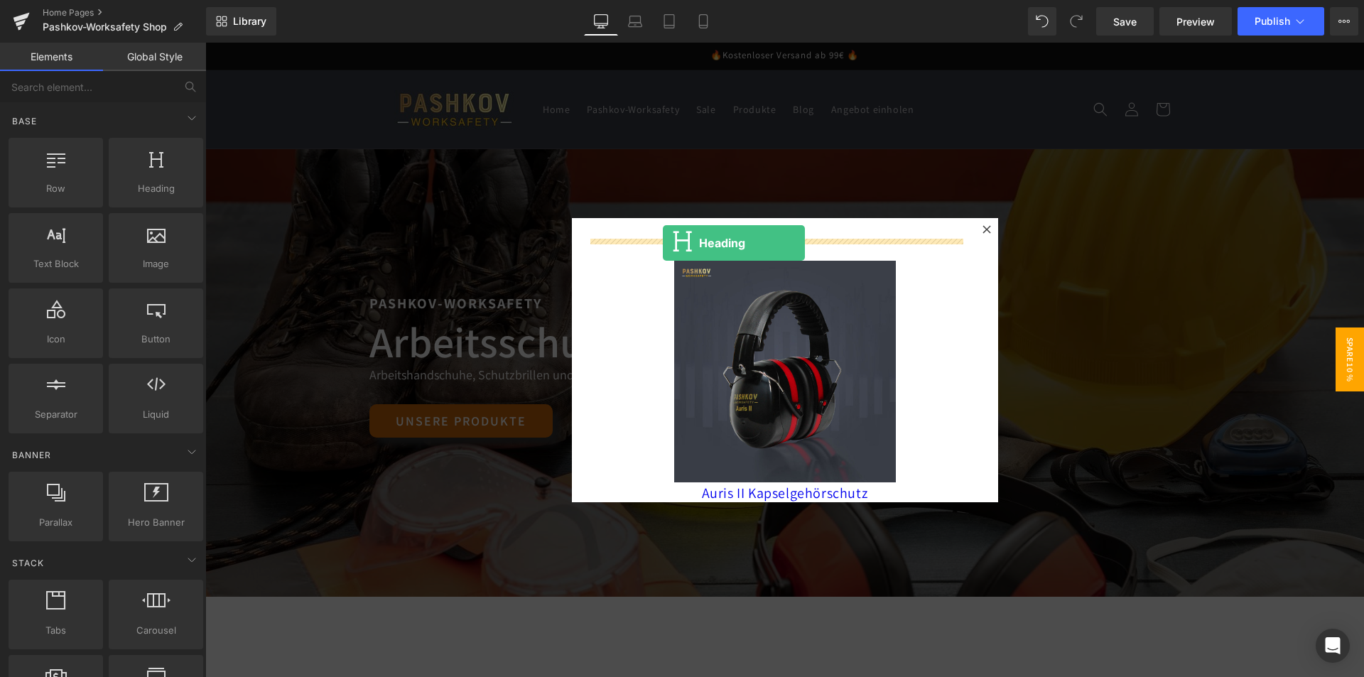
drag, startPoint x: 338, startPoint y: 229, endPoint x: 663, endPoint y: 243, distance: 324.9
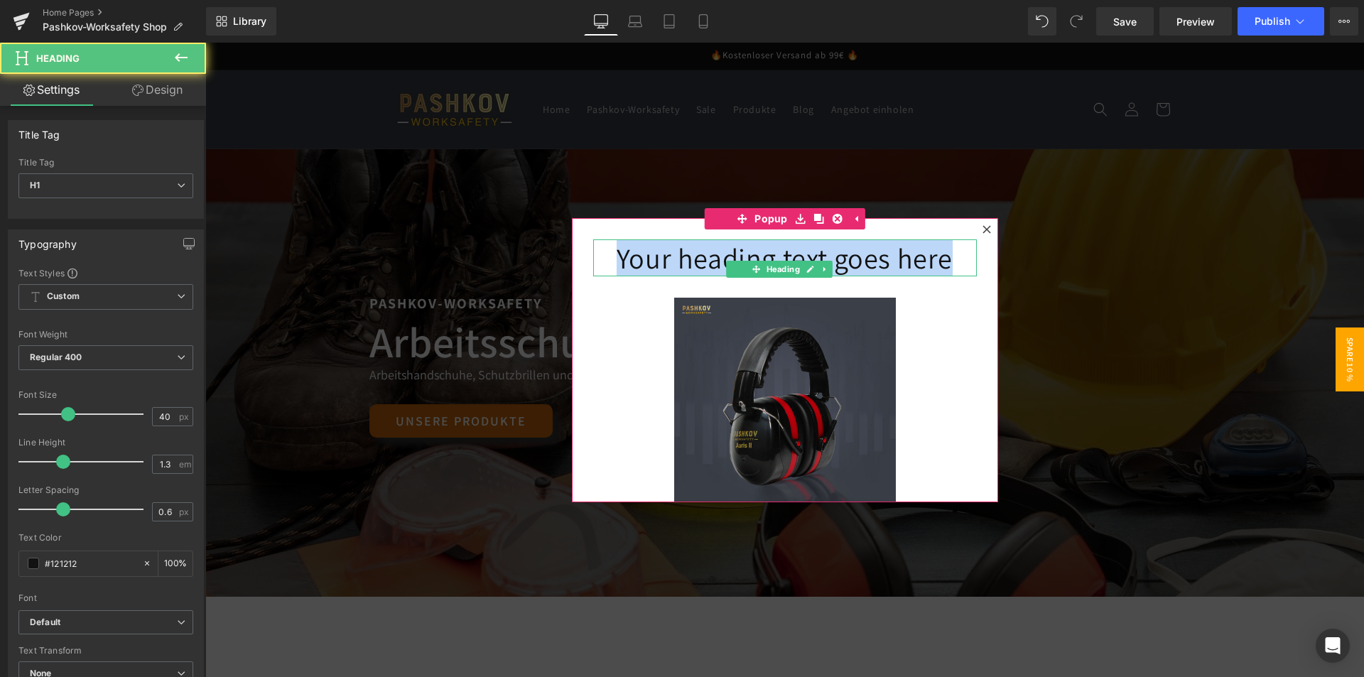
drag, startPoint x: 953, startPoint y: 253, endPoint x: 592, endPoint y: 259, distance: 361.5
click at [596, 261] on h1 "Your heading text goes here" at bounding box center [784, 257] width 383 height 37
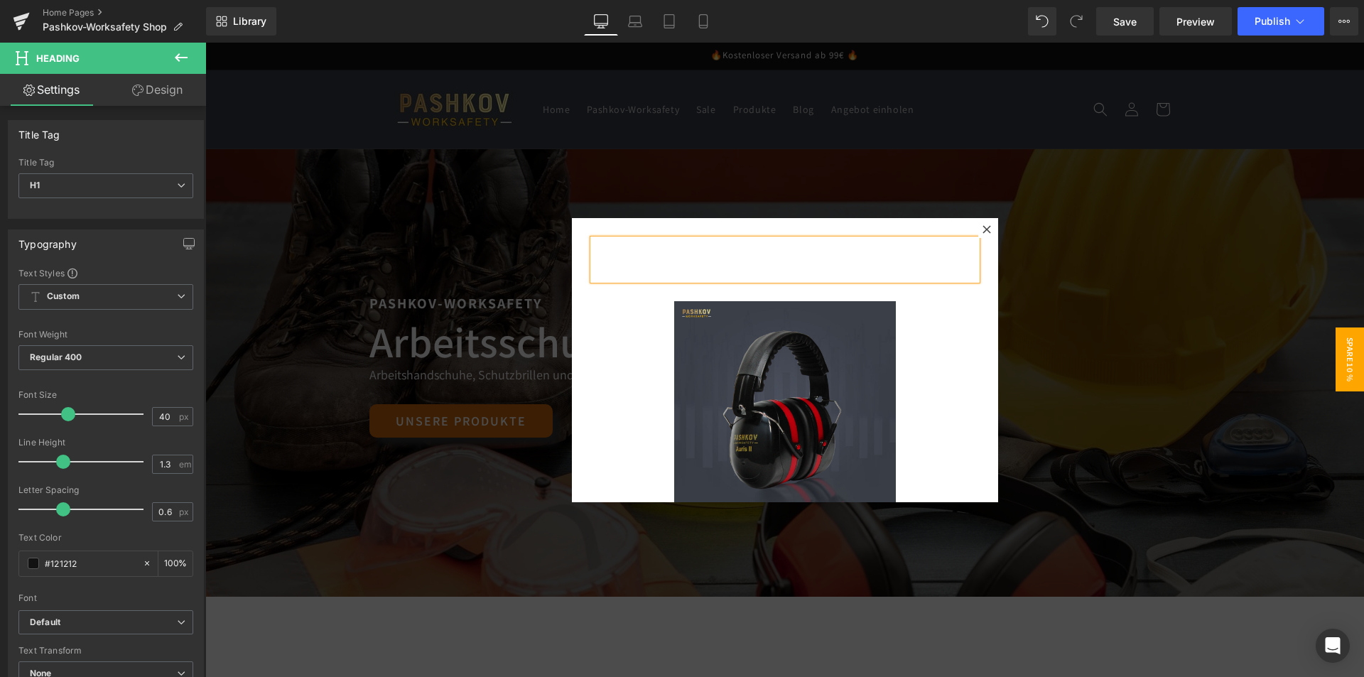
click at [1099, 267] on div at bounding box center [784, 360] width 1158 height 634
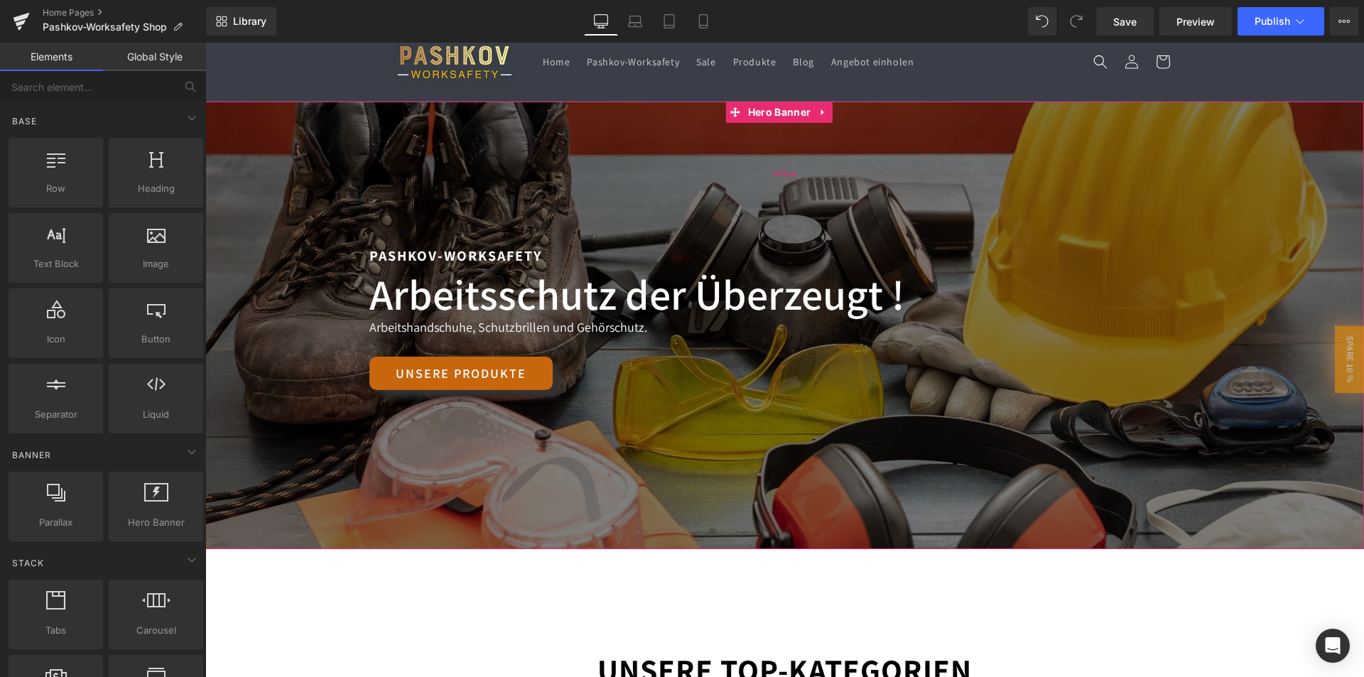
scroll to position [71, 0]
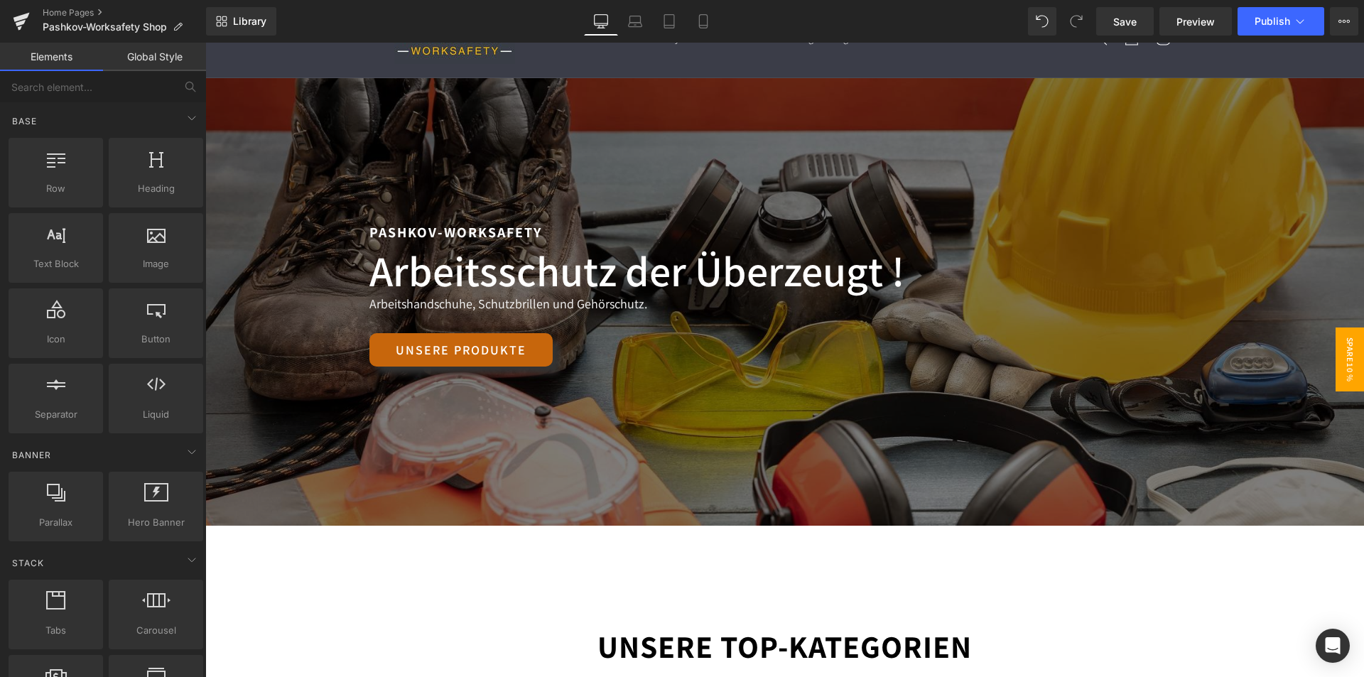
click at [1337, 355] on span "Spare 10 %" at bounding box center [1349, 359] width 28 height 64
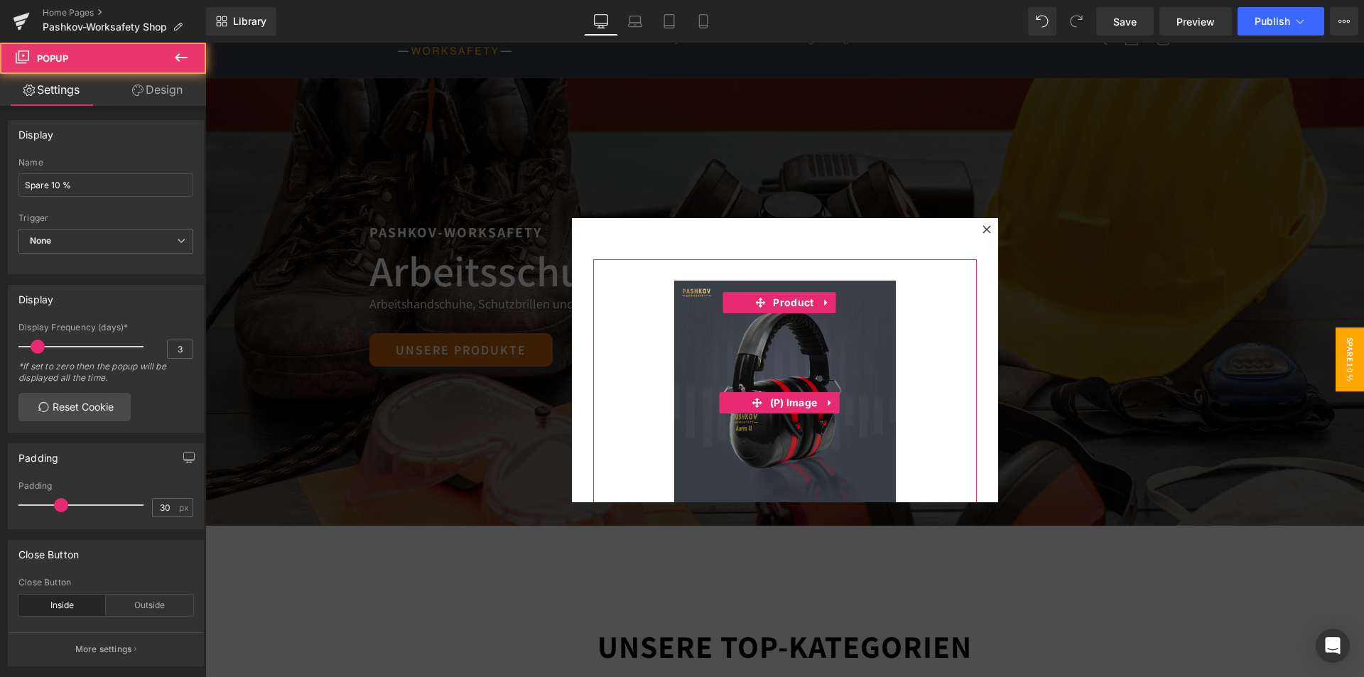
scroll to position [113, 0]
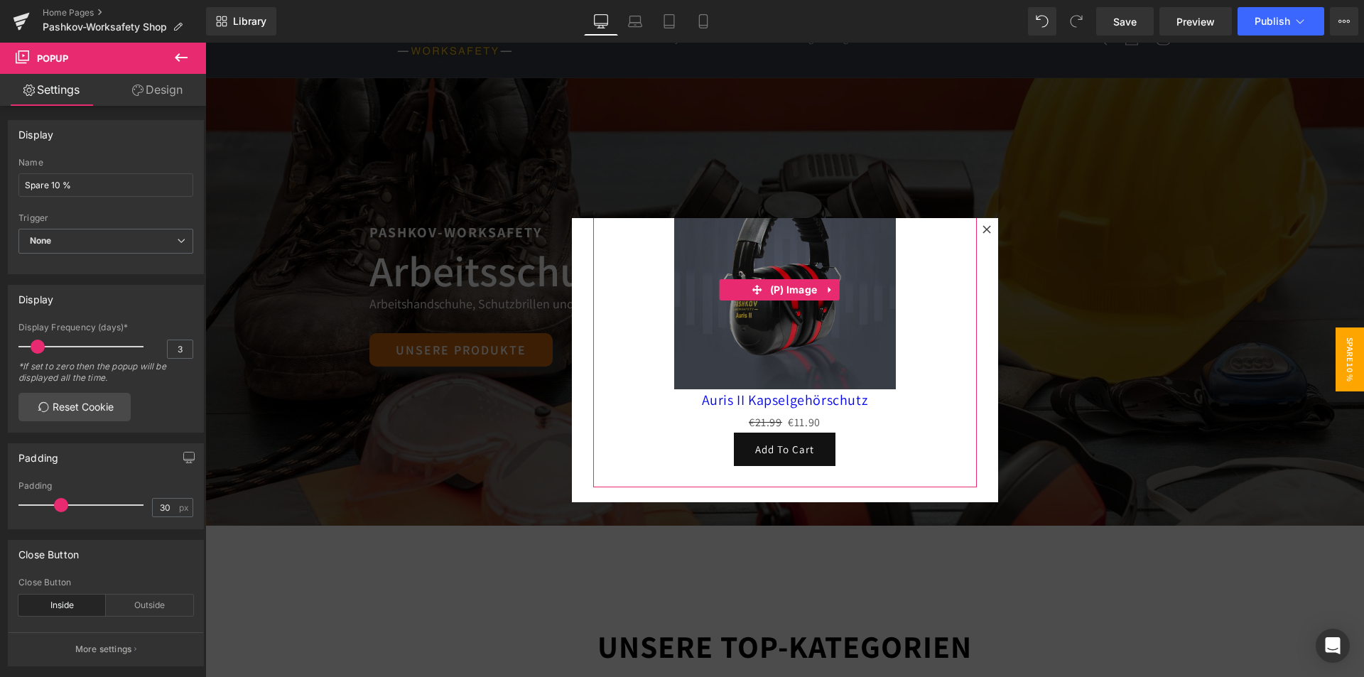
click at [648, 346] on div "Sale Off" at bounding box center [784, 279] width 369 height 222
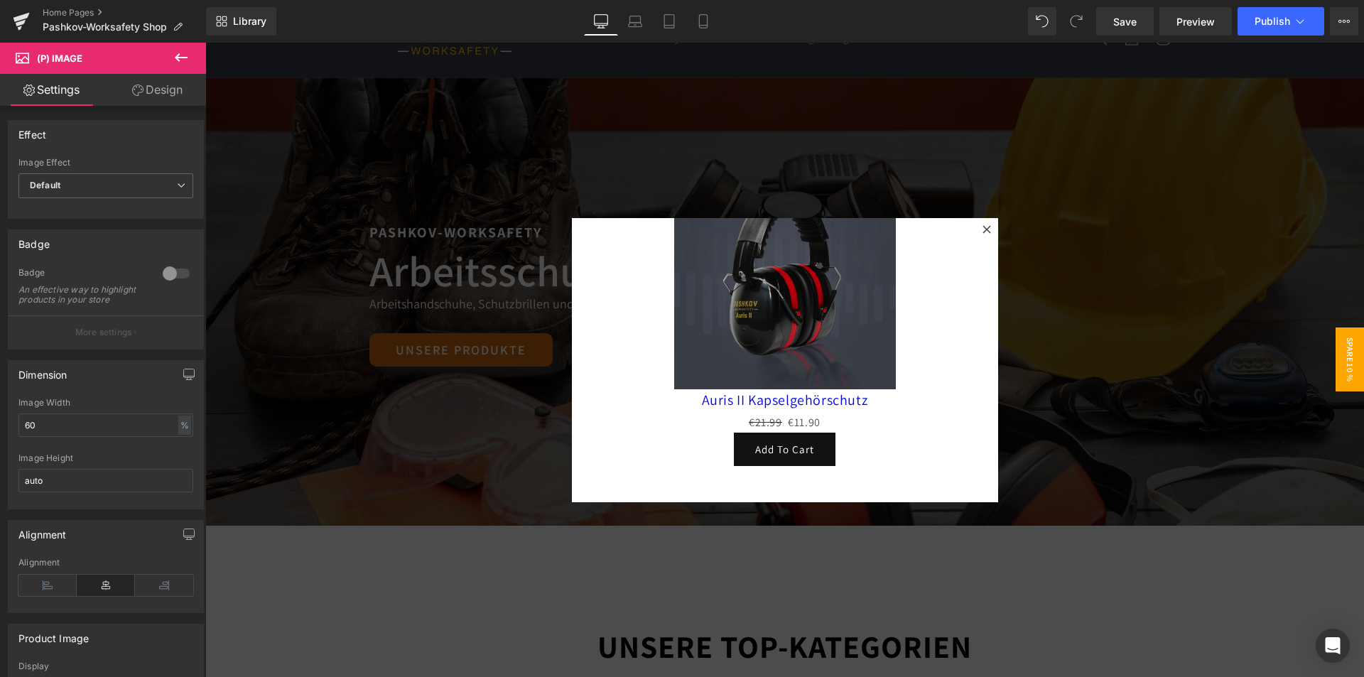
click at [185, 53] on icon at bounding box center [181, 57] width 17 height 17
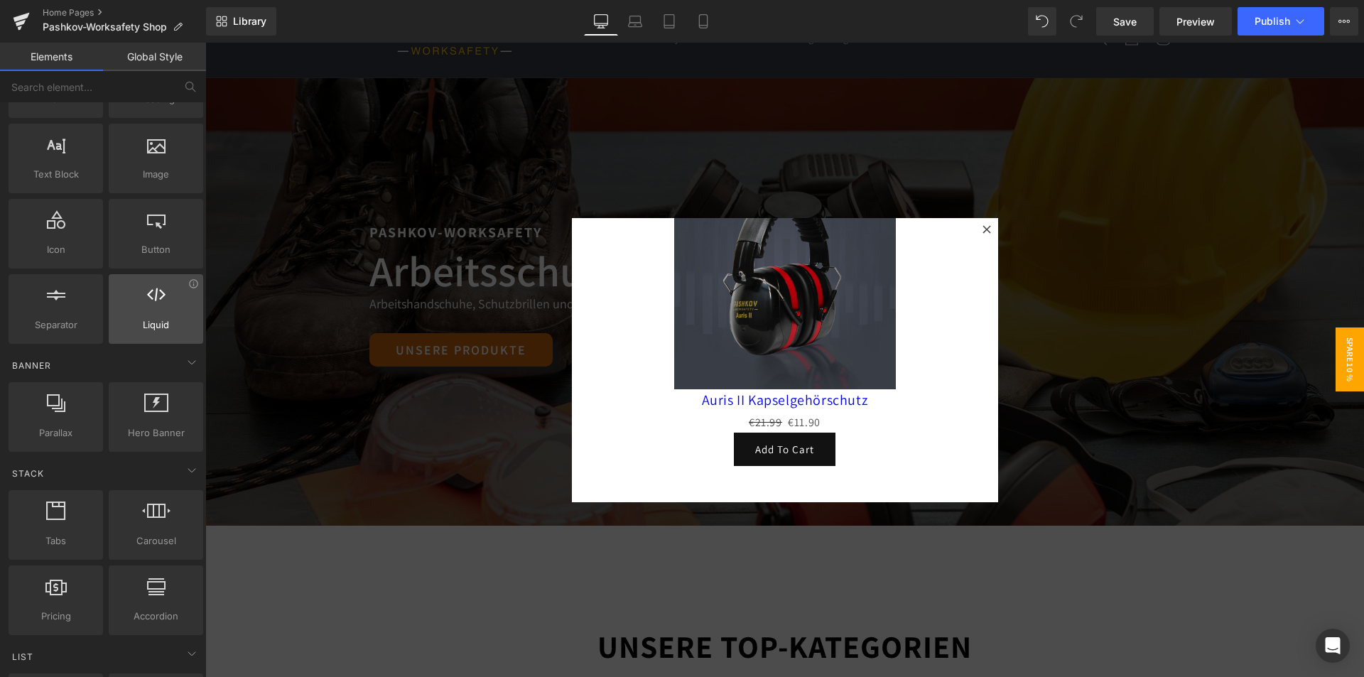
scroll to position [142, 0]
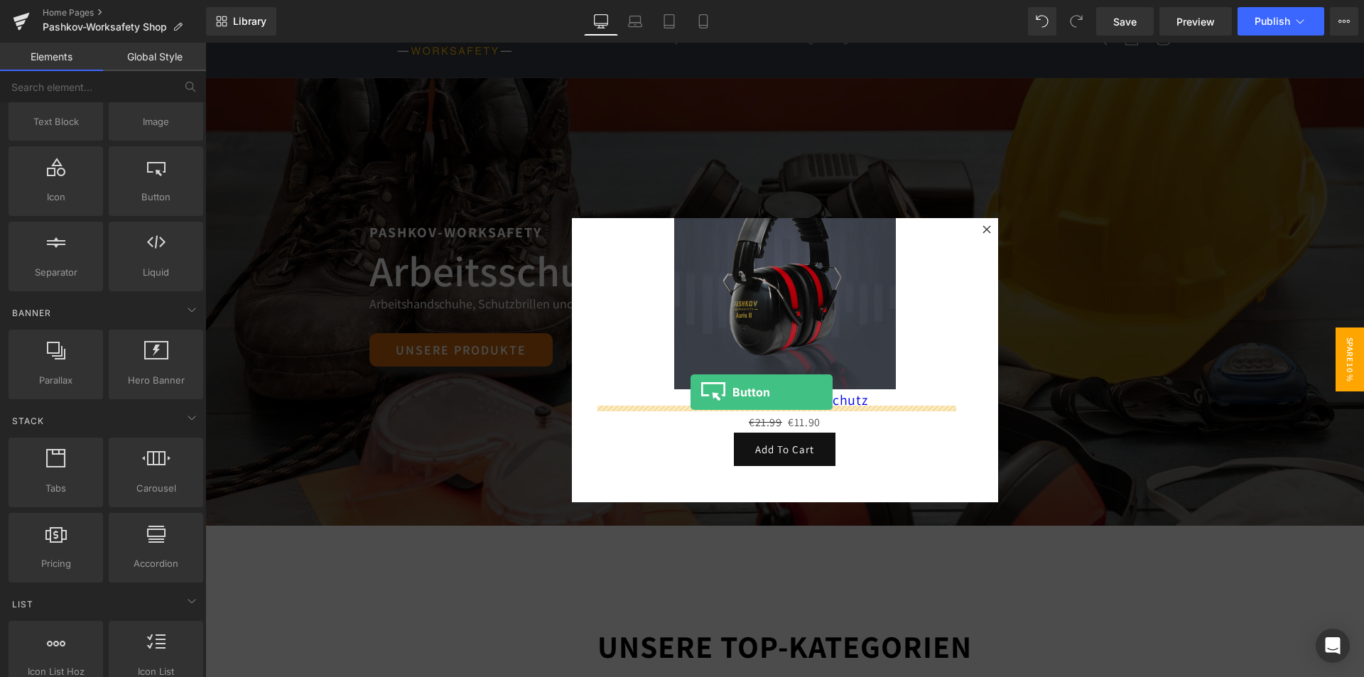
drag, startPoint x: 376, startPoint y: 216, endPoint x: 692, endPoint y: 388, distance: 360.7
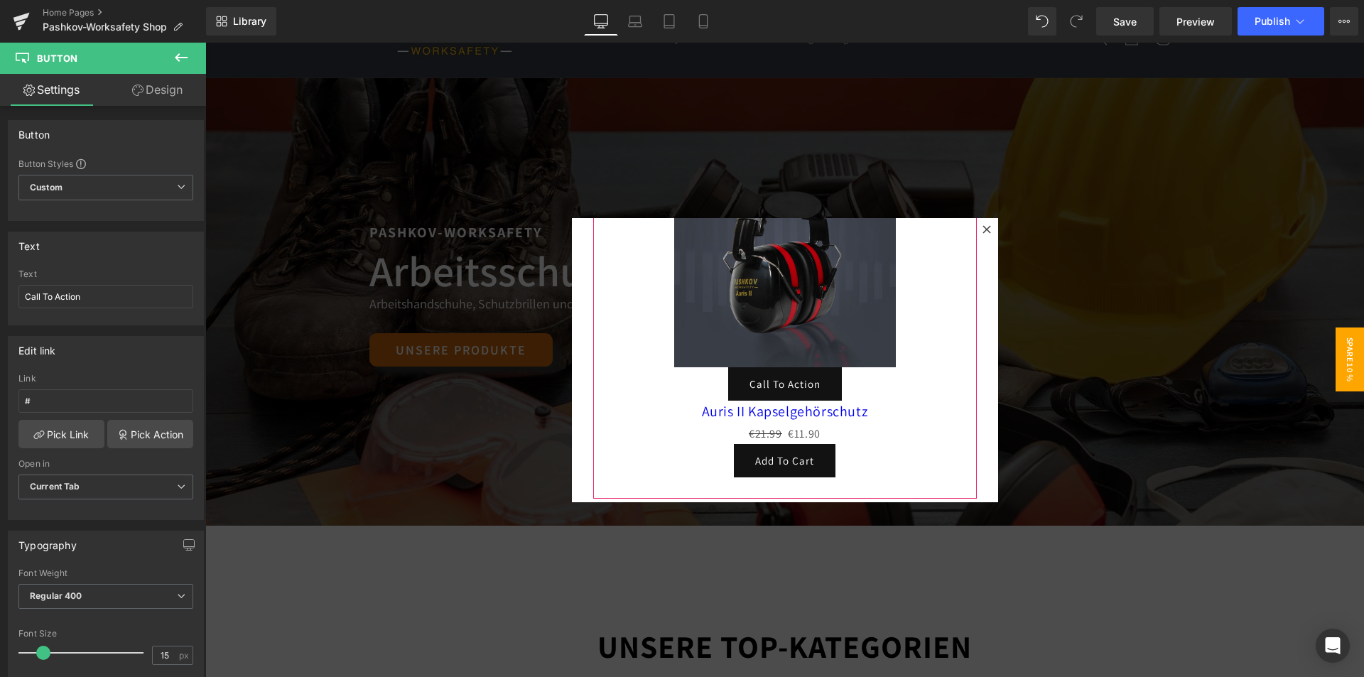
scroll to position [146, 0]
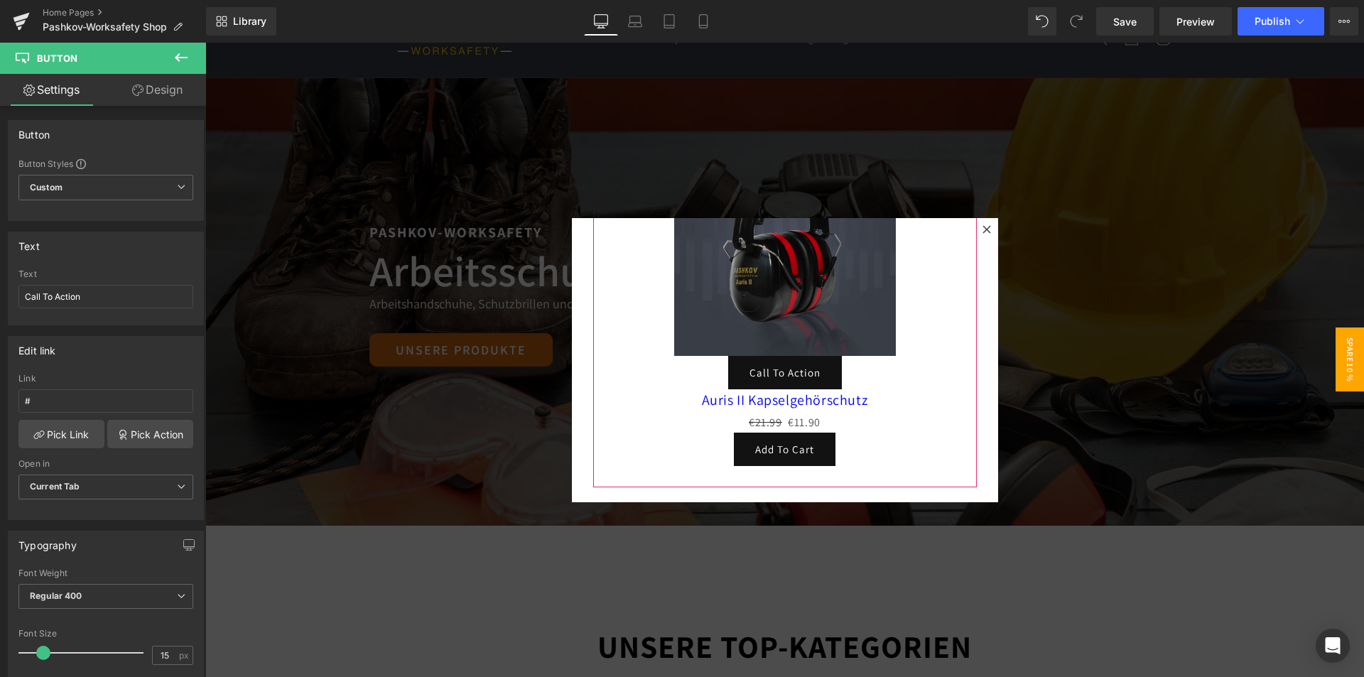
click at [793, 376] on span "Button" at bounding box center [790, 384] width 33 height 17
click at [113, 295] on input "Call To Action" at bounding box center [105, 296] width 175 height 23
drag, startPoint x: 125, startPoint y: 297, endPoint x: 0, endPoint y: 296, distance: 125.0
click at [0, 296] on div "Text Call To Action Text Call To Action" at bounding box center [106, 273] width 212 height 104
click at [900, 373] on div at bounding box center [784, 372] width 369 height 33
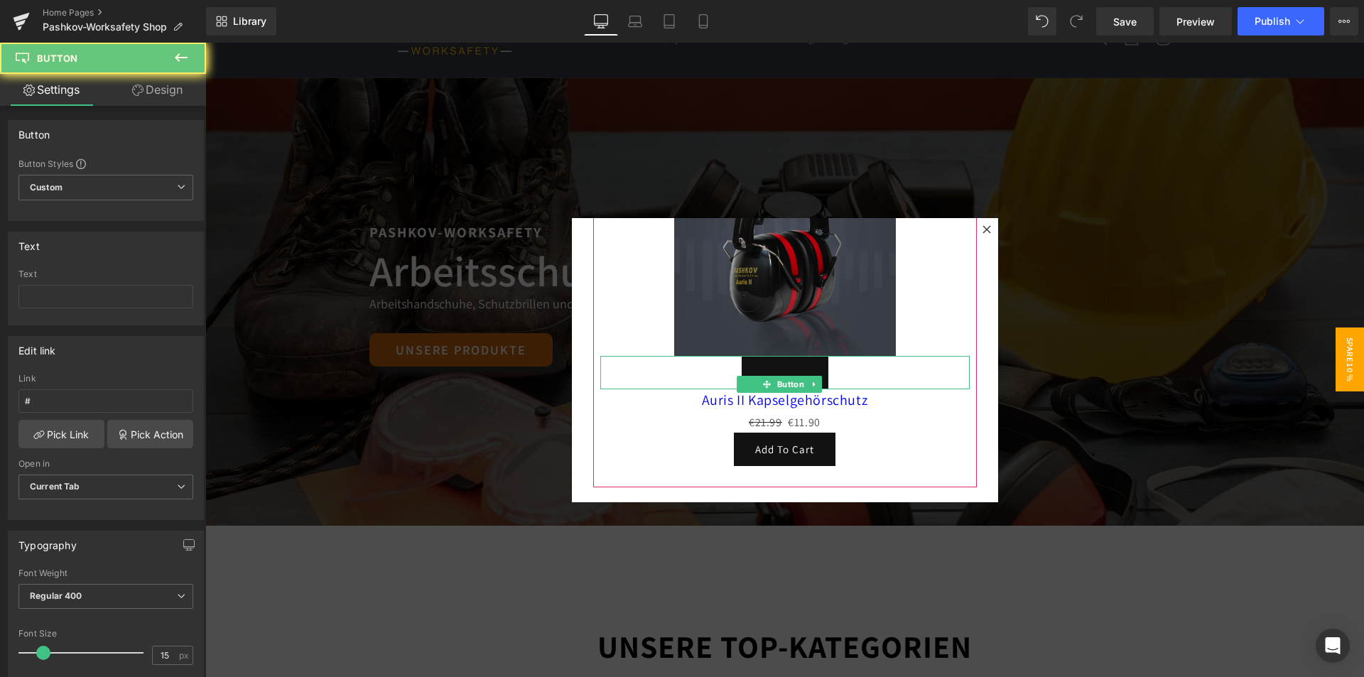
click at [848, 361] on div at bounding box center [784, 372] width 369 height 33
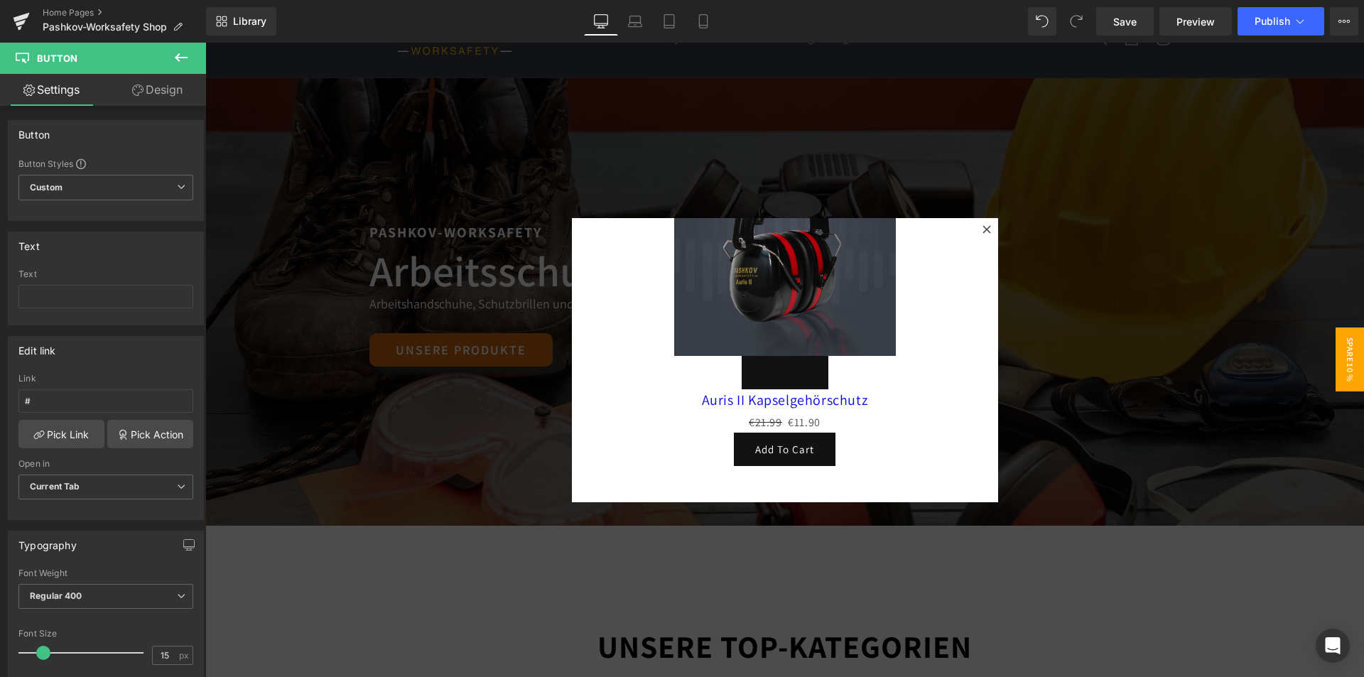
click at [176, 53] on icon at bounding box center [181, 57] width 17 height 17
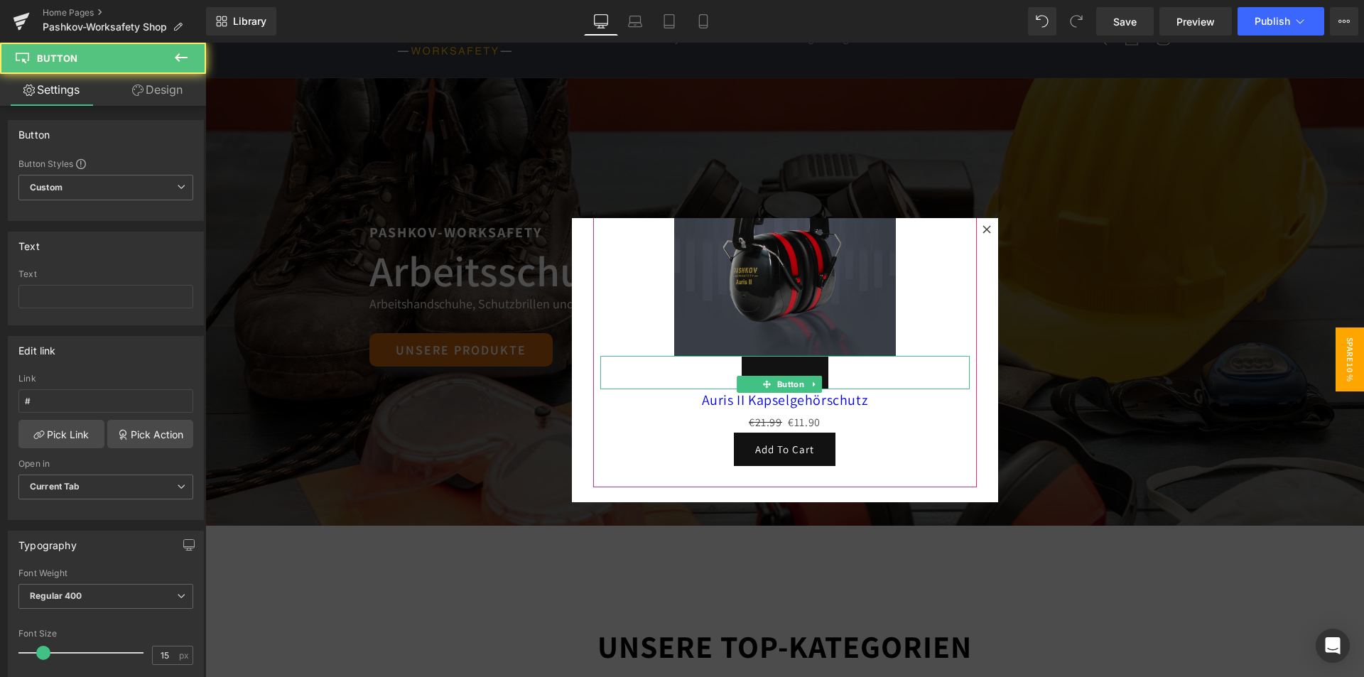
click at [761, 367] on link at bounding box center [784, 372] width 87 height 33
click at [807, 378] on link at bounding box center [814, 384] width 15 height 17
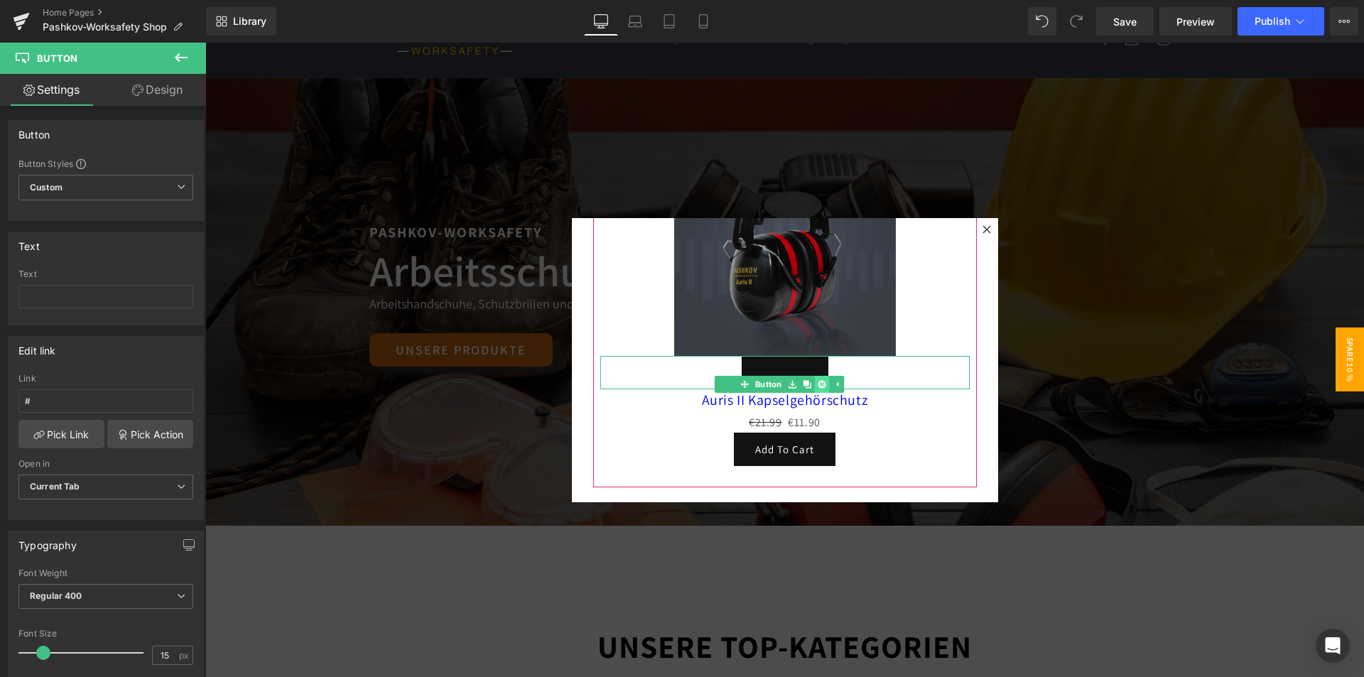
click at [822, 381] on link at bounding box center [822, 384] width 15 height 17
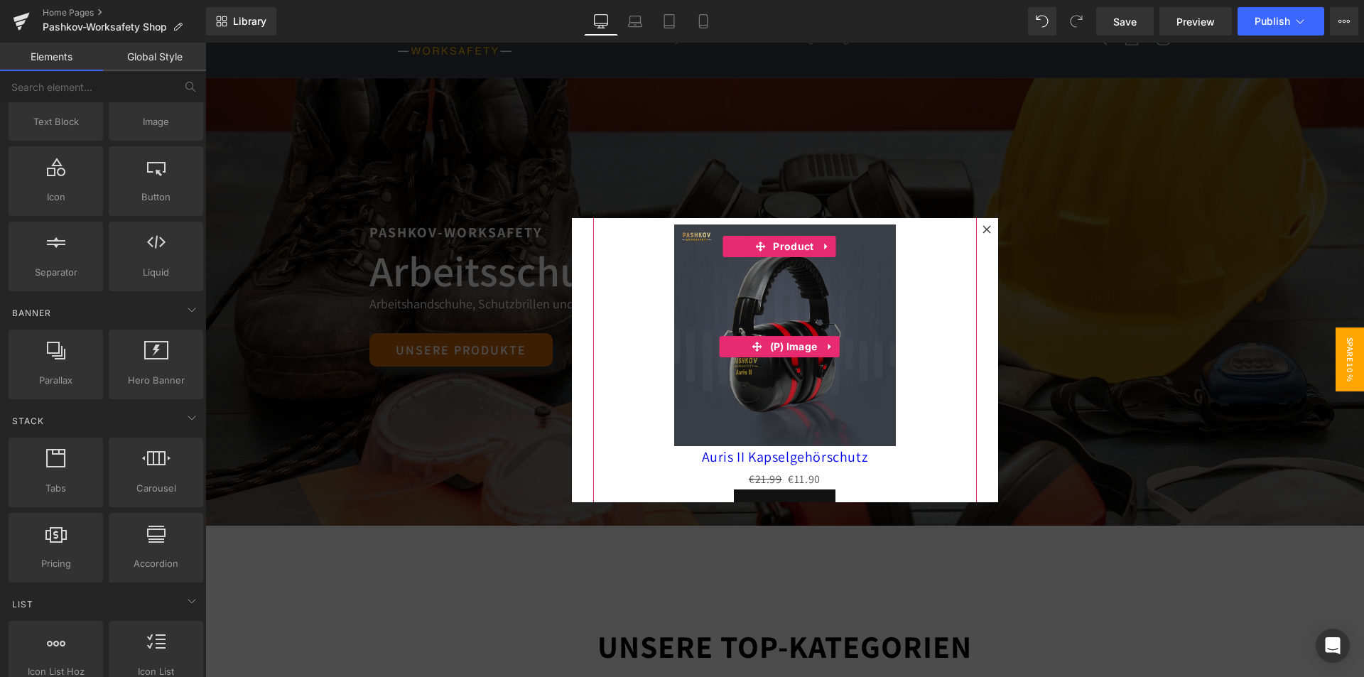
scroll to position [0, 0]
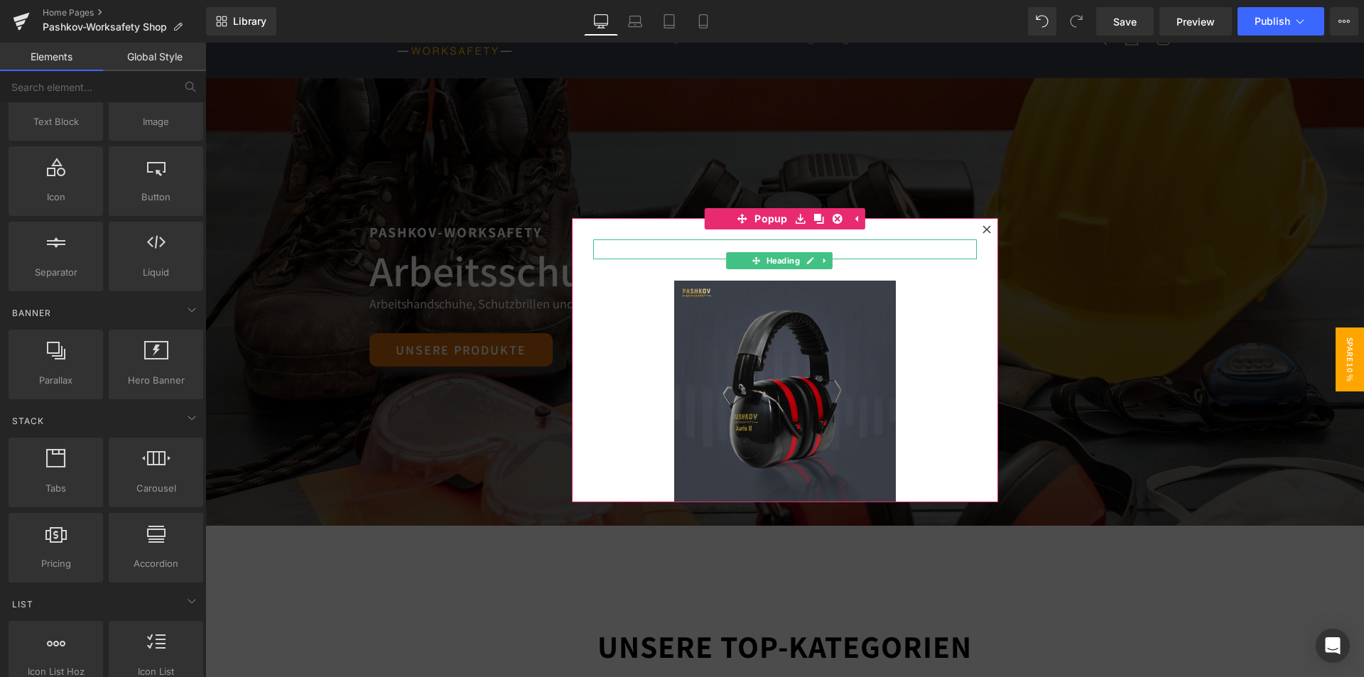
click at [925, 249] on div at bounding box center [784, 249] width 383 height 21
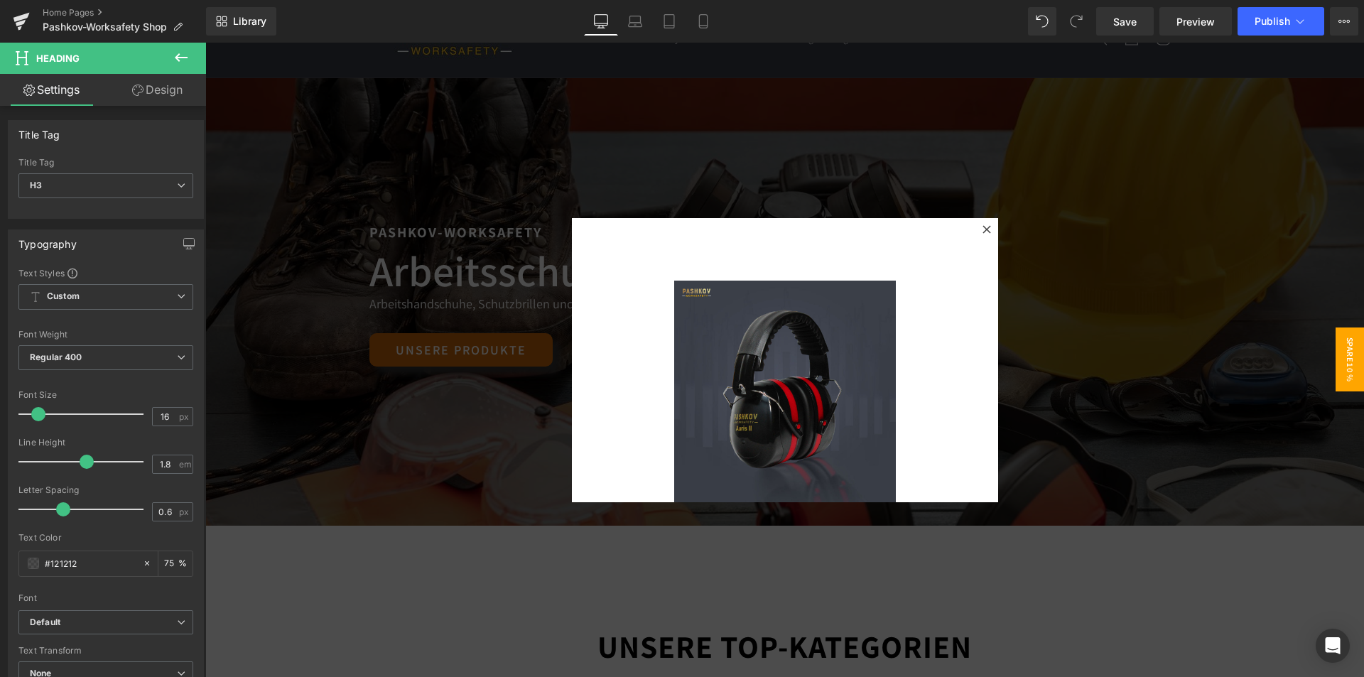
click at [175, 53] on icon at bounding box center [181, 57] width 17 height 17
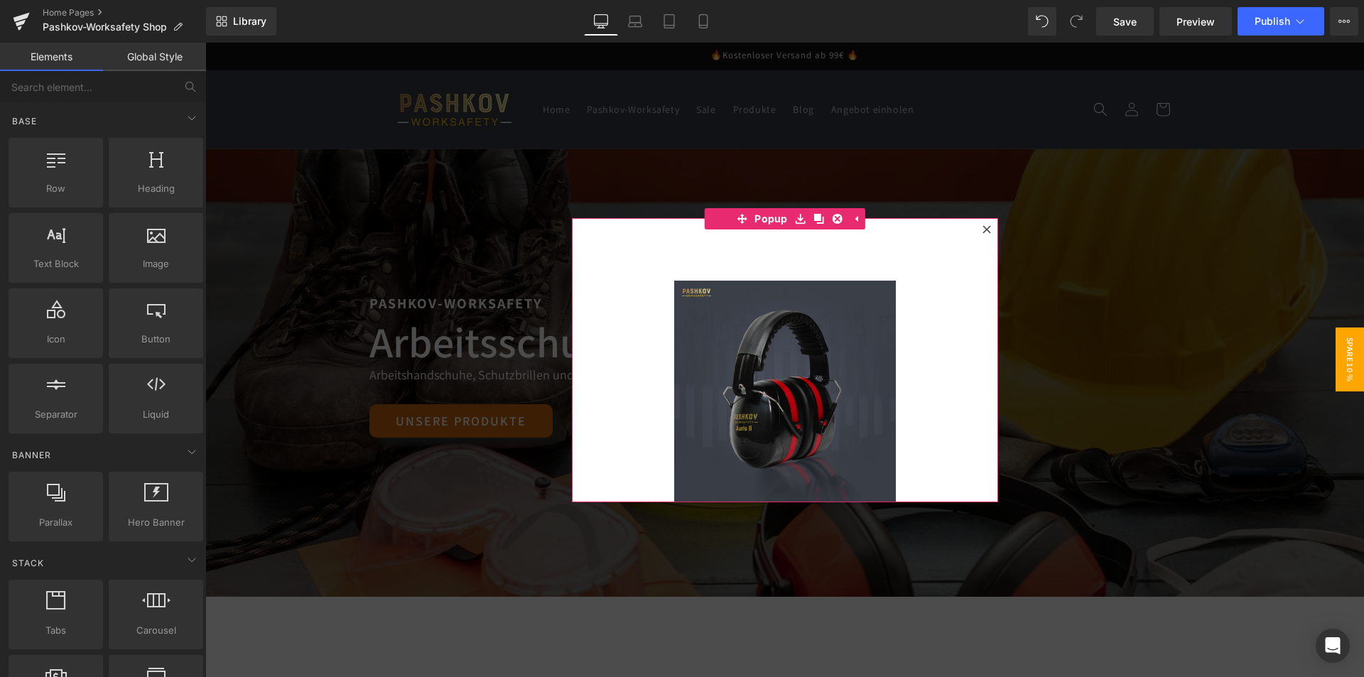
click at [755, 255] on div "Heading" at bounding box center [784, 249] width 383 height 21
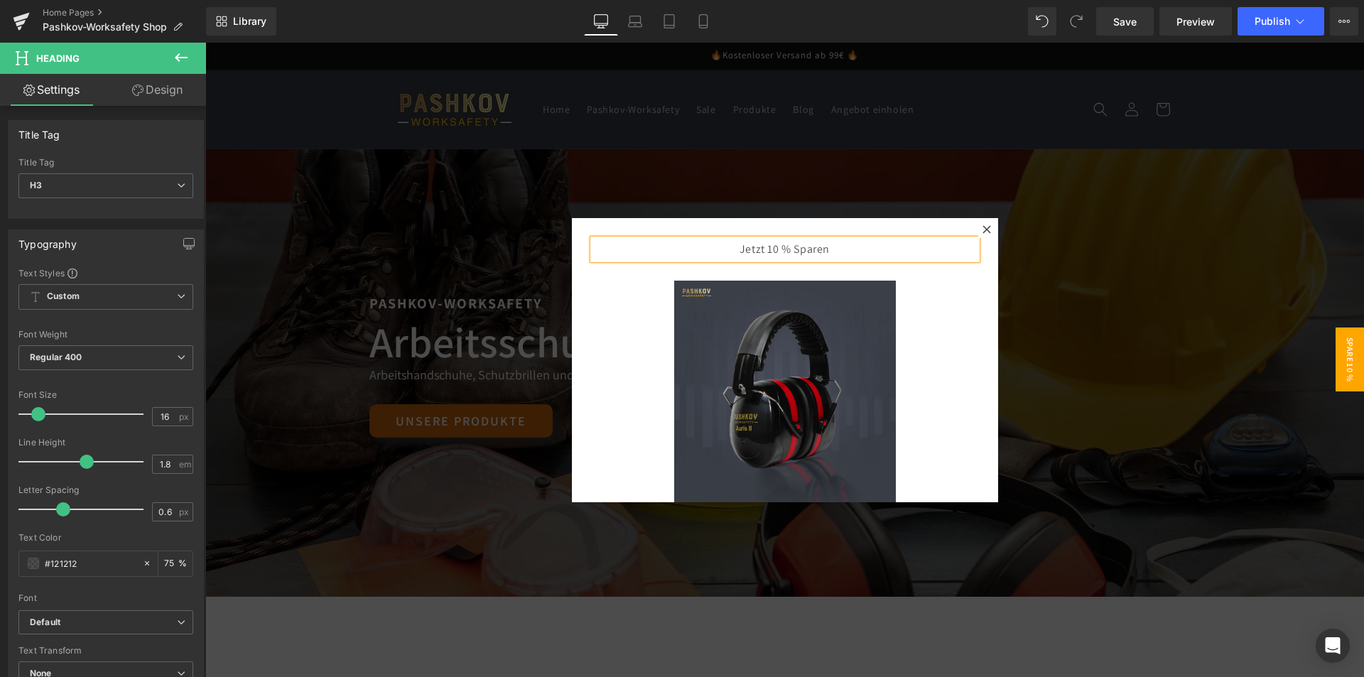
click at [930, 312] on div "Sale Off" at bounding box center [784, 392] width 369 height 222
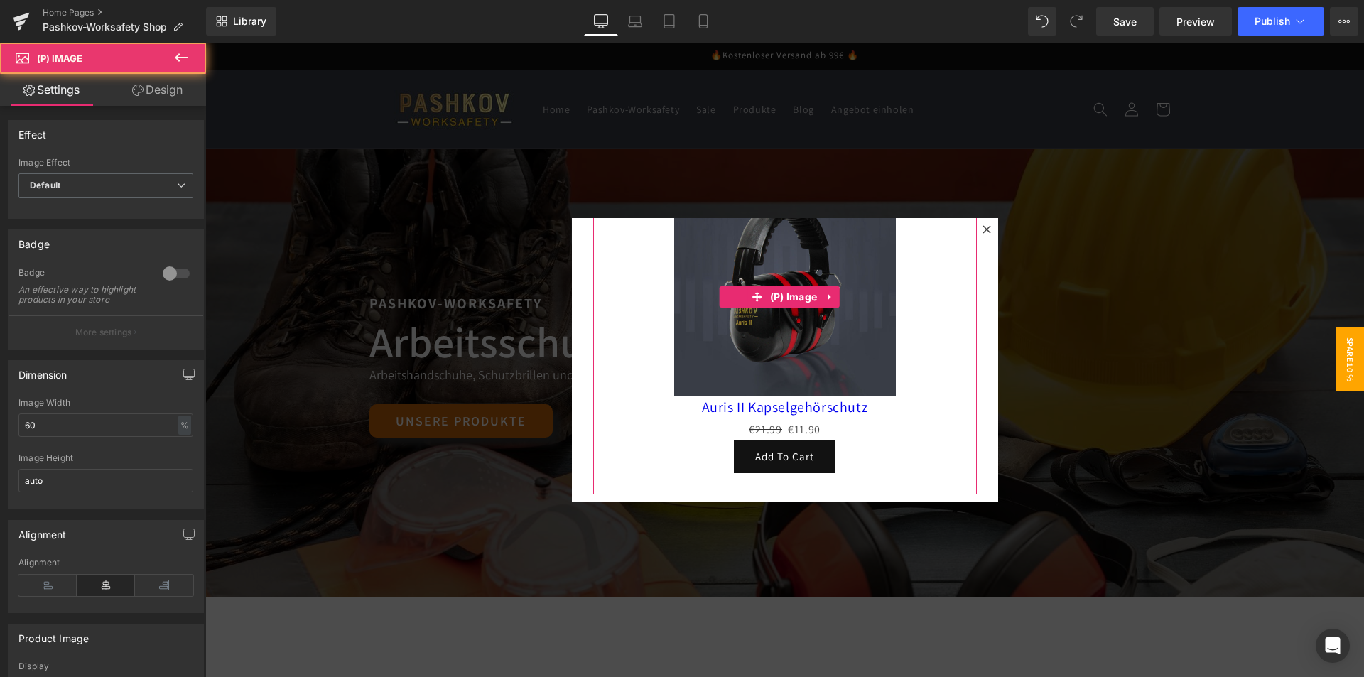
scroll to position [113, 0]
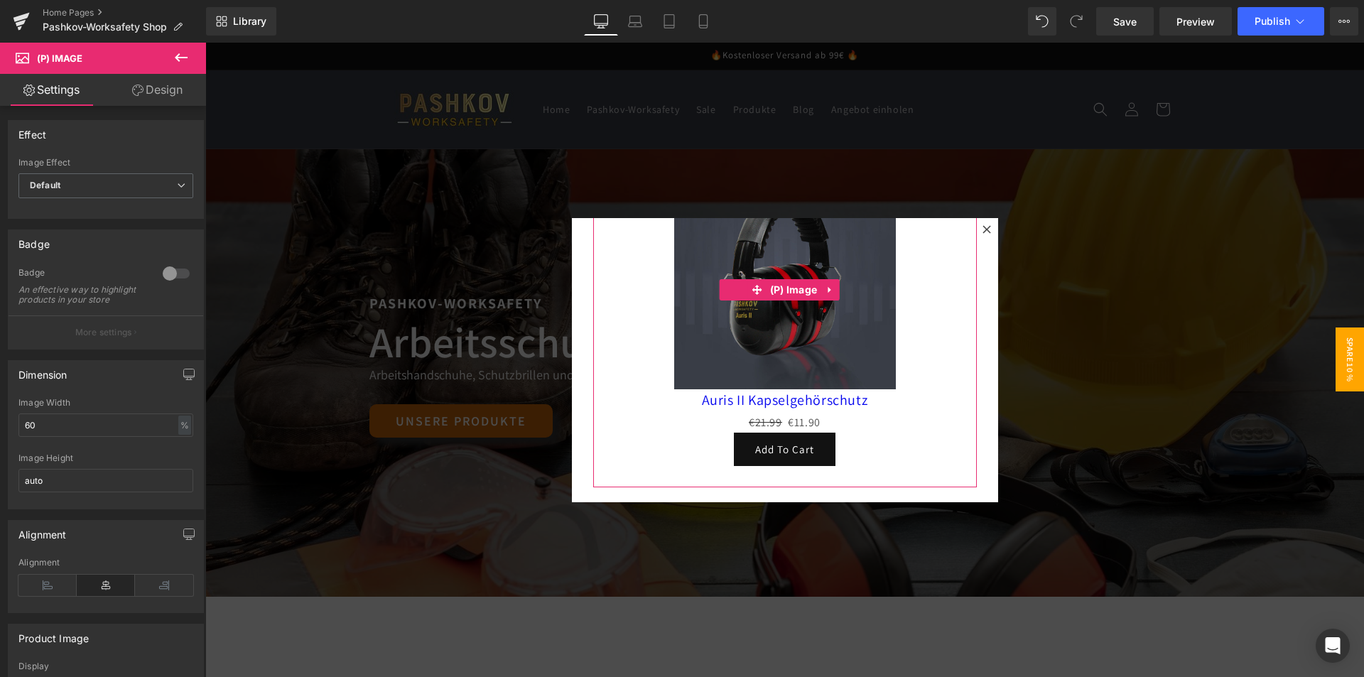
click at [812, 330] on img at bounding box center [785, 279] width 222 height 222
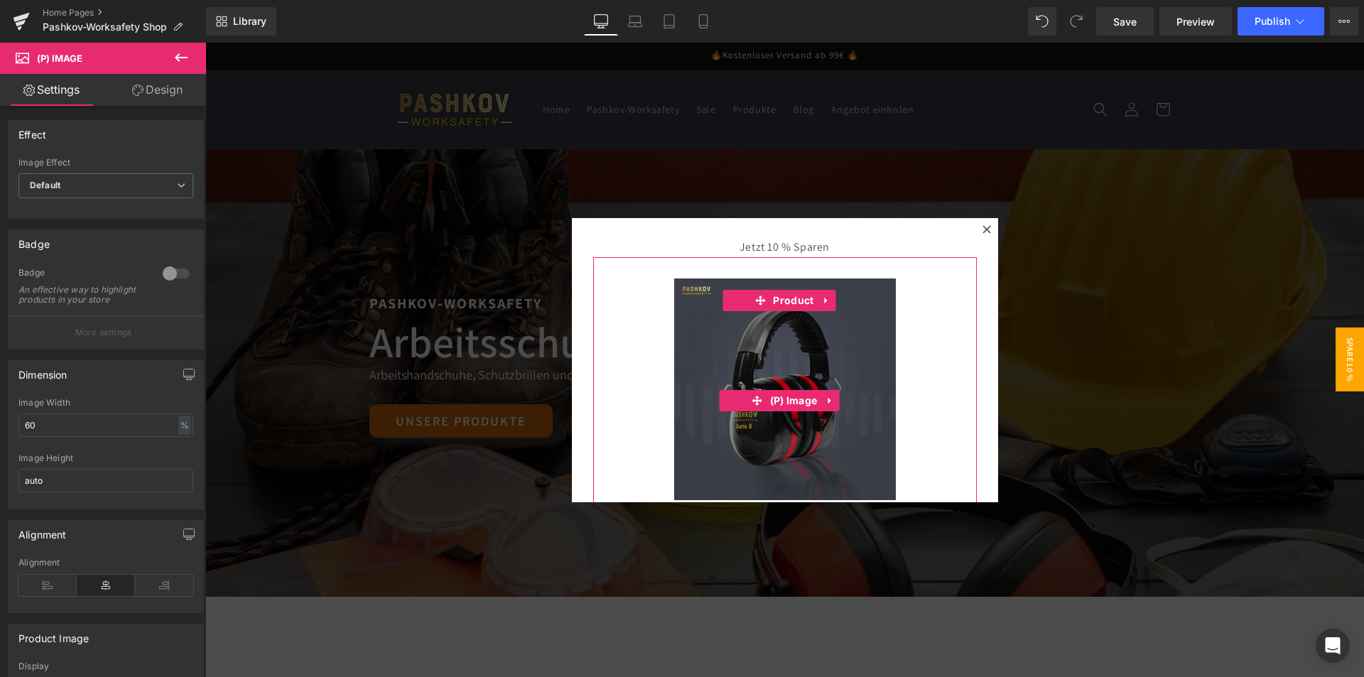
scroll to position [0, 0]
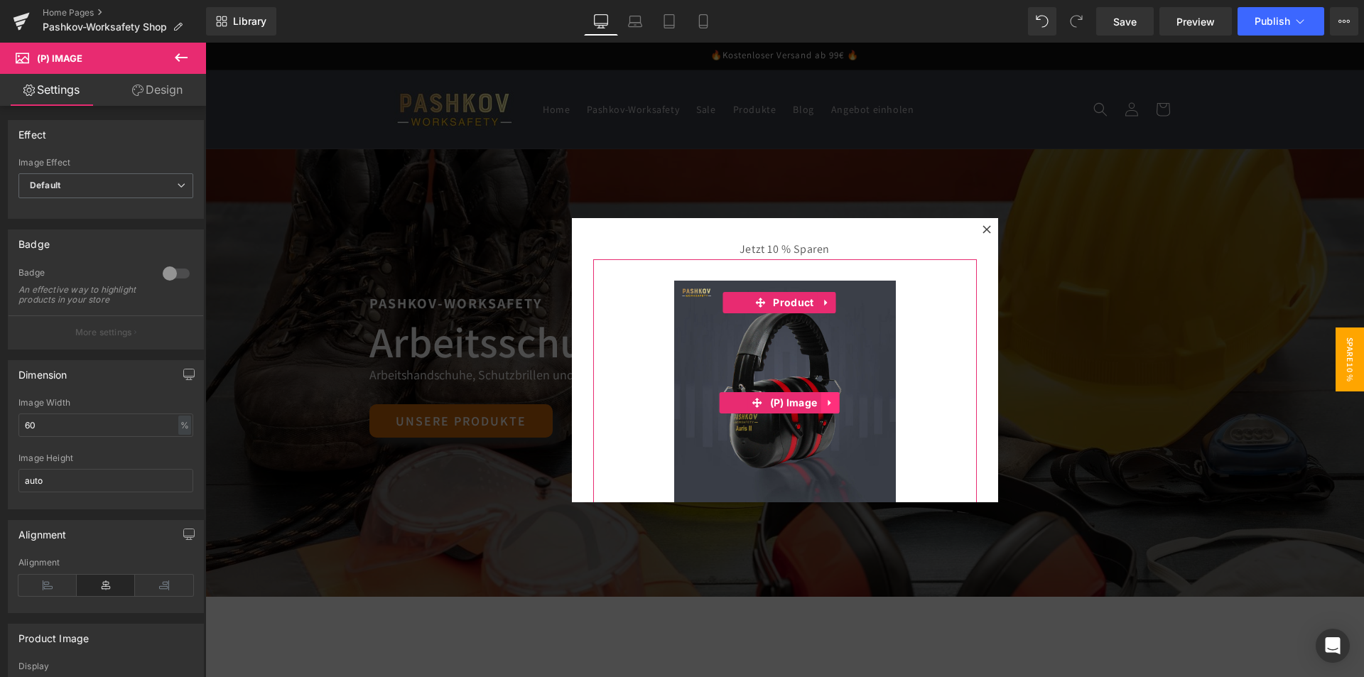
click at [831, 398] on link at bounding box center [829, 402] width 18 height 21
click at [829, 399] on link at bounding box center [838, 402] width 18 height 21
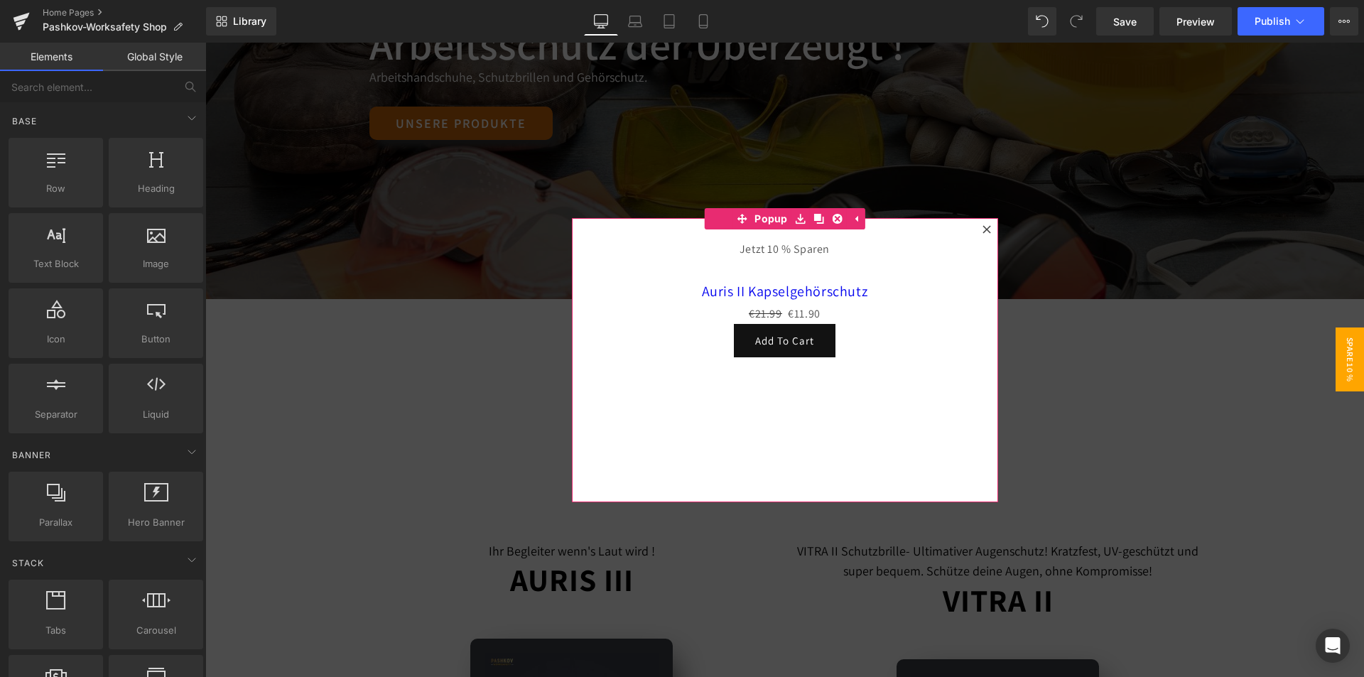
scroll to position [71, 0]
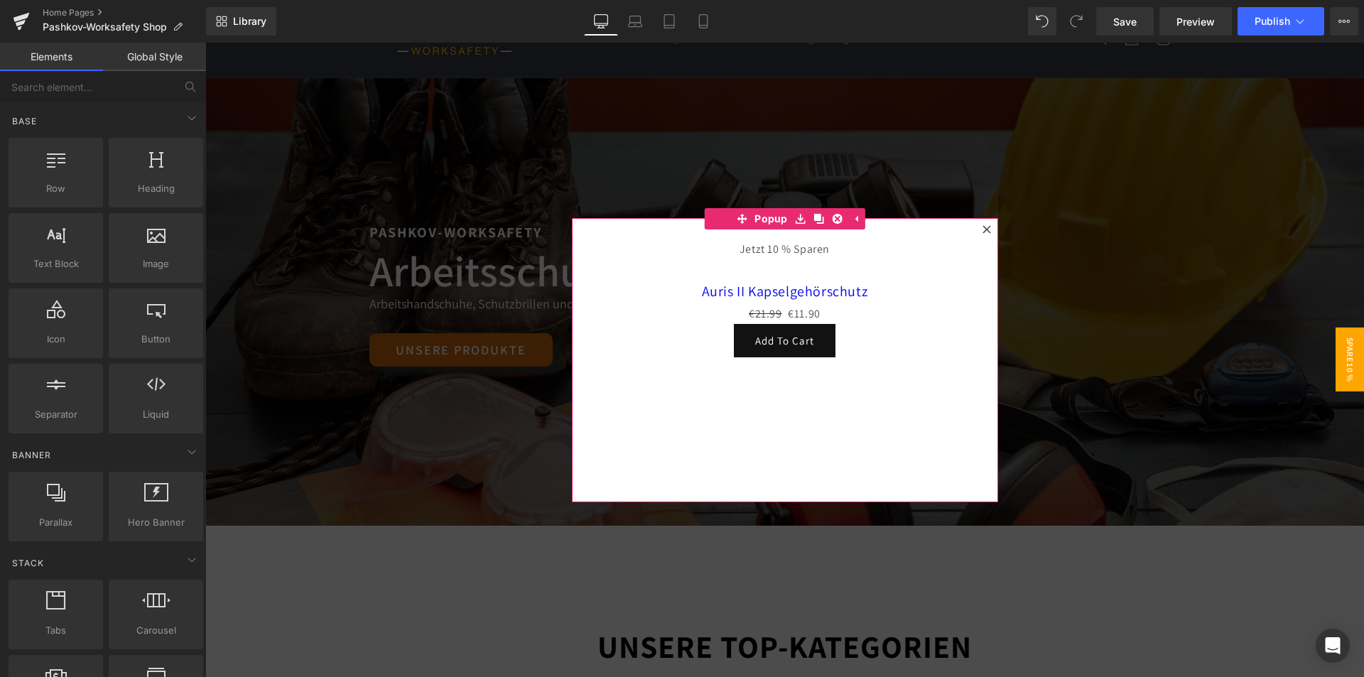
click at [844, 288] on link "Auris II Kapselgehörschutz" at bounding box center [785, 291] width 166 height 17
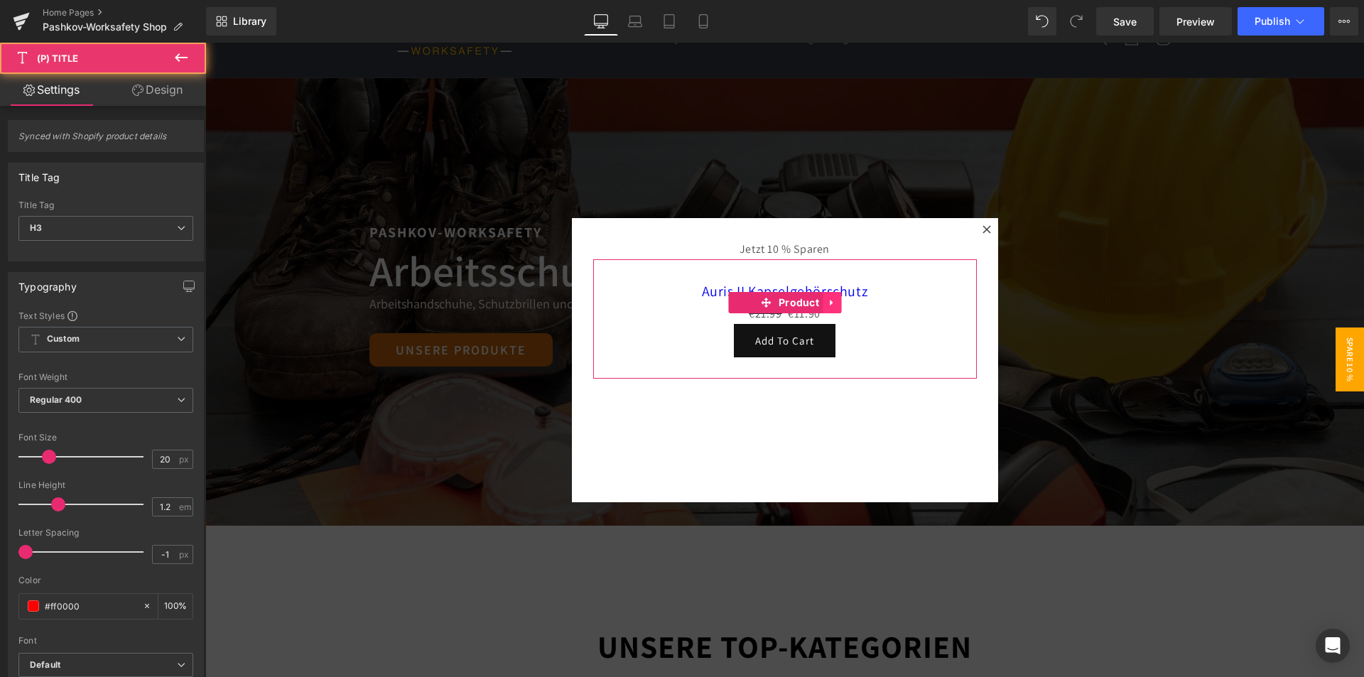
click at [833, 304] on link at bounding box center [831, 302] width 18 height 21
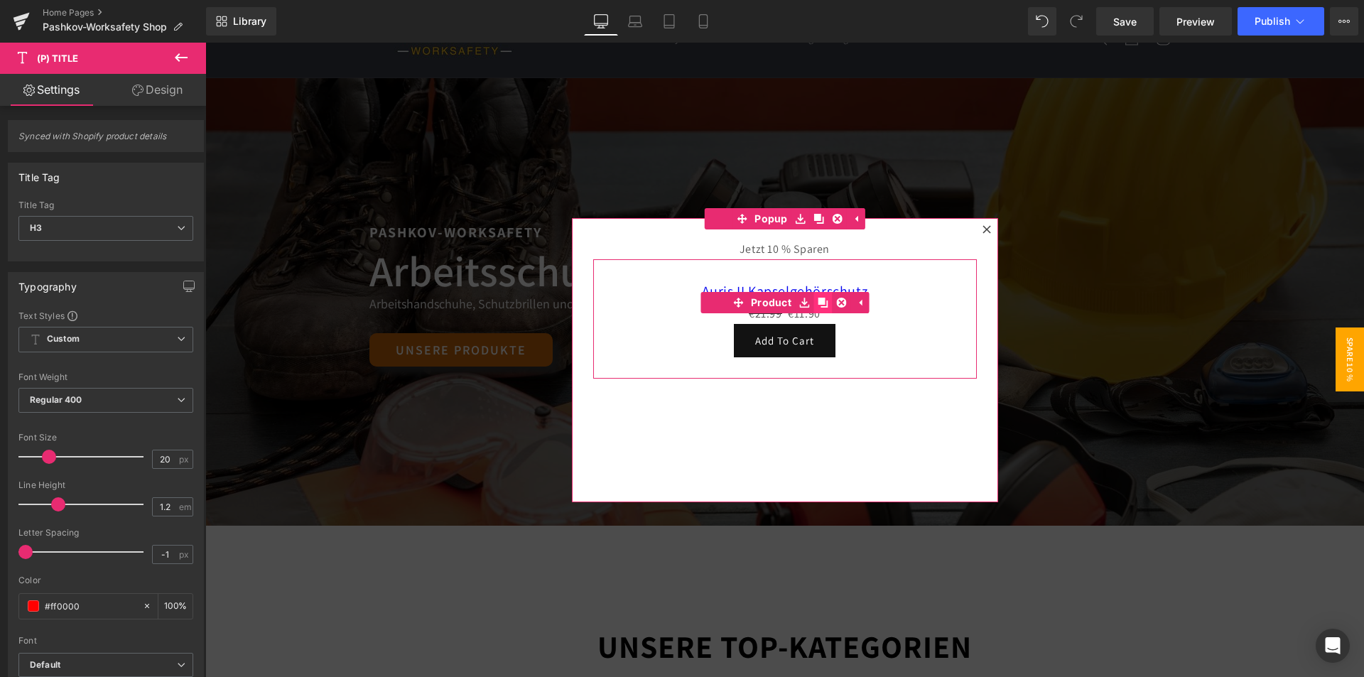
click at [825, 295] on link at bounding box center [822, 302] width 18 height 21
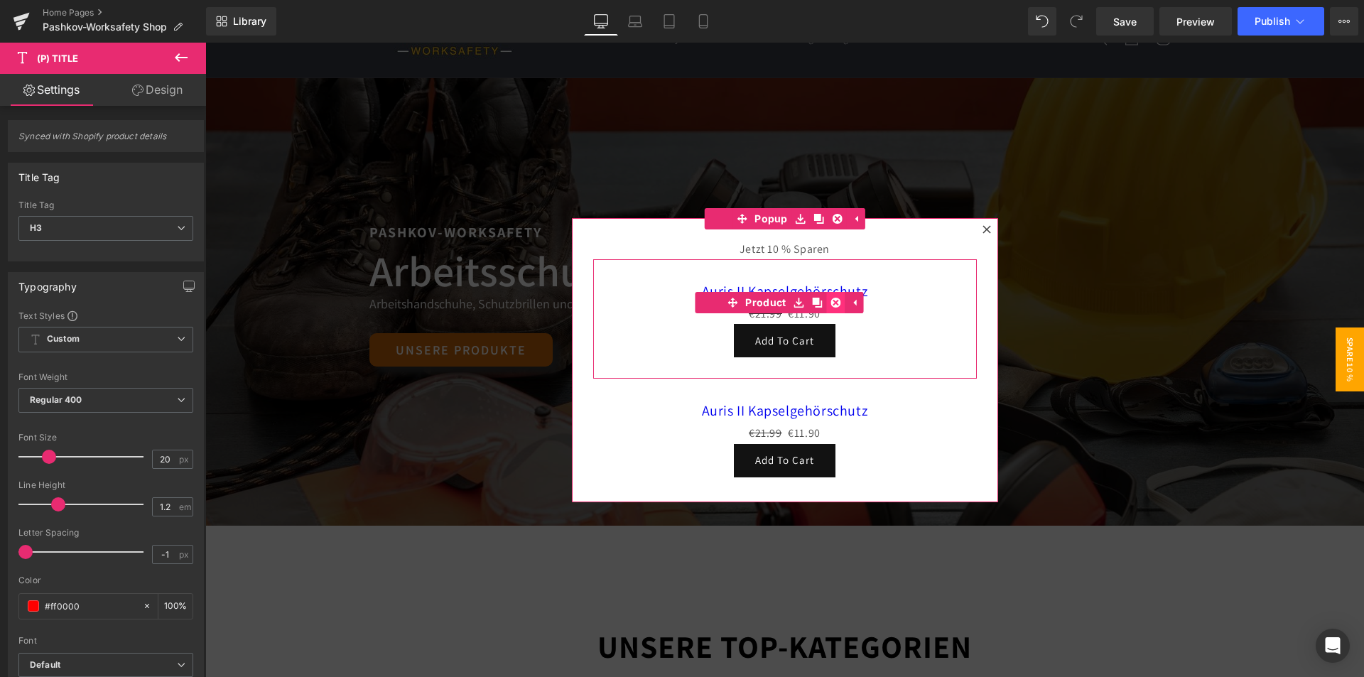
click at [836, 300] on link at bounding box center [836, 302] width 18 height 21
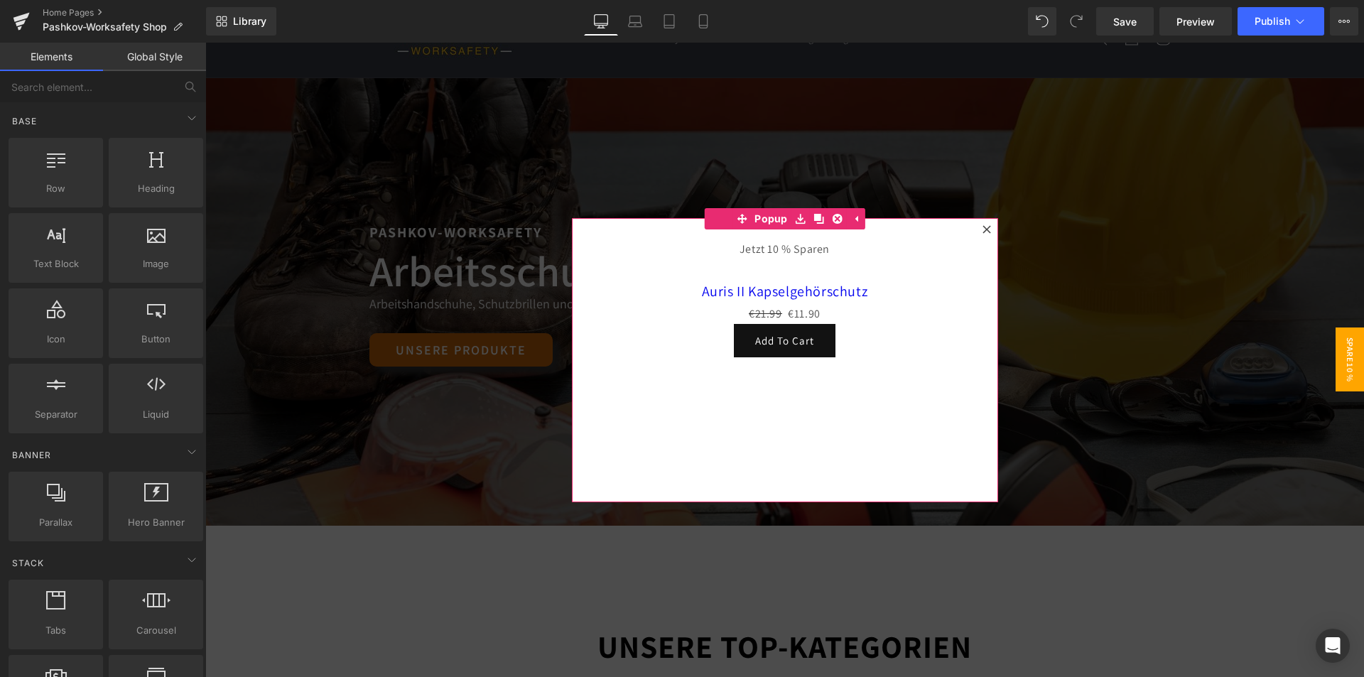
scroll to position [0, 0]
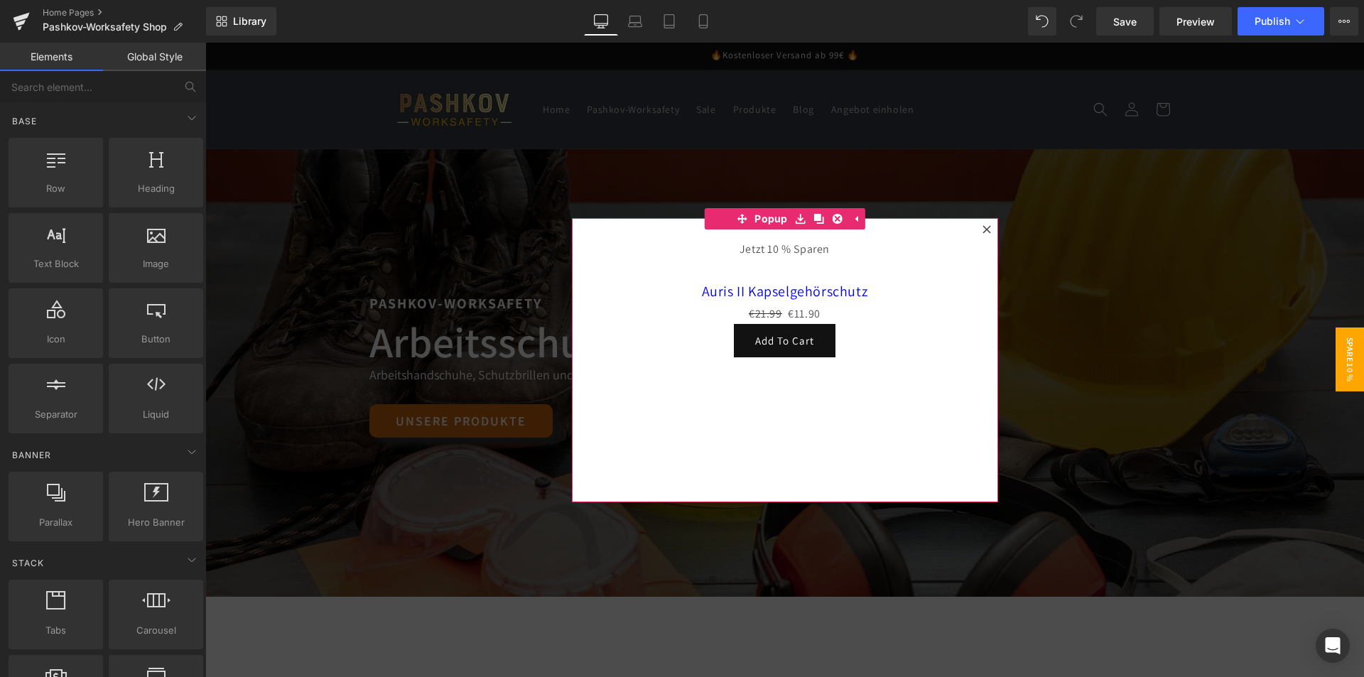
click at [817, 334] on button "Add To Cart" at bounding box center [785, 340] width 102 height 33
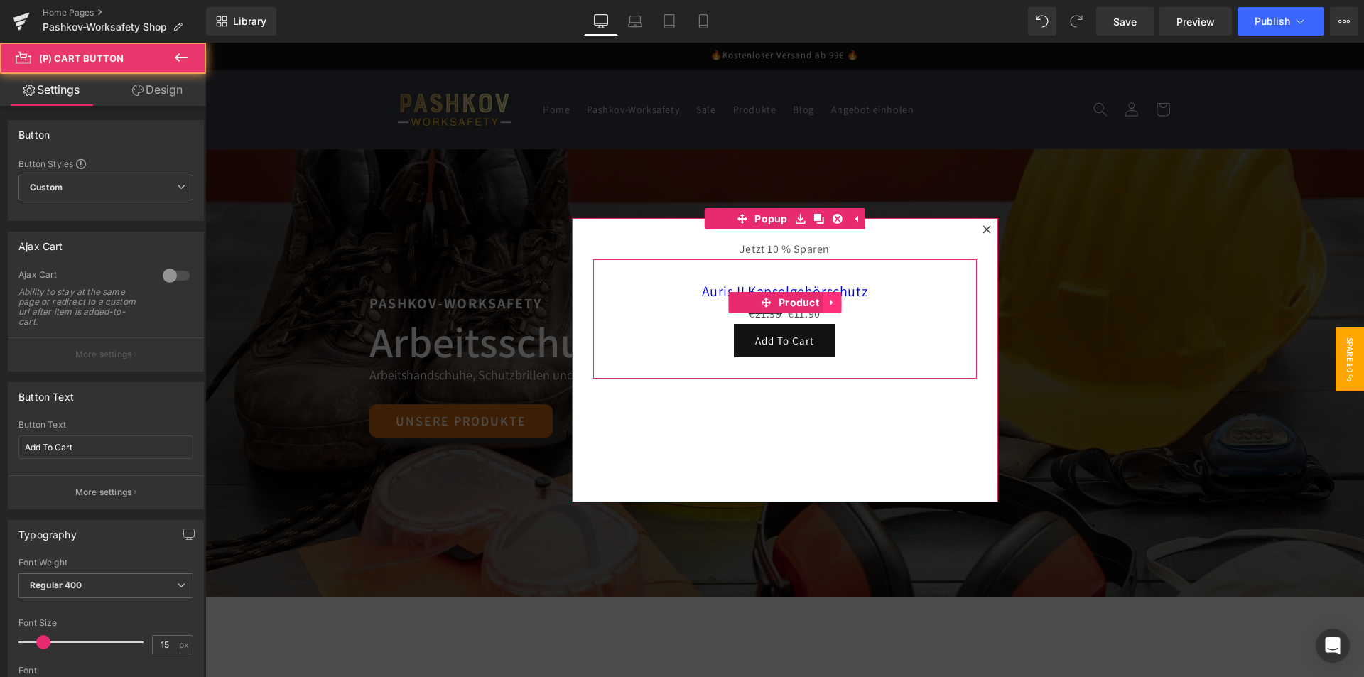
click at [827, 307] on icon at bounding box center [832, 303] width 10 height 11
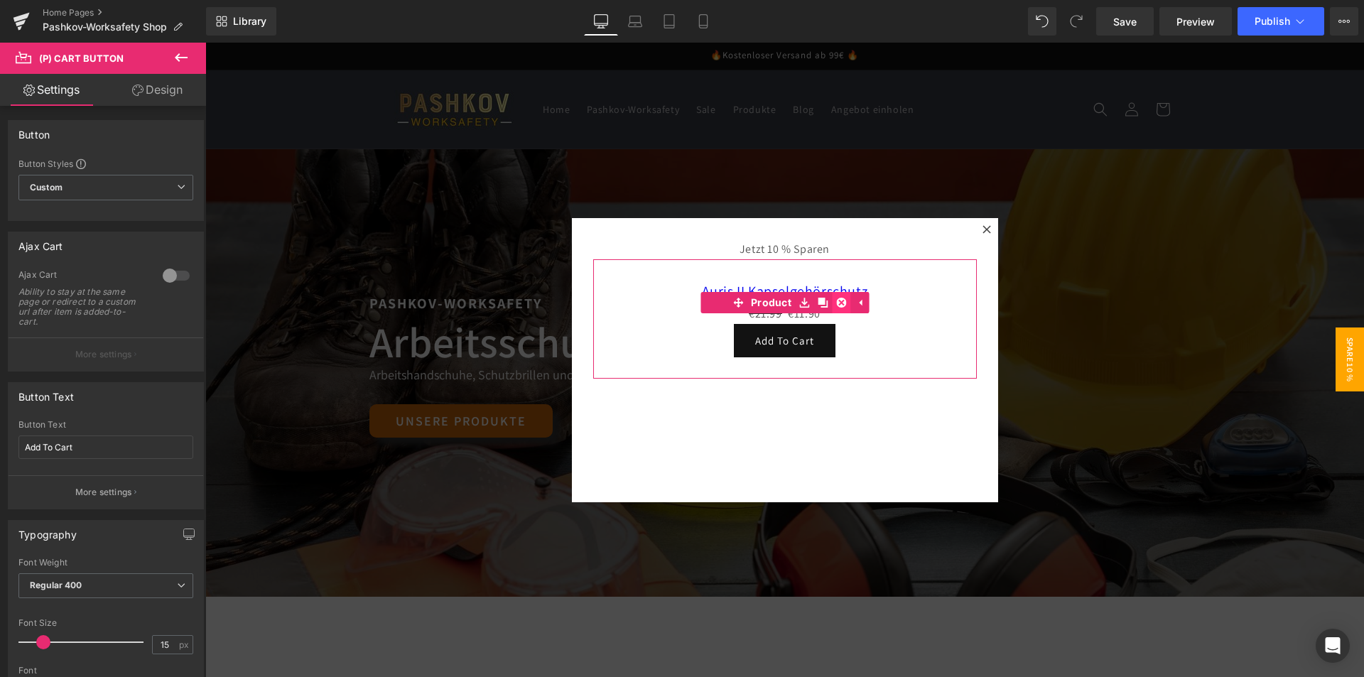
click at [837, 298] on icon at bounding box center [841, 303] width 10 height 11
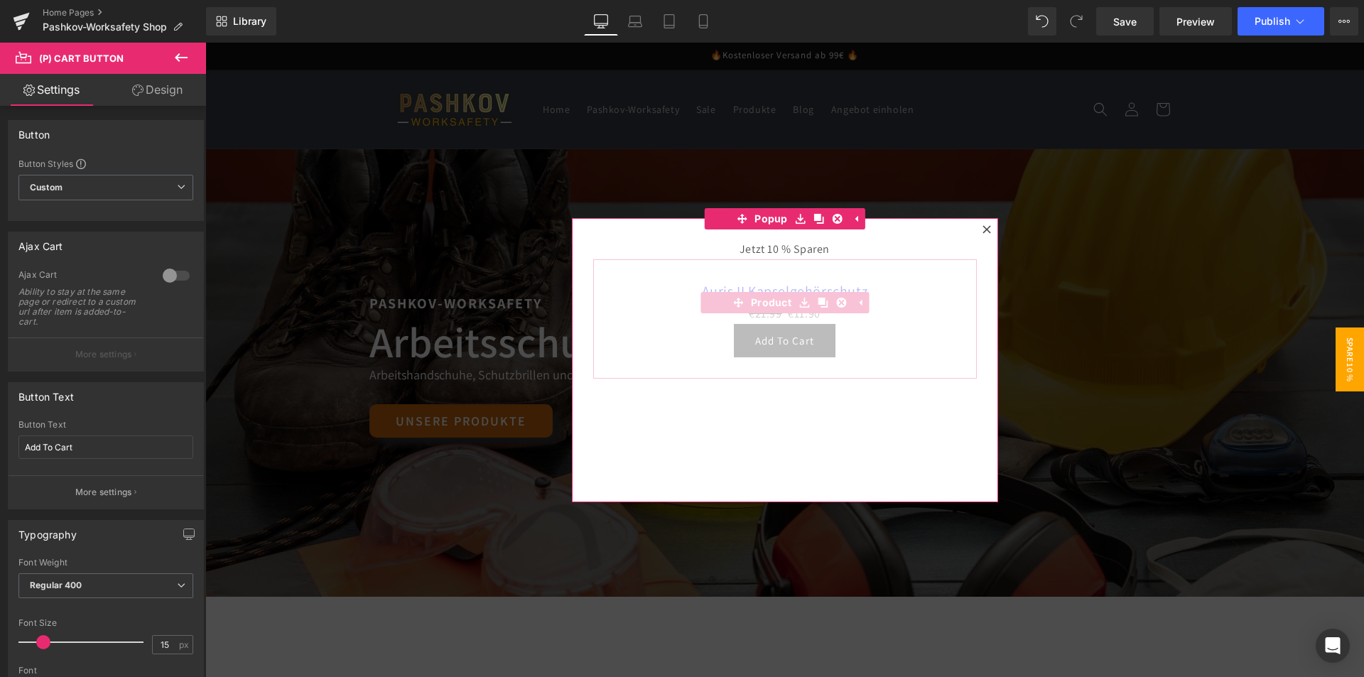
click at [811, 302] on div "Jetzt 10 % Sparen Heading Auris II Kapselgehörschutz (P) Title €21.99 €11.90 (P…" at bounding box center [785, 360] width 426 height 284
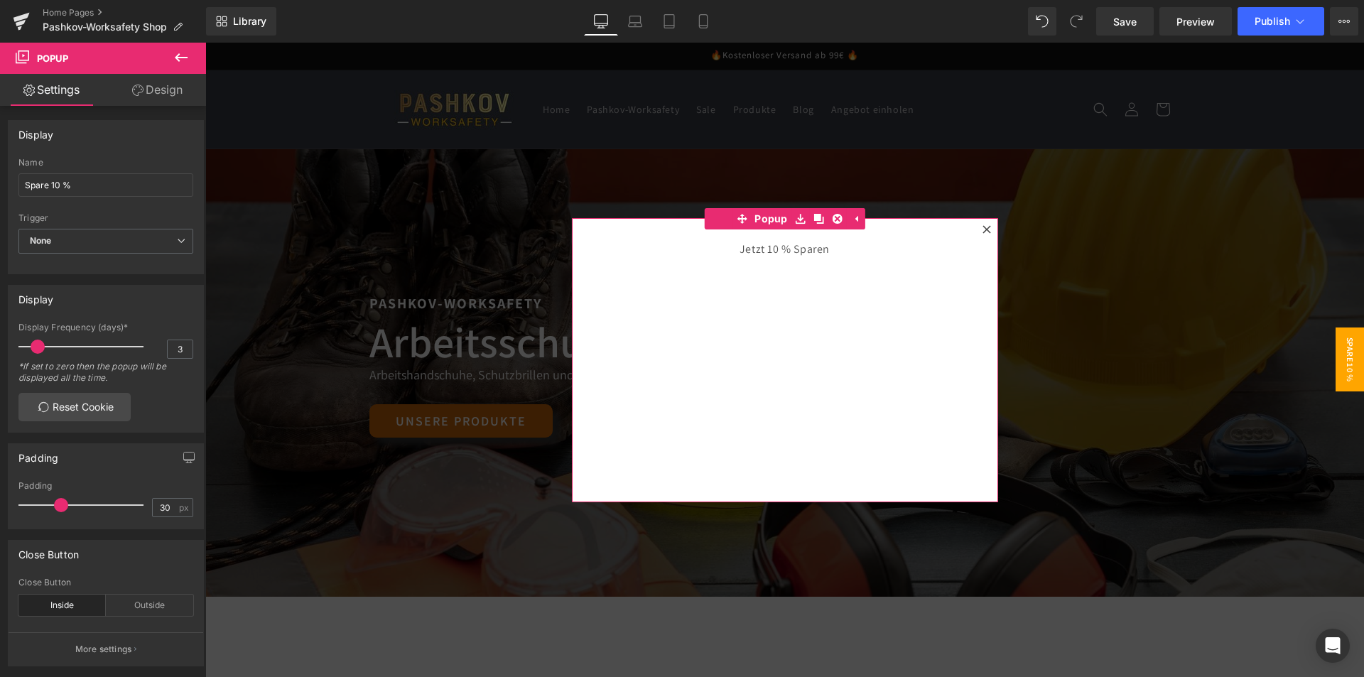
click at [778, 251] on div "Jetzt 10 % Sparen" at bounding box center [784, 249] width 383 height 21
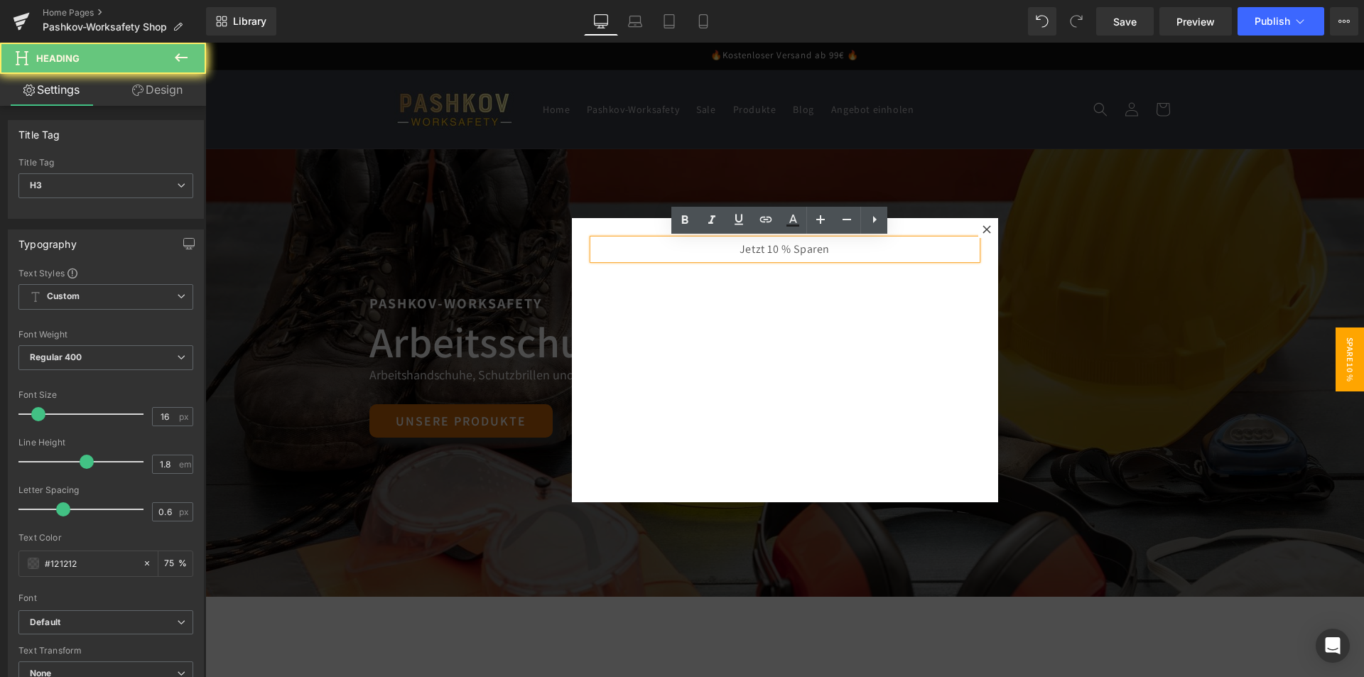
drag, startPoint x: 827, startPoint y: 255, endPoint x: 715, endPoint y: 254, distance: 112.2
click at [715, 254] on div "Jetzt 10 % Sparen" at bounding box center [784, 249] width 383 height 21
click at [820, 222] on icon at bounding box center [820, 219] width 9 height 9
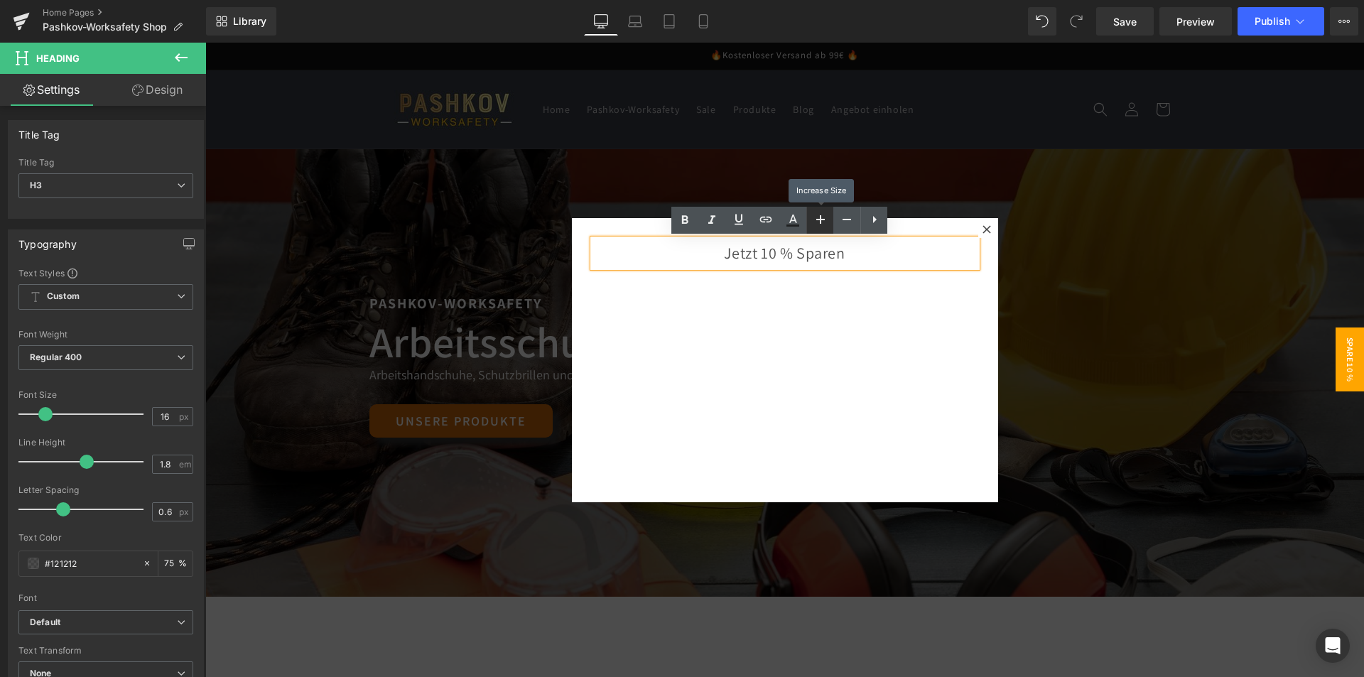
click at [820, 222] on icon at bounding box center [820, 219] width 9 height 9
click at [801, 338] on div "Jetzt 10 % Sparen Heading" at bounding box center [785, 360] width 426 height 284
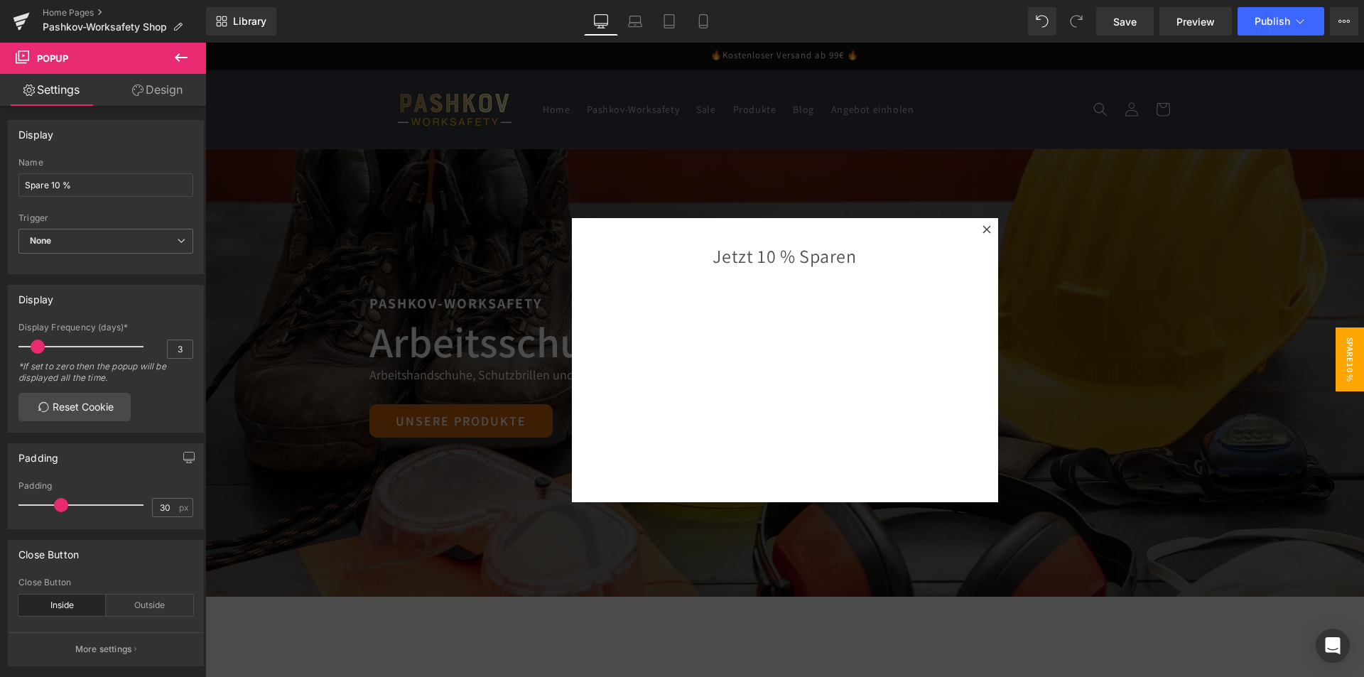
click at [188, 60] on icon at bounding box center [181, 57] width 17 height 17
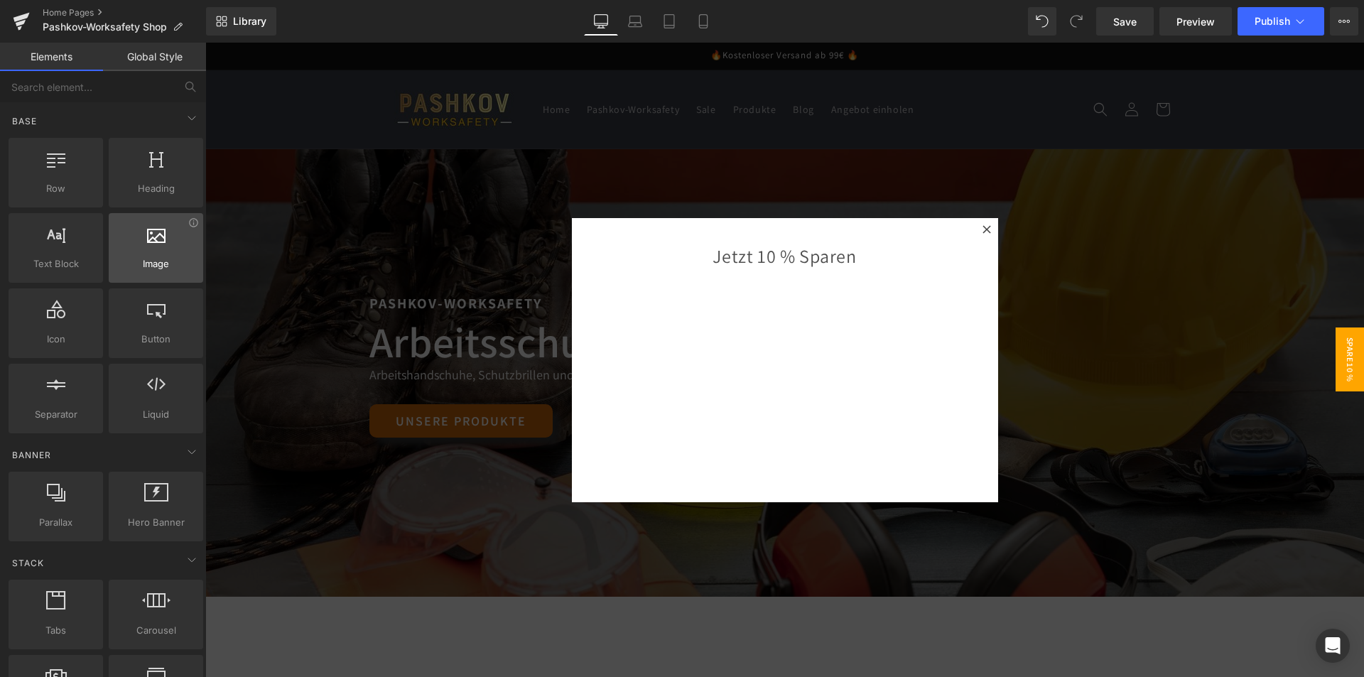
click at [170, 254] on div at bounding box center [156, 240] width 86 height 32
click at [163, 244] on div at bounding box center [156, 240] width 86 height 32
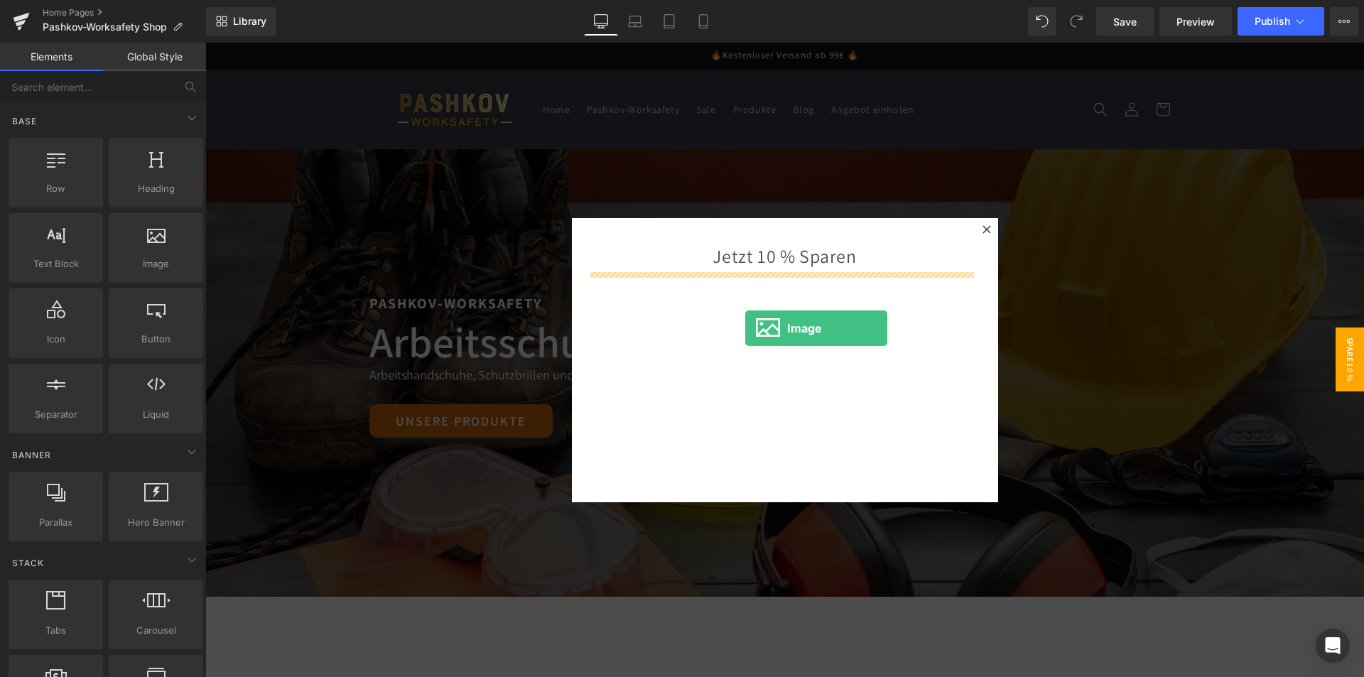
drag, startPoint x: 369, startPoint y: 287, endPoint x: 745, endPoint y: 328, distance: 378.6
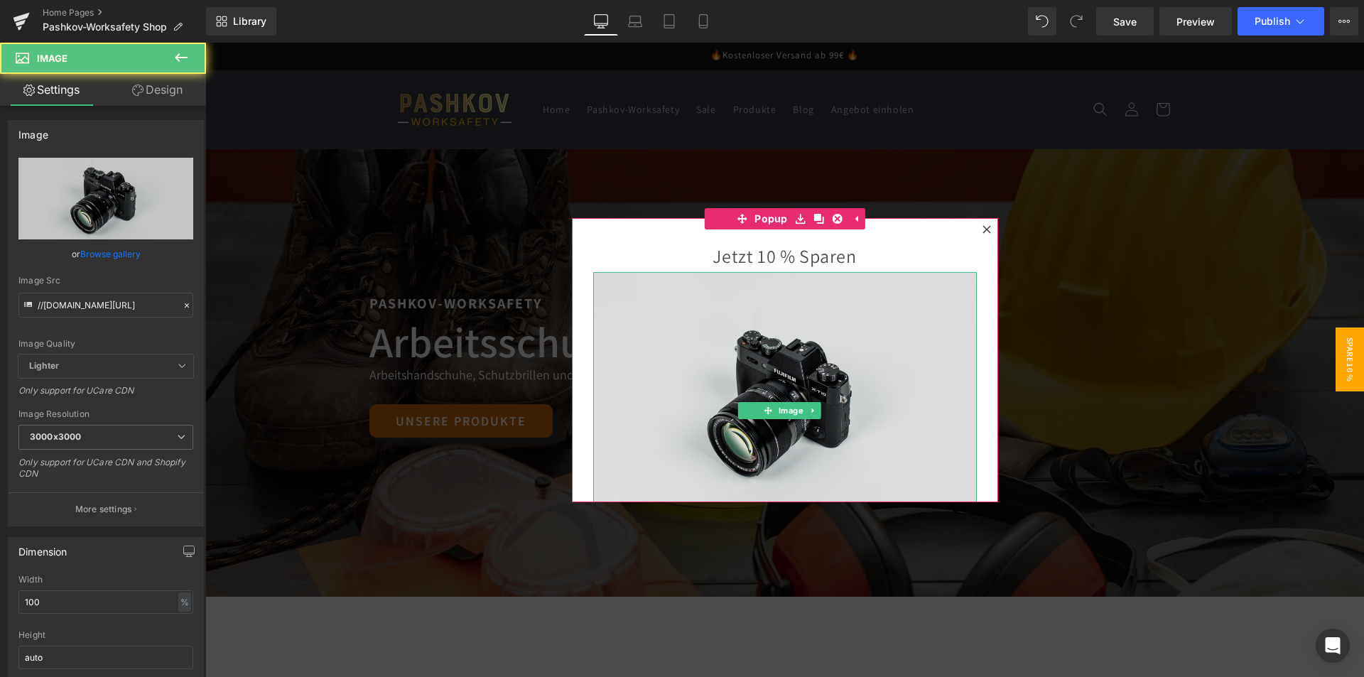
click at [788, 349] on img at bounding box center [784, 399] width 383 height 254
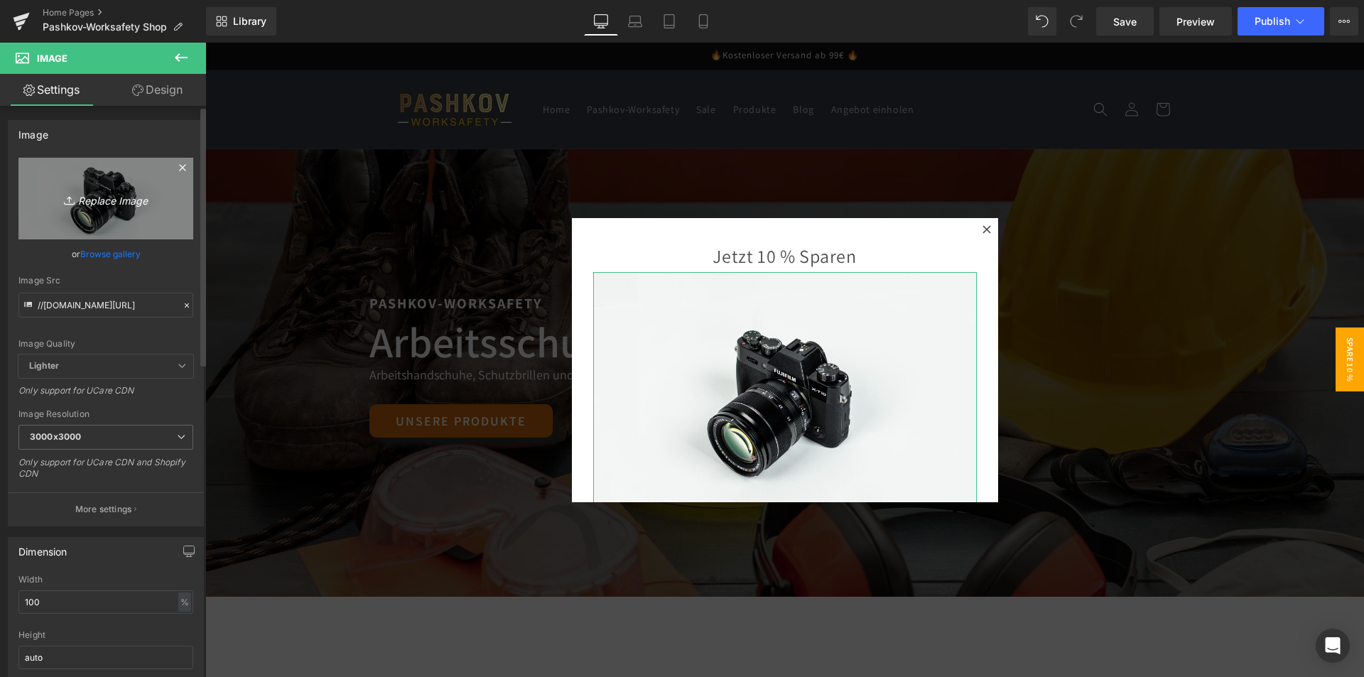
click at [103, 199] on icon "Replace Image" at bounding box center [106, 199] width 114 height 18
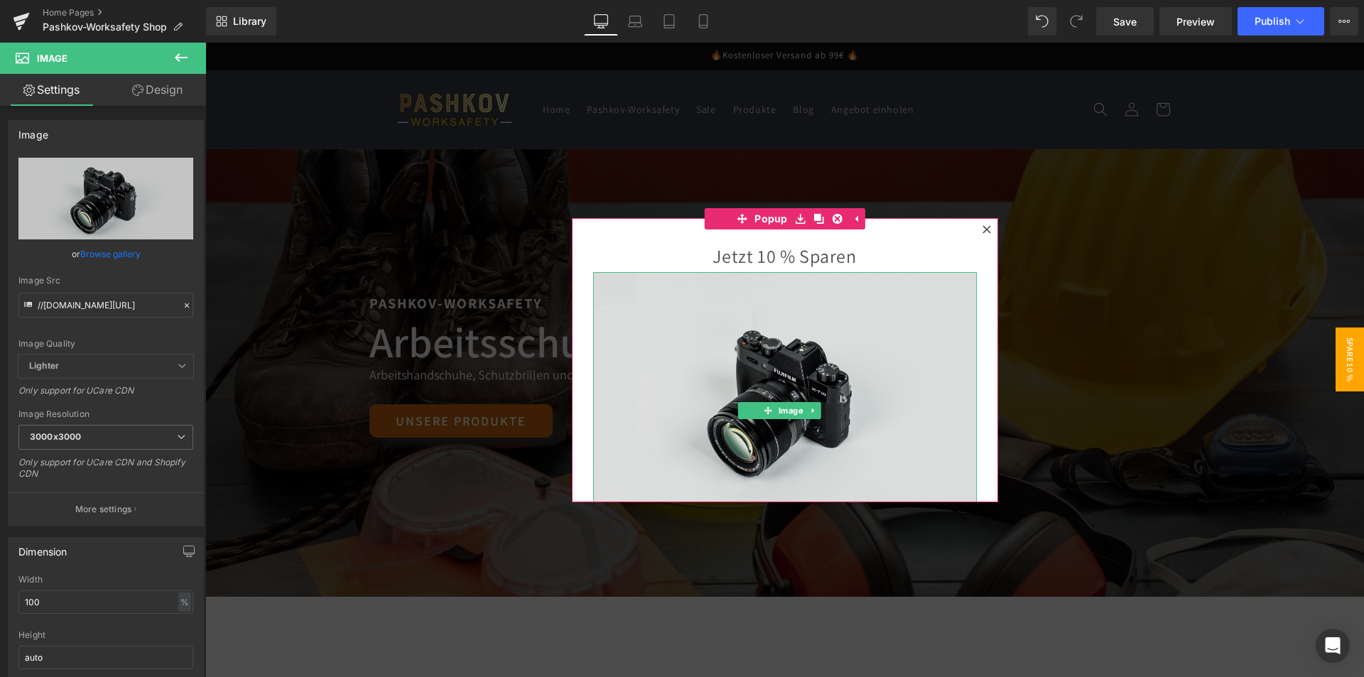
click at [805, 367] on img at bounding box center [784, 399] width 383 height 254
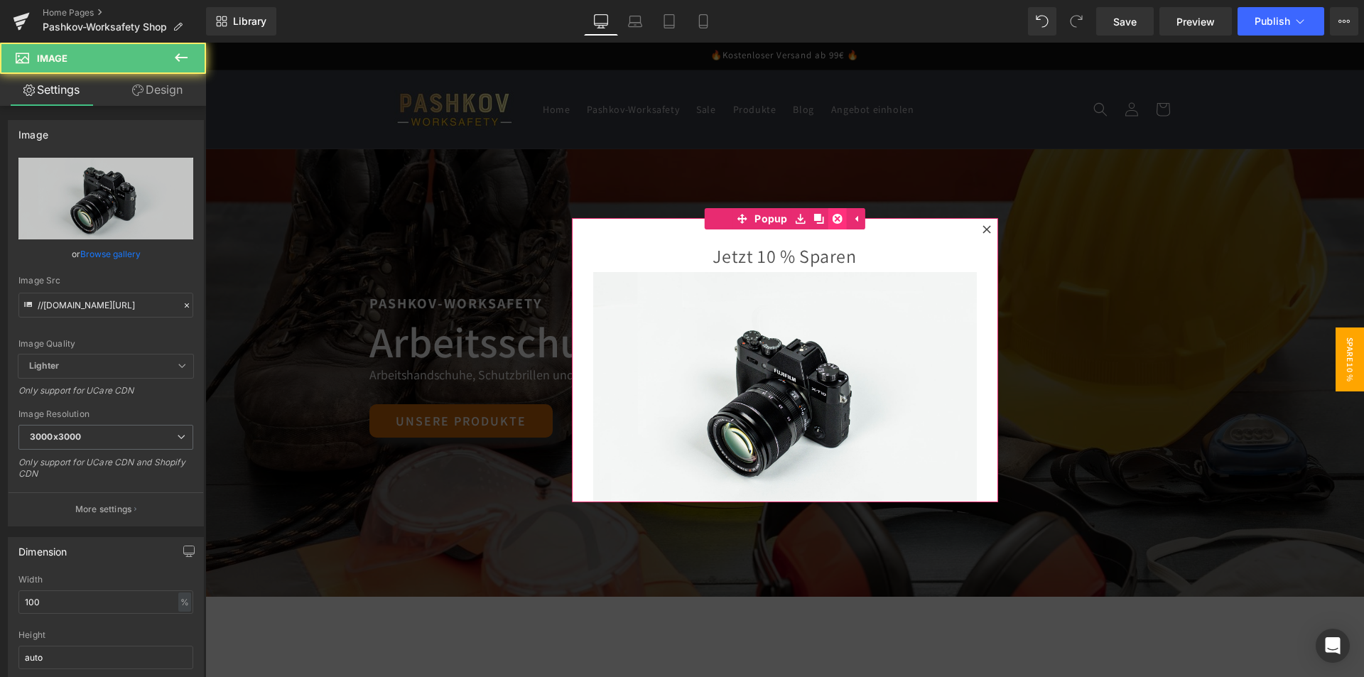
click at [837, 219] on link at bounding box center [837, 218] width 18 height 21
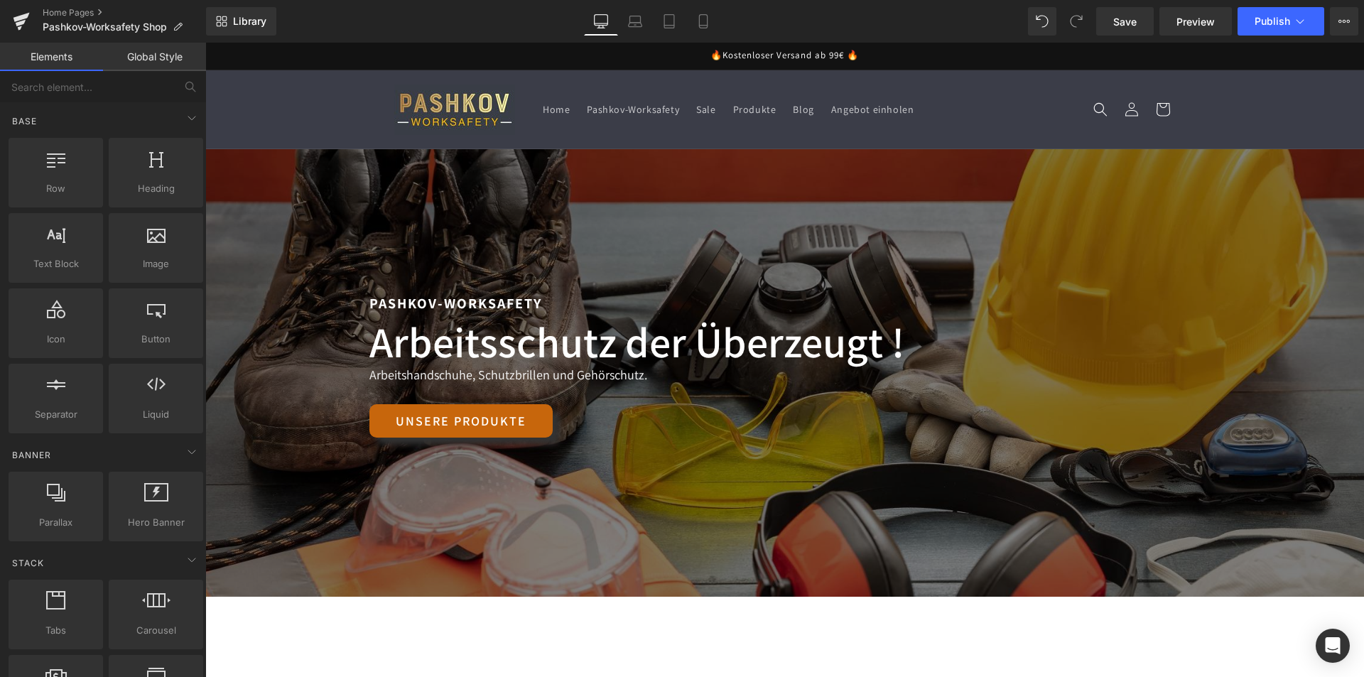
click at [205, 43] on div "201px" at bounding box center [205, 43] width 0 height 0
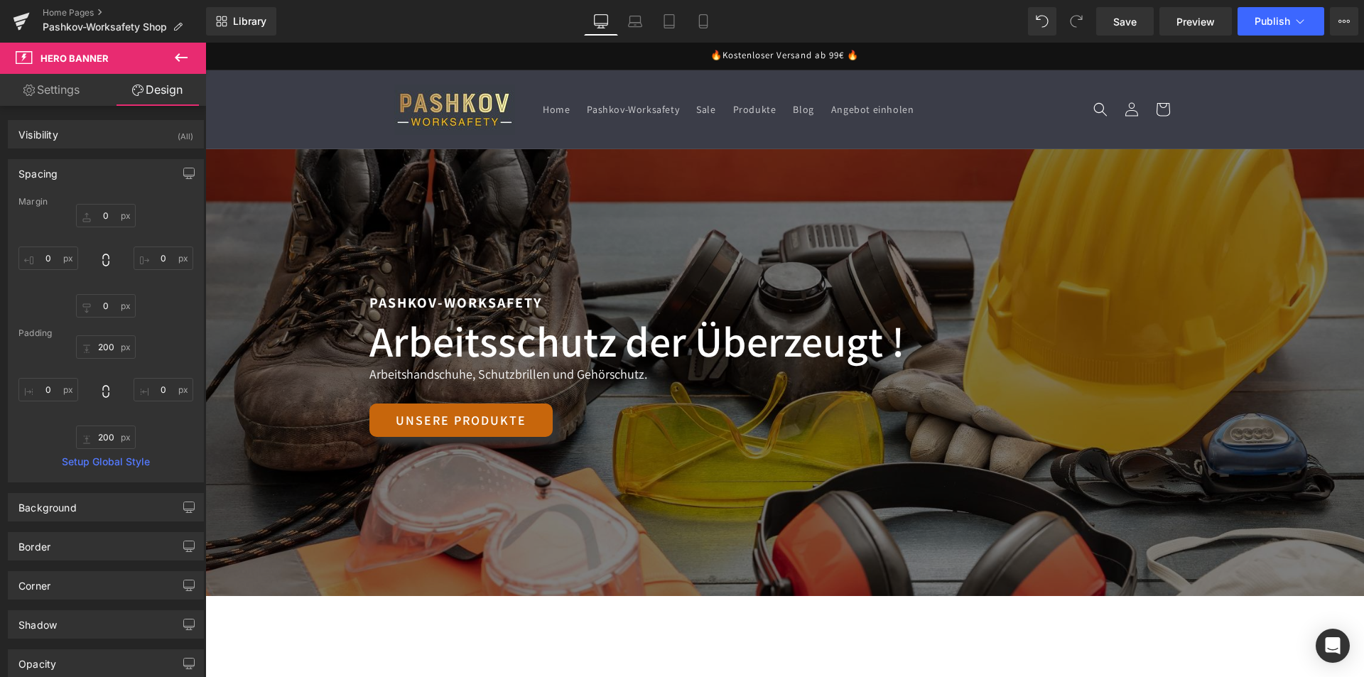
click at [991, 92] on header "Home Pashkov-Worksafety Sale Produkte Blog Angebot einholen Einloggen Home Pash…" at bounding box center [785, 109] width 852 height 78
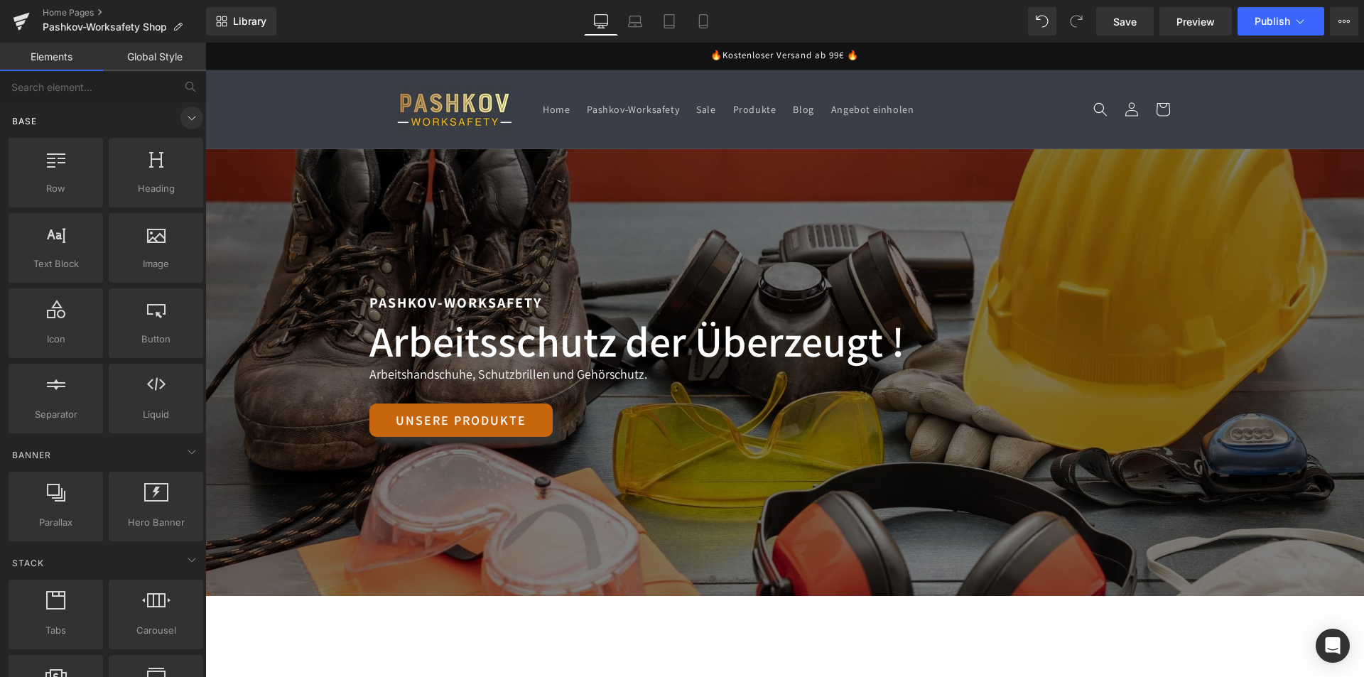
click at [180, 119] on span at bounding box center [191, 118] width 23 height 23
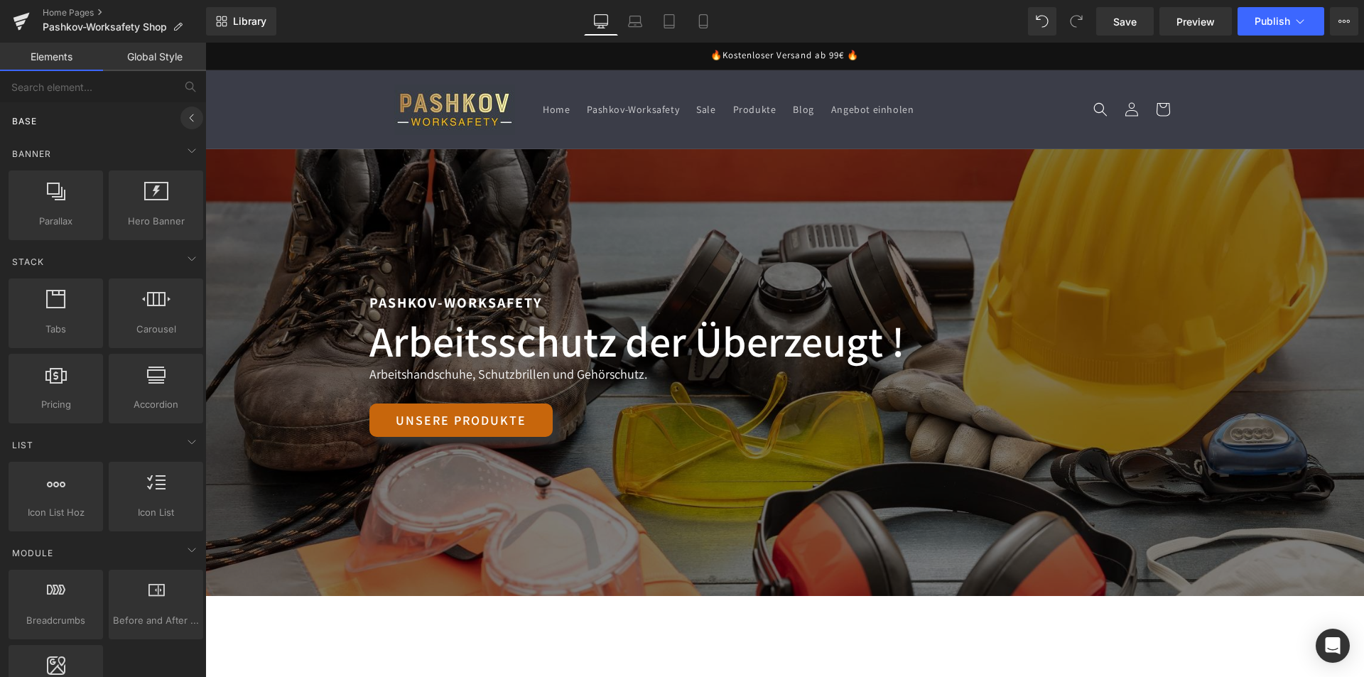
click at [183, 118] on icon at bounding box center [191, 117] width 17 height 17
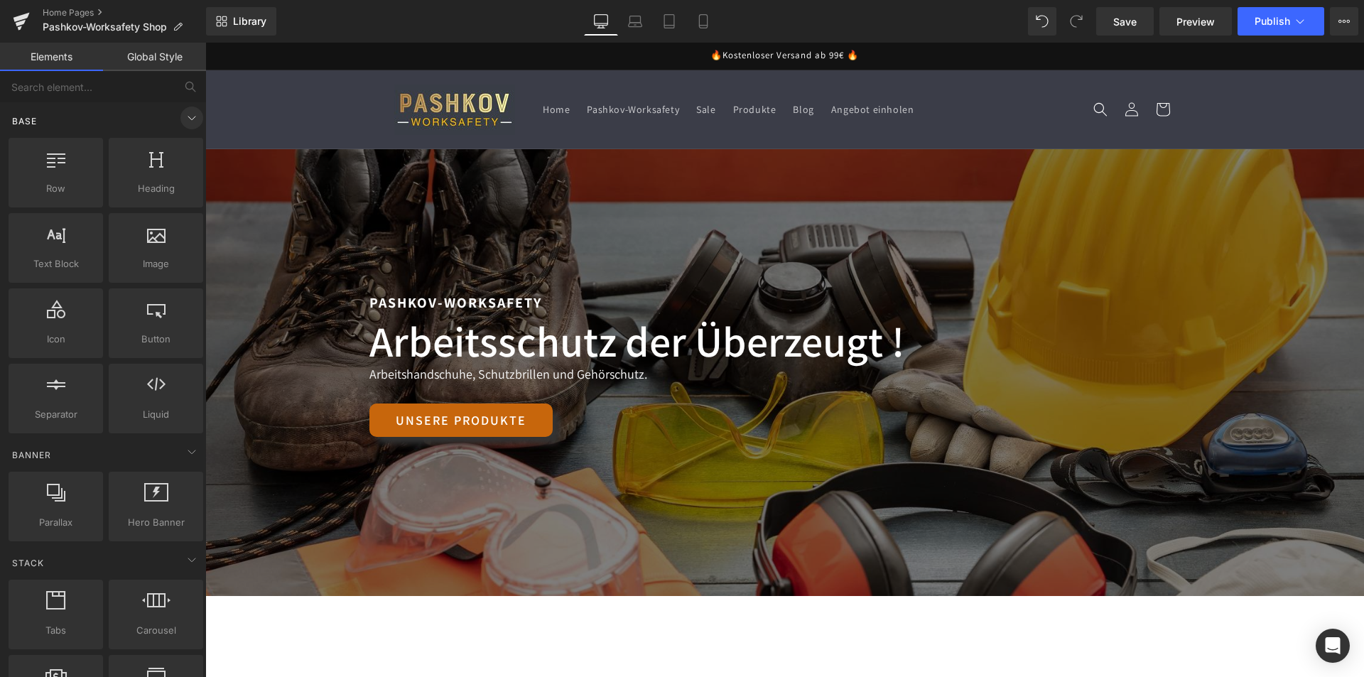
click at [183, 119] on icon at bounding box center [191, 117] width 17 height 17
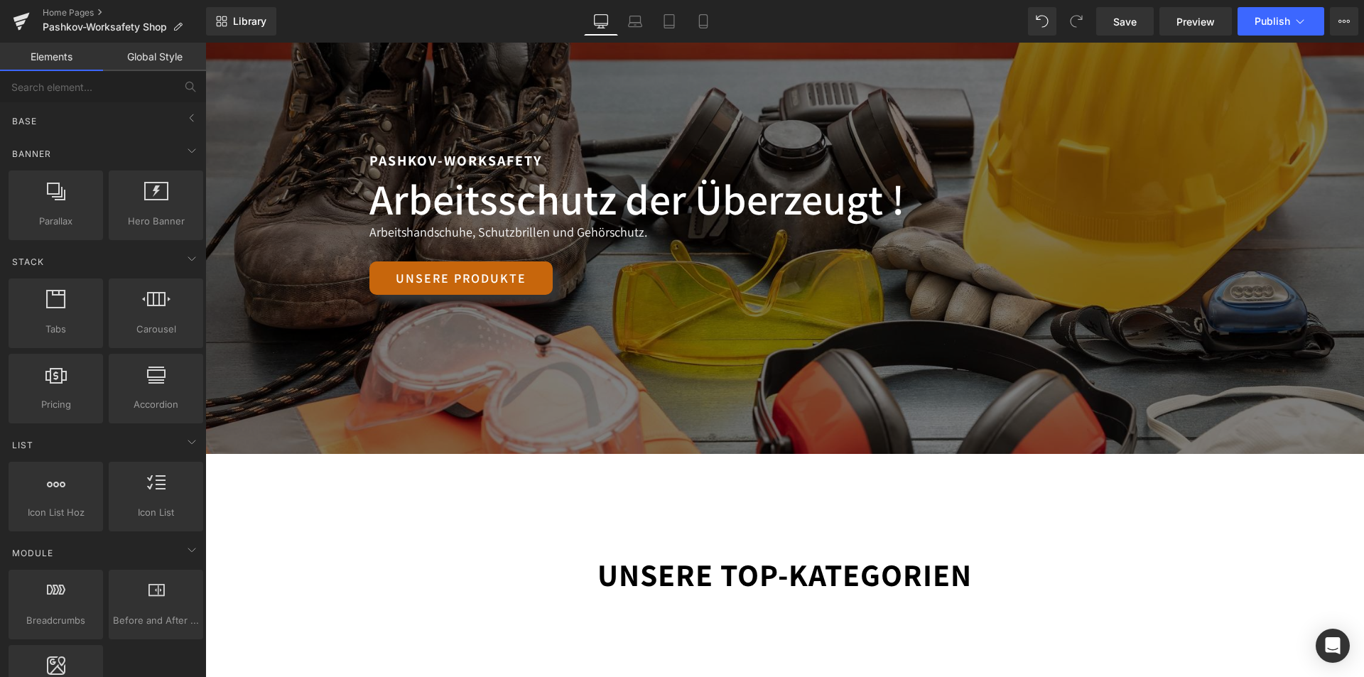
click at [685, 508] on div "Unsere Top-Kategorien Text Block Row" at bounding box center [785, 524] width 852 height 140
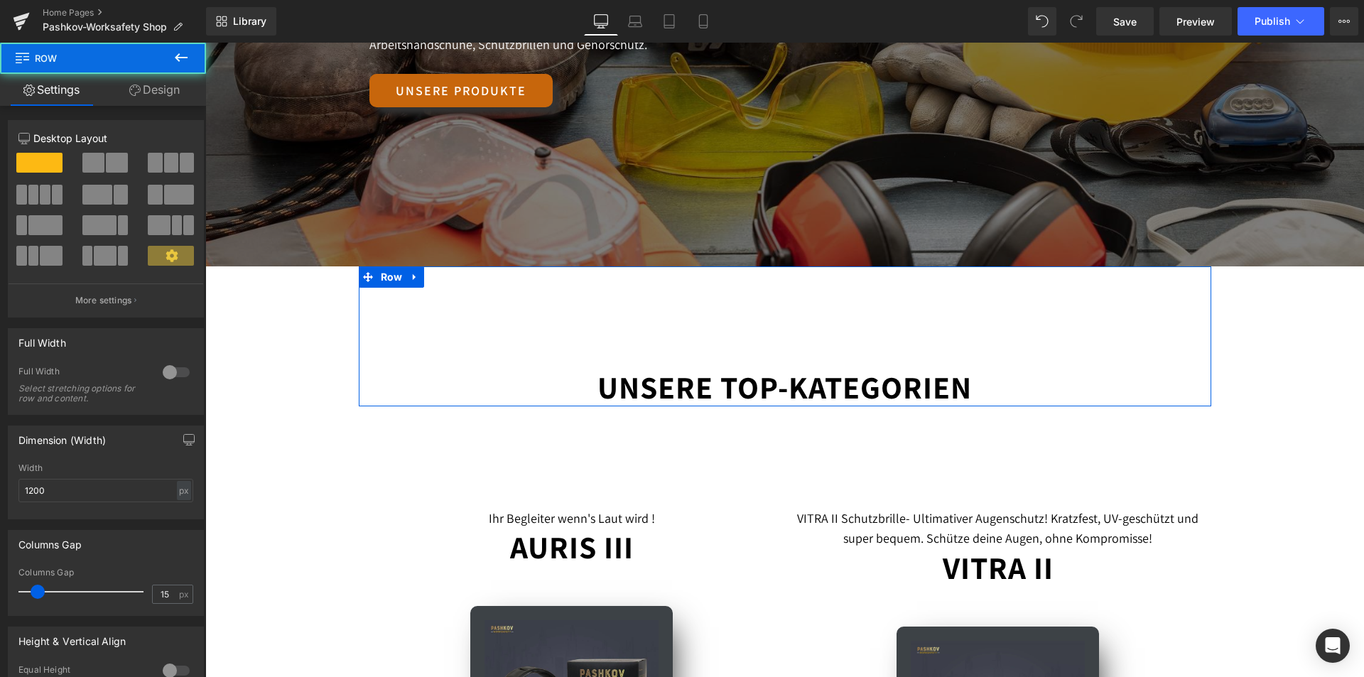
scroll to position [497, 0]
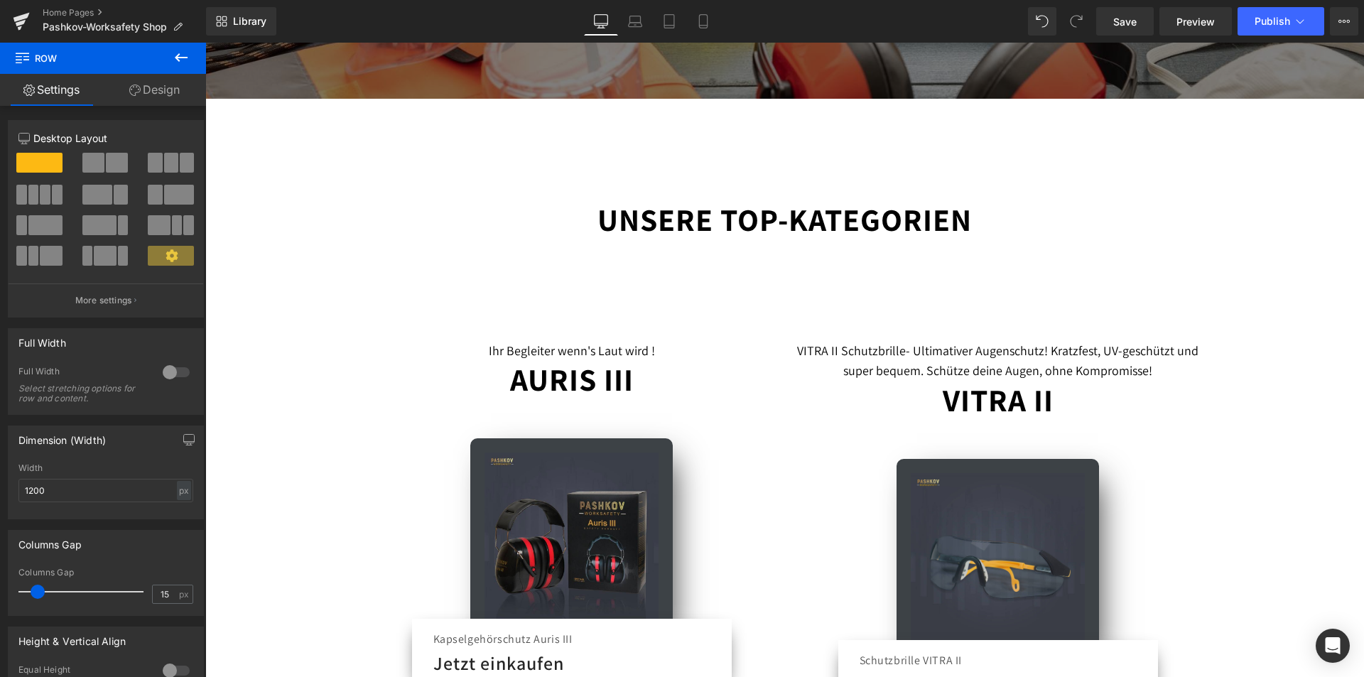
click at [820, 234] on strong "Unsere Top-Kategorien" at bounding box center [784, 219] width 374 height 41
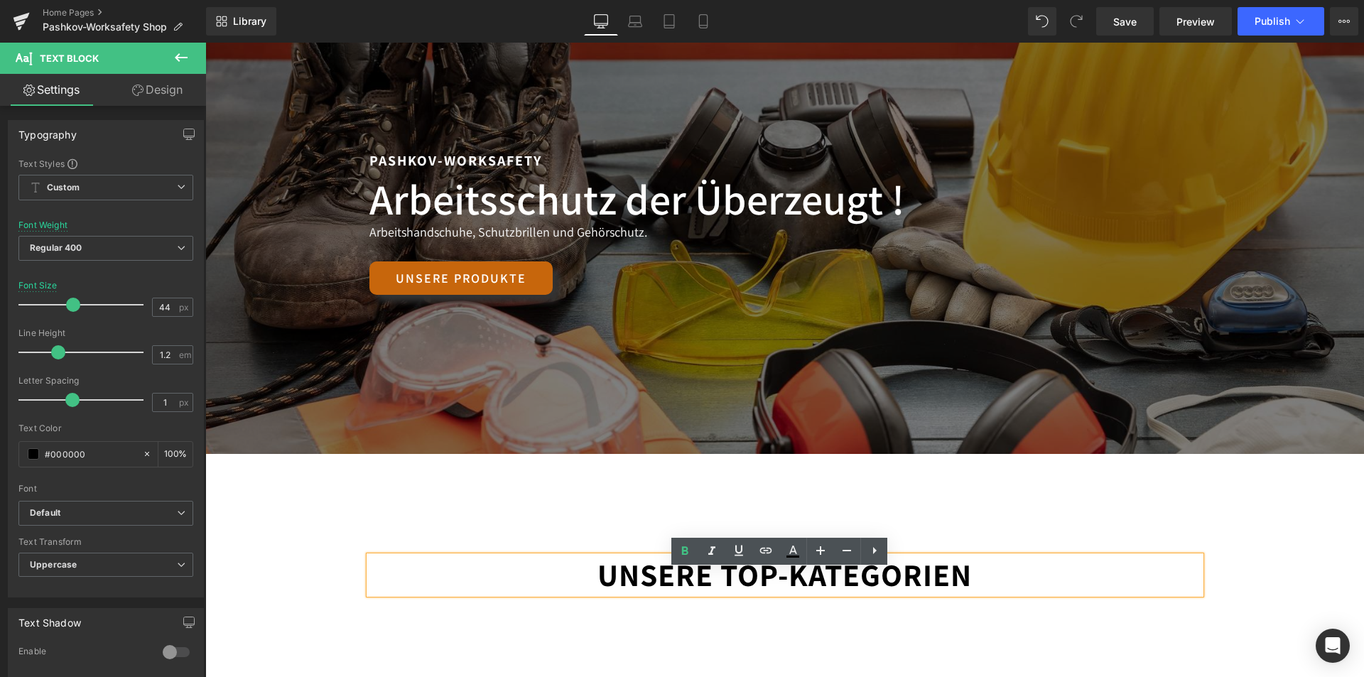
scroll to position [0, 0]
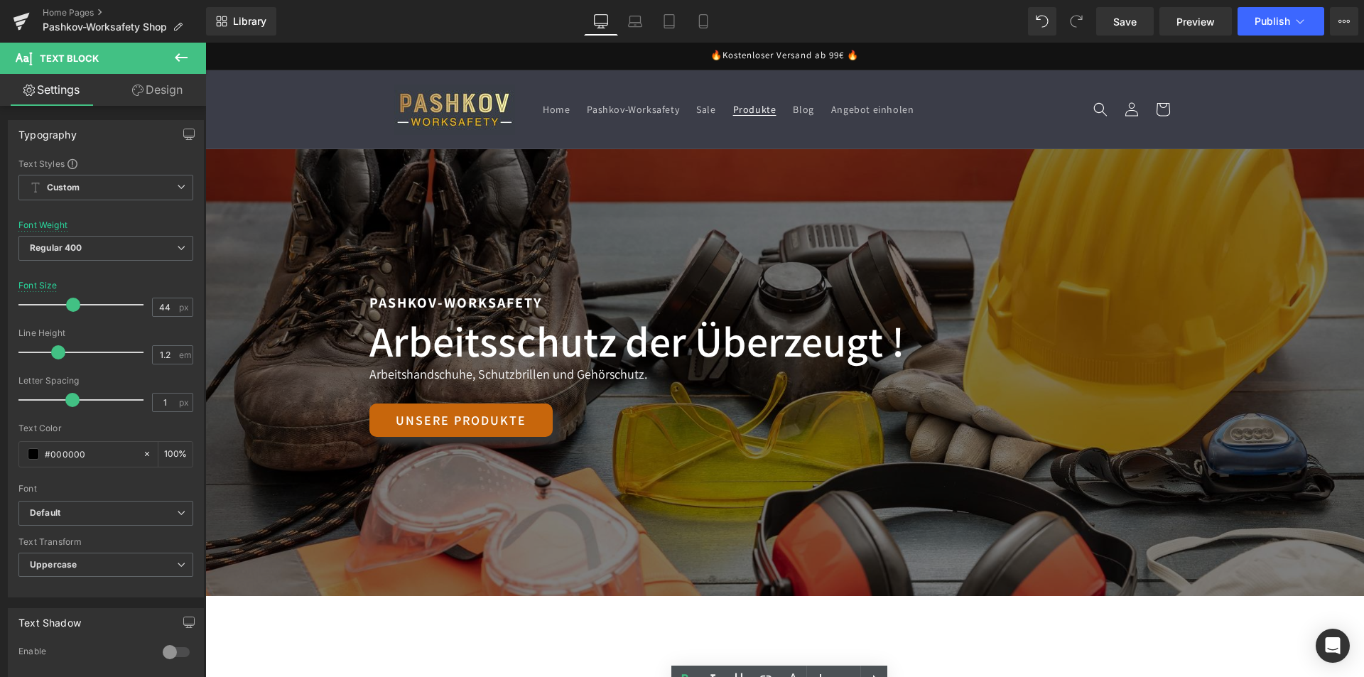
click at [753, 109] on span "Produkte" at bounding box center [754, 109] width 43 height 13
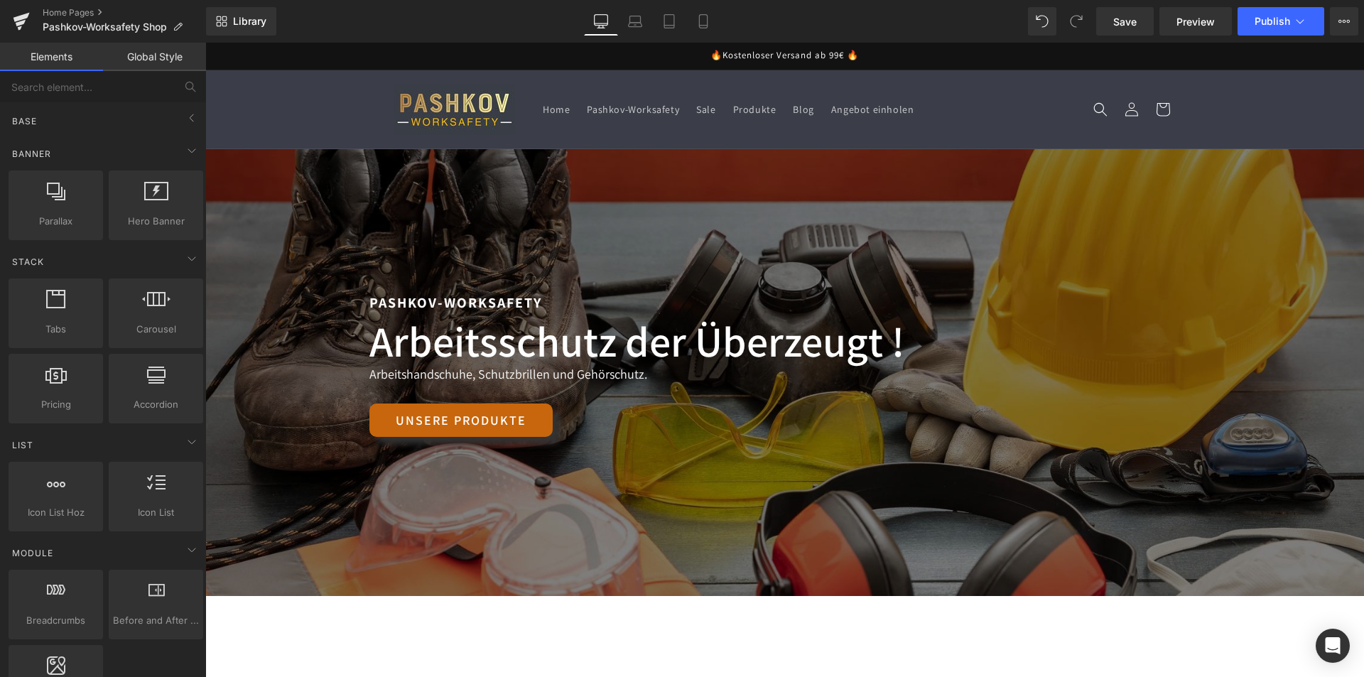
click at [1060, 311] on div "Pashkov-Worksafety Text Block" at bounding box center [784, 302] width 831 height 23
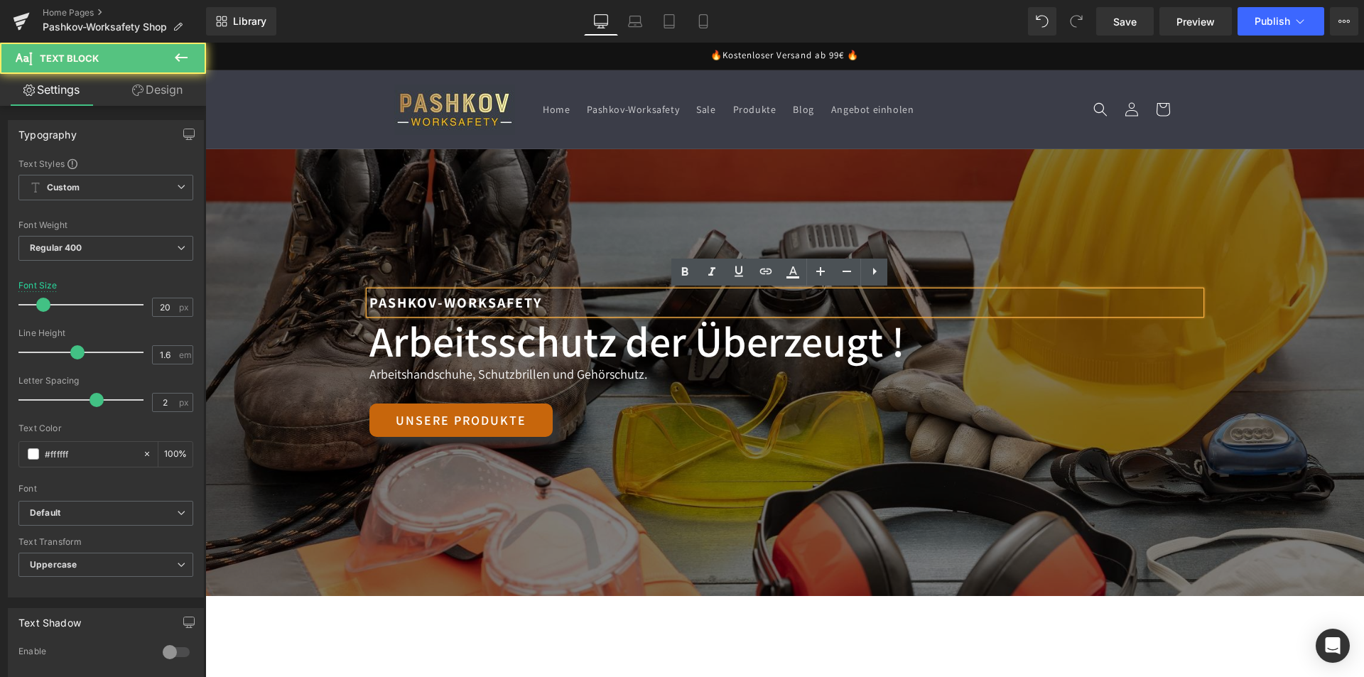
click at [1026, 247] on div at bounding box center [784, 372] width 1158 height 447
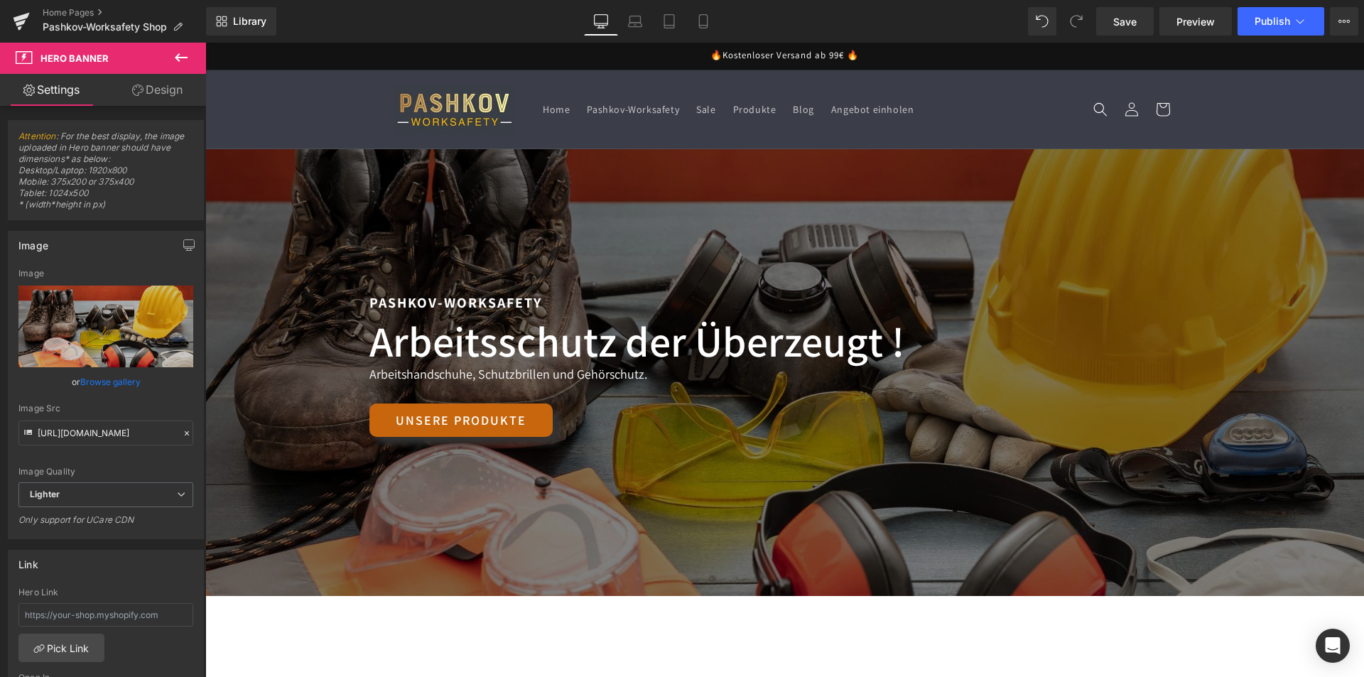
click at [1042, 183] on div "Pashkov-Worksafety Text Block Arbeitsschutz der Überzeugt ! Heading Arbeitsschu…" at bounding box center [784, 372] width 1158 height 447
click at [646, 107] on span "Pashkov-Worksafety" at bounding box center [633, 109] width 92 height 13
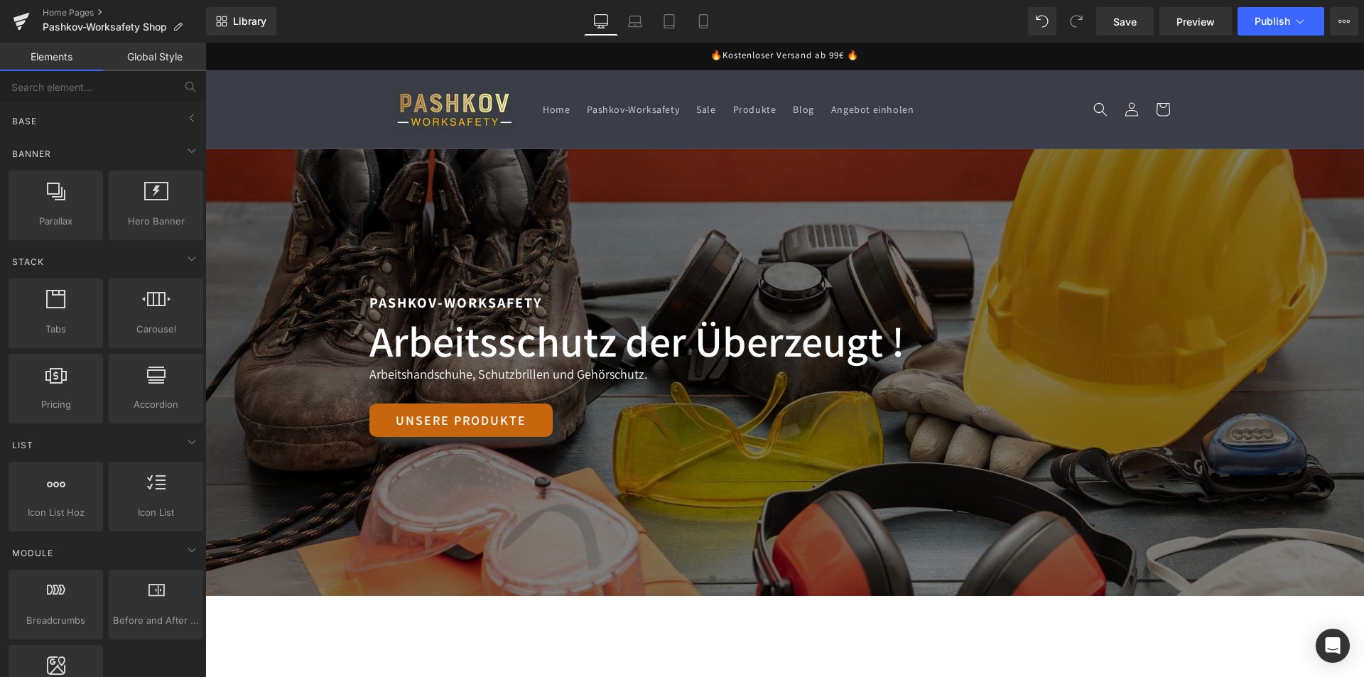
click at [785, 75] on header "Home Pashkov-Worksafety Sale Produkte Blog Angebot einholen Einloggen Home Pash…" at bounding box center [785, 109] width 852 height 78
click at [435, 107] on img at bounding box center [454, 110] width 121 height 50
click at [331, 115] on sticky-header "Home Pashkov-Worksafety Sale Produkte Blog Angebot einholen Einloggen Home Pash…" at bounding box center [784, 109] width 1158 height 79
click at [330, 116] on sticky-header "Home Pashkov-Worksafety Sale Produkte Blog Angebot einholen Einloggen Home Pash…" at bounding box center [784, 109] width 1158 height 79
click at [328, 116] on sticky-header "Home Pashkov-Worksafety Sale Produkte Blog Angebot einholen Einloggen Home Pash…" at bounding box center [784, 109] width 1158 height 79
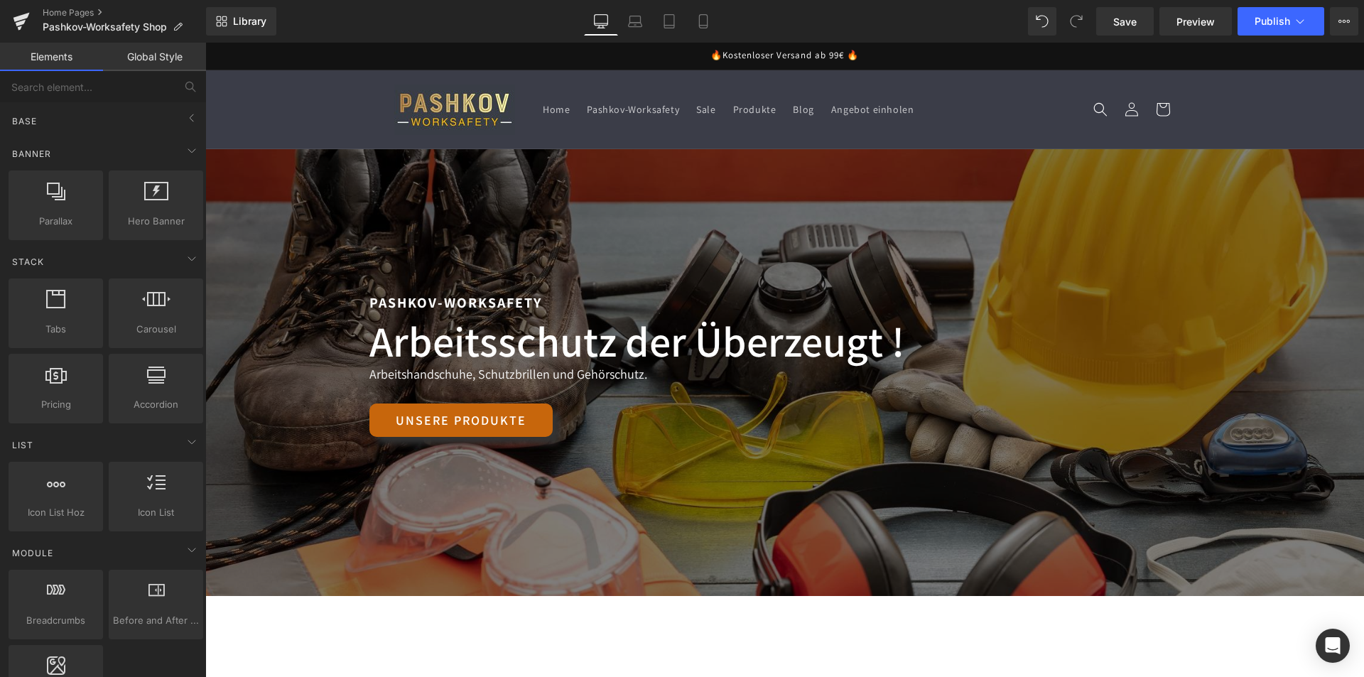
drag, startPoint x: 290, startPoint y: 104, endPoint x: 281, endPoint y: 104, distance: 8.6
click at [289, 104] on sticky-header "Home Pashkov-Worksafety Sale Produkte Blog Angebot einholen Einloggen Home Pash…" at bounding box center [784, 109] width 1158 height 79
click at [1273, 21] on span "Publish" at bounding box center [1272, 21] width 36 height 11
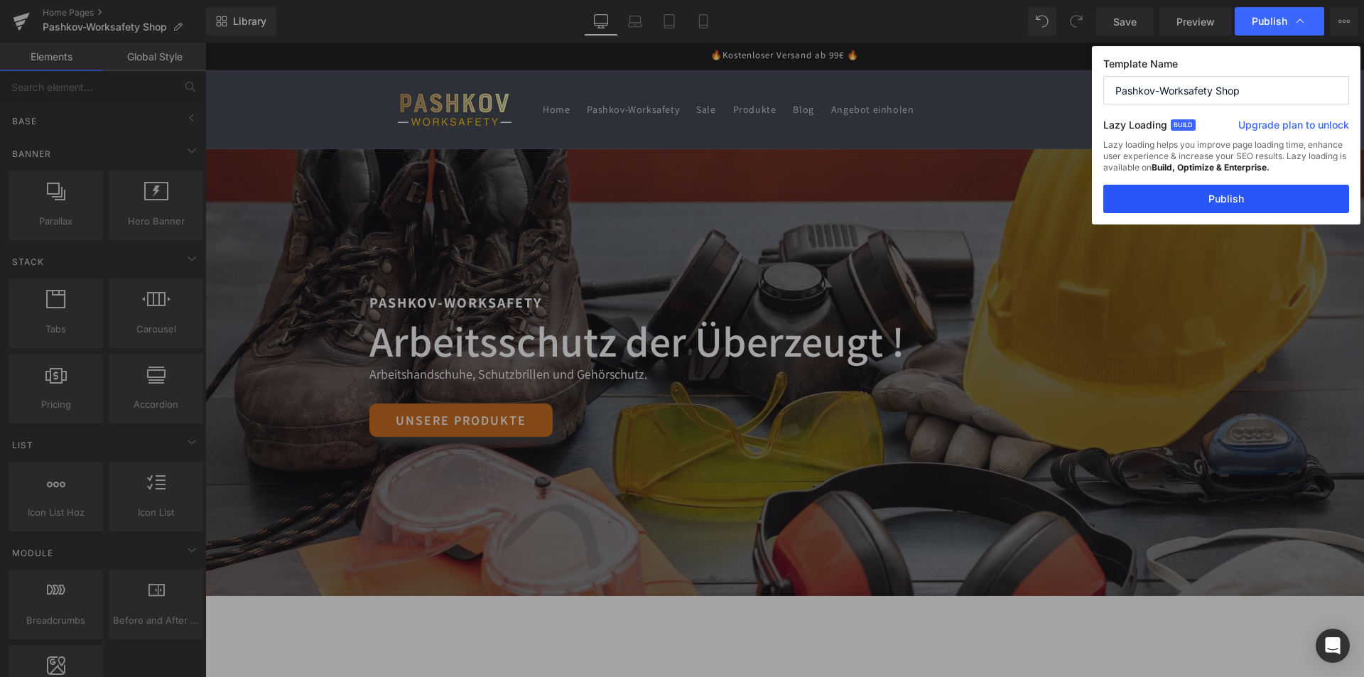
click at [1224, 195] on button "Publish" at bounding box center [1226, 199] width 246 height 28
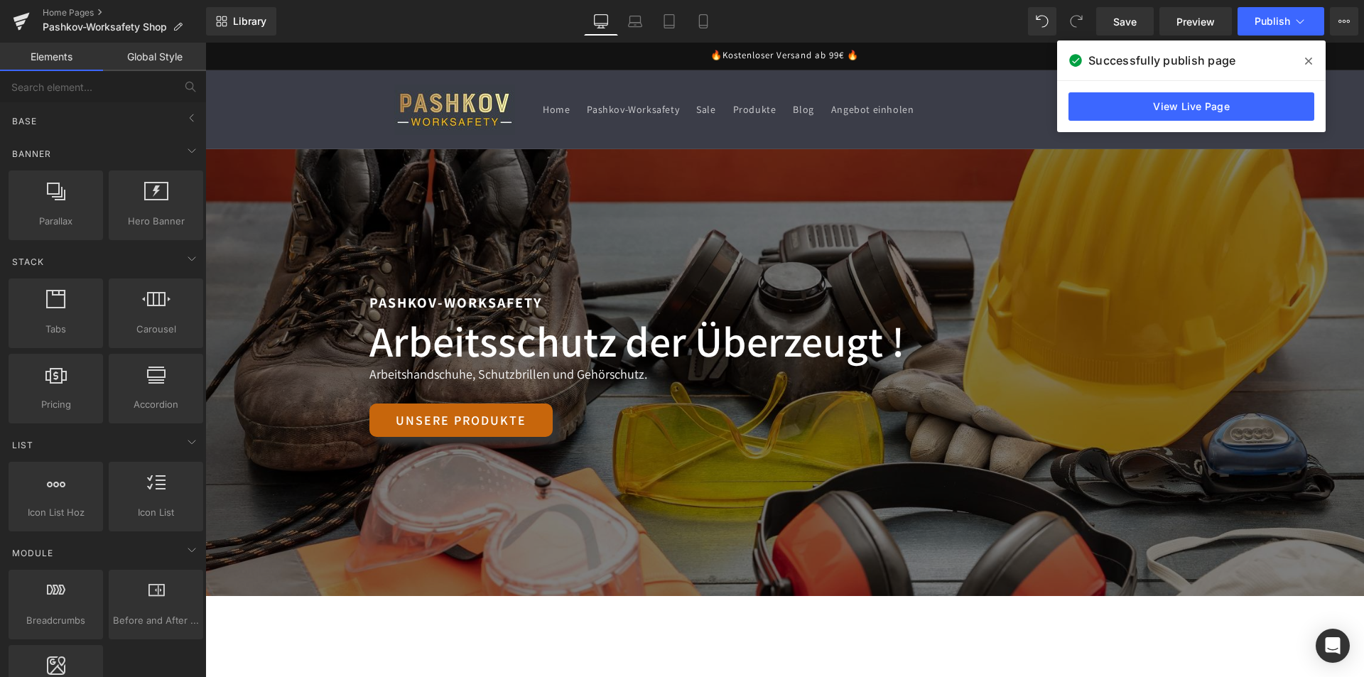
click at [692, 88] on header "Home Pashkov-Worksafety Sale Produkte Blog Angebot einholen Einloggen Home Pash…" at bounding box center [785, 109] width 852 height 78
click at [1316, 60] on span at bounding box center [1308, 61] width 23 height 23
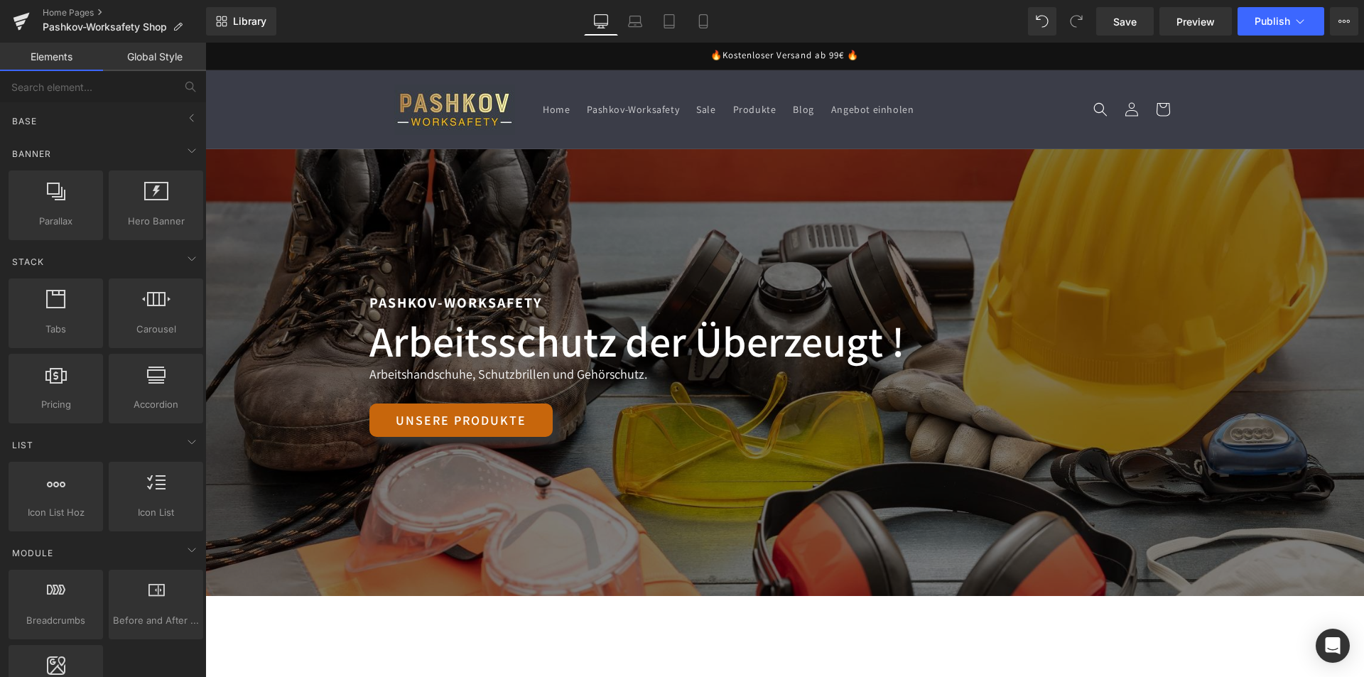
click at [326, 103] on sticky-header "Home Pashkov-Worksafety Sale Produkte Blog Angebot einholen Einloggen Home Pash…" at bounding box center [784, 109] width 1158 height 79
click at [188, 23] on p "Pashkov-Worksafety Shop" at bounding box center [112, 26] width 151 height 17
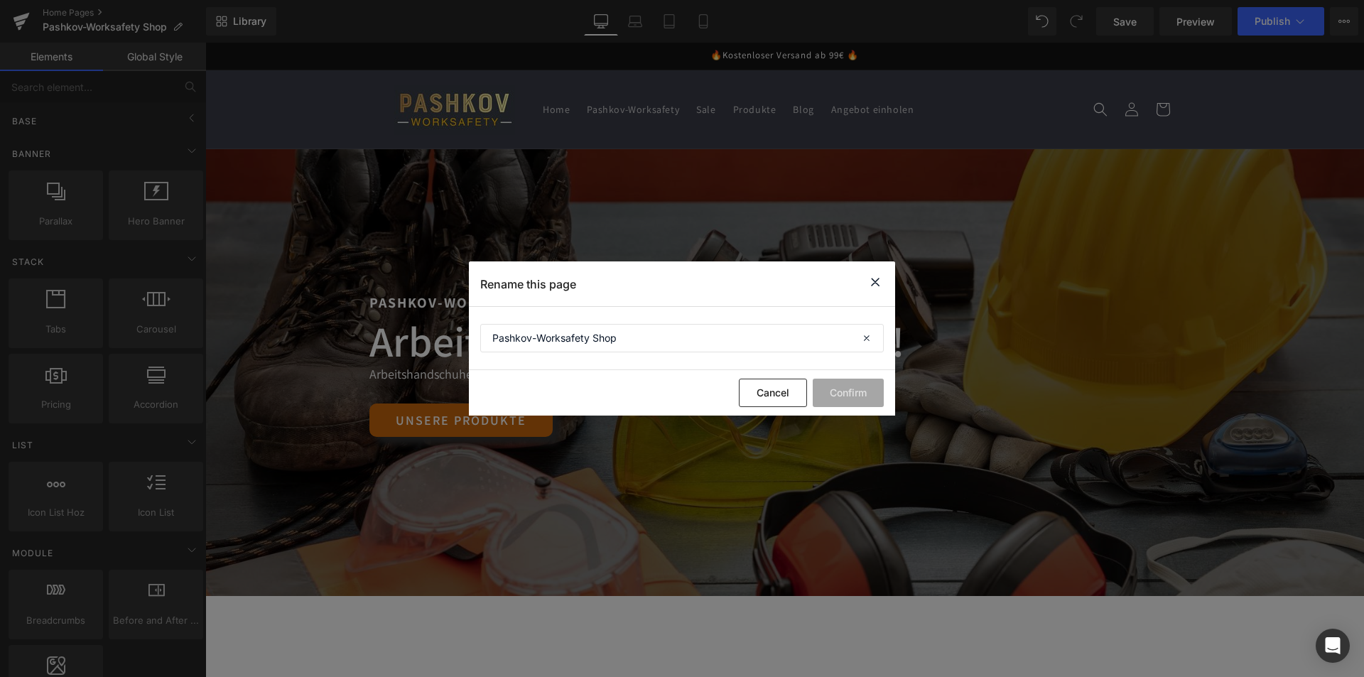
click at [878, 276] on icon at bounding box center [874, 282] width 17 height 18
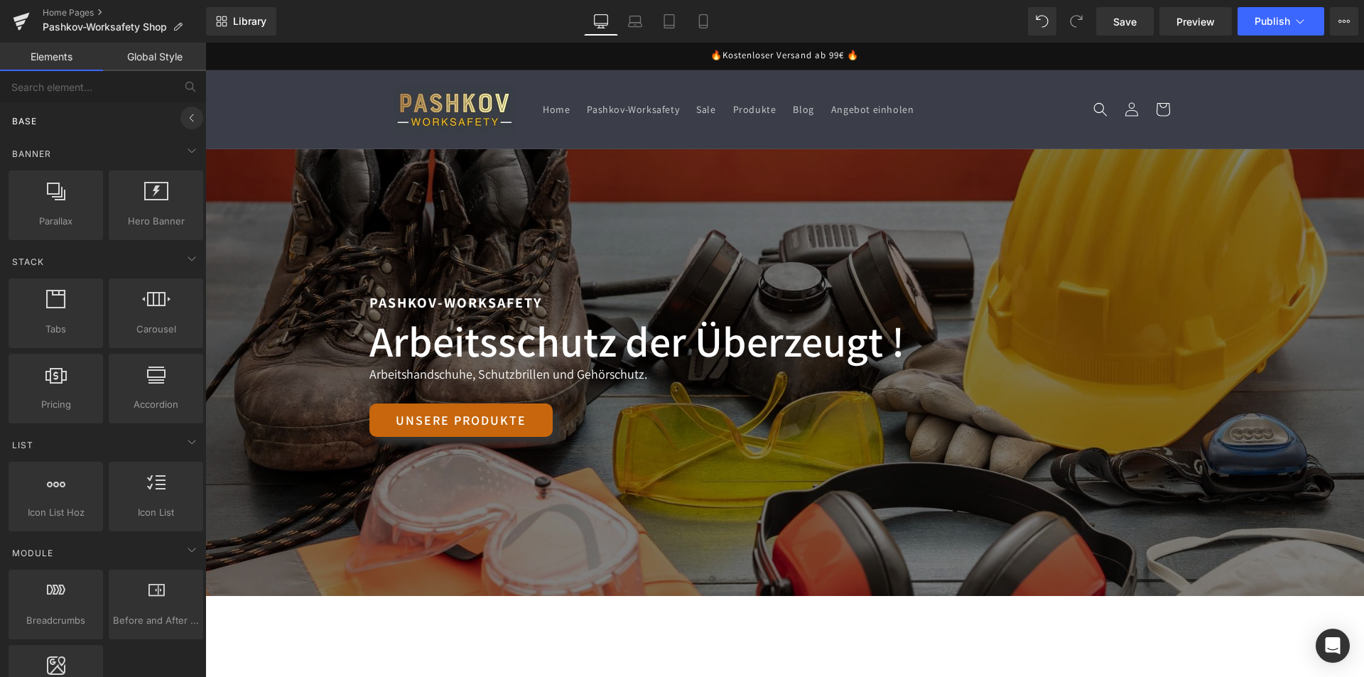
click at [196, 119] on span at bounding box center [191, 118] width 23 height 23
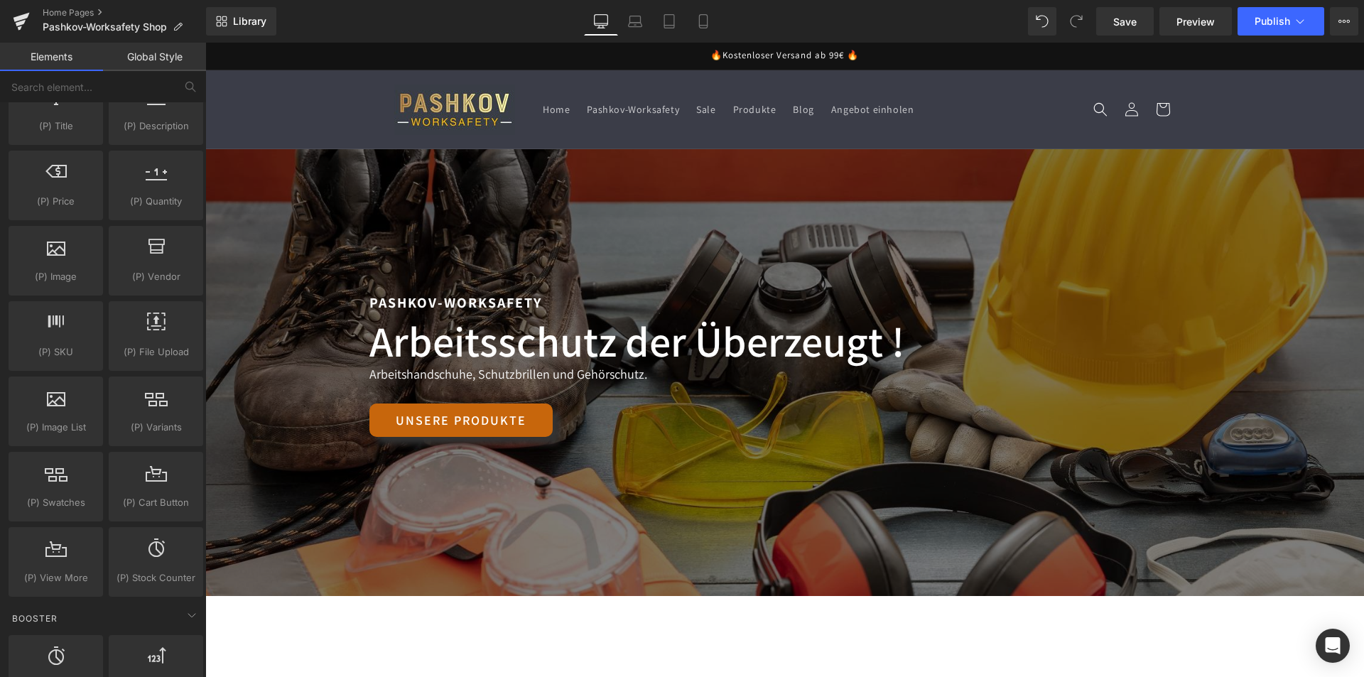
scroll to position [1704, 0]
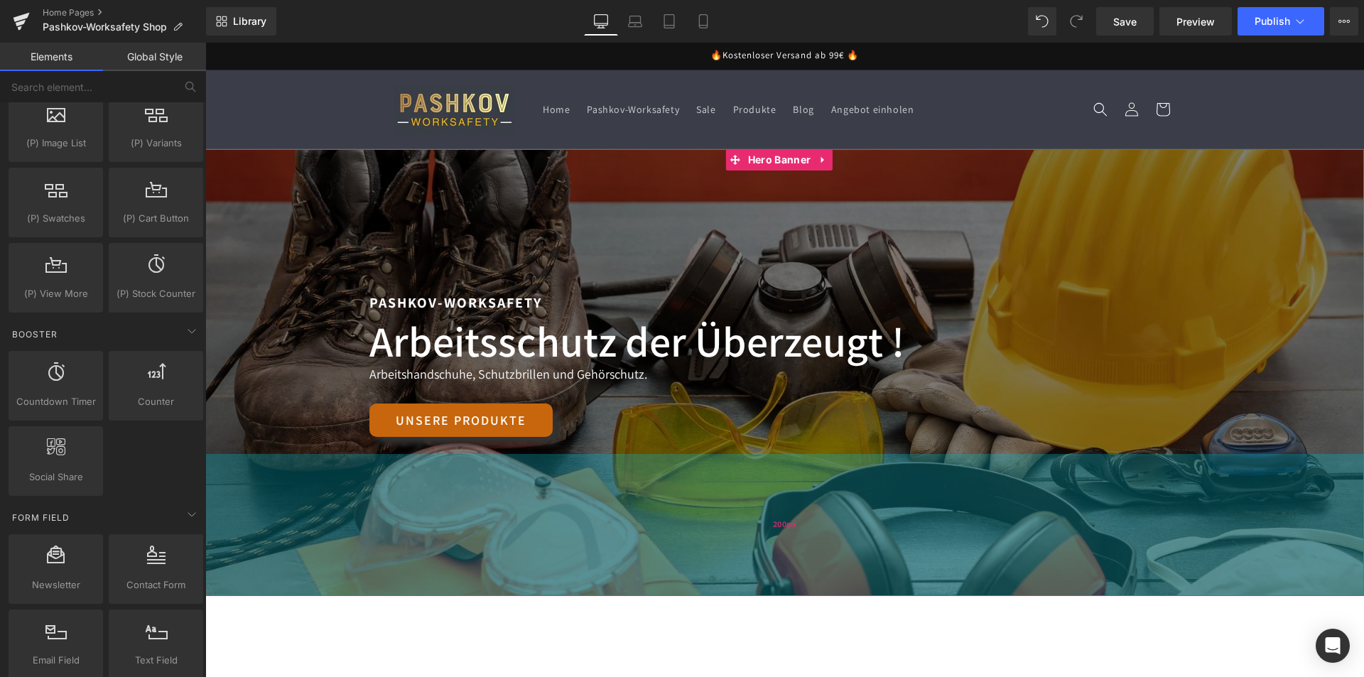
click at [645, 579] on div "200px" at bounding box center [784, 525] width 1158 height 142
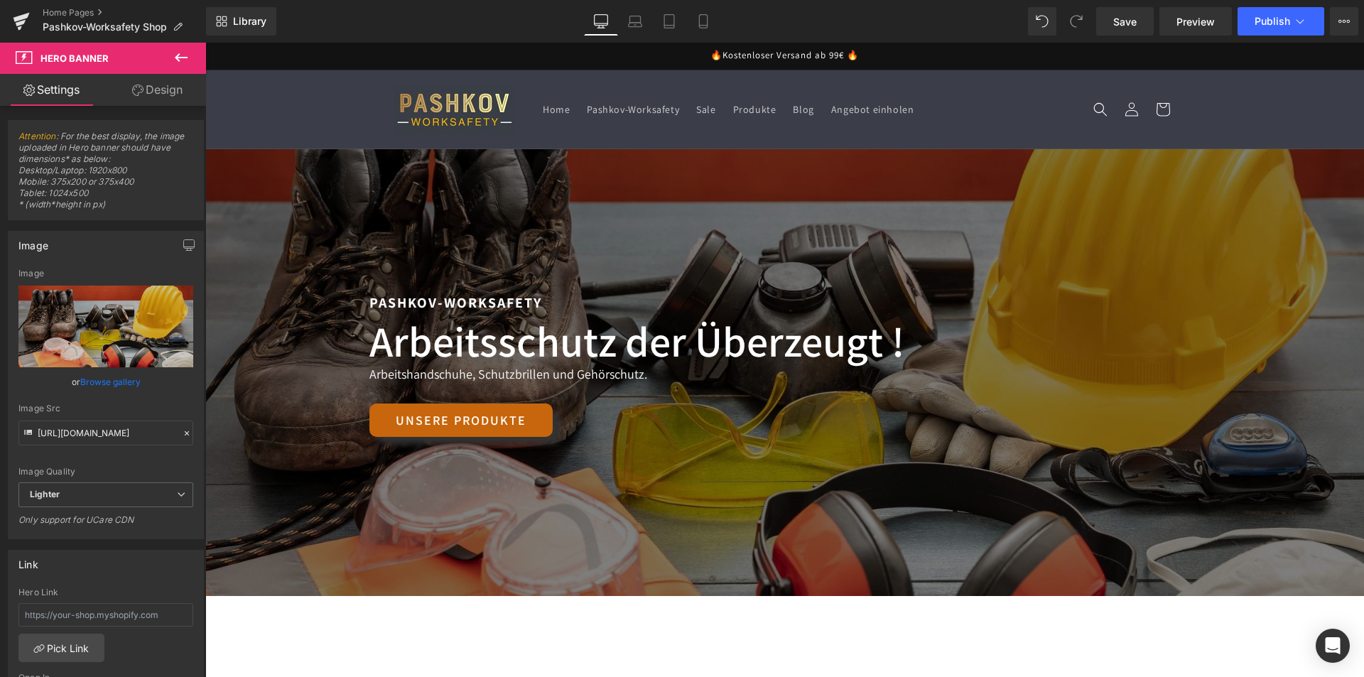
click at [179, 54] on icon at bounding box center [181, 57] width 13 height 9
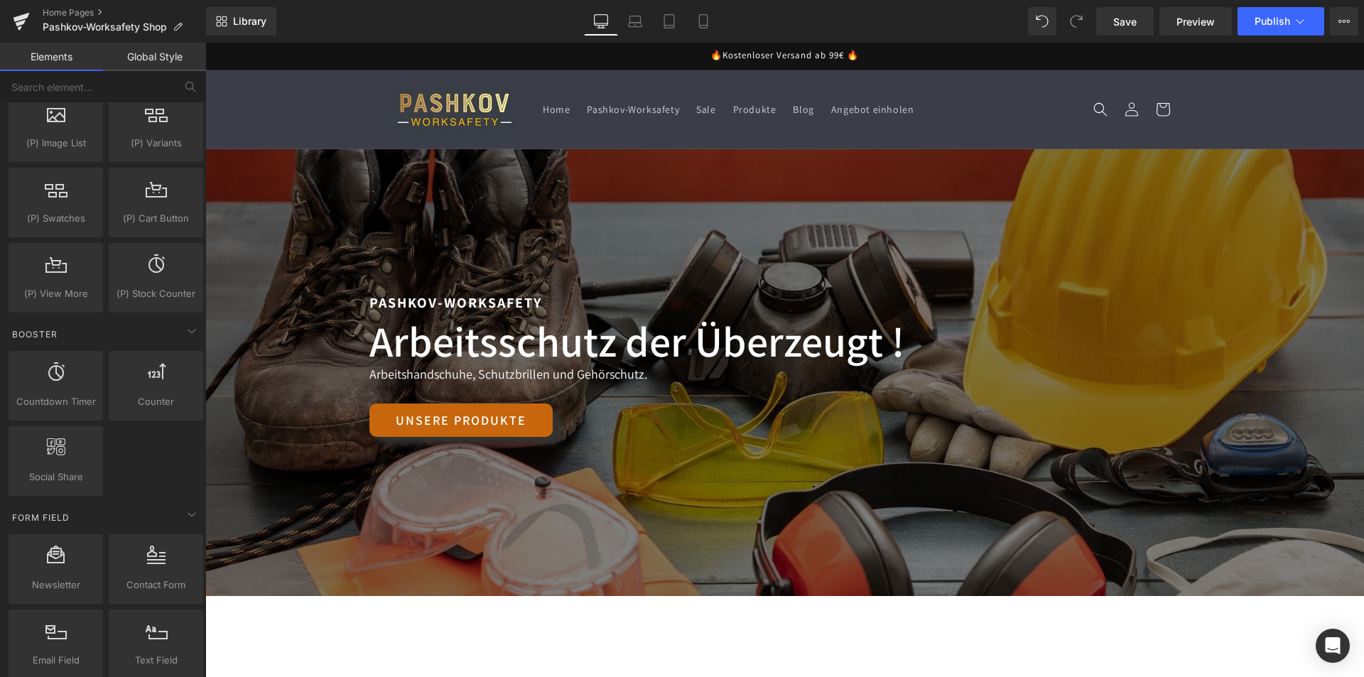
click at [715, 83] on header "Home Pashkov-Worksafety Sale Produkte Blog Angebot einholen Einloggen Home Pash…" at bounding box center [785, 109] width 852 height 78
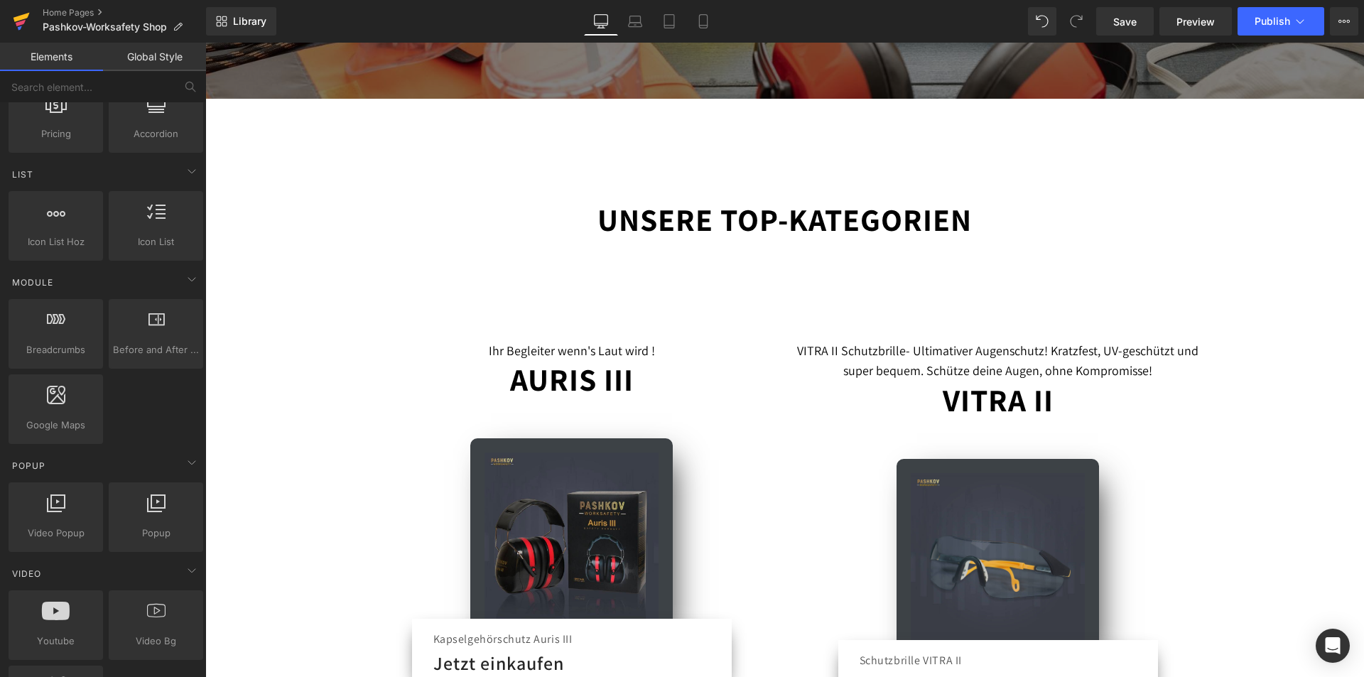
scroll to position [568, 0]
click at [63, 13] on link "Home Pages" at bounding box center [124, 12] width 163 height 11
